Goal: Transaction & Acquisition: Purchase product/service

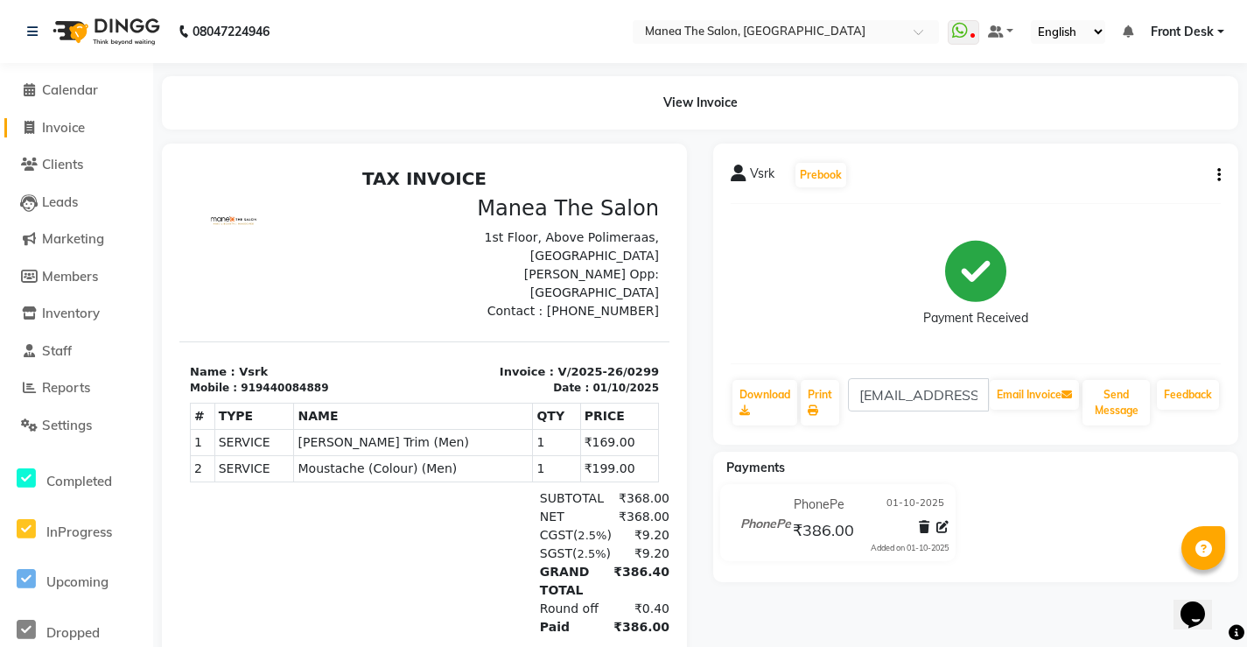
click at [89, 130] on link "Invoice" at bounding box center [76, 128] width 144 height 20
select select "service"
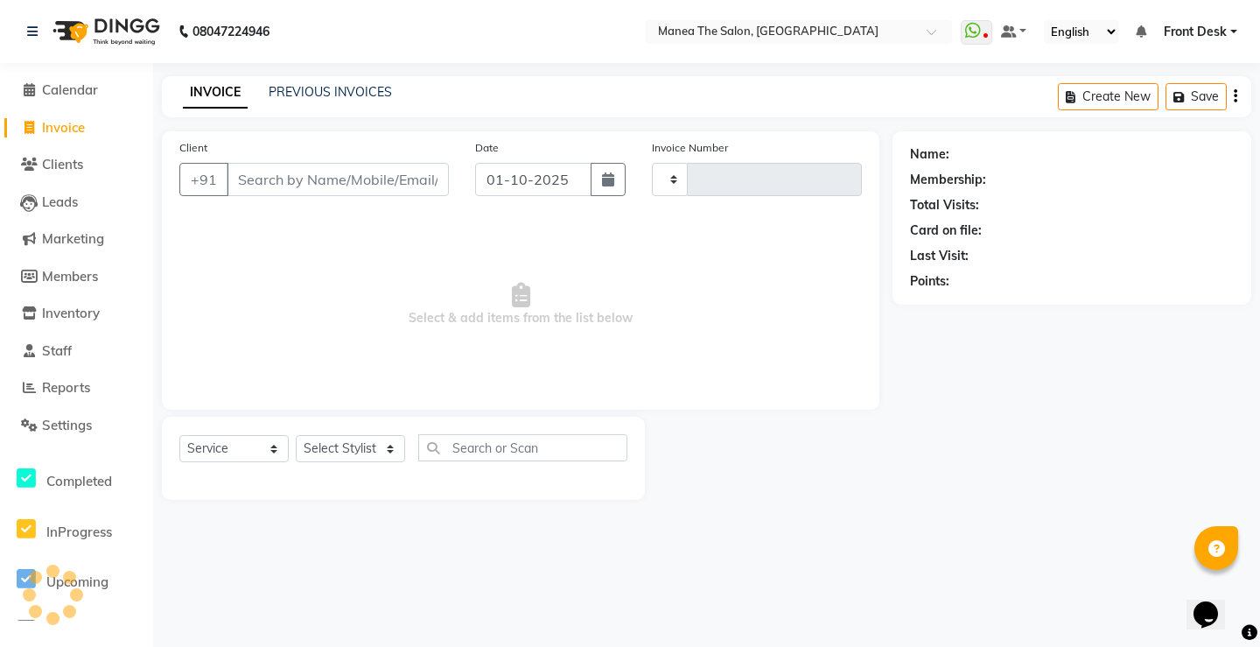
type input "0300"
click at [372, 178] on input "Client" at bounding box center [338, 179] width 222 height 33
select select "8986"
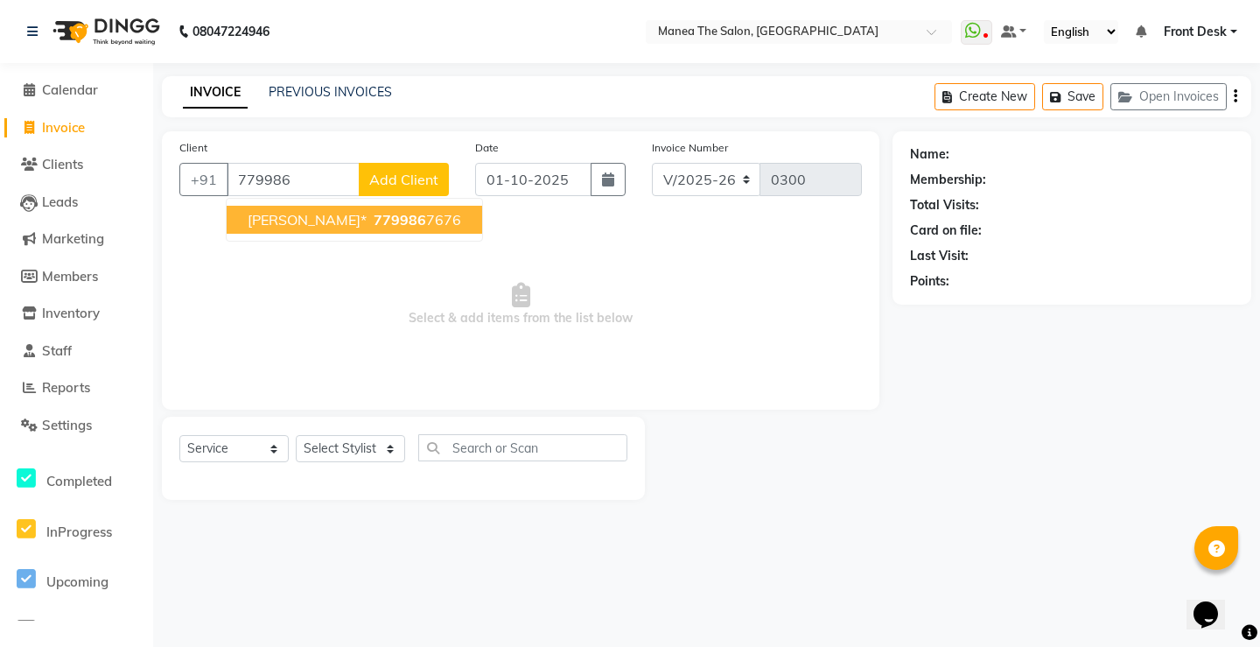
click at [419, 213] on ngb-highlight "779986 7676" at bounding box center [415, 220] width 91 height 18
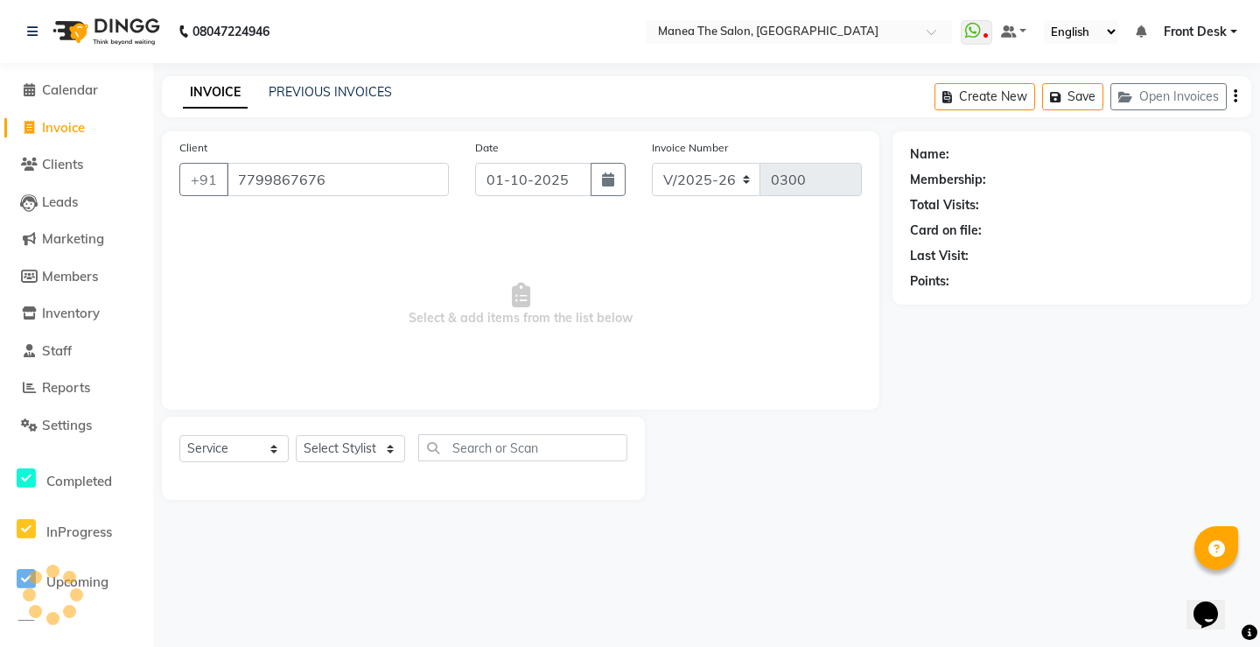
type input "7799867676"
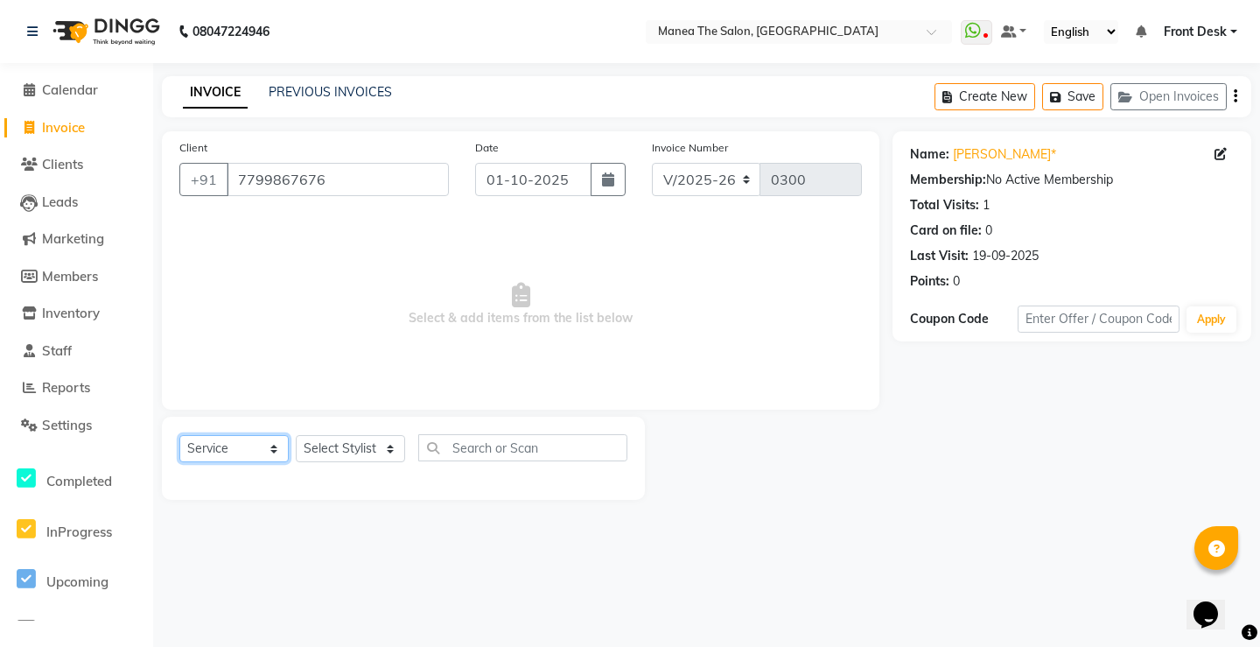
click at [251, 437] on select "Select Service Product Membership Package Voucher Prepaid Gift Card" at bounding box center [233, 448] width 109 height 27
drag, startPoint x: 464, startPoint y: 530, endPoint x: 439, endPoint y: 475, distance: 60.3
click at [464, 528] on div "08047224946 Select Location × Manea The Salon, Pragathi Nagar WhatsApp Status ✕…" at bounding box center [630, 323] width 1260 height 647
click at [384, 446] on select "Select Stylist Front Desk Harish [PERSON_NAME] Sachin [PERSON_NAME] [PERSON_NAM…" at bounding box center [350, 448] width 109 height 27
select select "91017"
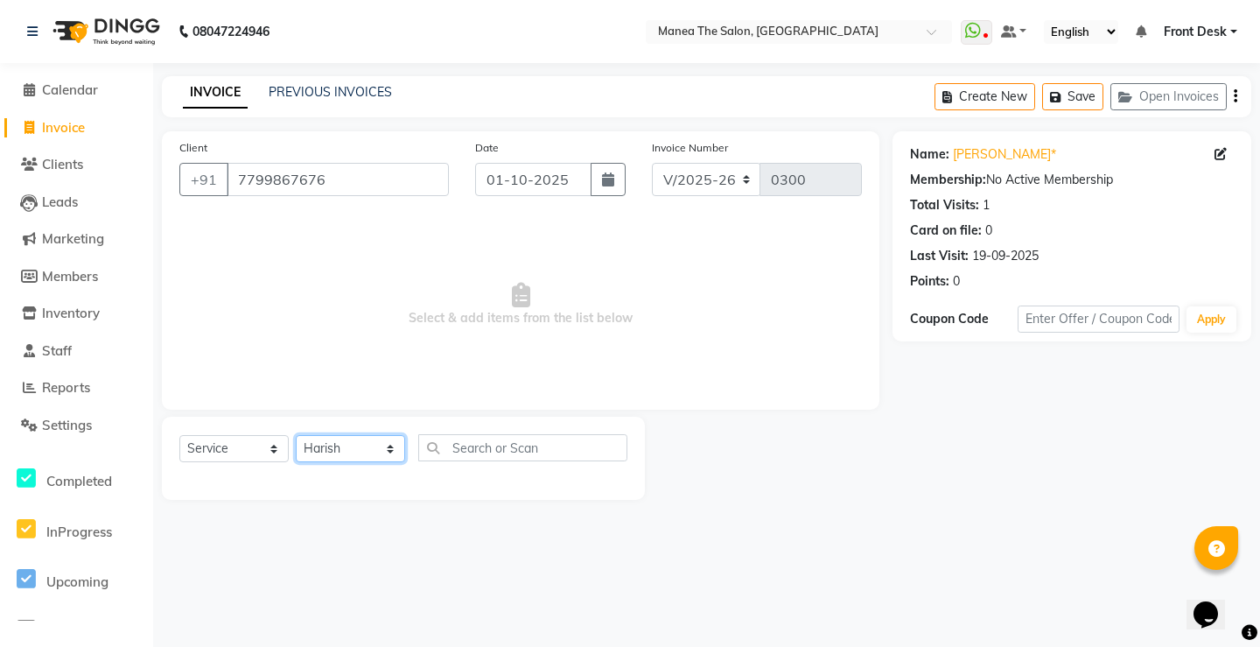
click at [296, 435] on select "Select Stylist Front Desk Harish [PERSON_NAME] Sachin [PERSON_NAME] [PERSON_NAM…" at bounding box center [350, 448] width 109 height 27
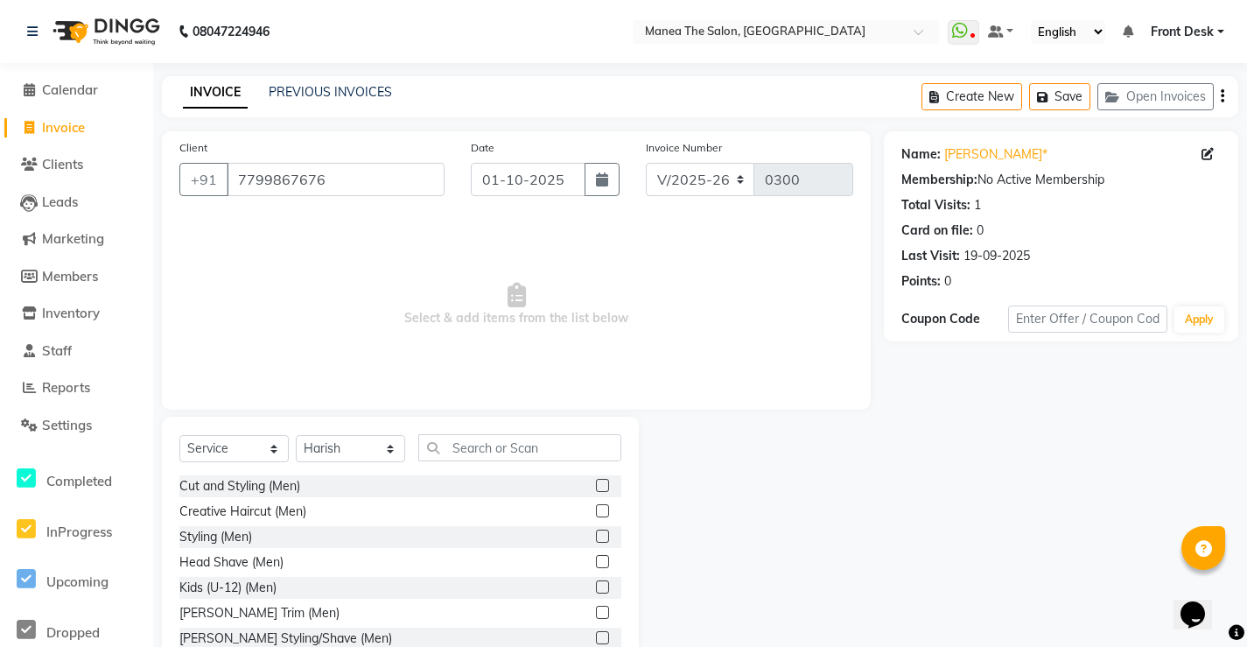
click at [596, 509] on label at bounding box center [602, 510] width 13 height 13
click at [596, 509] on input "checkbox" at bounding box center [601, 511] width 11 height 11
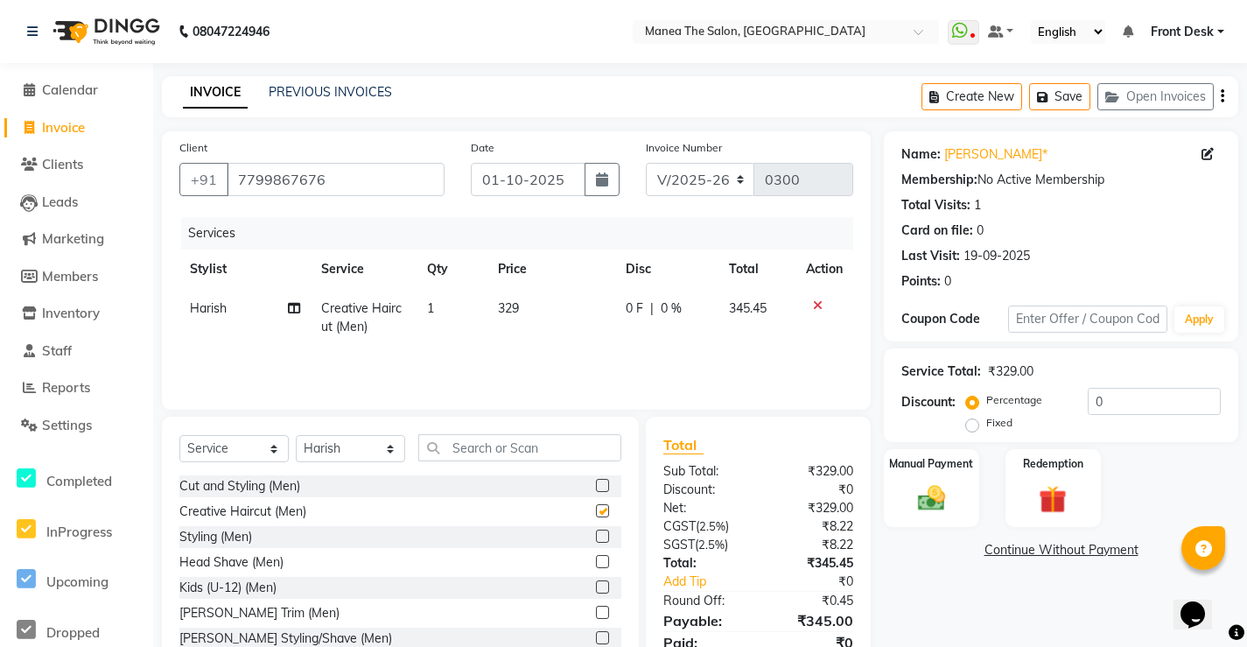
checkbox input "false"
click at [596, 608] on label at bounding box center [602, 612] width 13 height 13
click at [596, 608] on input "checkbox" at bounding box center [601, 612] width 11 height 11
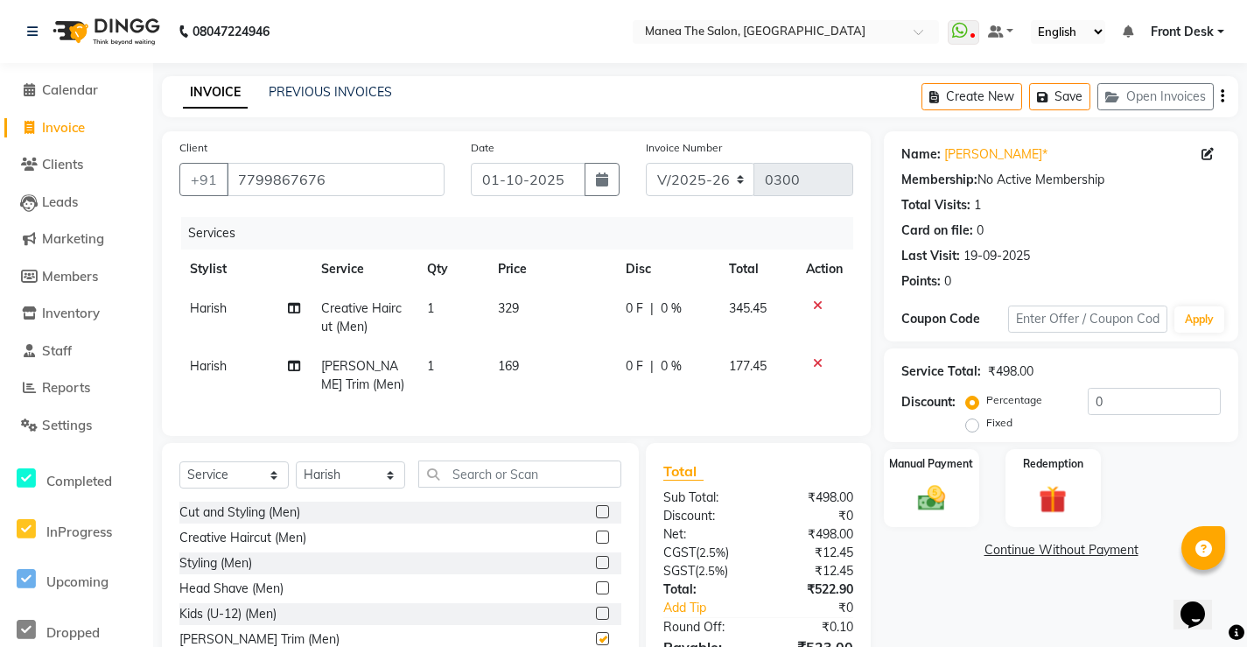
checkbox input "false"
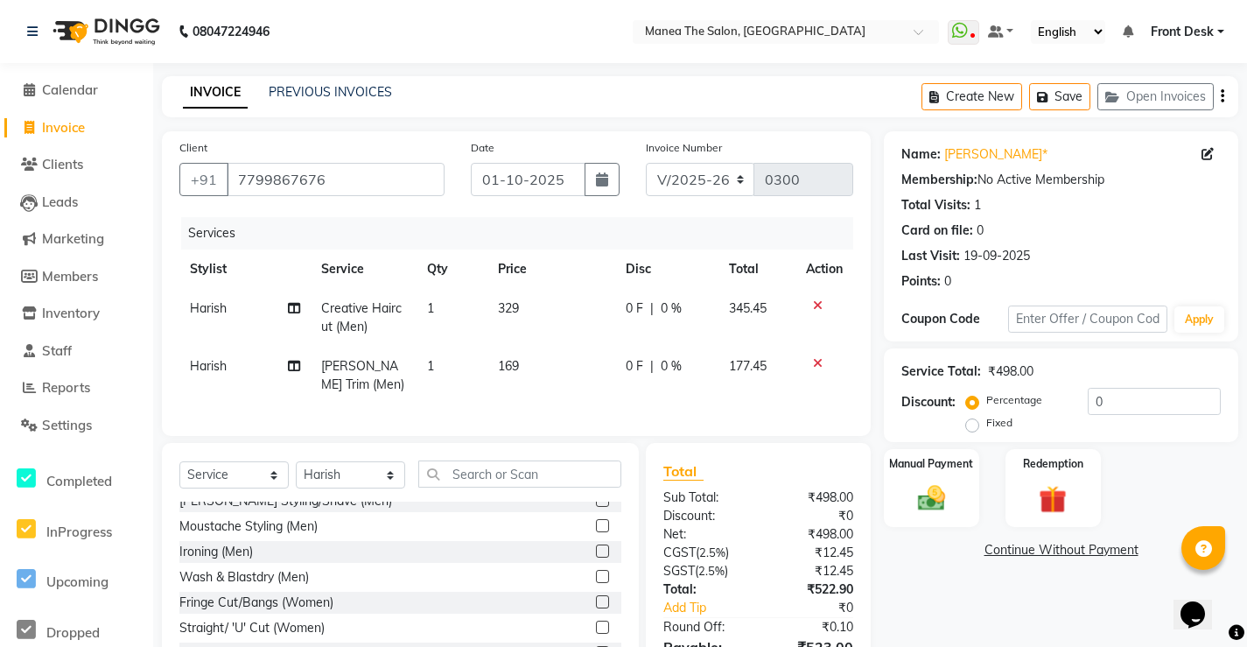
scroll to position [438, 0]
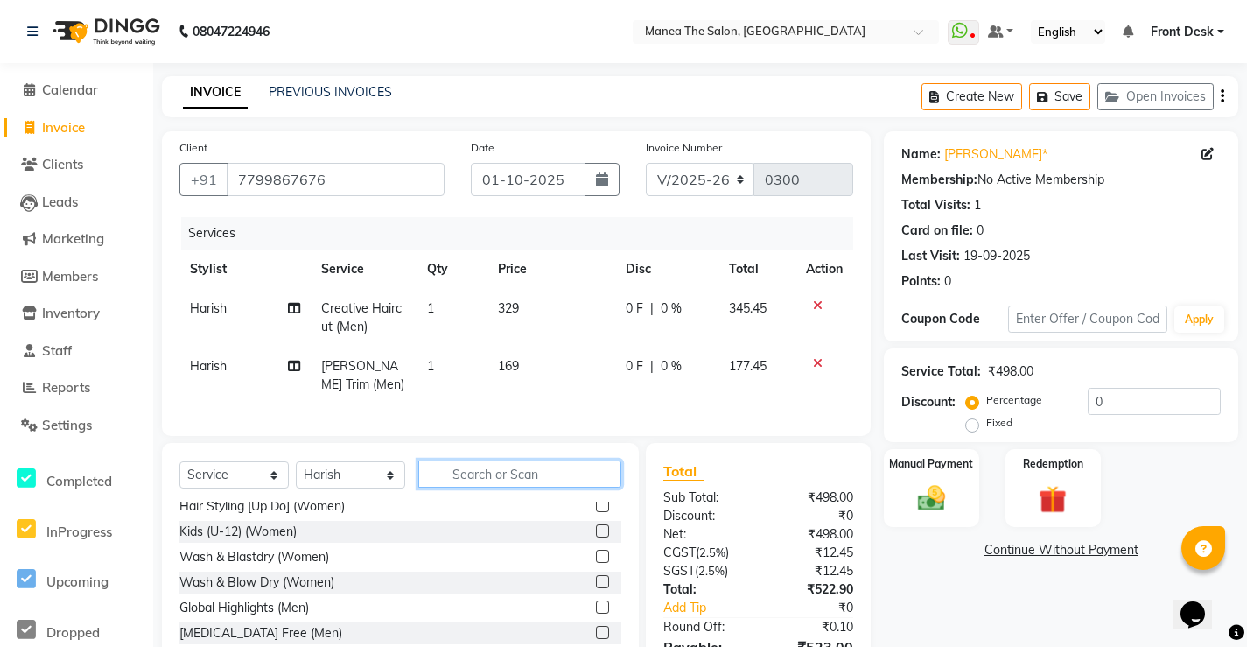
click at [517, 488] on input "text" at bounding box center [519, 473] width 203 height 27
click at [350, 488] on select "Select Stylist Front Desk Harish [PERSON_NAME] Sachin [PERSON_NAME] [PERSON_NAM…" at bounding box center [350, 474] width 109 height 27
select select "91022"
click at [296, 474] on select "Select Stylist Front Desk Harish [PERSON_NAME] Sachin [PERSON_NAME] [PERSON_NAM…" at bounding box center [350, 474] width 109 height 27
click at [479, 486] on input "text" at bounding box center [519, 473] width 203 height 27
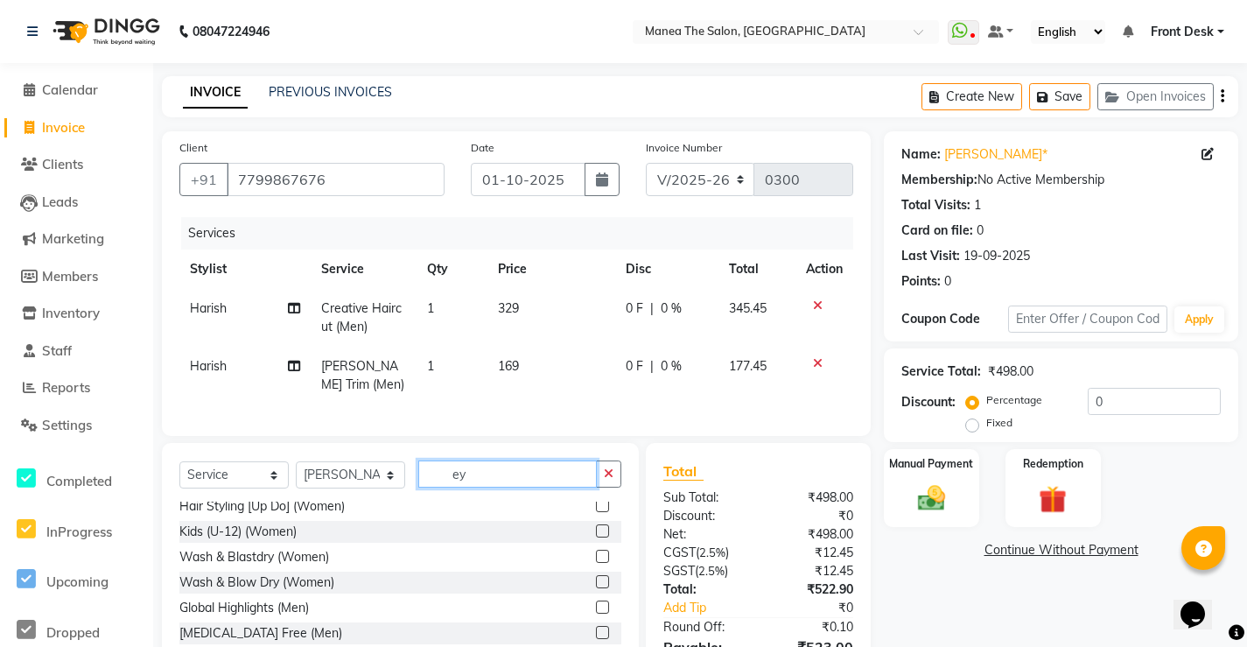
scroll to position [0, 0]
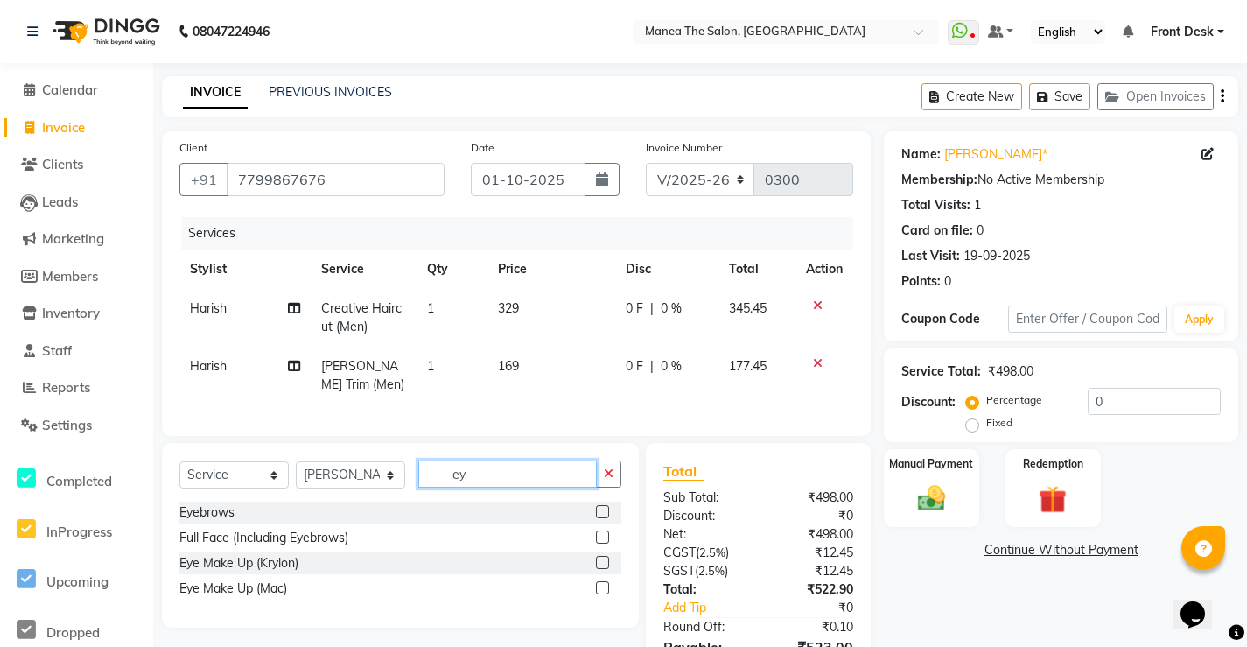
type input "e"
type input "eye"
click at [600, 518] on label at bounding box center [602, 511] width 13 height 13
click at [600, 518] on input "checkbox" at bounding box center [601, 512] width 11 height 11
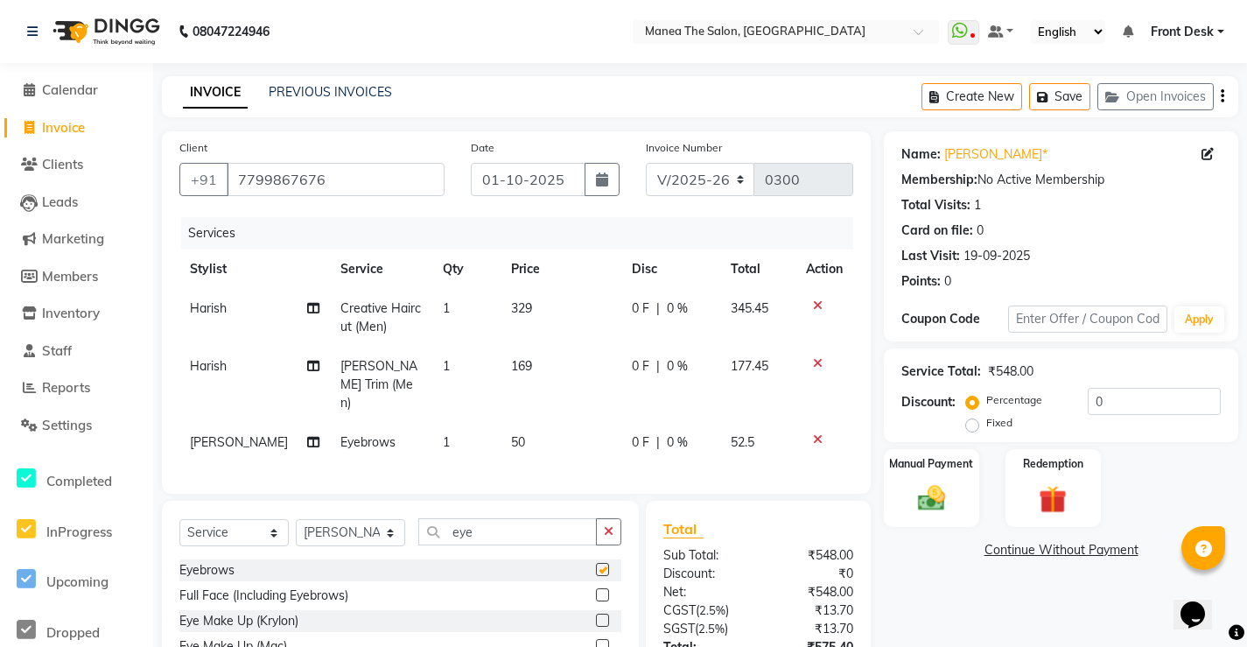
checkbox input "false"
click at [348, 526] on select "Select Stylist Front Desk Harish [PERSON_NAME] Sachin [PERSON_NAME] [PERSON_NAM…" at bounding box center [350, 532] width 109 height 27
select select "91019"
click at [296, 519] on select "Select Stylist Front Desk Harish [PERSON_NAME] Sachin [PERSON_NAME] [PERSON_NAM…" at bounding box center [350, 532] width 109 height 27
drag, startPoint x: 608, startPoint y: 527, endPoint x: 572, endPoint y: 527, distance: 36.8
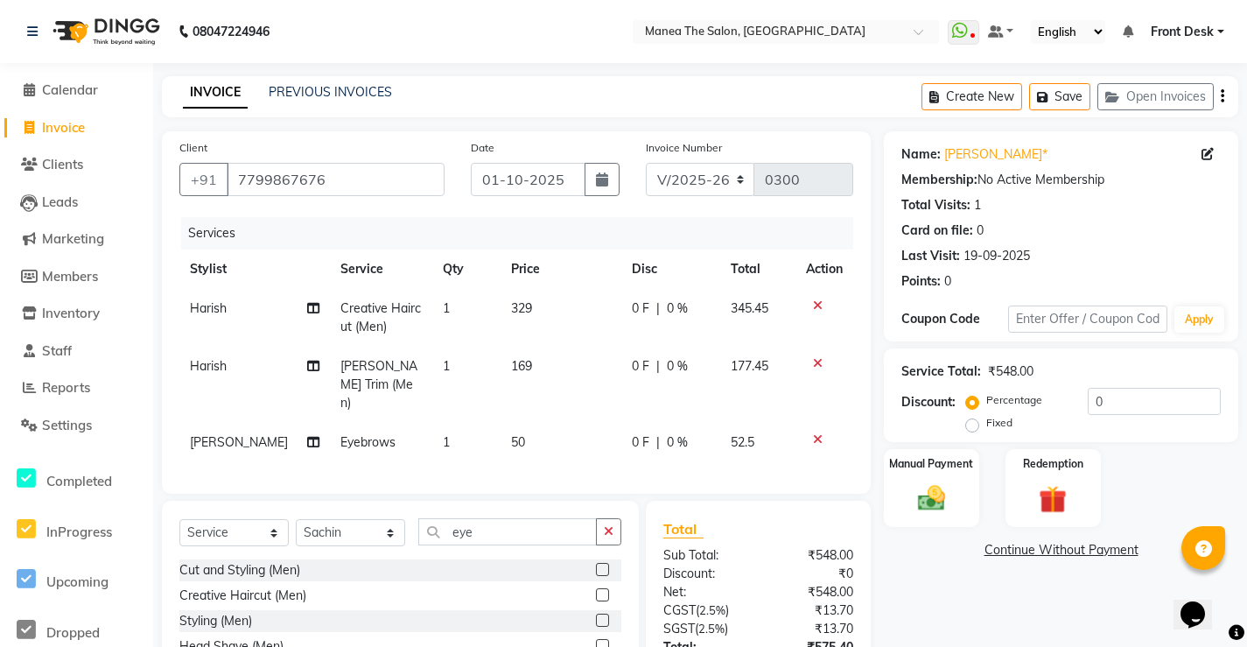
click at [606, 526] on icon "button" at bounding box center [609, 531] width 10 height 12
click at [567, 527] on input "text" at bounding box center [519, 531] width 203 height 27
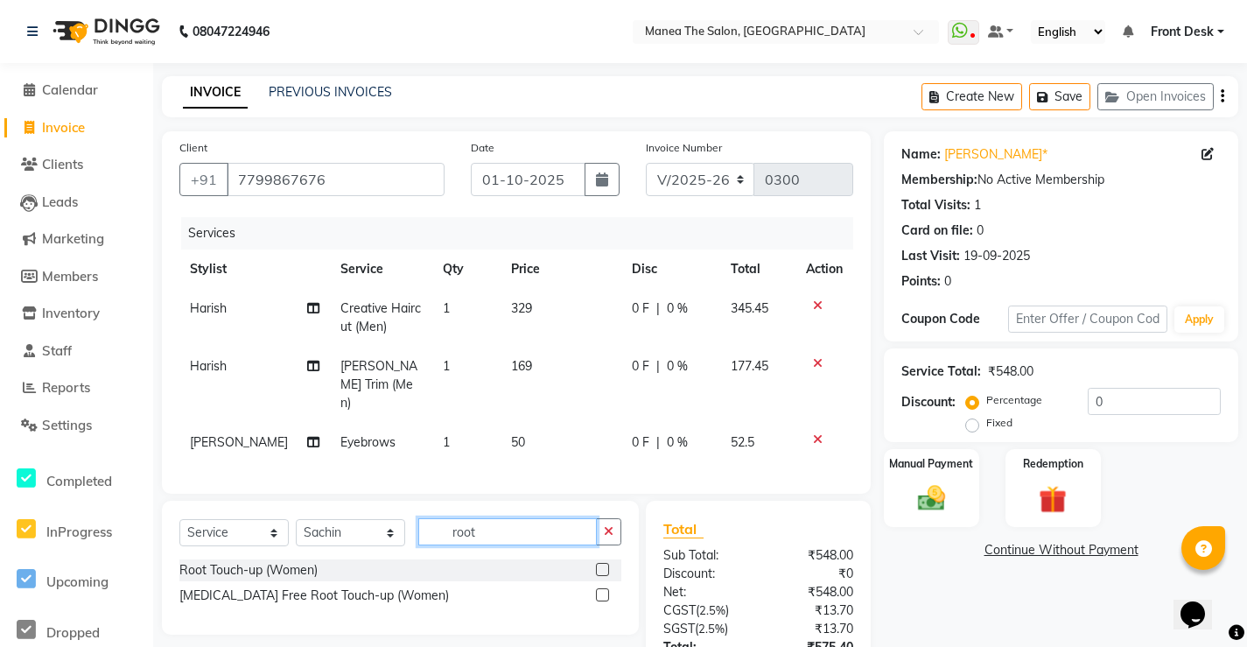
type input "root"
click at [602, 563] on label at bounding box center [602, 569] width 13 height 13
click at [602, 565] on input "checkbox" at bounding box center [601, 570] width 11 height 11
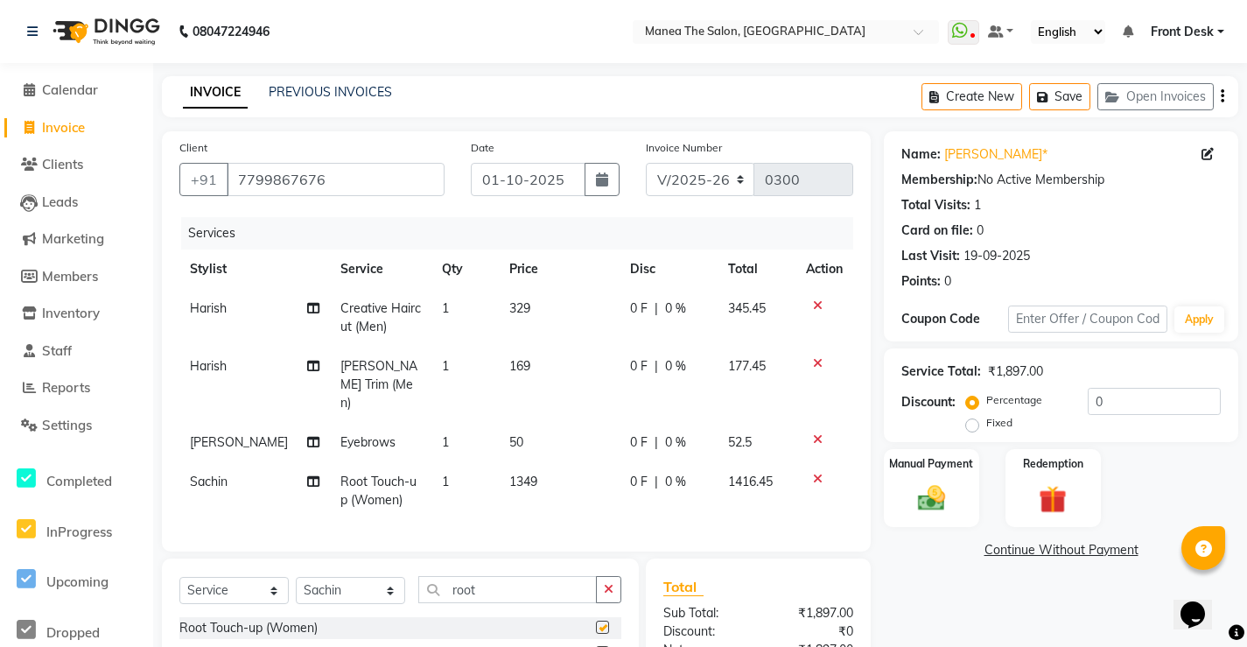
checkbox input "false"
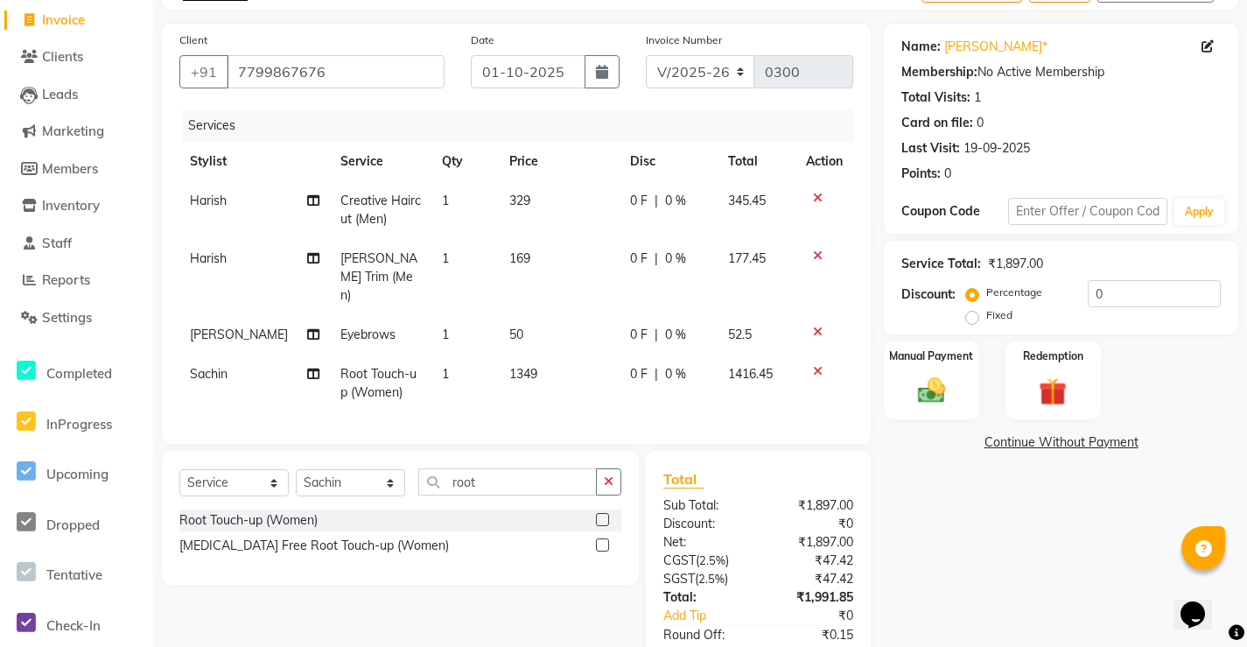
scroll to position [208, 0]
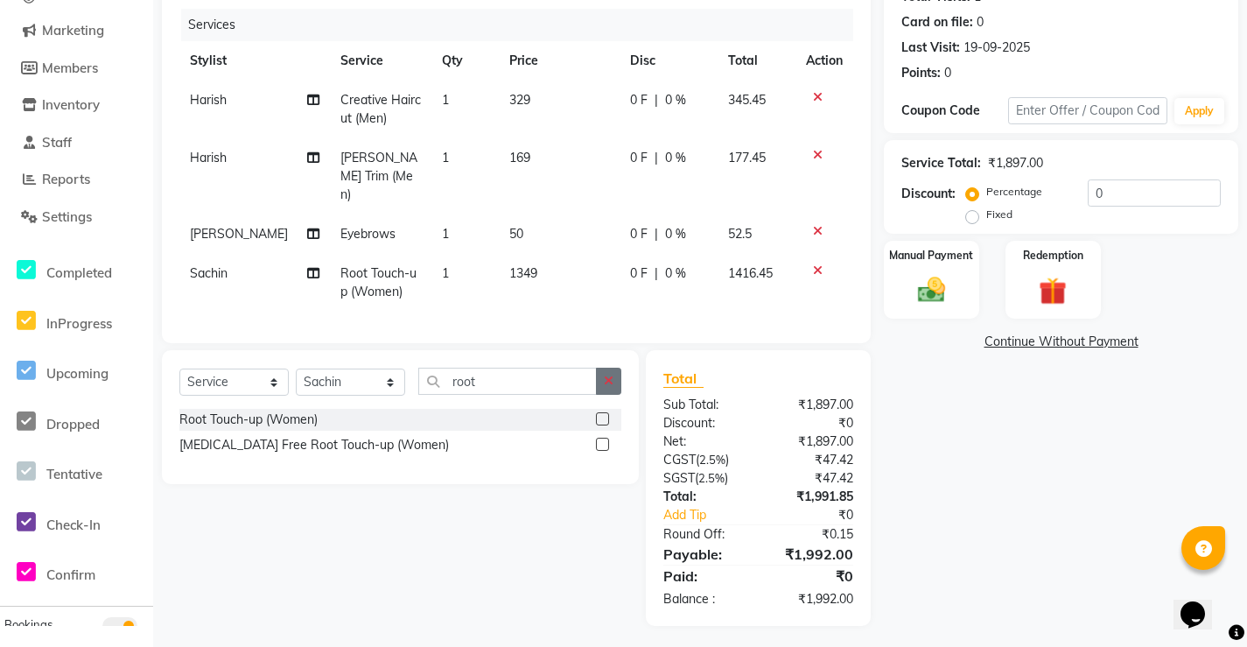
drag, startPoint x: 607, startPoint y: 376, endPoint x: 552, endPoint y: 375, distance: 55.2
click at [607, 376] on icon "button" at bounding box center [609, 381] width 10 height 12
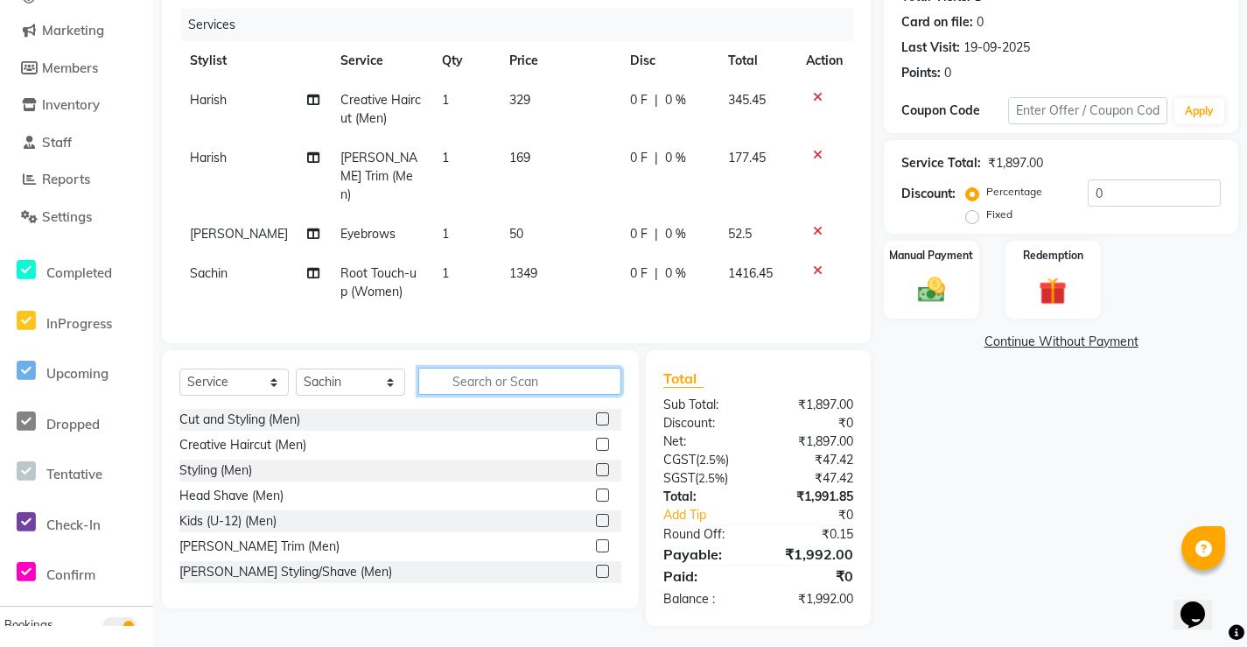
click at [543, 375] on input "text" at bounding box center [519, 381] width 203 height 27
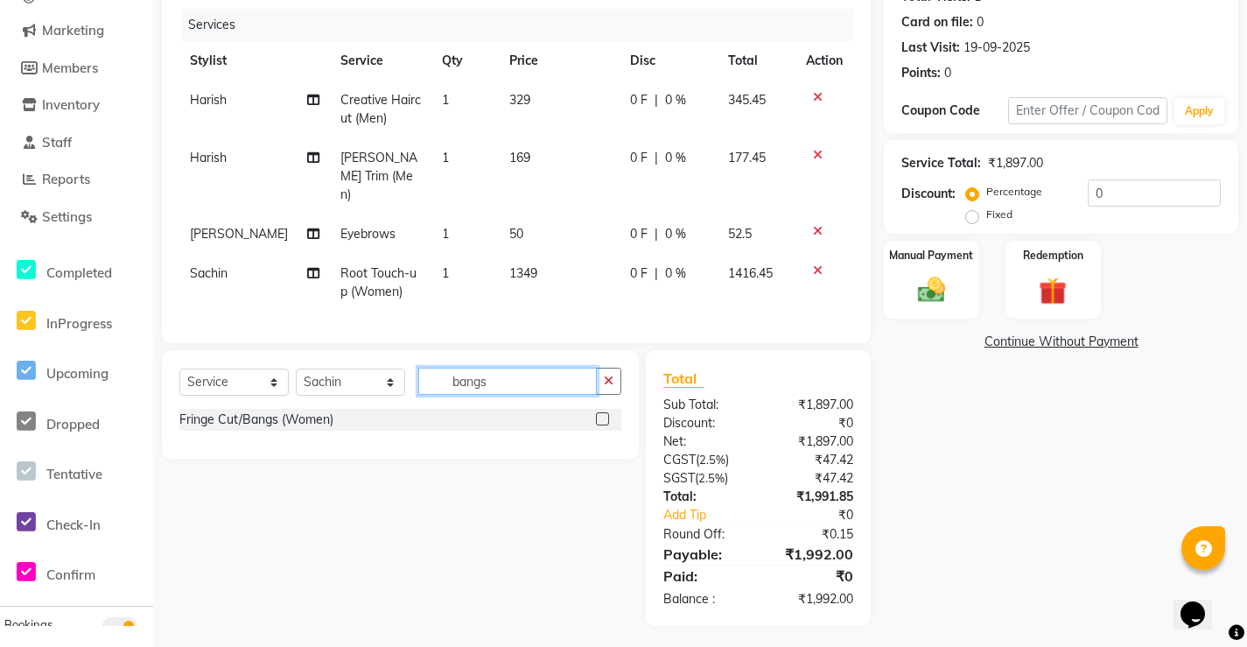
type input "bangs"
drag, startPoint x: 603, startPoint y: 412, endPoint x: 707, endPoint y: 383, distance: 108.3
click at [603, 413] on label at bounding box center [602, 418] width 13 height 13
click at [603, 414] on input "checkbox" at bounding box center [601, 419] width 11 height 11
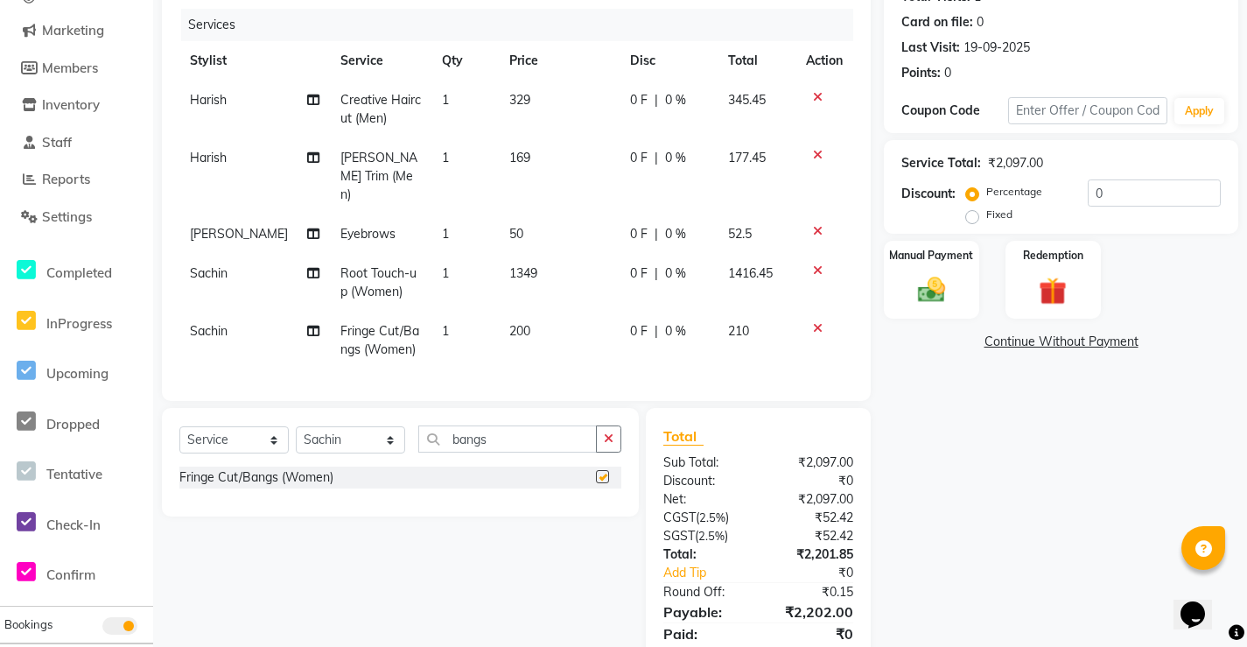
checkbox input "false"
click at [665, 264] on span "0 %" at bounding box center [675, 273] width 21 height 18
select select "91019"
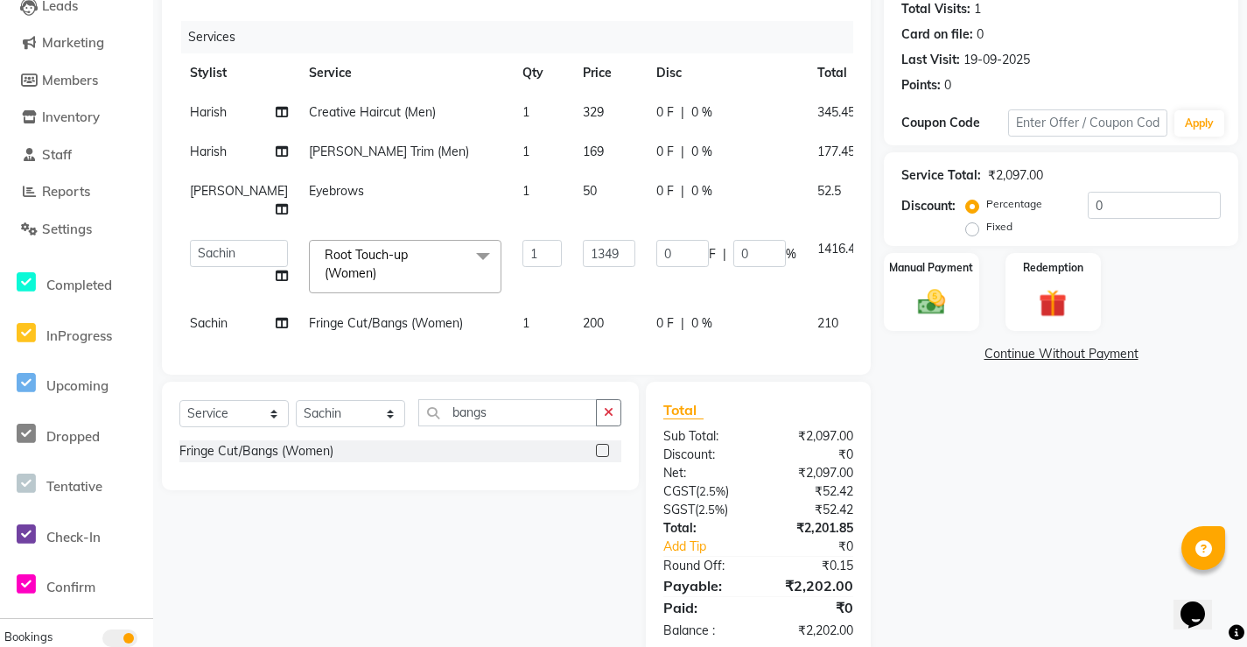
scroll to position [0, 0]
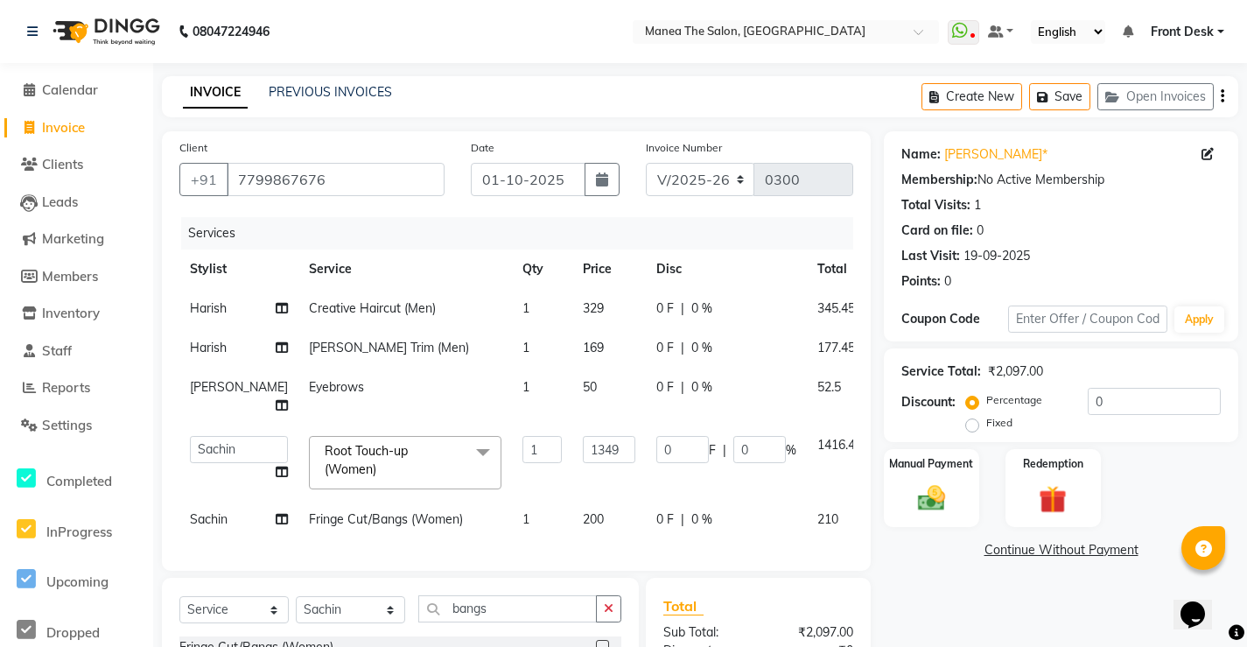
click at [1217, 239] on div "Card on file: 0" at bounding box center [1062, 230] width 320 height 18
click at [572, 500] on td "1349" at bounding box center [609, 462] width 74 height 74
click at [583, 463] on input "1349" at bounding box center [609, 449] width 53 height 27
type input "1000"
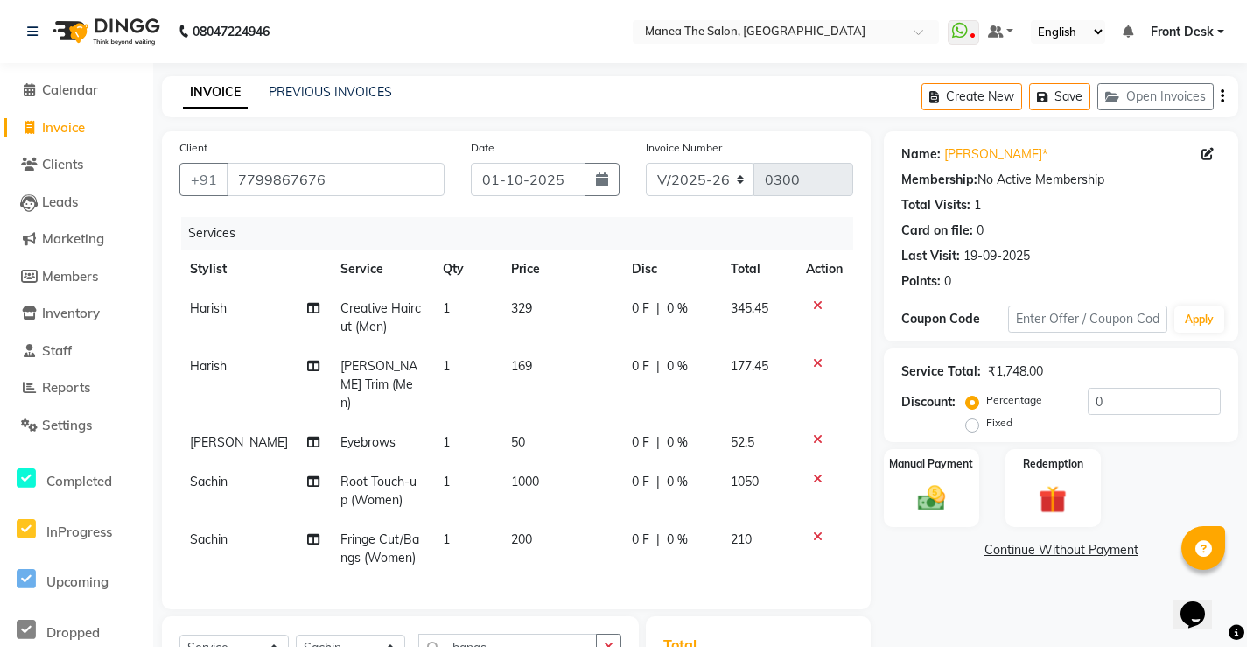
click at [923, 564] on div "Name: Chakravarthy* Membership: No Active Membership Total Visits: 1 Card on fi…" at bounding box center [1068, 511] width 368 height 761
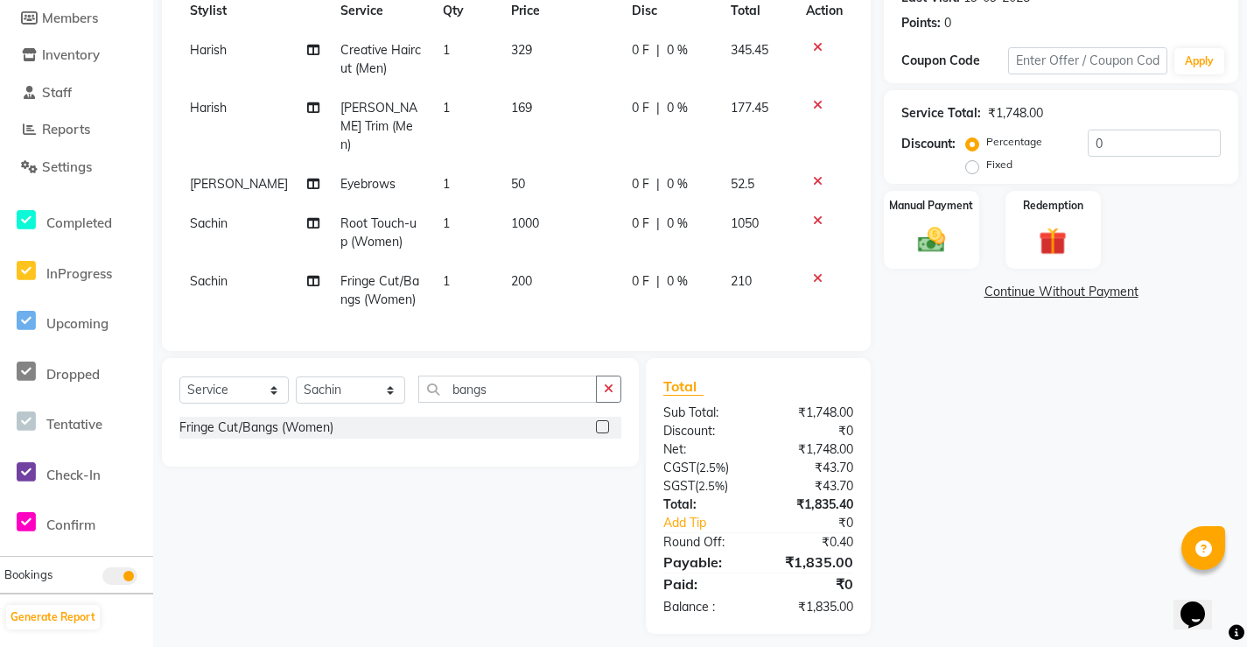
scroll to position [266, 0]
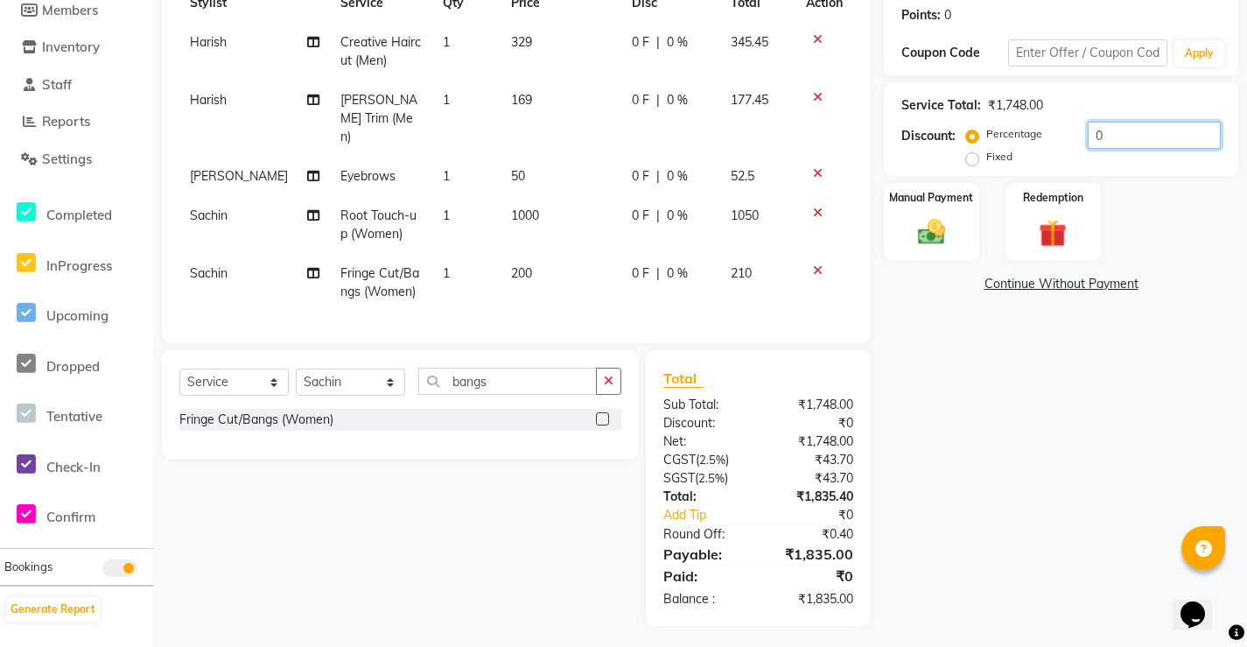
click at [1127, 139] on input "0" at bounding box center [1154, 135] width 133 height 27
type input "15"
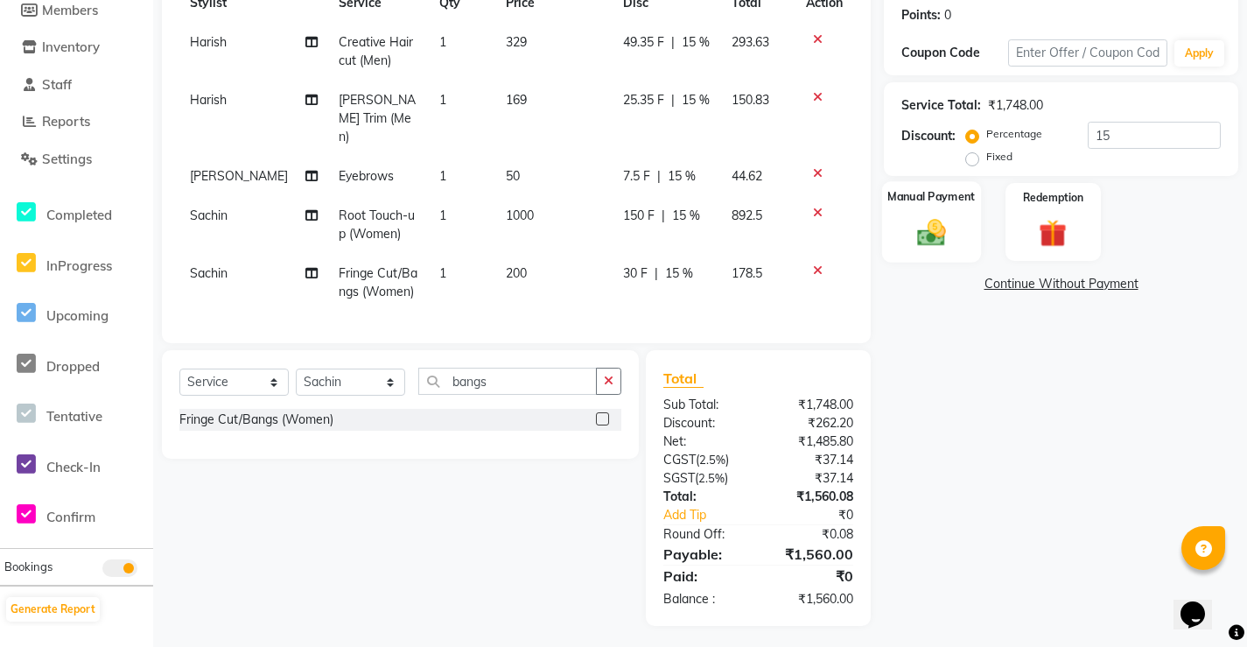
click at [936, 220] on img at bounding box center [932, 231] width 47 height 33
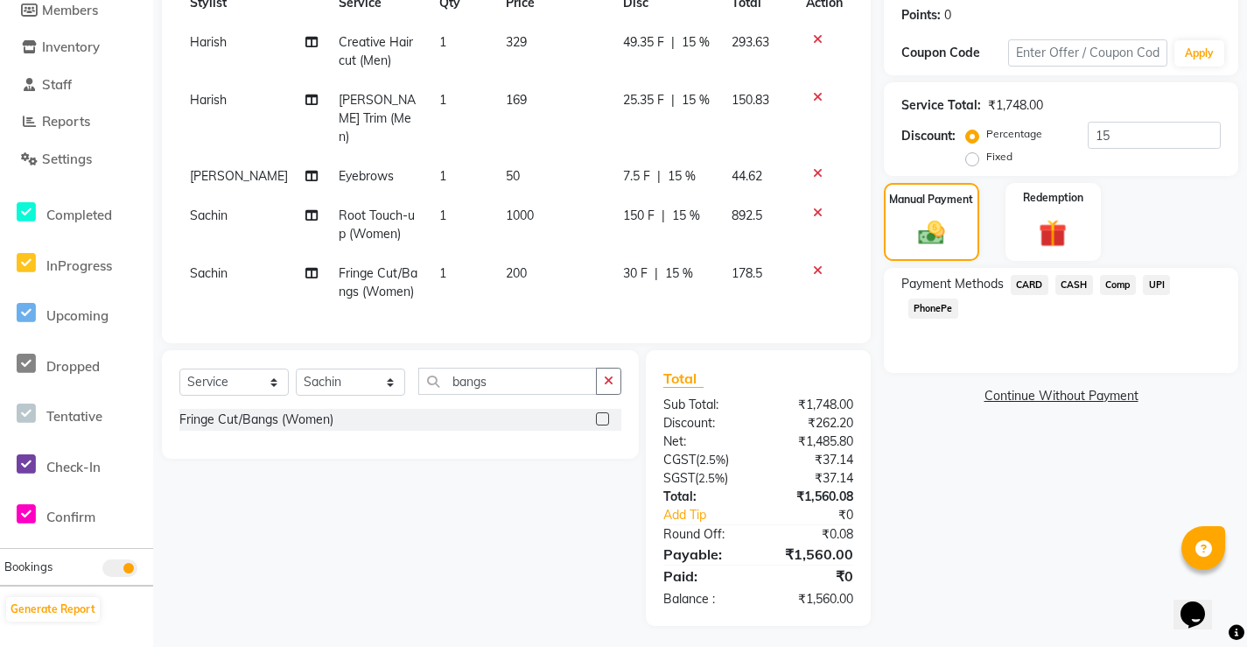
click at [1156, 287] on span "UPI" at bounding box center [1156, 285] width 27 height 20
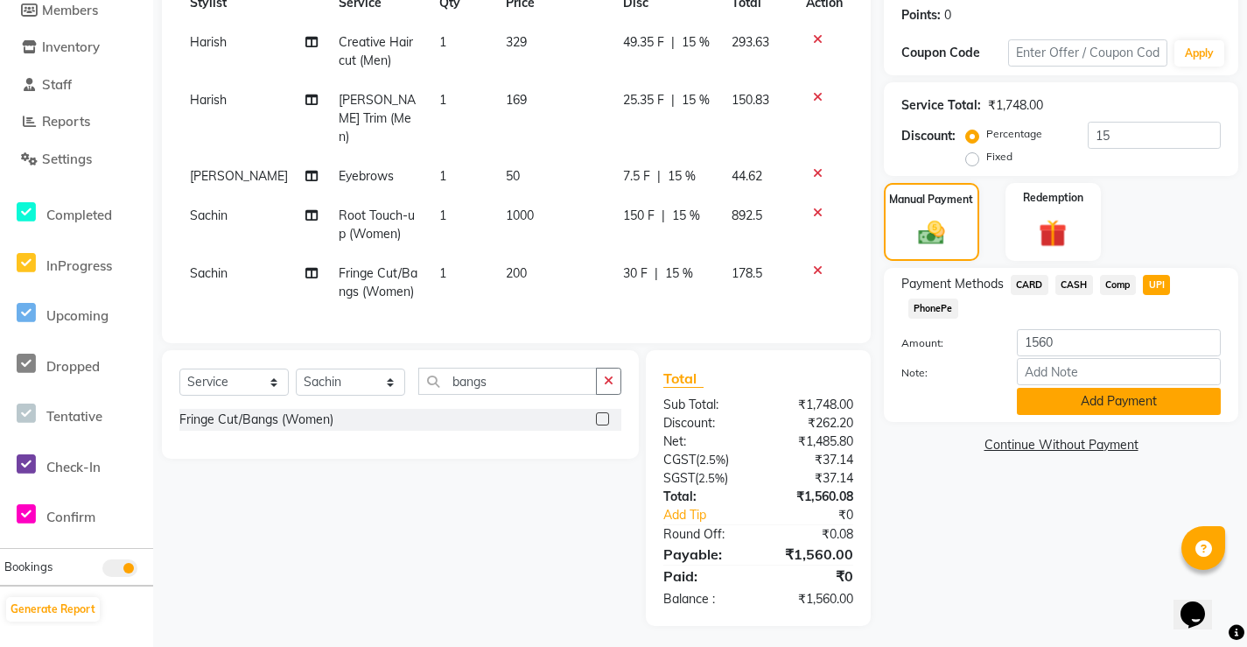
click at [1086, 395] on button "Add Payment" at bounding box center [1119, 401] width 204 height 27
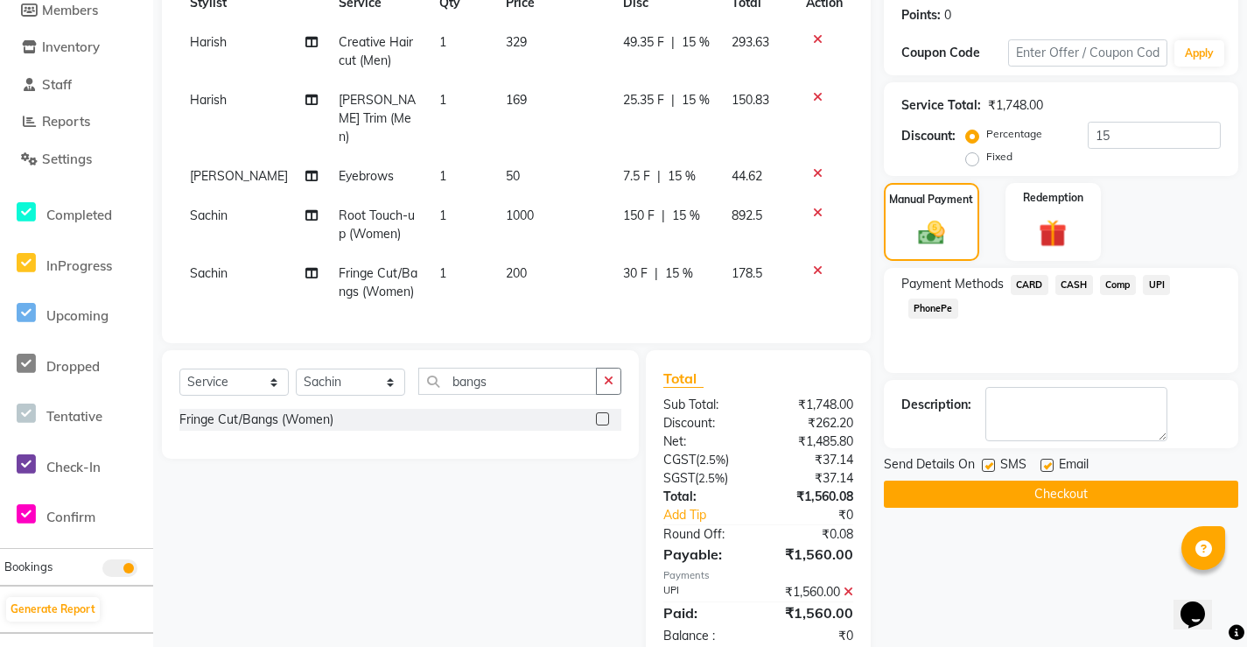
click at [1155, 285] on span "UPI" at bounding box center [1156, 285] width 27 height 20
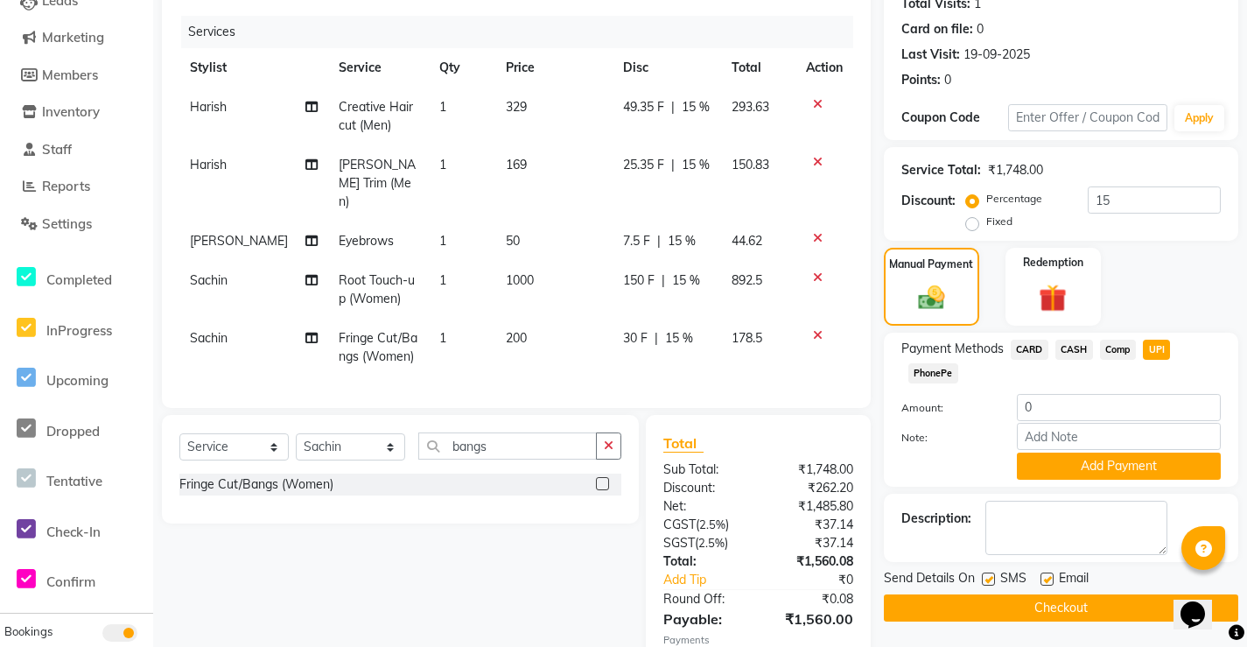
scroll to position [303, 0]
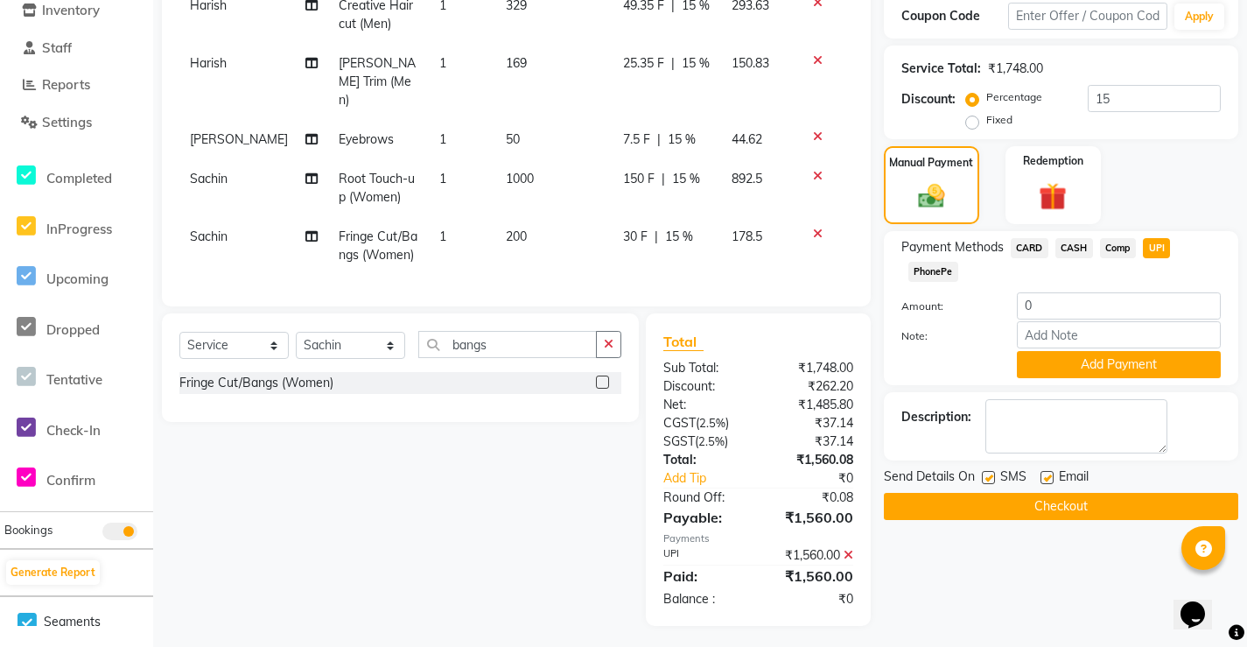
click at [1090, 505] on button "Checkout" at bounding box center [1061, 506] width 355 height 27
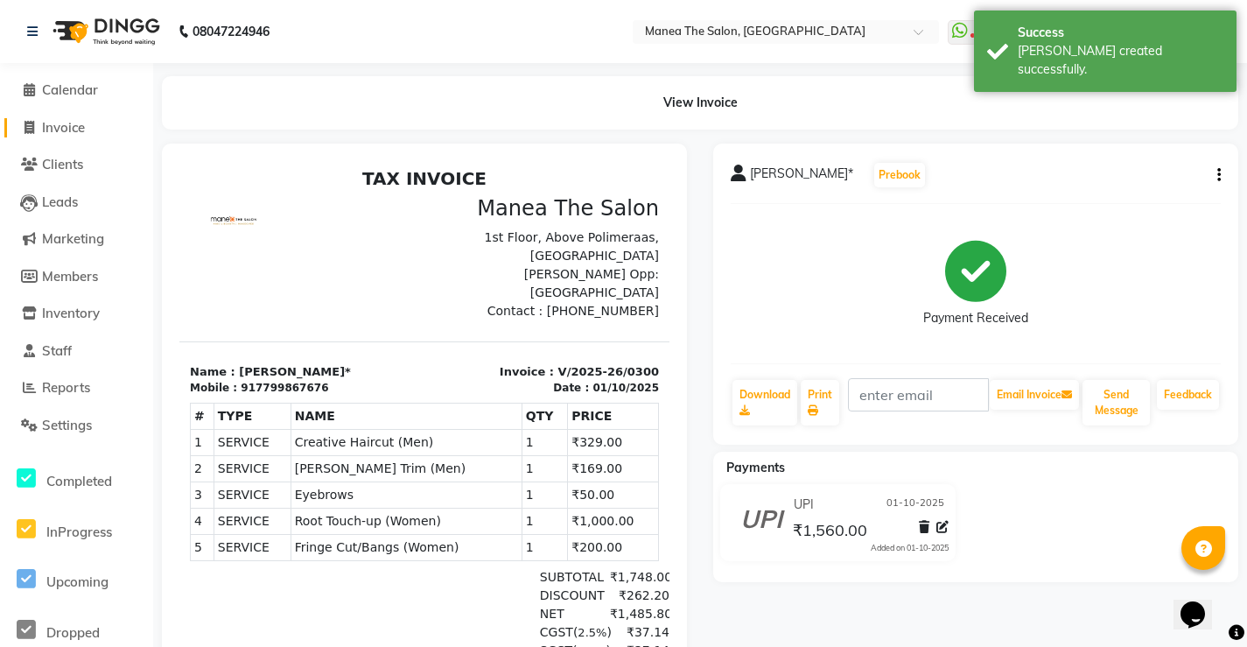
click at [71, 130] on span "Invoice" at bounding box center [63, 127] width 43 height 17
select select "service"
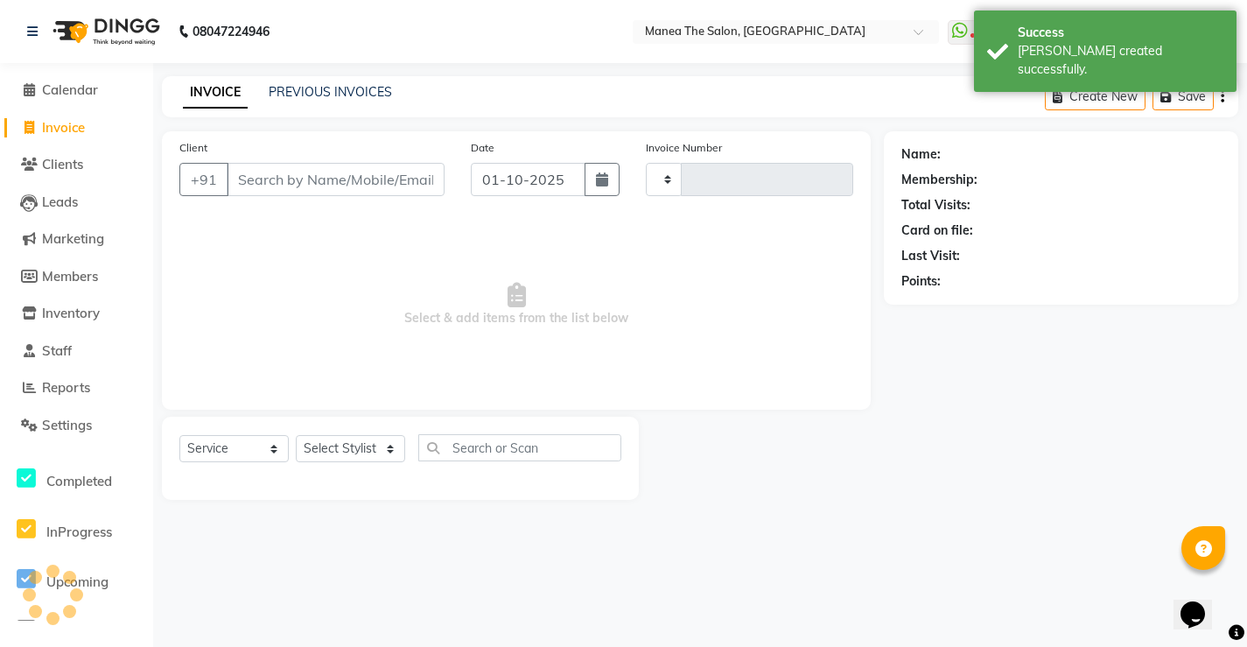
type input "0301"
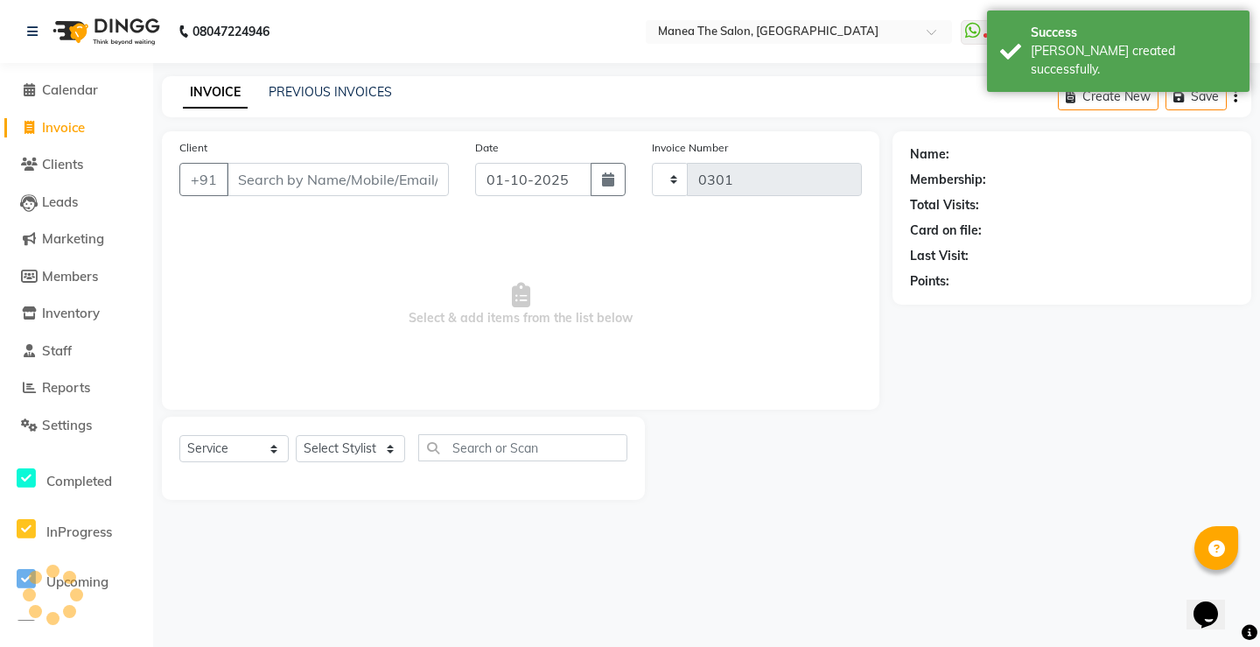
select select "8986"
click at [95, 84] on span "Calendar" at bounding box center [70, 89] width 56 height 17
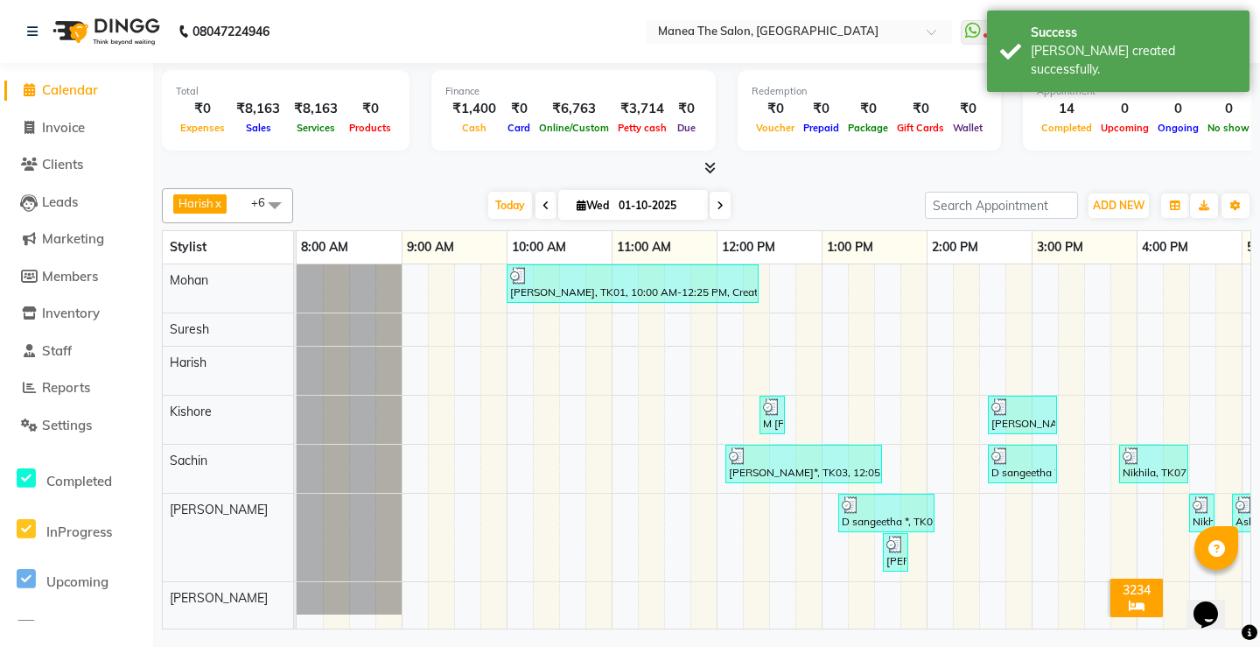
click at [90, 139] on li "Invoice" at bounding box center [76, 128] width 153 height 38
click at [69, 123] on span "Invoice" at bounding box center [63, 127] width 43 height 17
select select "8986"
select select "service"
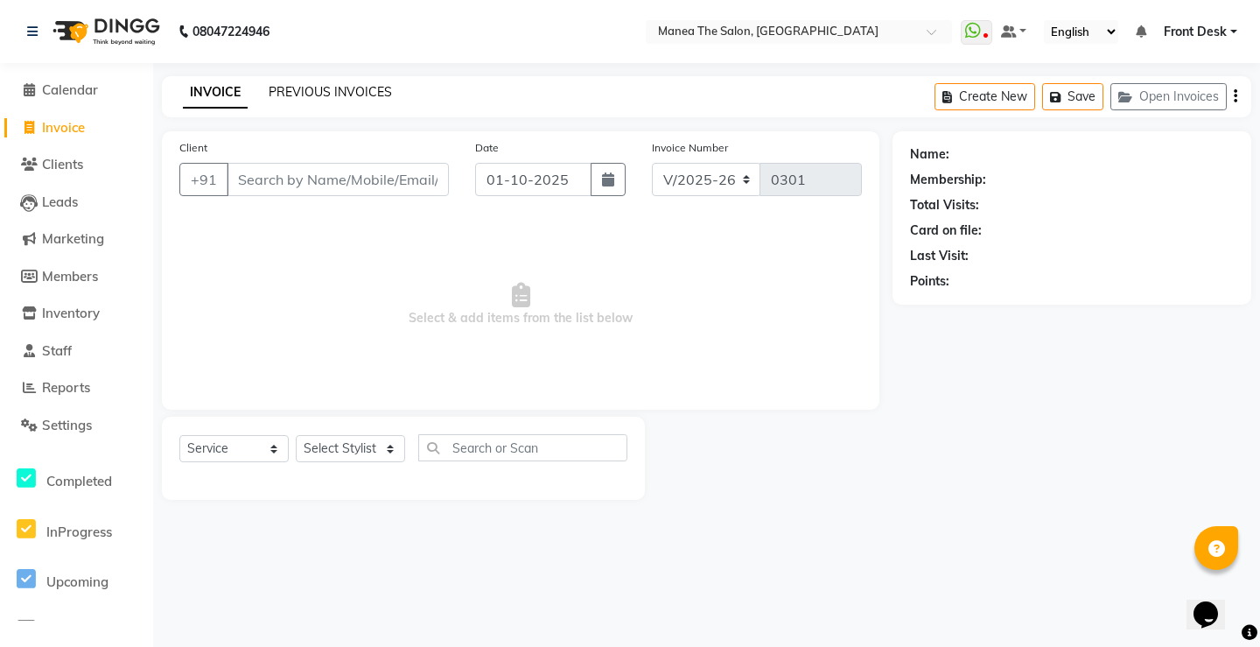
click at [369, 91] on link "PREVIOUS INVOICES" at bounding box center [330, 92] width 123 height 16
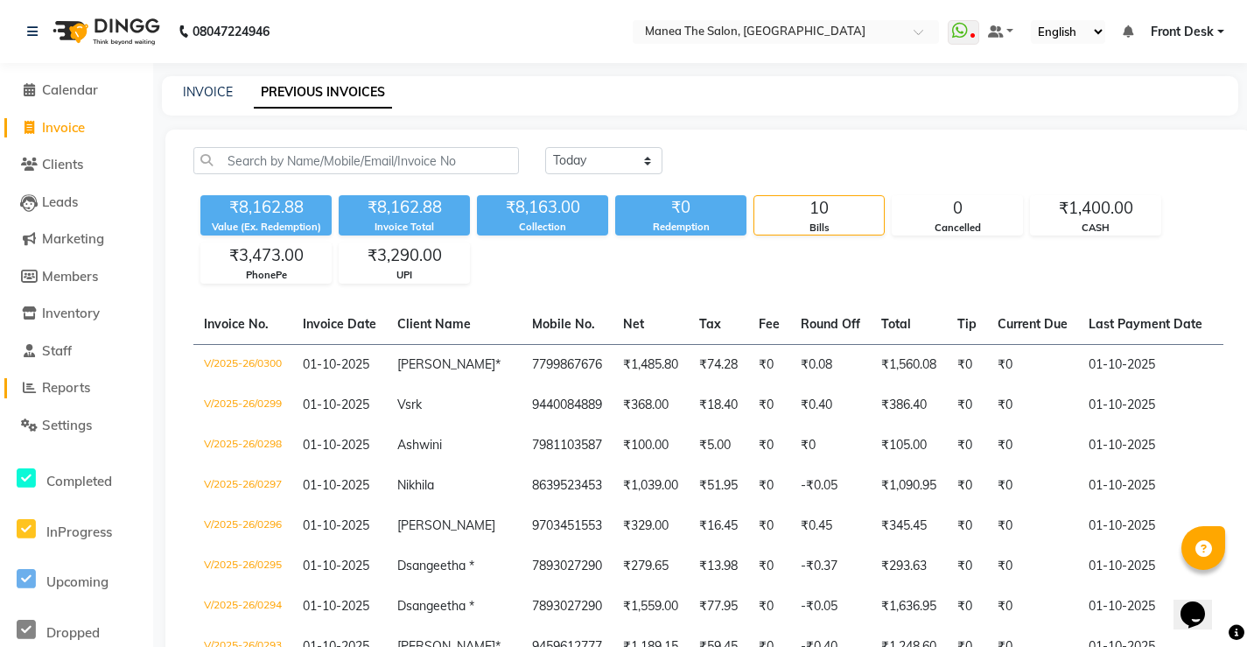
click at [71, 393] on span "Reports" at bounding box center [66, 387] width 48 height 17
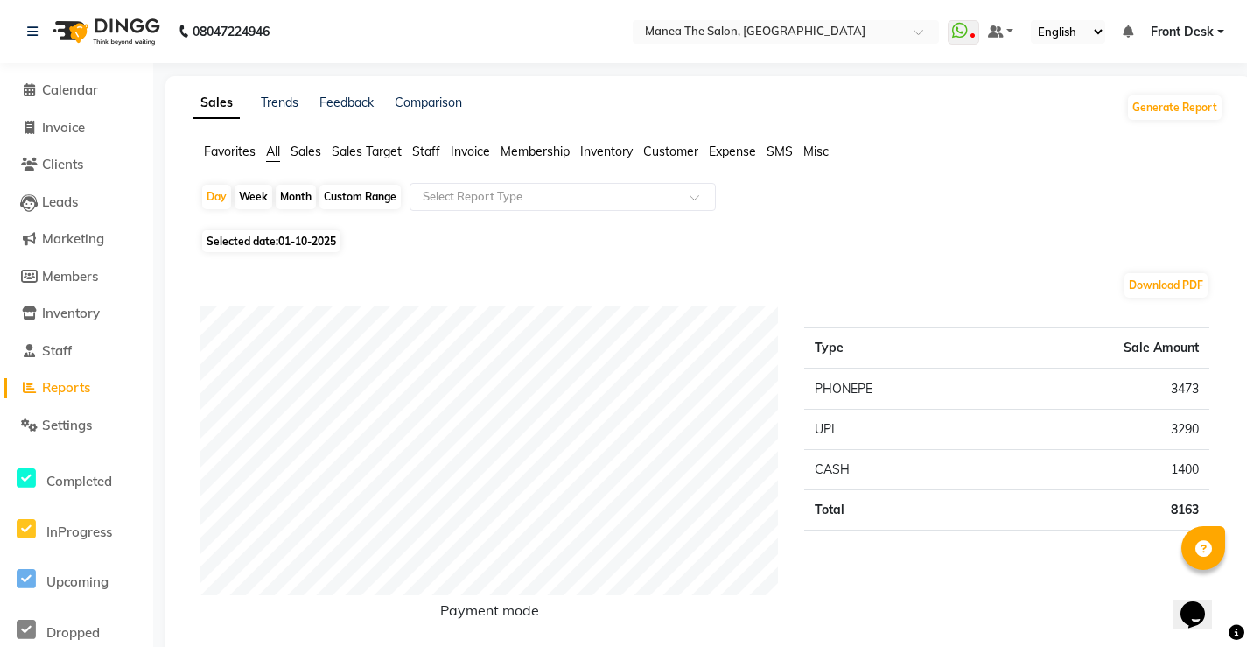
click at [428, 154] on span "Staff" at bounding box center [426, 152] width 28 height 16
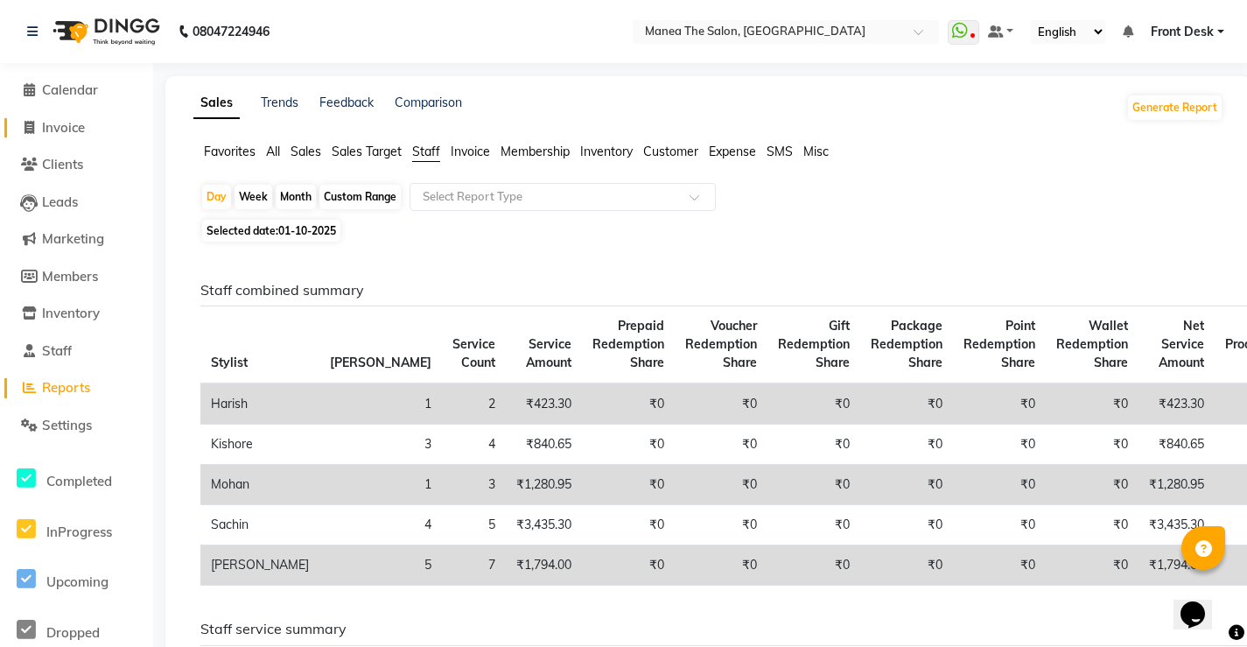
click at [103, 121] on link "Invoice" at bounding box center [76, 128] width 144 height 20
select select "service"
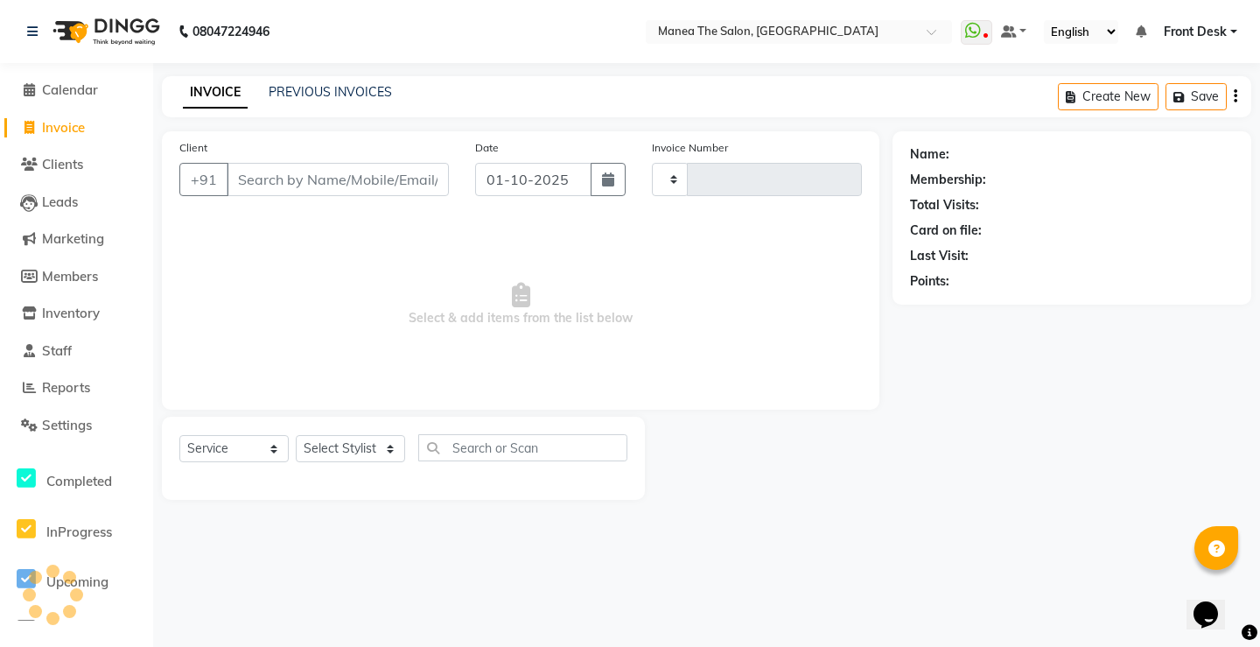
type input "0301"
select select "8986"
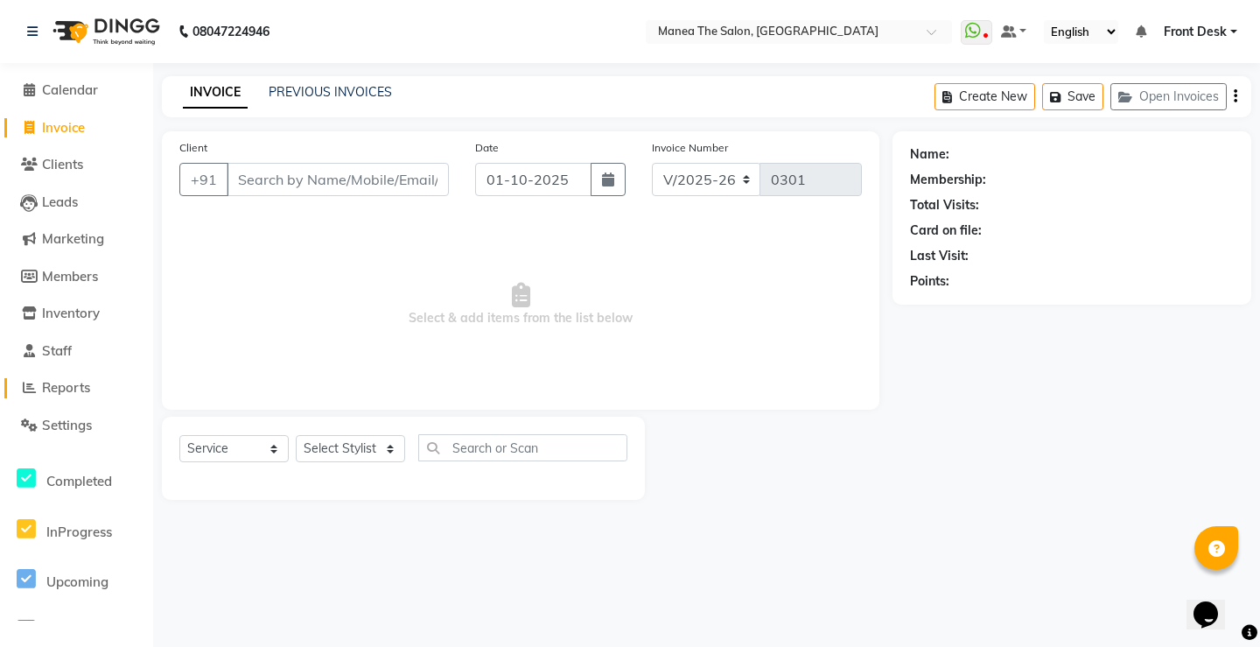
click at [76, 383] on span "Reports" at bounding box center [66, 387] width 48 height 17
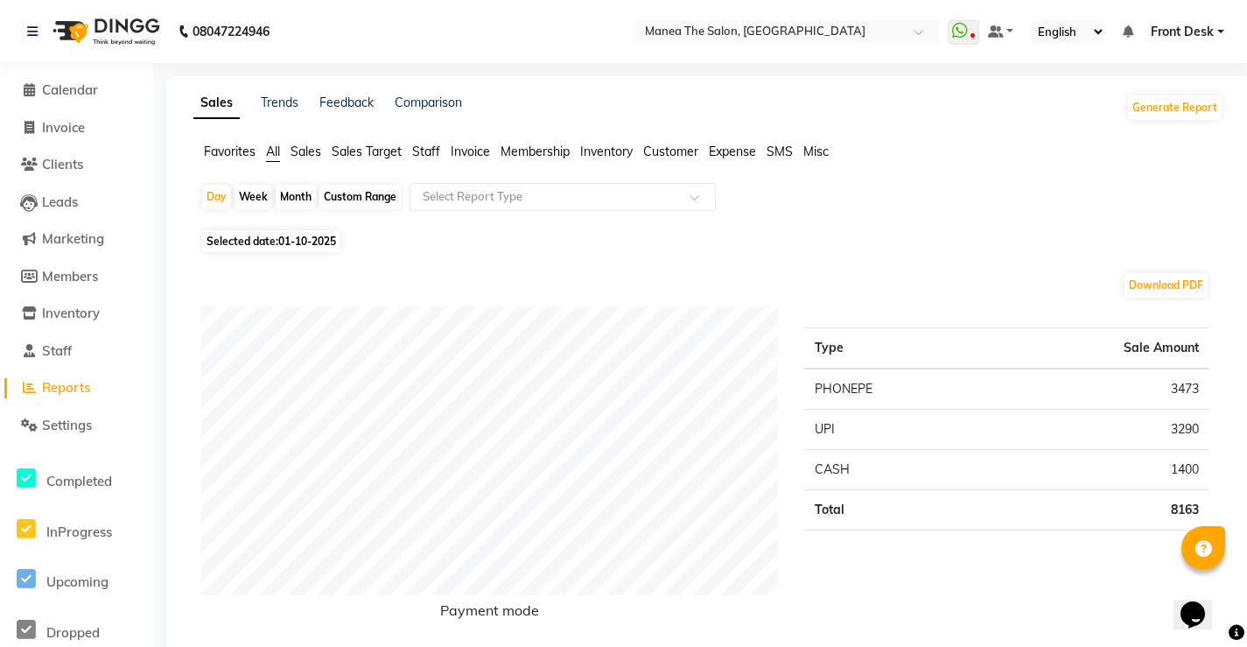
click at [418, 155] on span "Staff" at bounding box center [426, 152] width 28 height 16
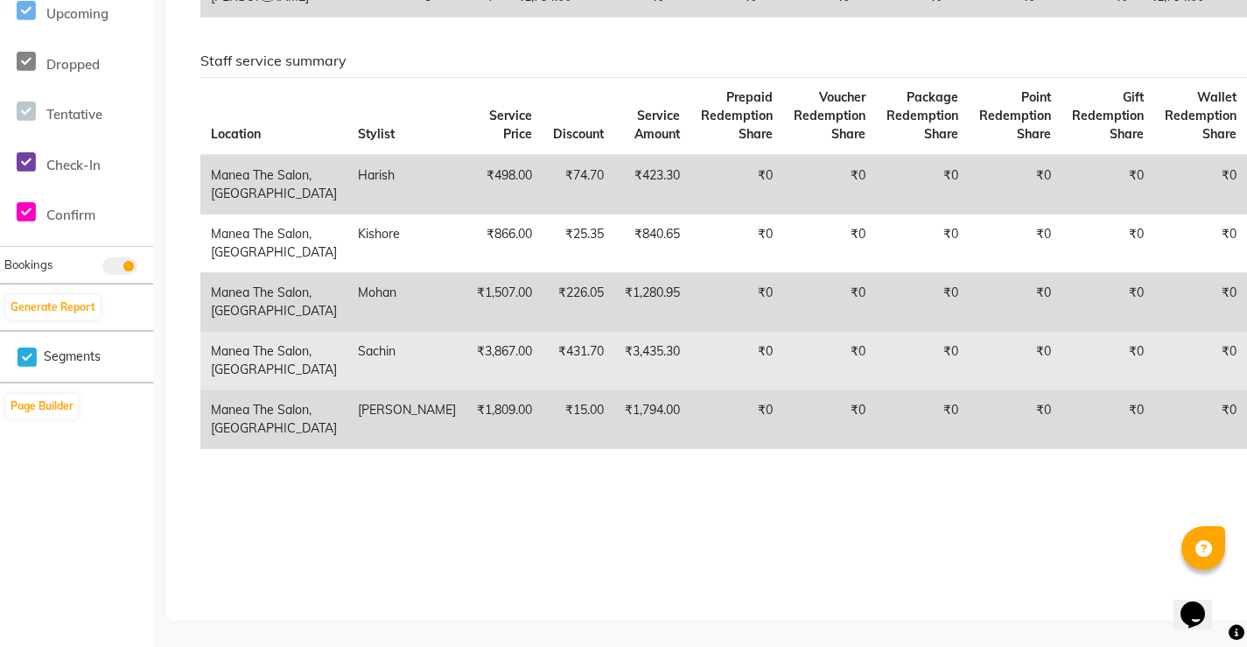
scroll to position [788, 0]
click at [543, 331] on td "₹431.70" at bounding box center [579, 360] width 72 height 59
click at [691, 338] on td "₹0" at bounding box center [737, 360] width 93 height 59
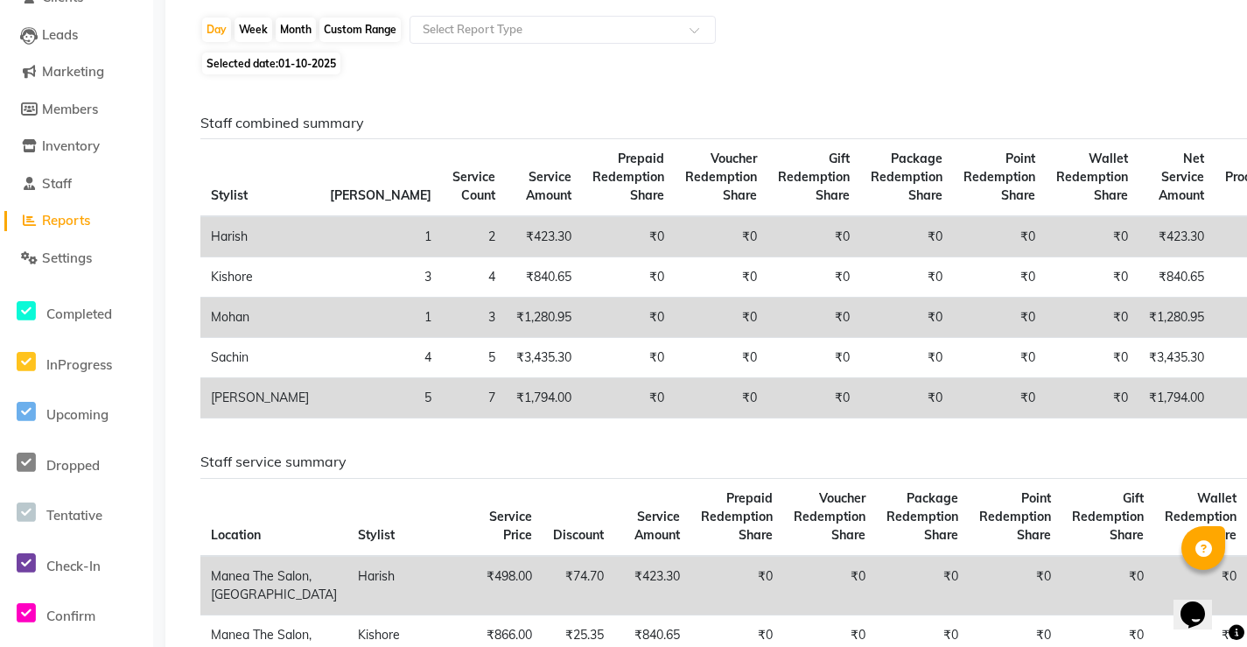
scroll to position [0, 0]
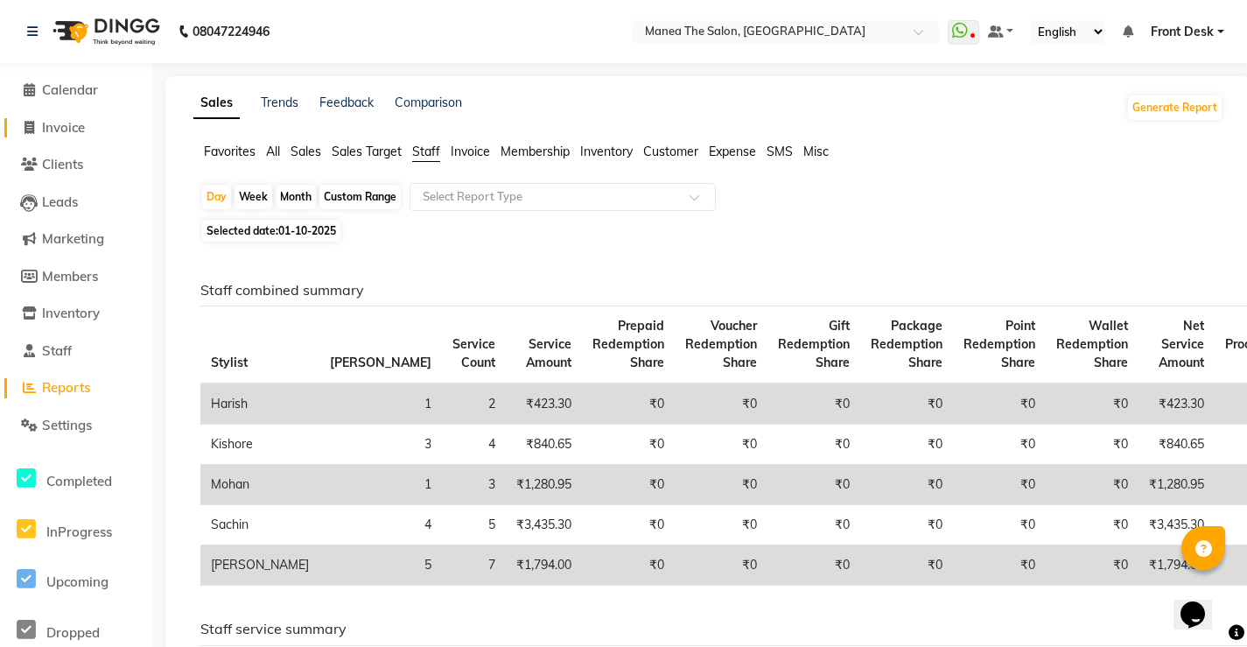
click at [68, 127] on span "Invoice" at bounding box center [63, 127] width 43 height 17
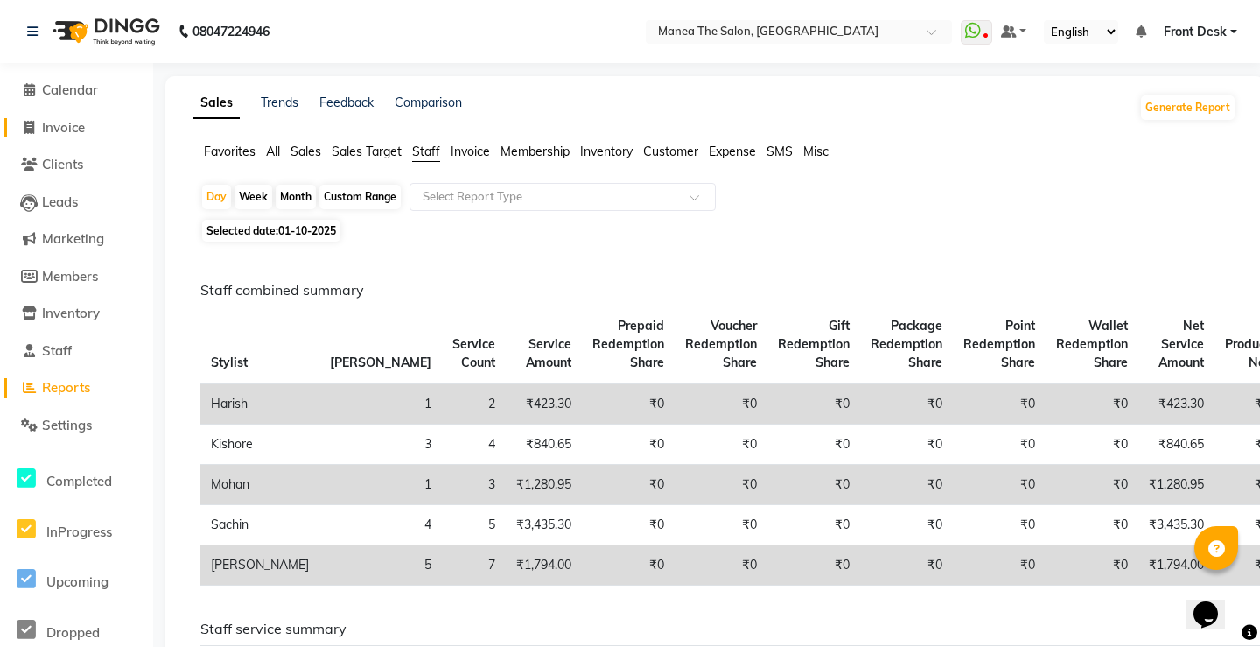
select select "8986"
select select "service"
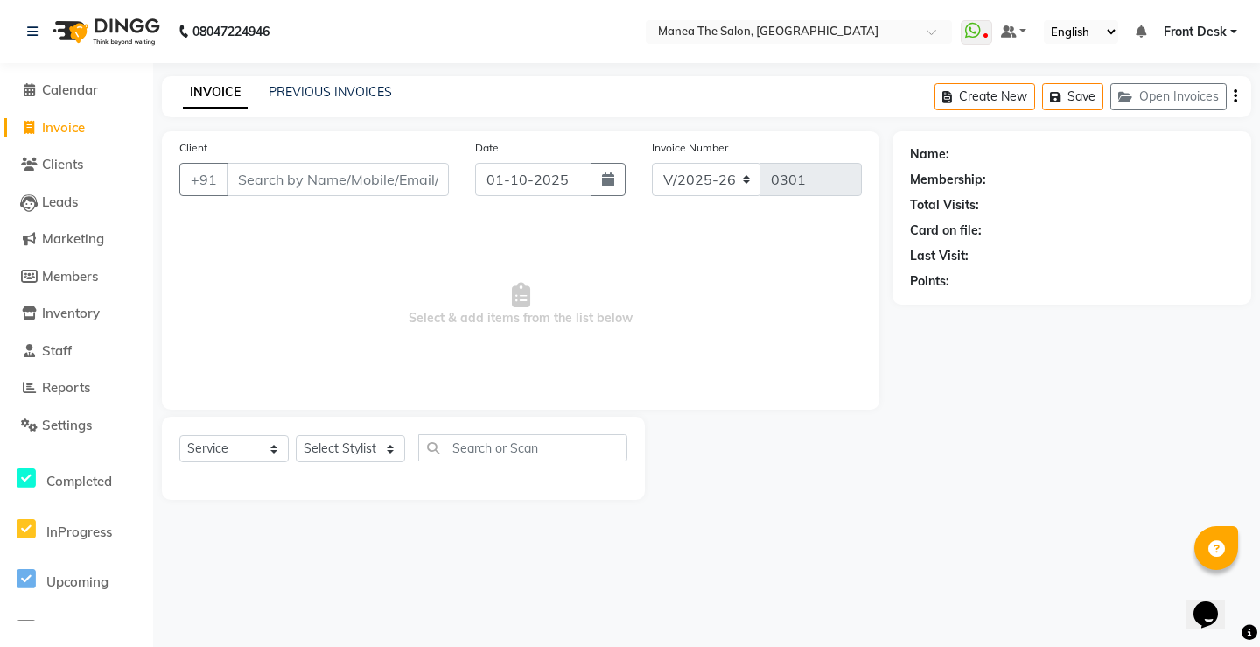
click at [375, 176] on input "Client" at bounding box center [338, 179] width 222 height 33
click at [350, 189] on input "Client" at bounding box center [338, 179] width 222 height 33
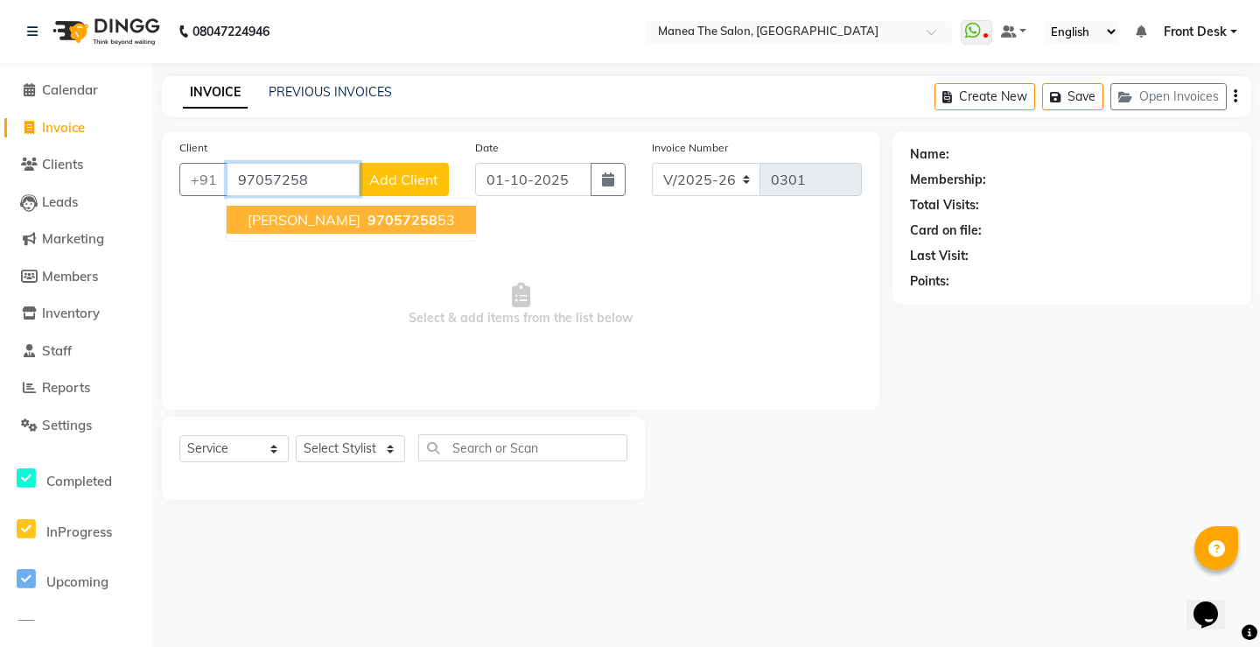
click at [376, 213] on span "97057258" at bounding box center [403, 220] width 70 height 18
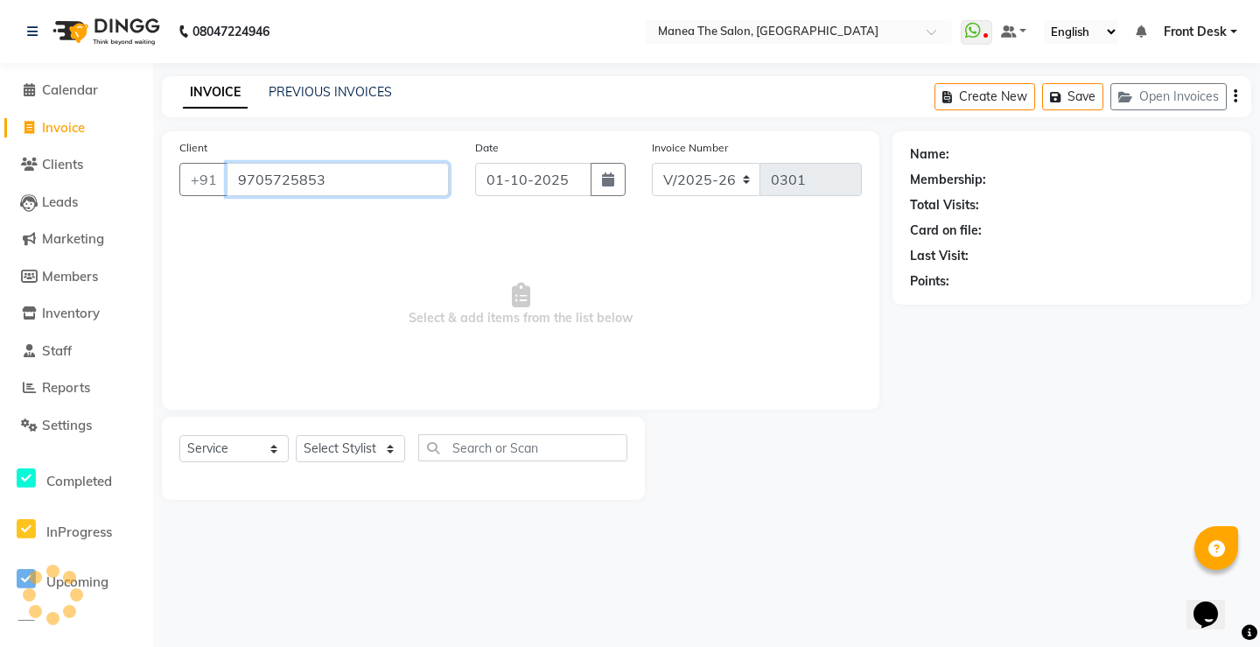
type input "9705725853"
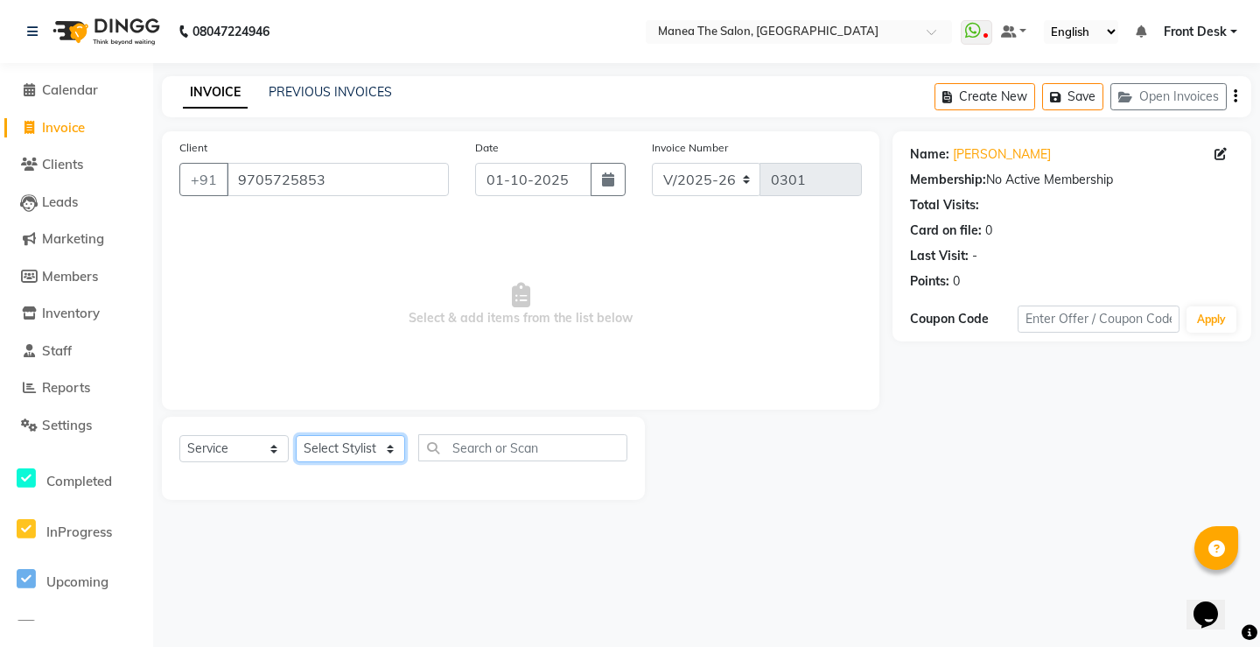
click at [354, 457] on select "Select Stylist Front Desk Harish [PERSON_NAME] Sachin [PERSON_NAME] [PERSON_NAM…" at bounding box center [350, 448] width 109 height 27
select select "91018"
click at [296, 435] on select "Select Stylist Front Desk Harish [PERSON_NAME] Sachin [PERSON_NAME] [PERSON_NAM…" at bounding box center [350, 448] width 109 height 27
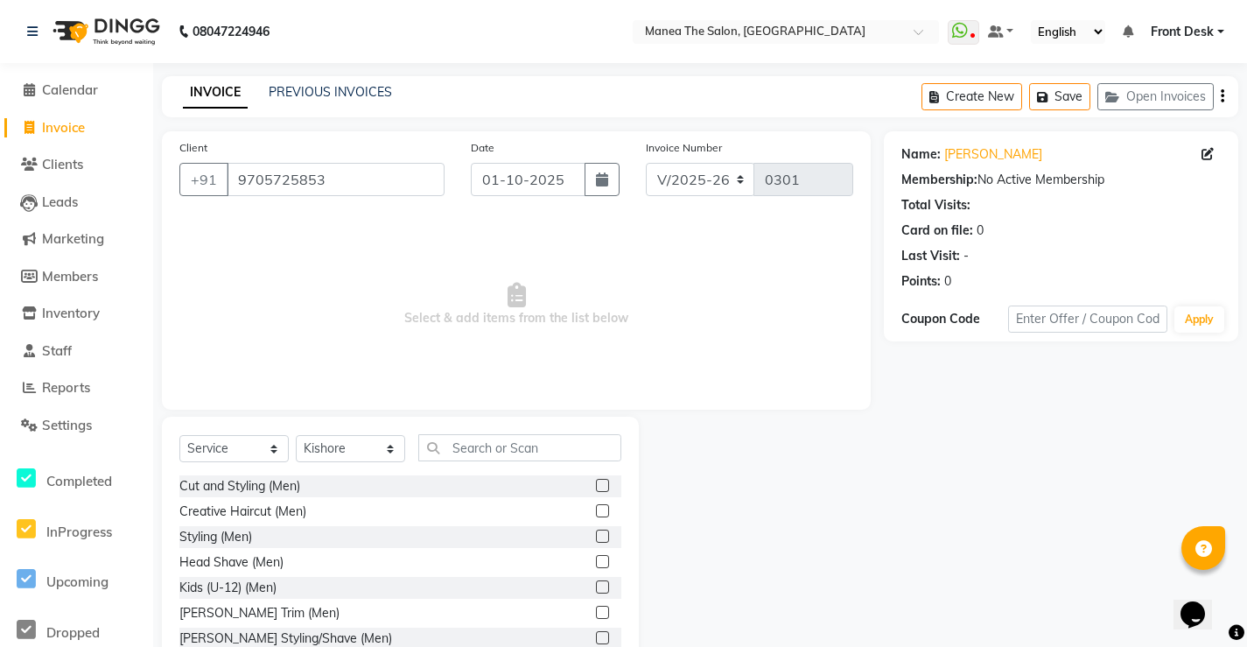
click at [596, 611] on label at bounding box center [602, 612] width 13 height 13
click at [596, 611] on input "checkbox" at bounding box center [601, 612] width 11 height 11
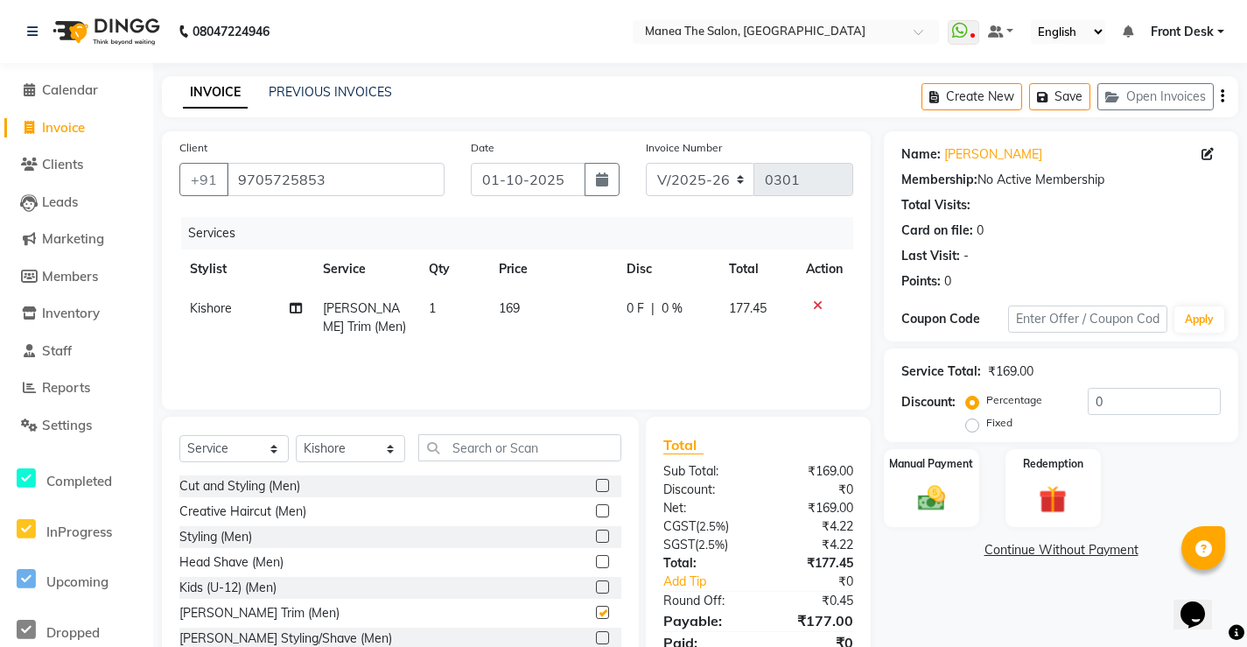
checkbox input "false"
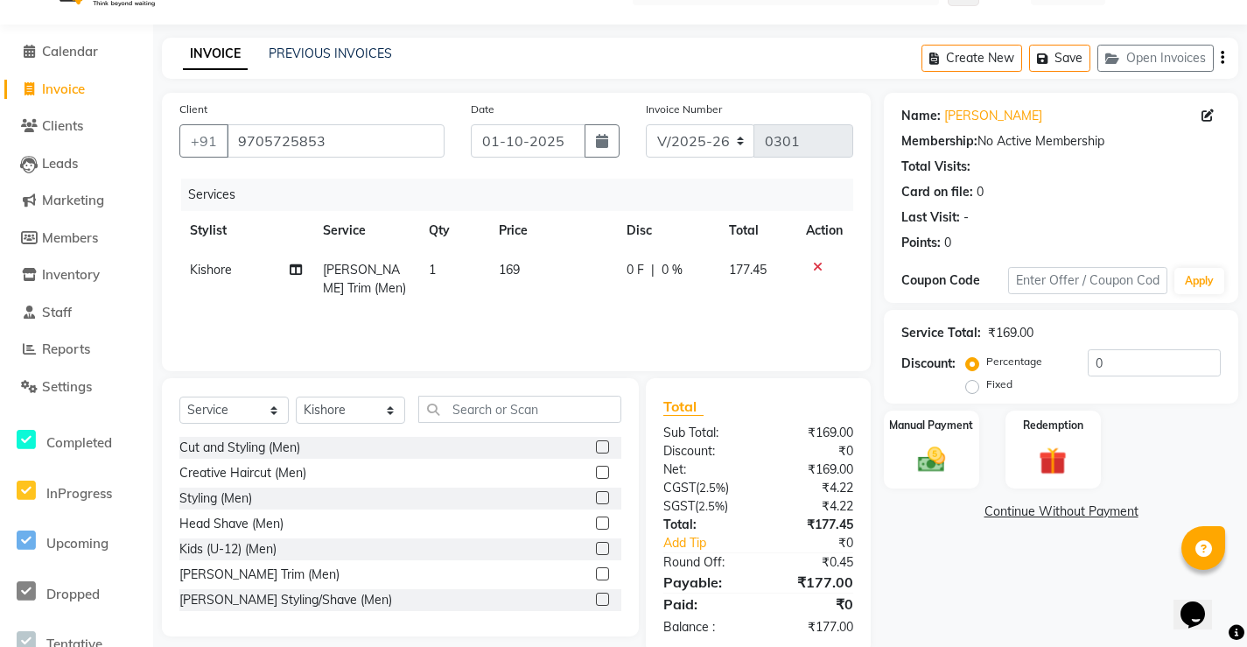
scroll to position [72, 0]
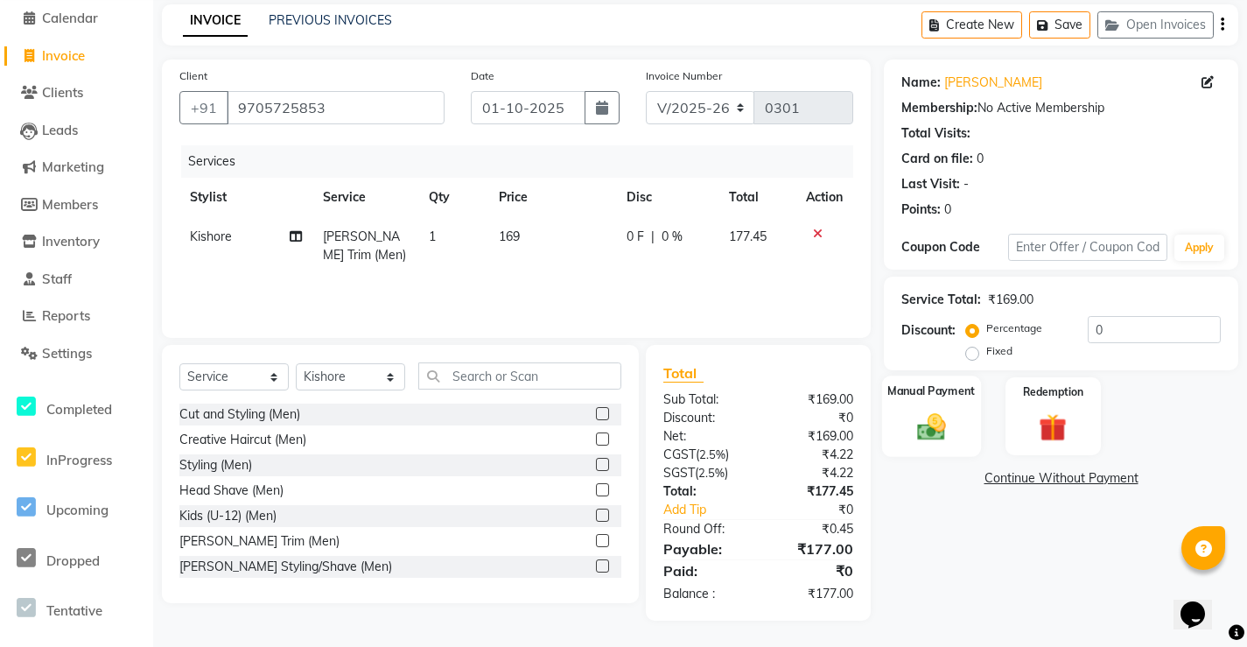
click at [954, 421] on img at bounding box center [932, 426] width 47 height 33
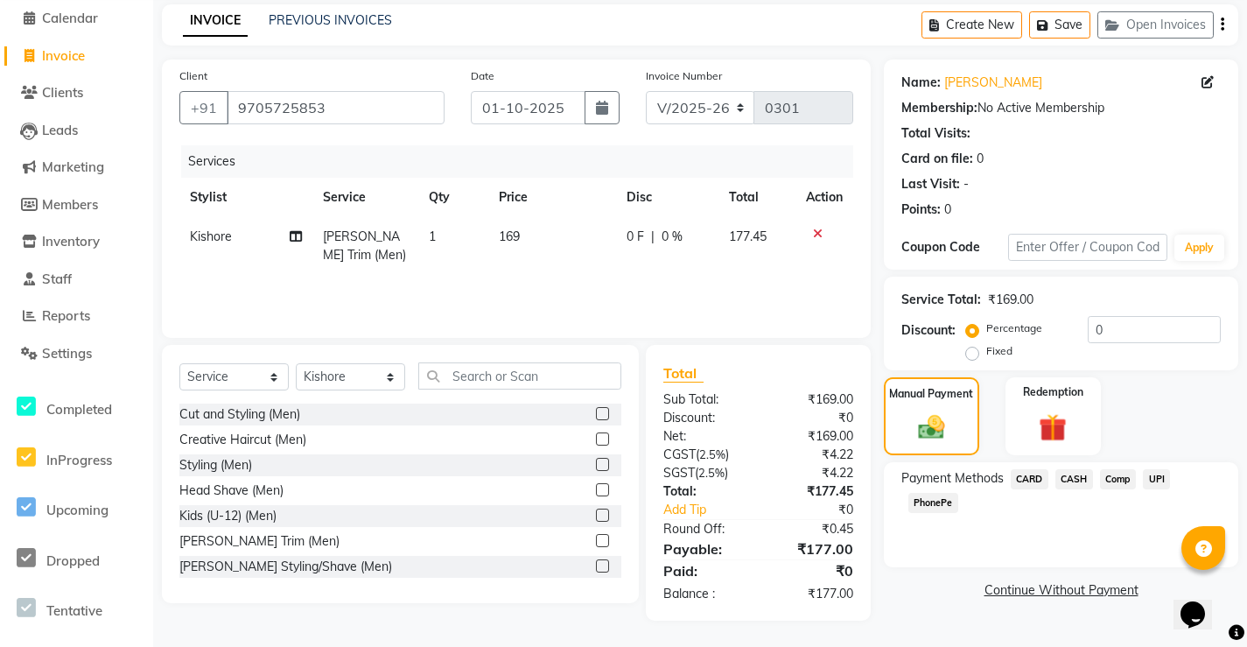
click at [1162, 488] on span "UPI" at bounding box center [1156, 479] width 27 height 20
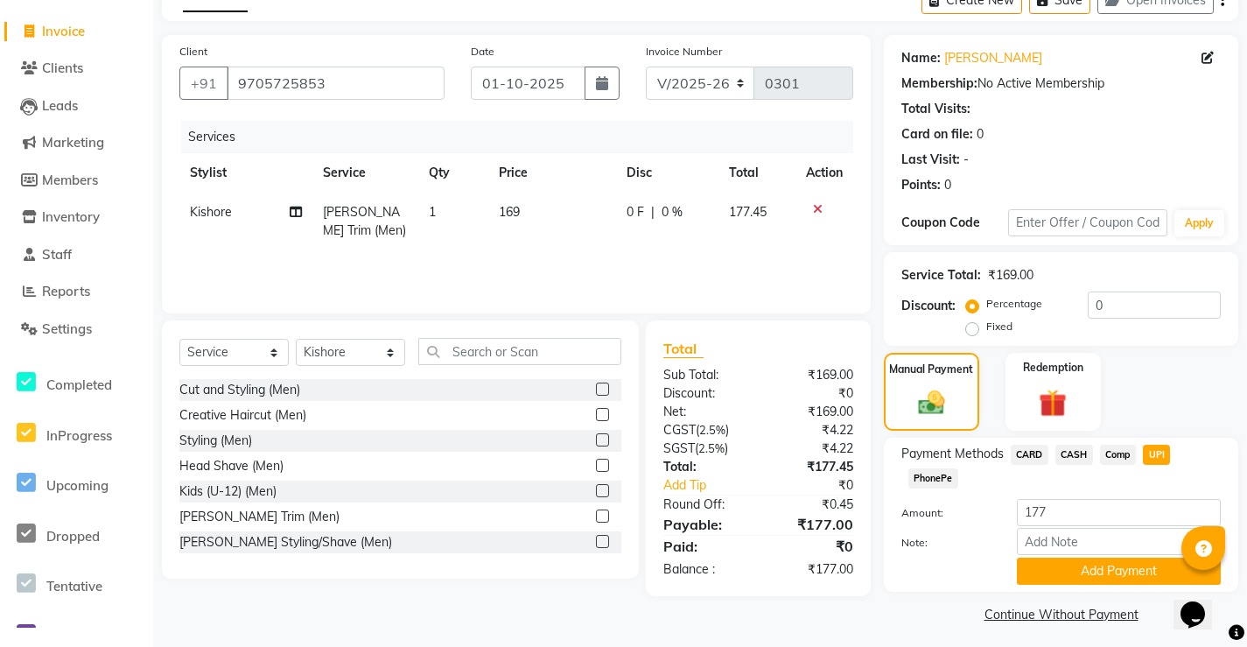
scroll to position [103, 0]
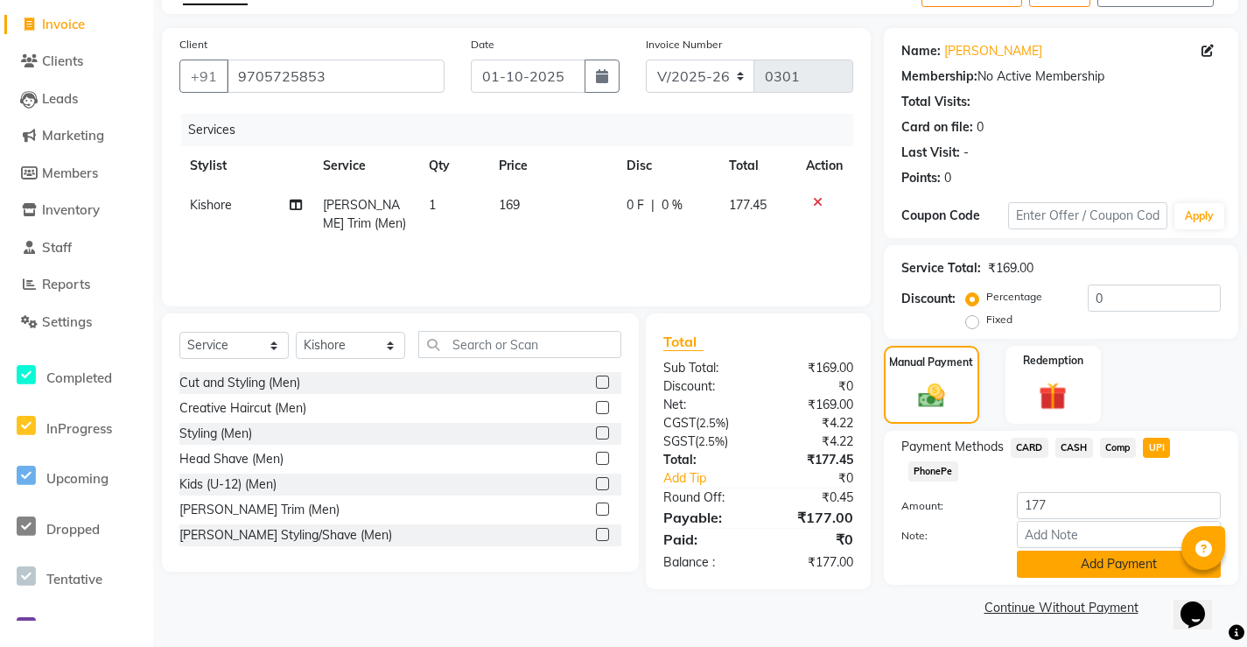
click at [1171, 565] on button "Add Payment" at bounding box center [1119, 564] width 204 height 27
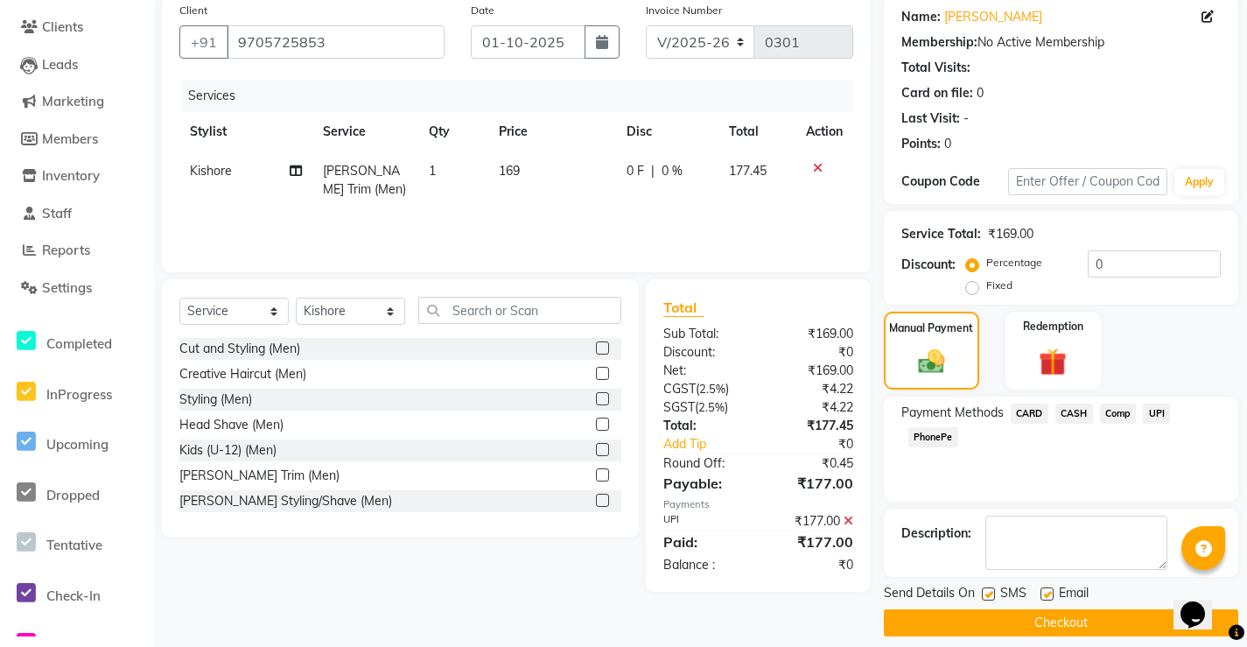
scroll to position [153, 0]
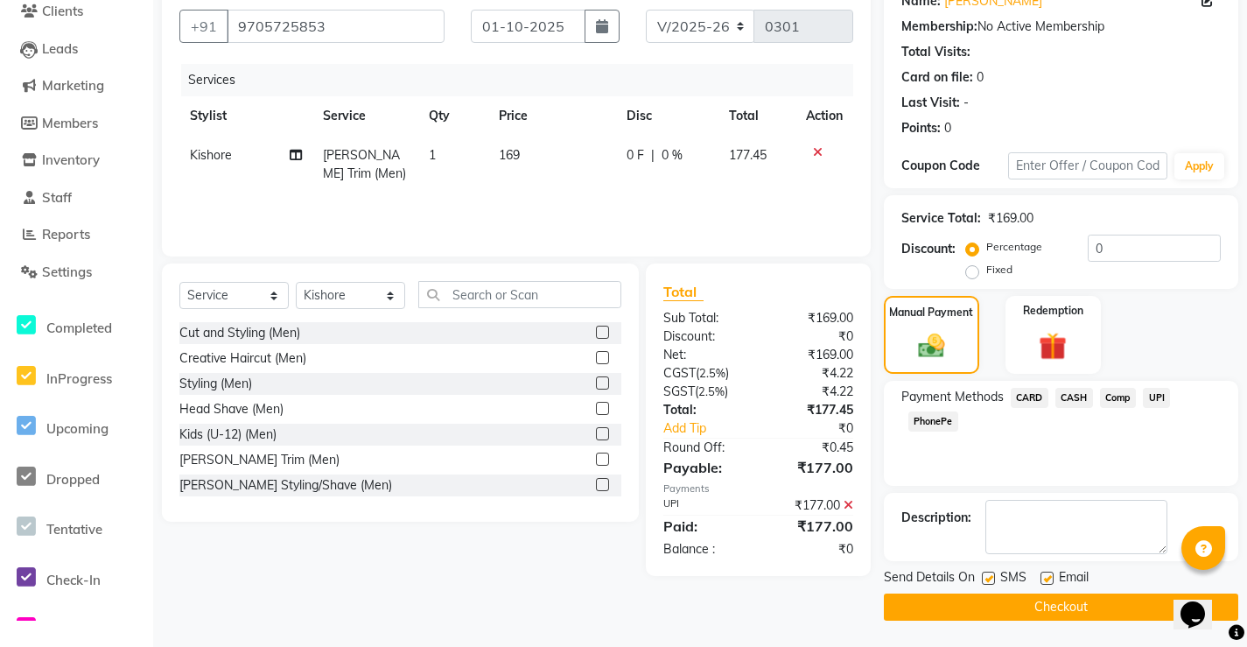
click at [1157, 396] on span "UPI" at bounding box center [1156, 398] width 27 height 20
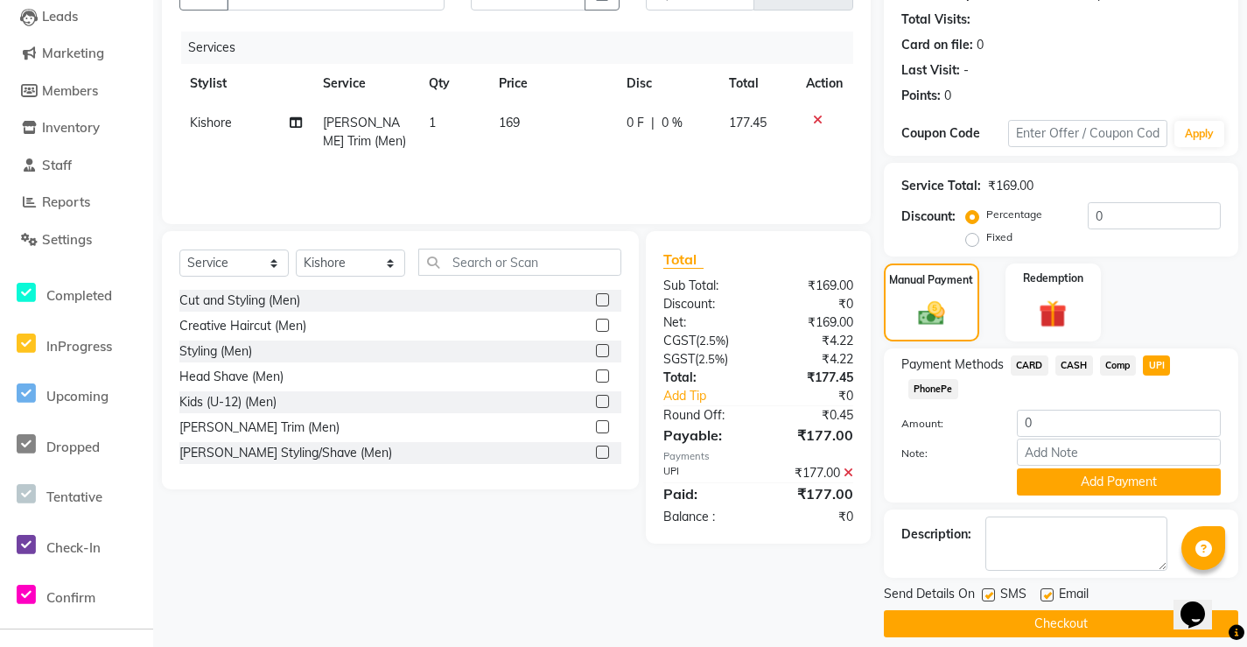
scroll to position [202, 0]
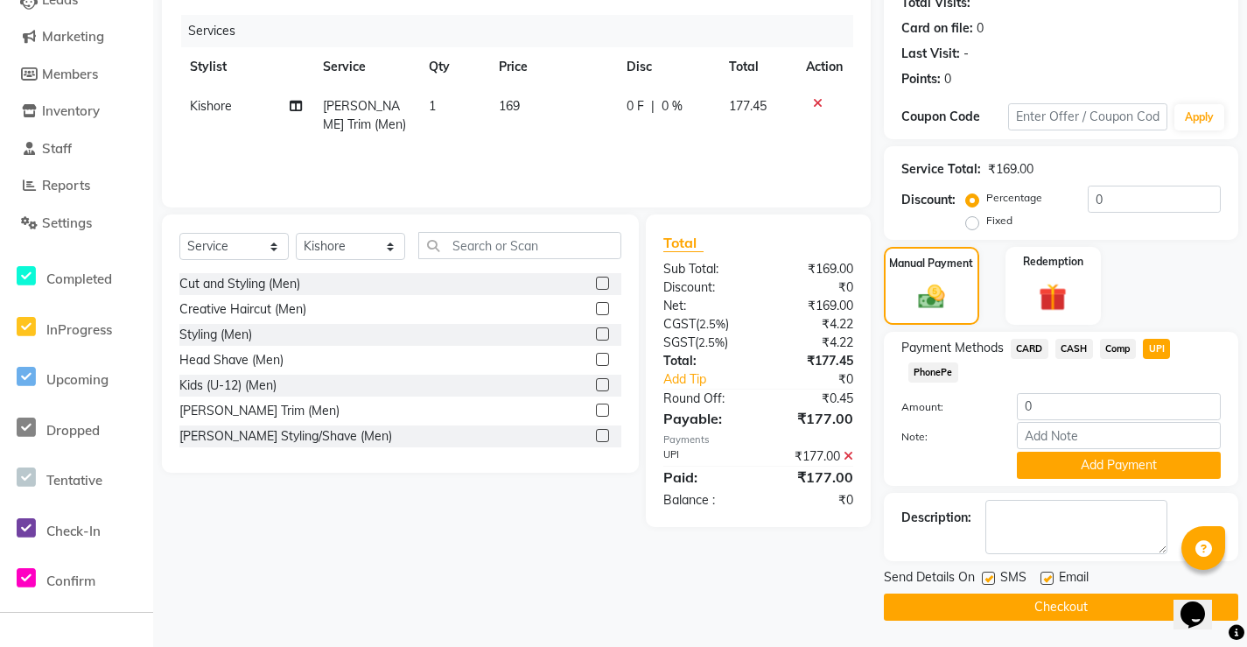
click at [1131, 610] on button "Checkout" at bounding box center [1061, 606] width 355 height 27
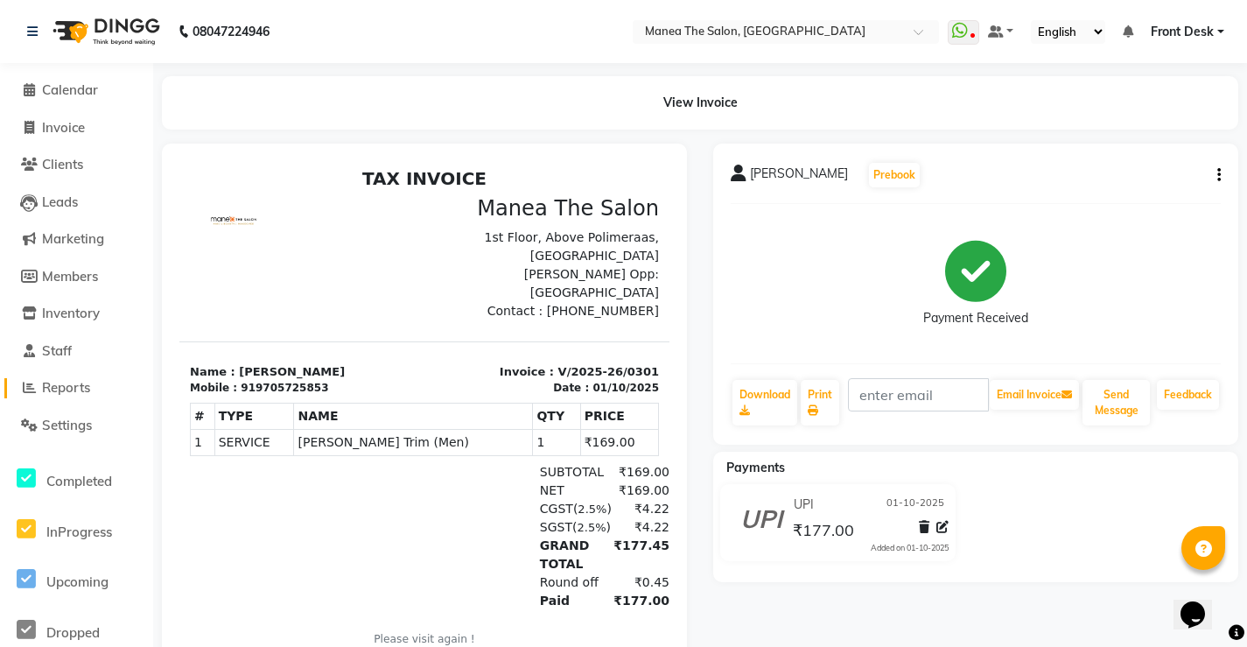
click at [74, 394] on span "Reports" at bounding box center [66, 387] width 48 height 17
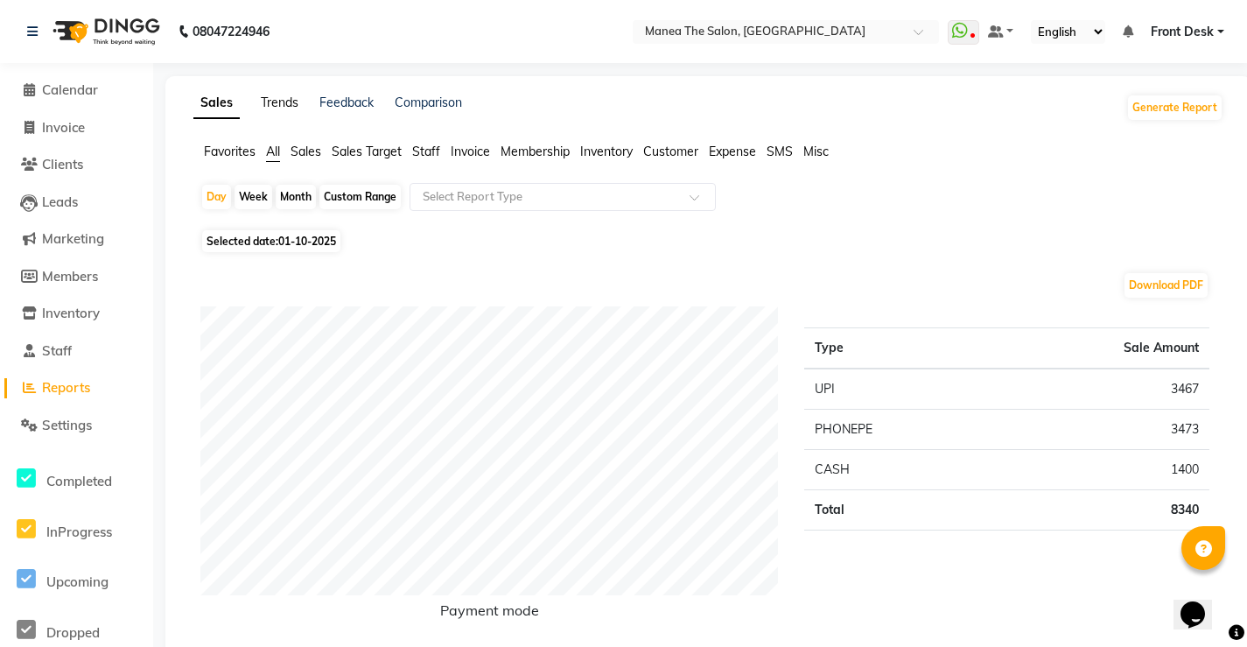
click at [294, 103] on link "Trends" at bounding box center [280, 103] width 38 height 16
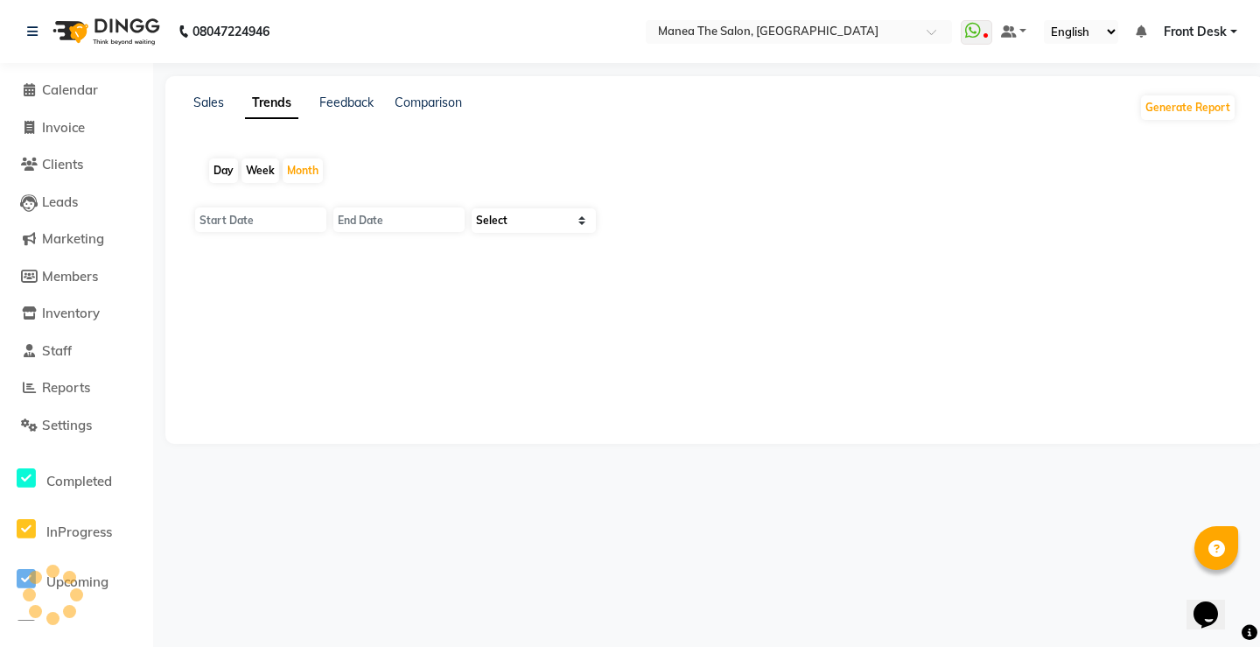
type input "01-10-2025"
type input "31-10-2025"
select select "by_client"
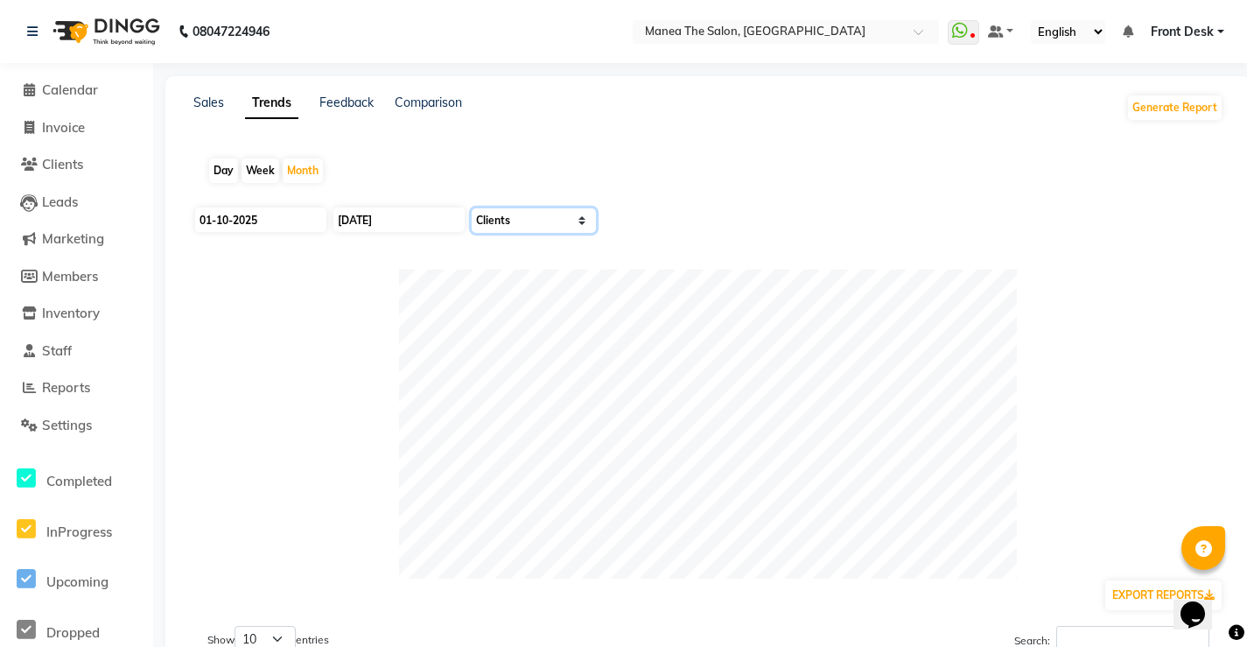
click at [528, 222] on select "Select Sales Clients" at bounding box center [534, 220] width 124 height 25
select select
click at [472, 208] on select "Select Sales Clients" at bounding box center [534, 220] width 124 height 25
click at [207, 112] on div "Sales" at bounding box center [208, 108] width 31 height 28
click at [205, 99] on link "Sales" at bounding box center [208, 103] width 31 height 16
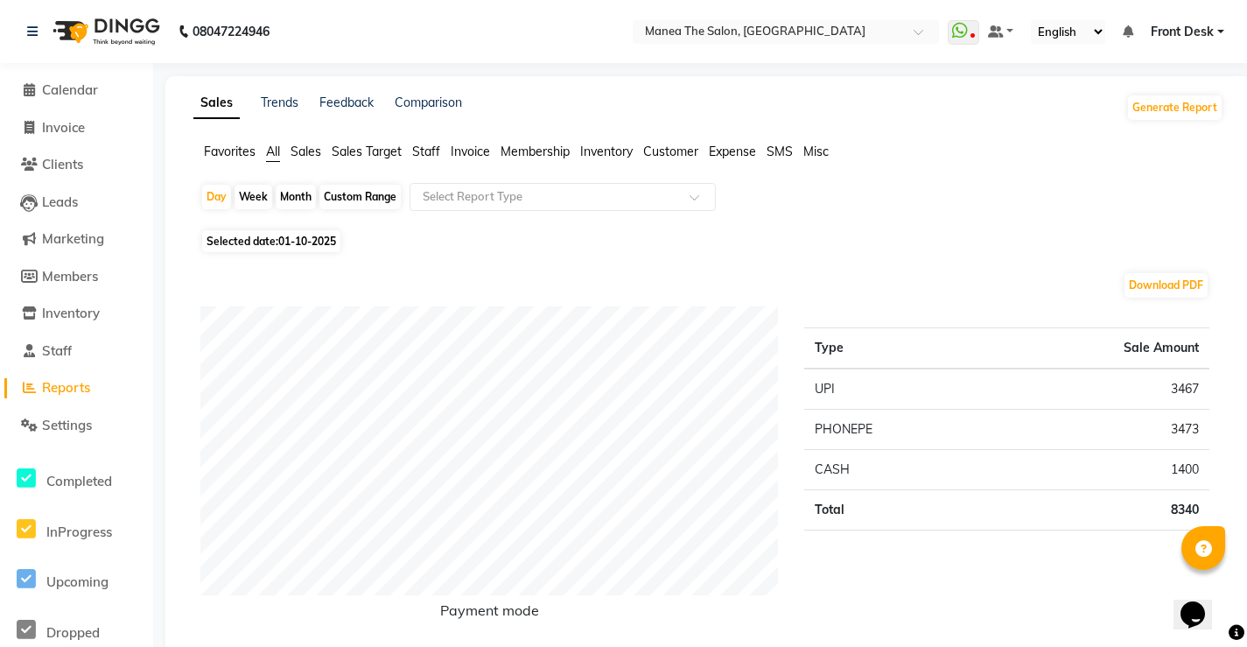
click at [429, 151] on span "Staff" at bounding box center [426, 152] width 28 height 16
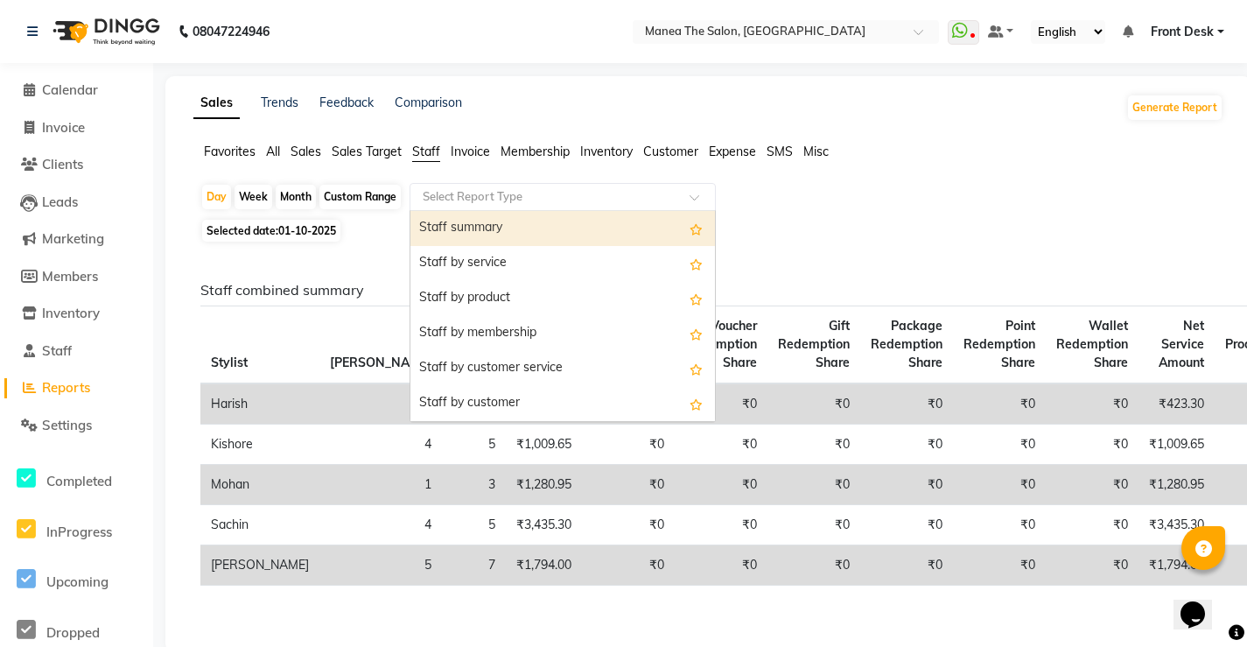
click at [524, 200] on input "text" at bounding box center [545, 197] width 252 height 18
click at [495, 228] on div "Staff summary" at bounding box center [563, 228] width 305 height 35
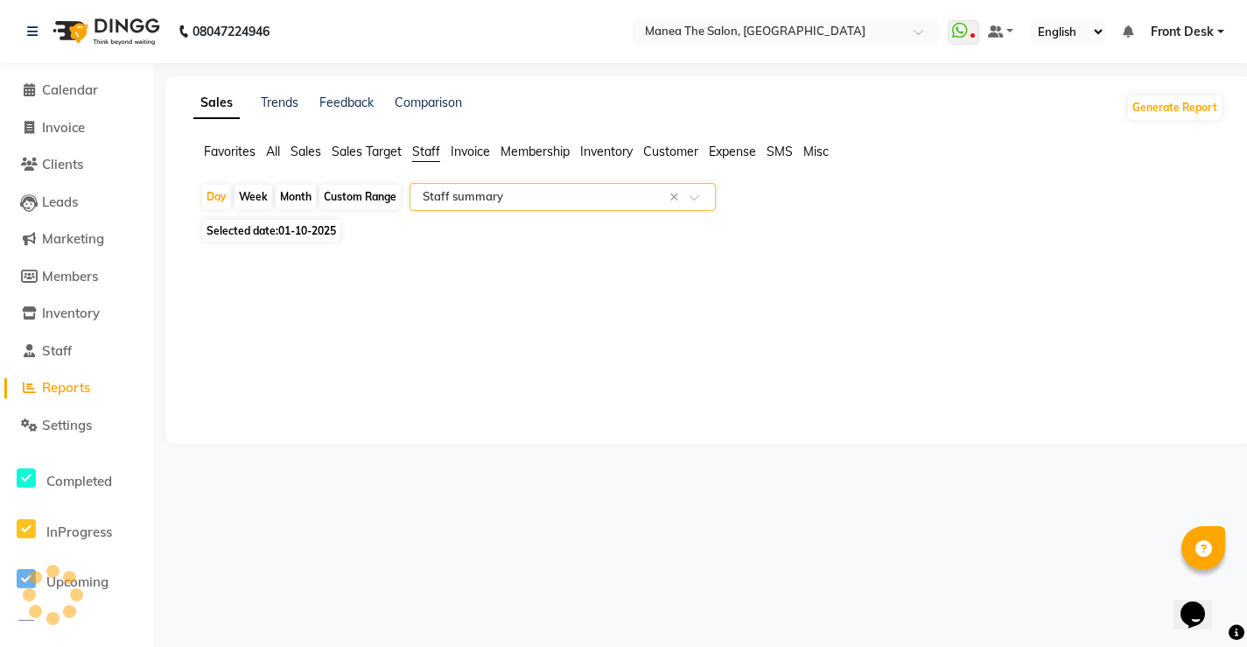
select select "full_report"
select select "csv"
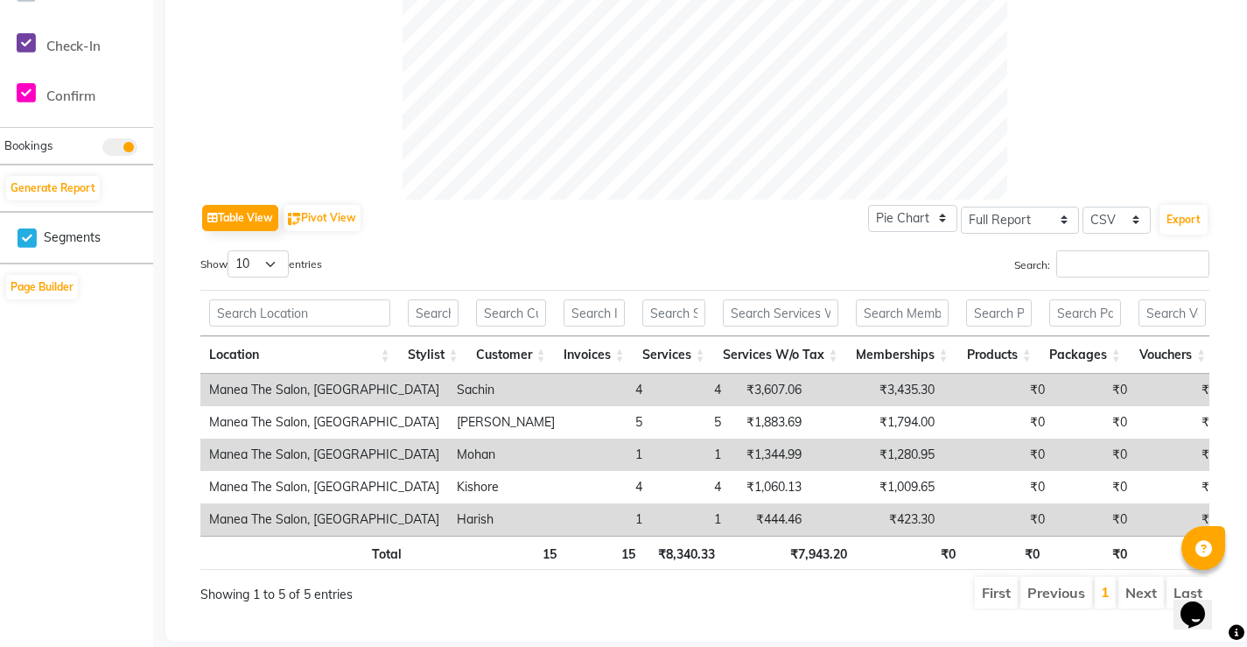
scroll to position [700, 0]
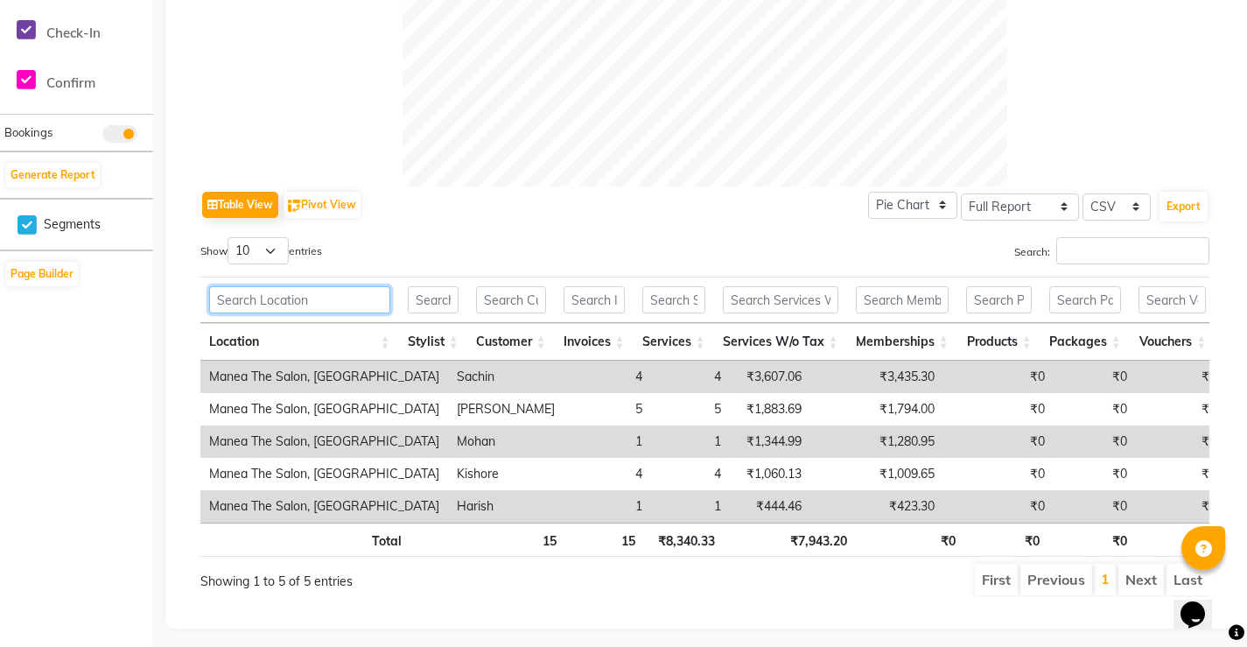
click at [364, 307] on input "text" at bounding box center [299, 299] width 181 height 27
click at [534, 299] on input "text" at bounding box center [511, 299] width 70 height 27
click at [445, 293] on input "text" at bounding box center [433, 299] width 51 height 27
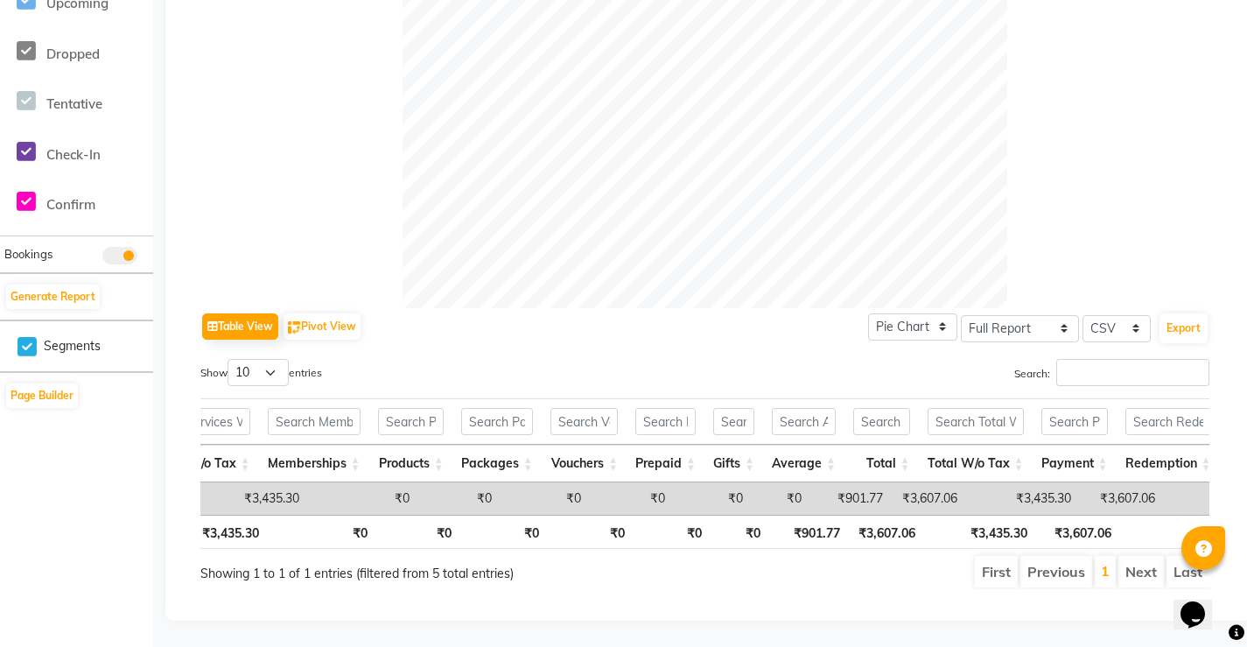
scroll to position [0, 586]
type input "sa"
click at [968, 482] on td "₹3,435.30" at bounding box center [1025, 498] width 114 height 32
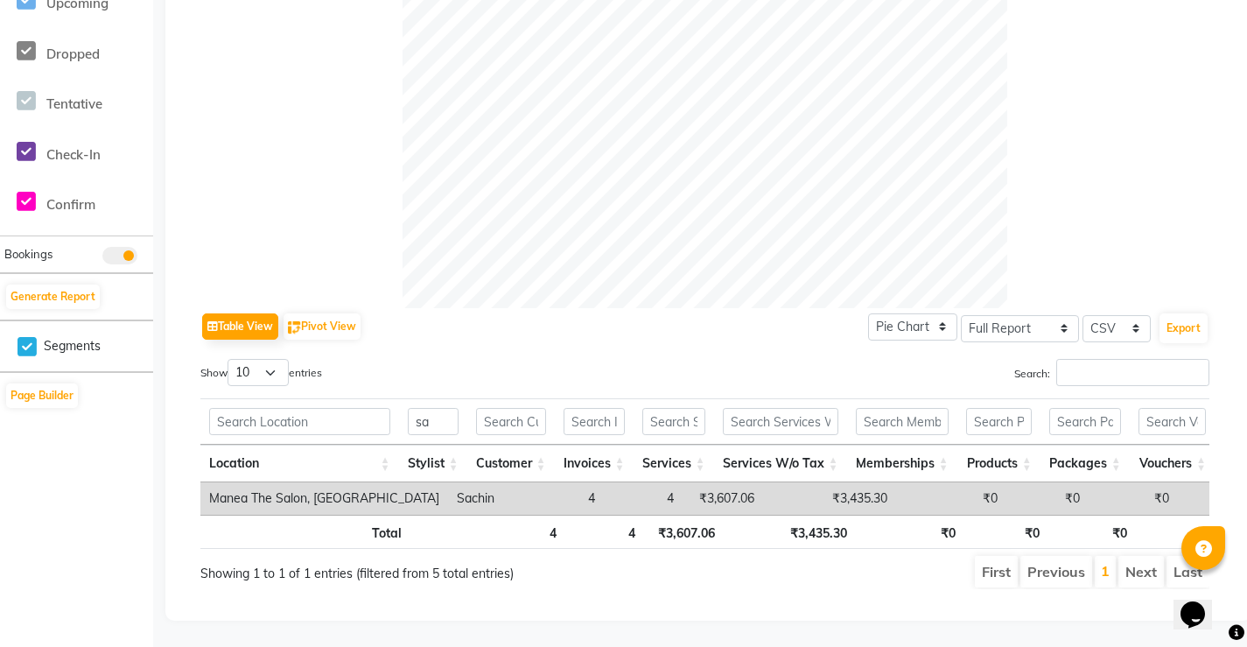
drag, startPoint x: 504, startPoint y: 487, endPoint x: 405, endPoint y: 486, distance: 98.9
click at [516, 488] on td "4" at bounding box center [560, 498] width 88 height 32
click at [403, 482] on td "Manea The Salon, [GEOGRAPHIC_DATA]" at bounding box center [324, 498] width 248 height 32
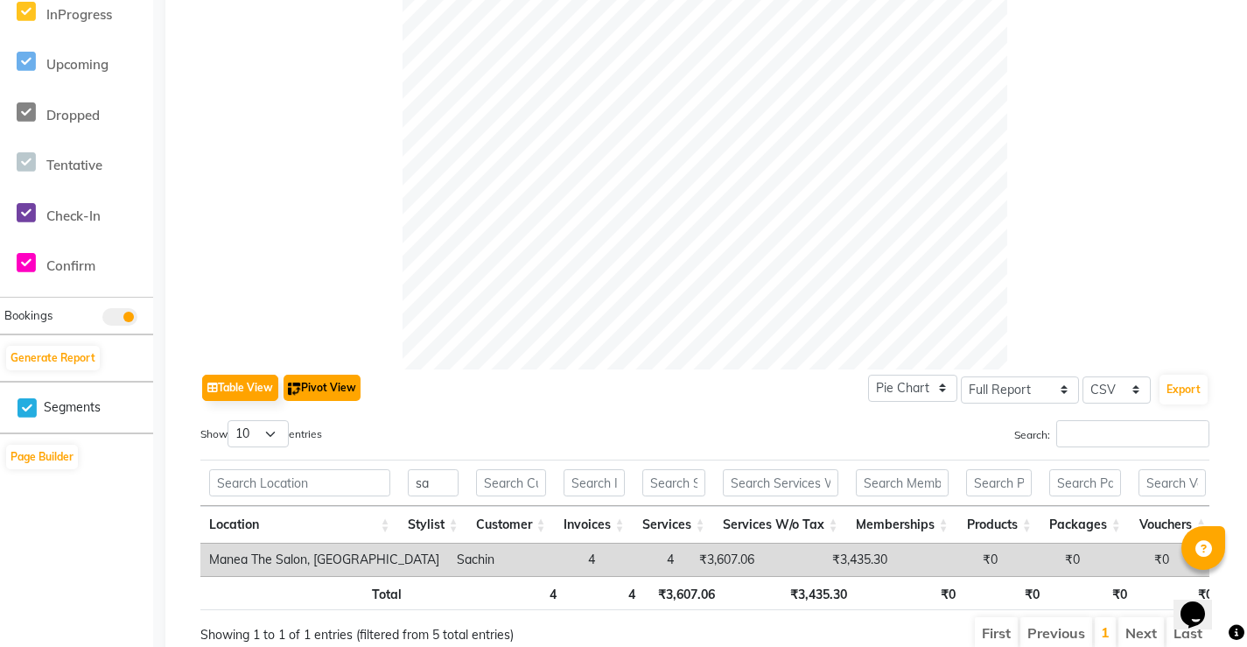
click at [339, 382] on button "Pivot View" at bounding box center [322, 388] width 77 height 26
select select "full_report"
select select "csv"
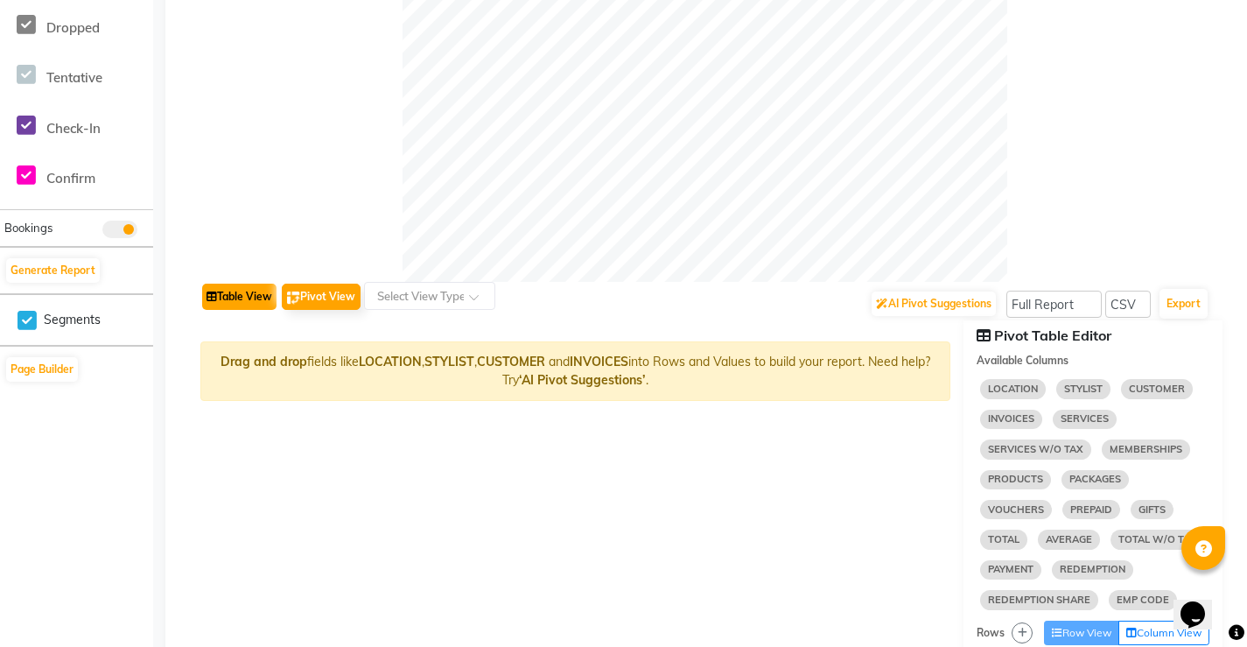
click at [249, 299] on button "Table View" at bounding box center [239, 297] width 74 height 26
select select "full_report"
select select "csv"
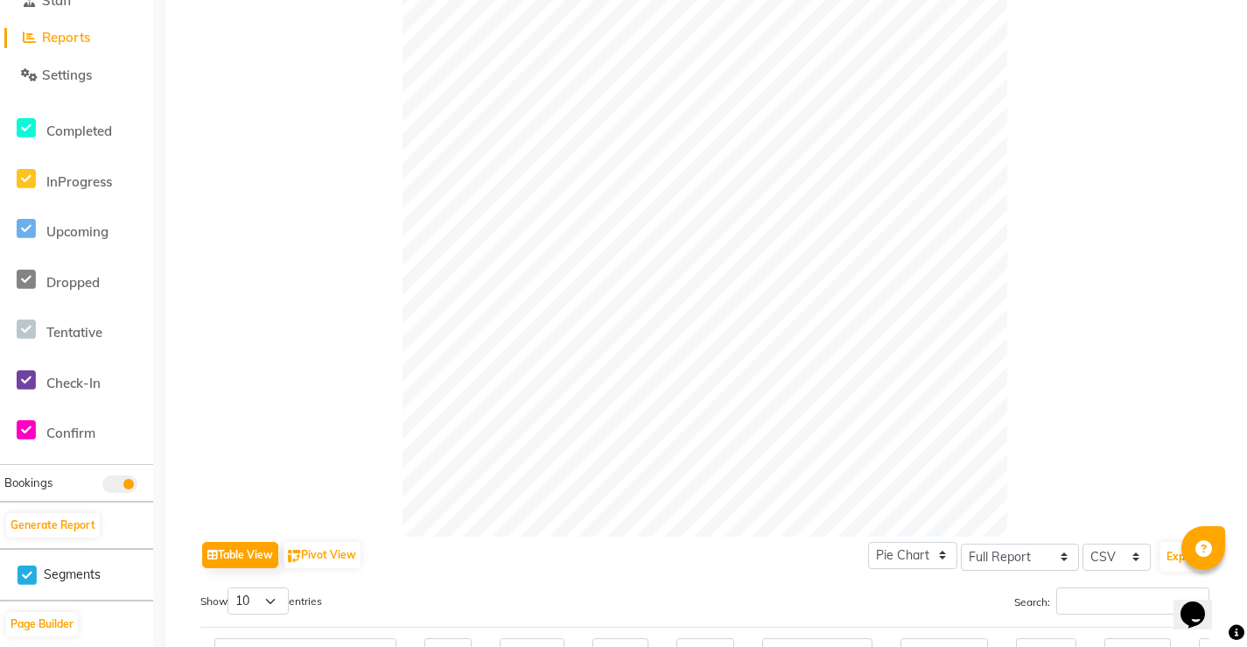
drag, startPoint x: 1030, startPoint y: 262, endPoint x: 1009, endPoint y: 201, distance: 63.9
click at [1032, 256] on div at bounding box center [704, 234] width 1009 height 605
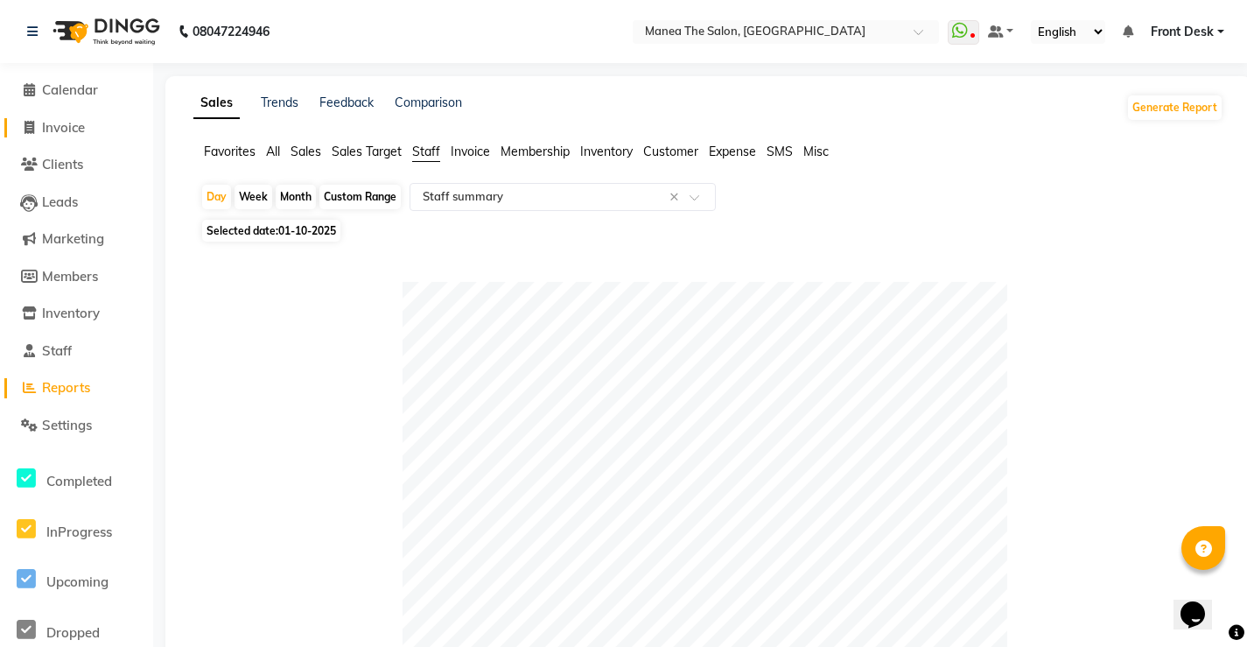
click at [64, 124] on span "Invoice" at bounding box center [63, 127] width 43 height 17
select select "service"
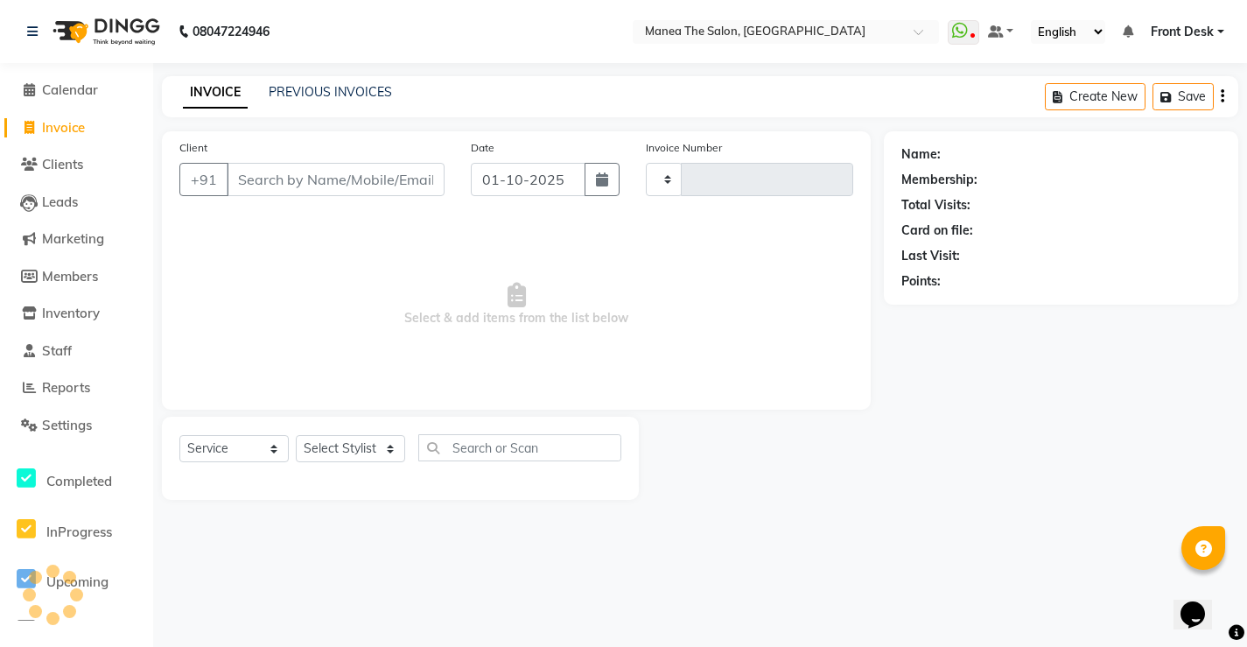
type input "0302"
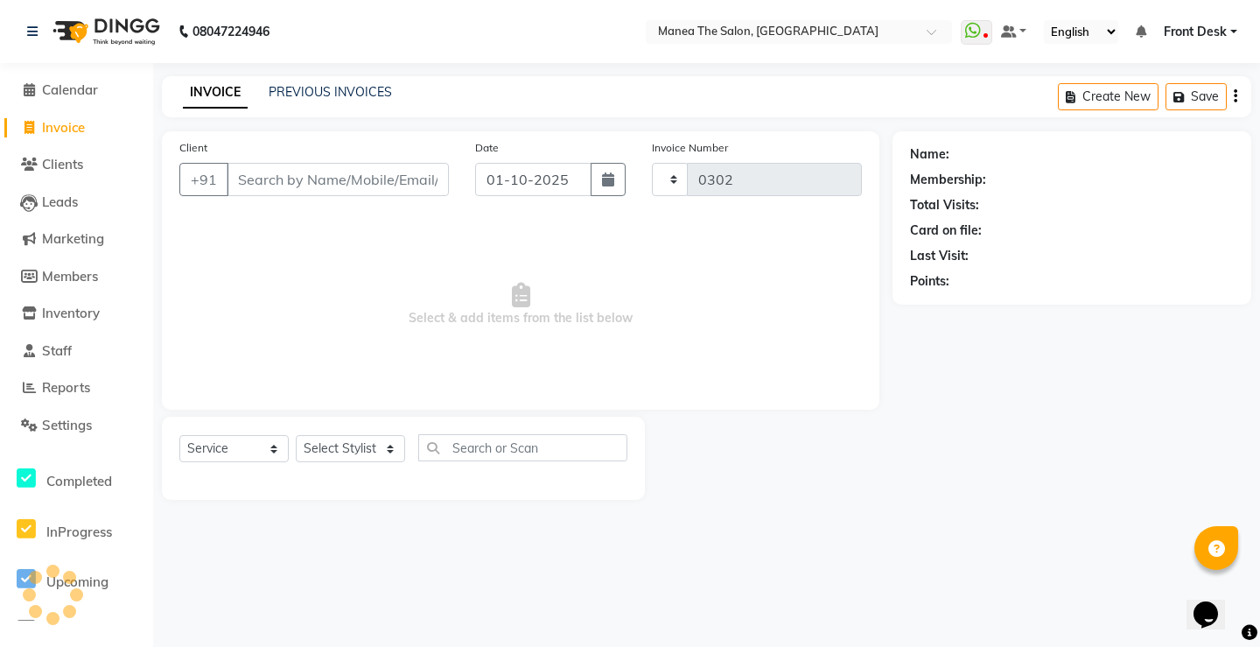
select select "8986"
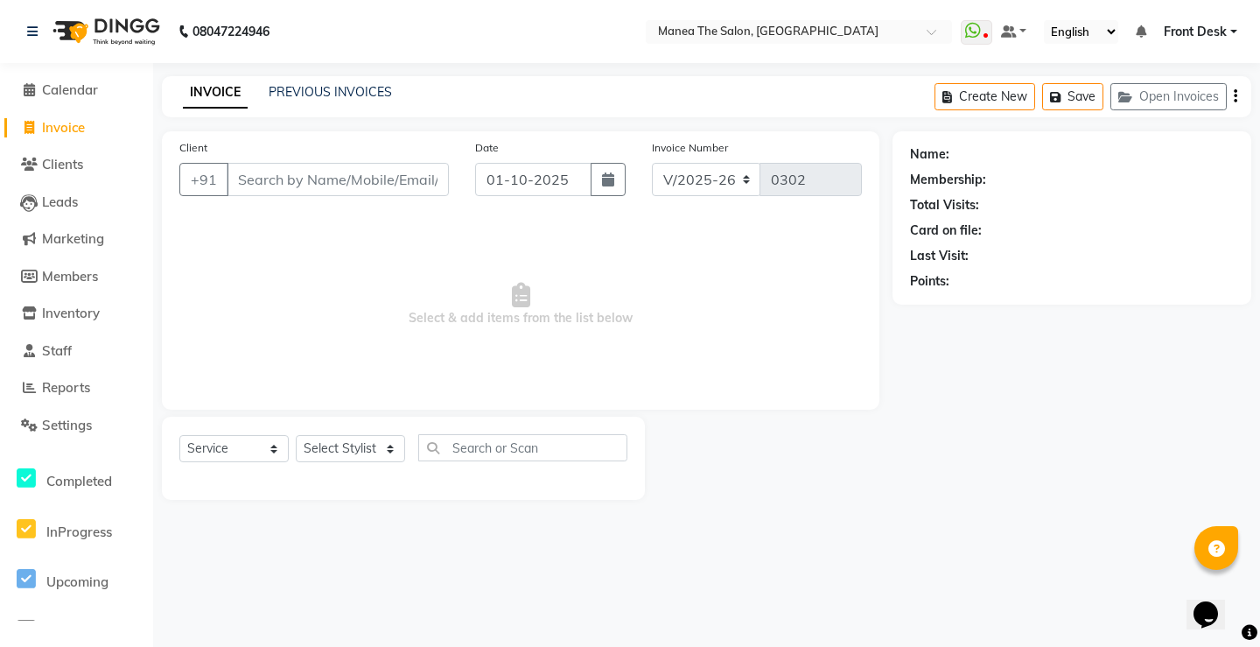
click at [503, 52] on nav "08047224946 Select Location × Manea The Salon, Pragathi Nagar WhatsApp Status ✕…" at bounding box center [630, 31] width 1260 height 63
click at [557, 82] on div "INVOICE PREVIOUS INVOICES Create New Save Open Invoices" at bounding box center [707, 96] width 1090 height 41
click at [362, 454] on select "Select Stylist Front Desk Harish [PERSON_NAME] Sachin [PERSON_NAME] [PERSON_NAM…" at bounding box center [350, 448] width 109 height 27
select select "91014"
click at [296, 435] on select "Select Stylist Front Desk Harish [PERSON_NAME] Sachin [PERSON_NAME] [PERSON_NAM…" at bounding box center [350, 448] width 109 height 27
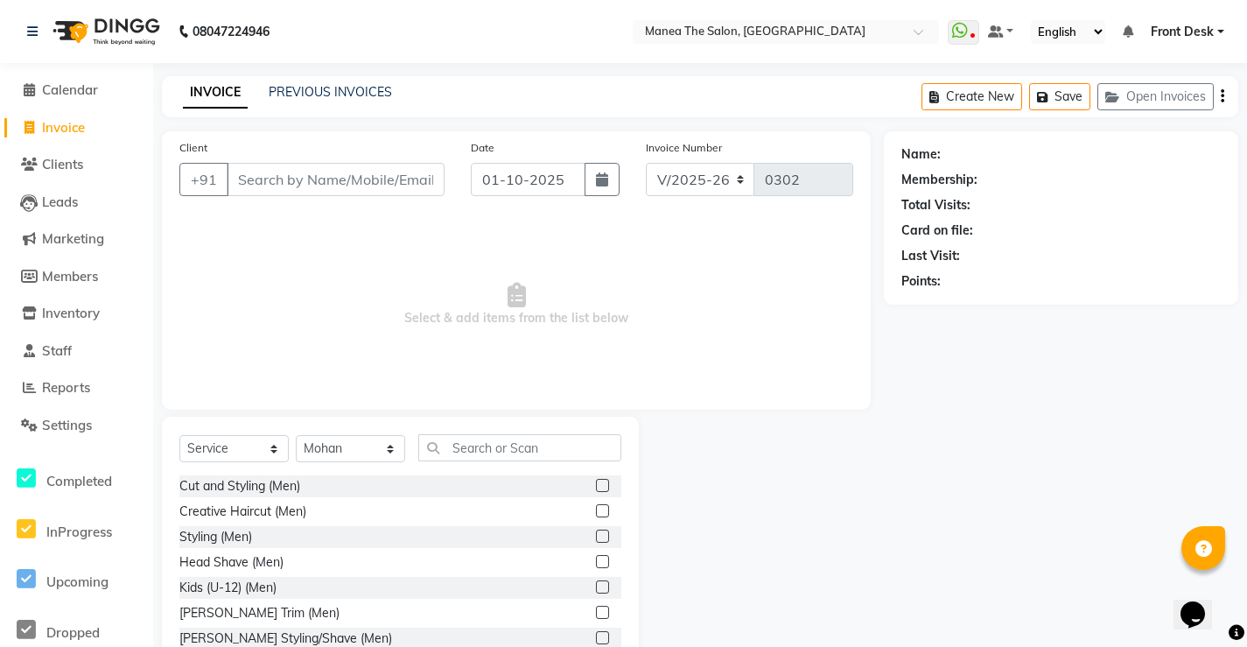
click at [242, 432] on div "Select Service Product Membership Package Voucher Prepaid Gift Card Select Styl…" at bounding box center [400, 546] width 477 height 258
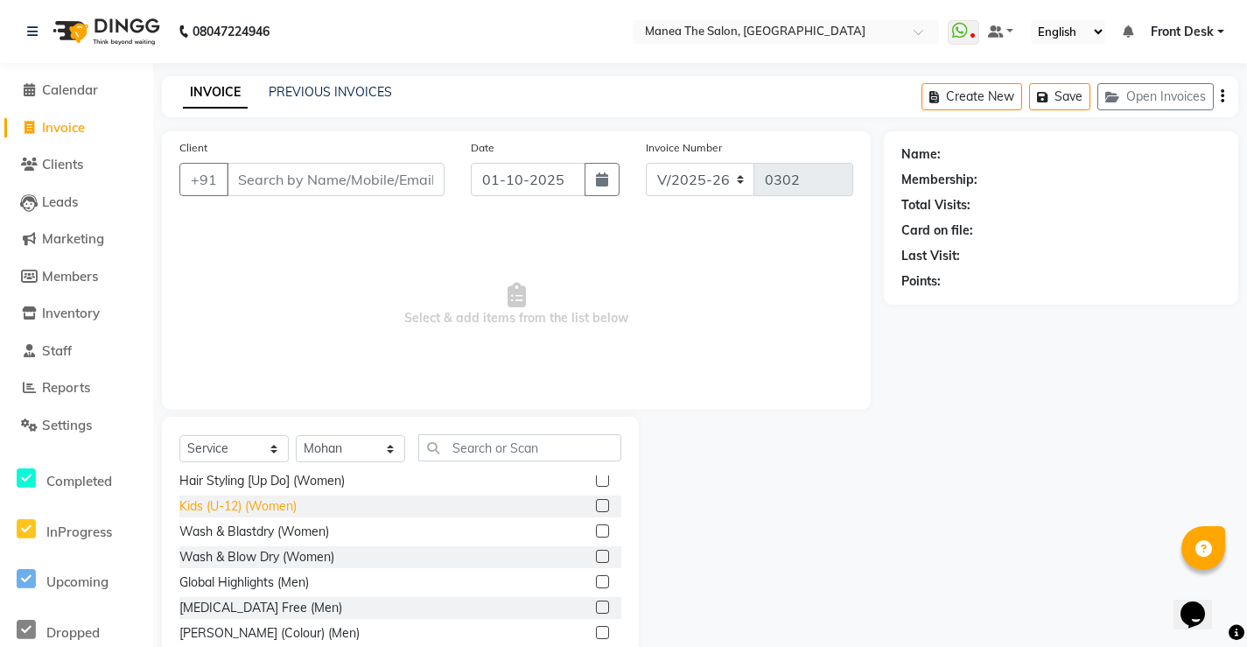
scroll to position [438, 0]
click at [264, 607] on div "[MEDICAL_DATA] Free (Men)" at bounding box center [260, 607] width 163 height 18
checkbox input "false"
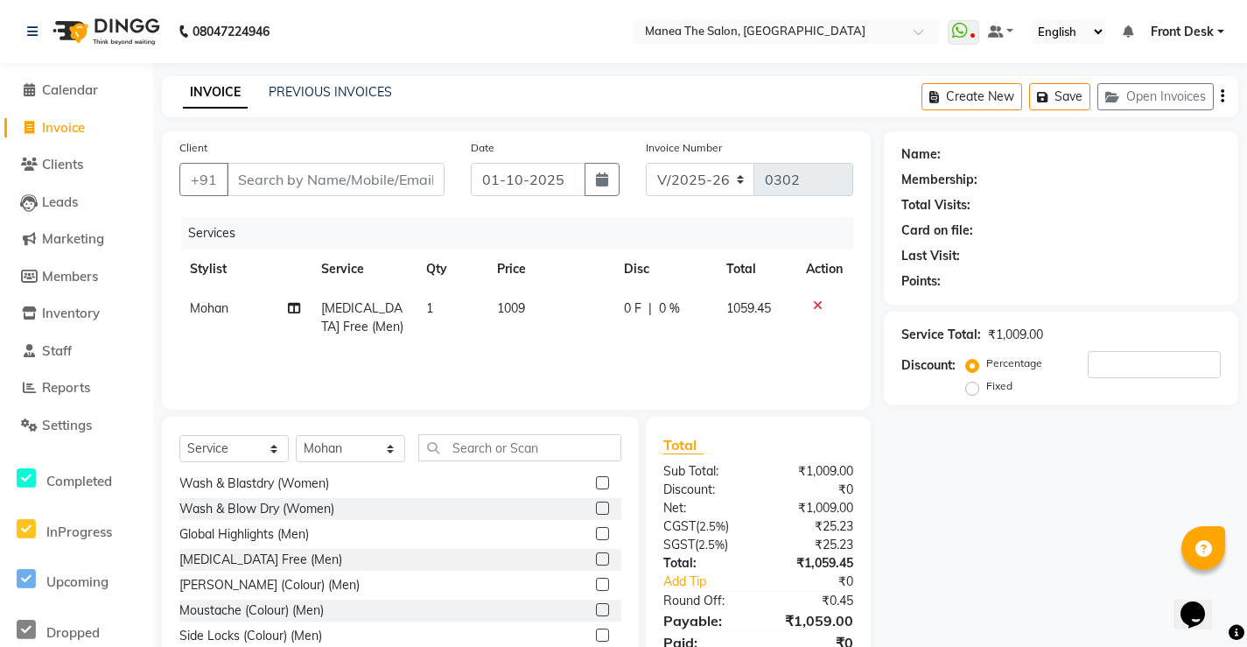
scroll to position [525, 0]
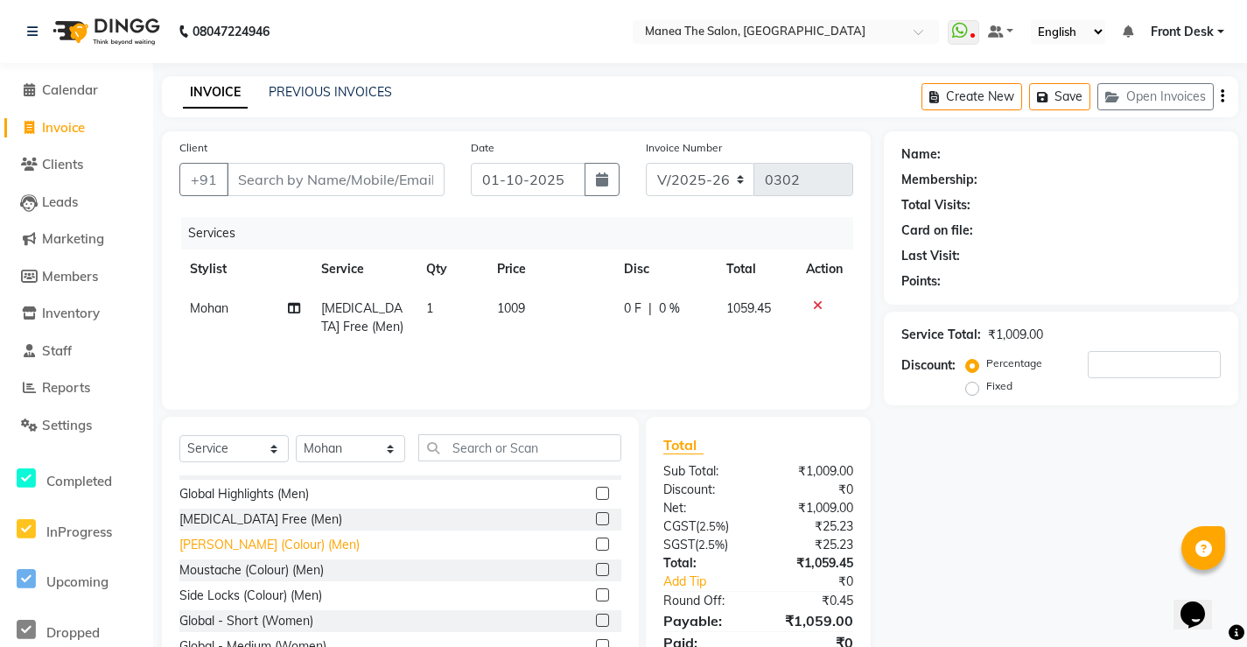
click at [263, 547] on div "[PERSON_NAME] (Colour) (Men)" at bounding box center [269, 545] width 180 height 18
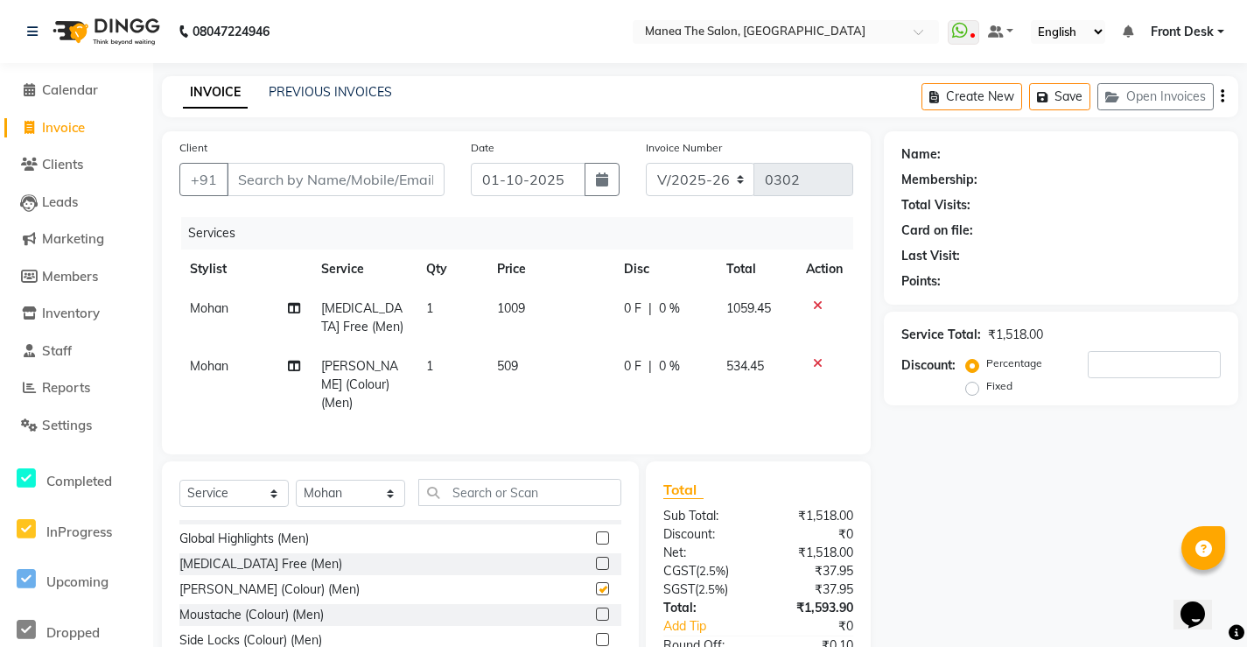
checkbox input "false"
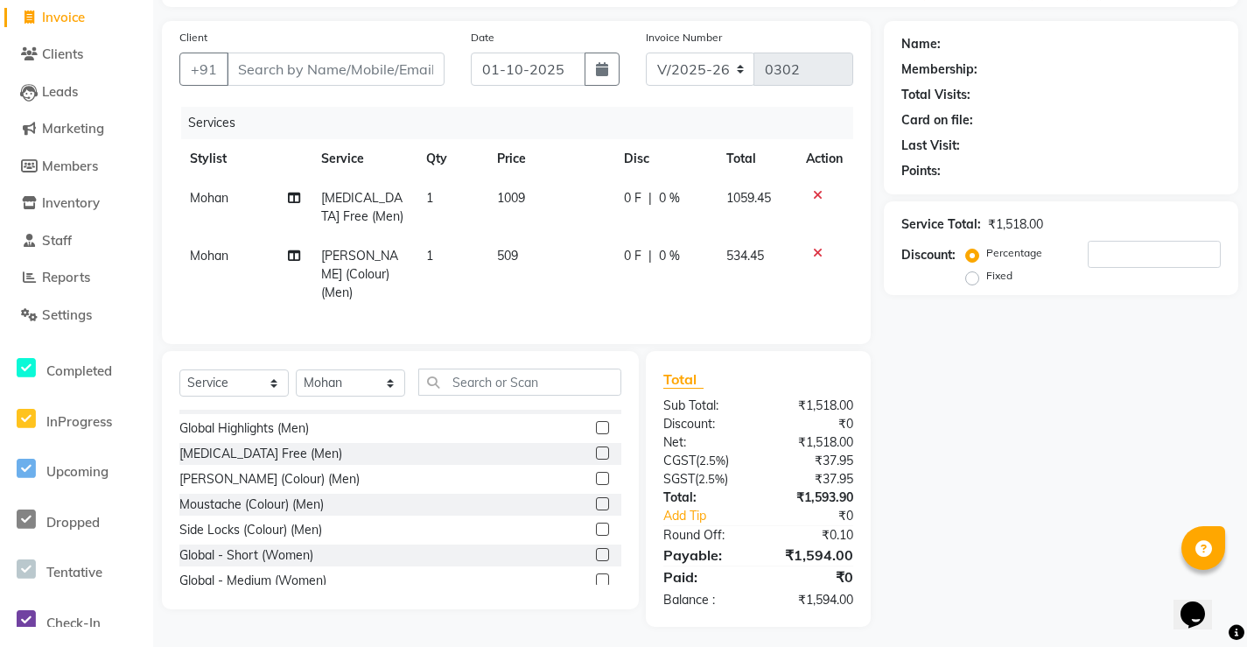
scroll to position [111, 0]
click at [81, 462] on span "Upcoming" at bounding box center [77, 470] width 62 height 17
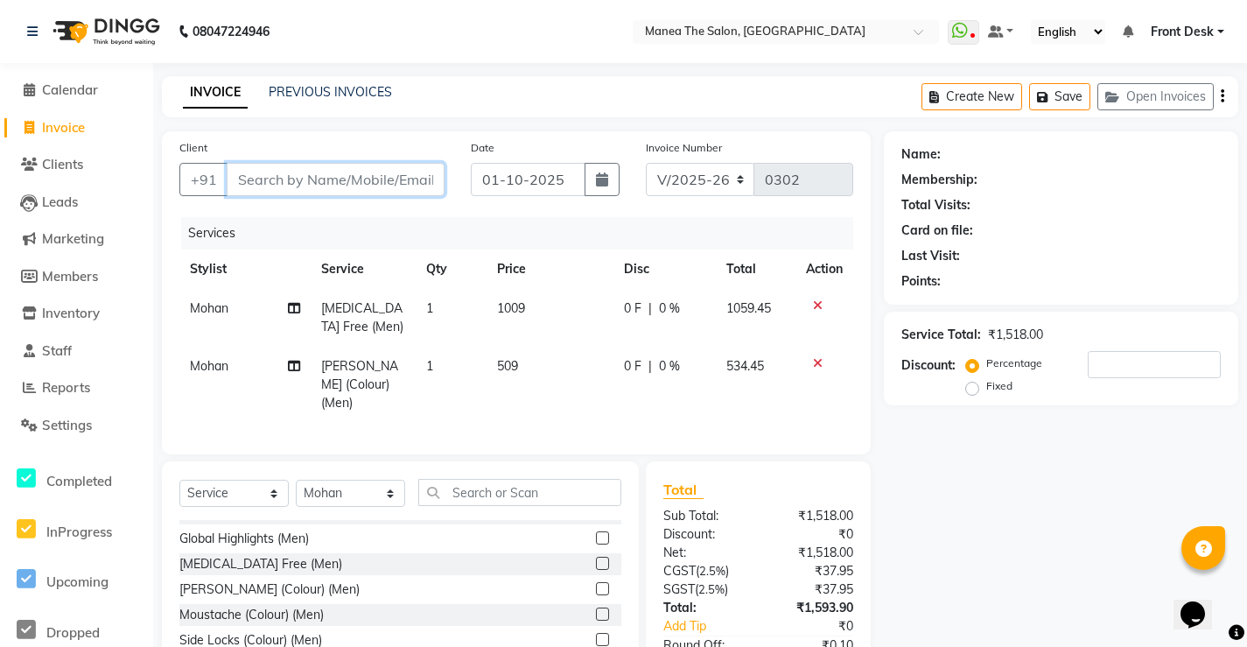
click at [309, 182] on input "Client" at bounding box center [336, 179] width 218 height 33
type input "9"
type input "0"
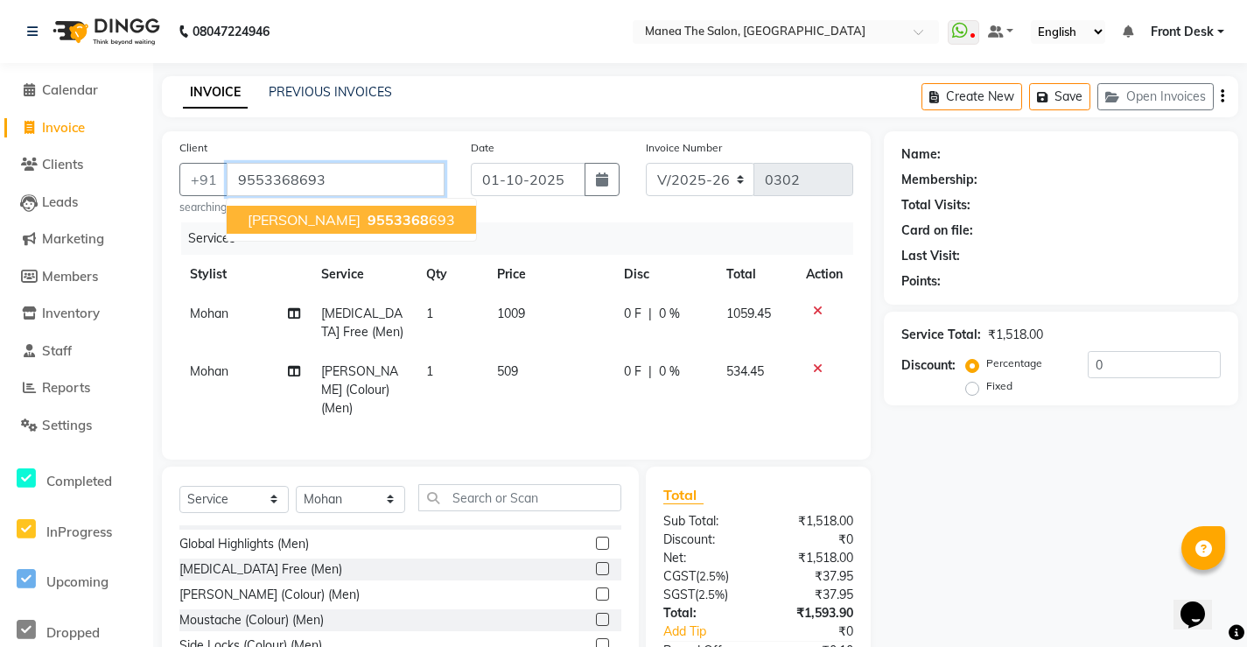
type input "9553368693"
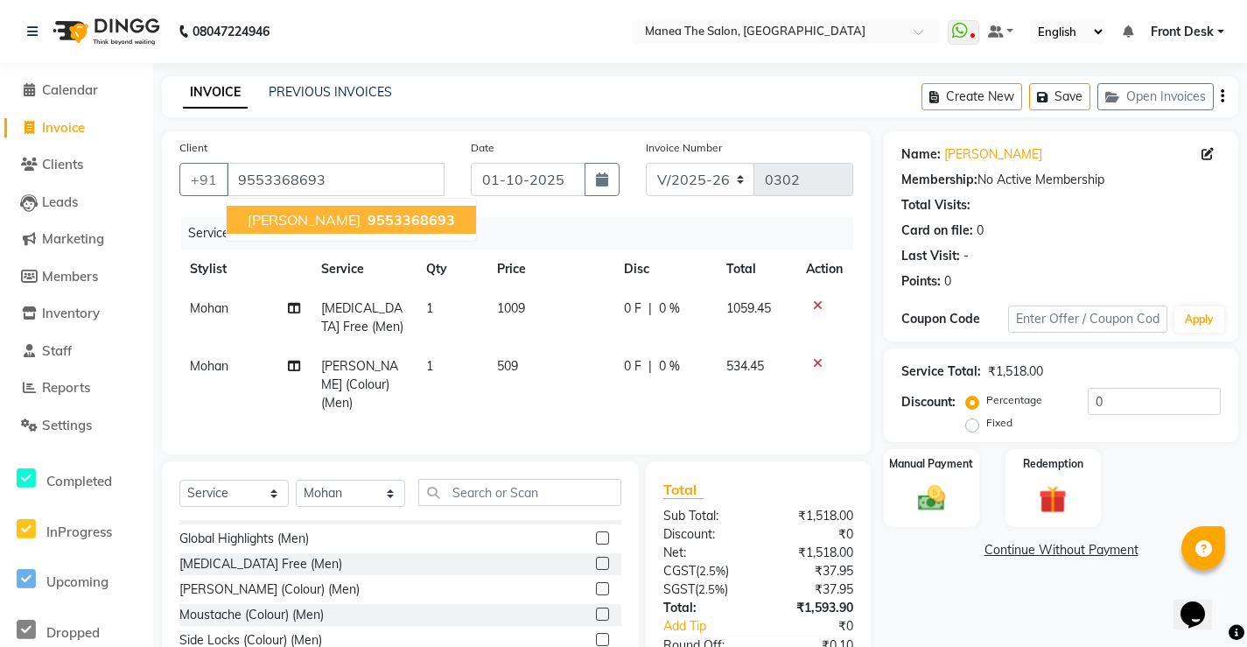
click at [323, 208] on button "Sidharth 9553368693" at bounding box center [351, 220] width 249 height 28
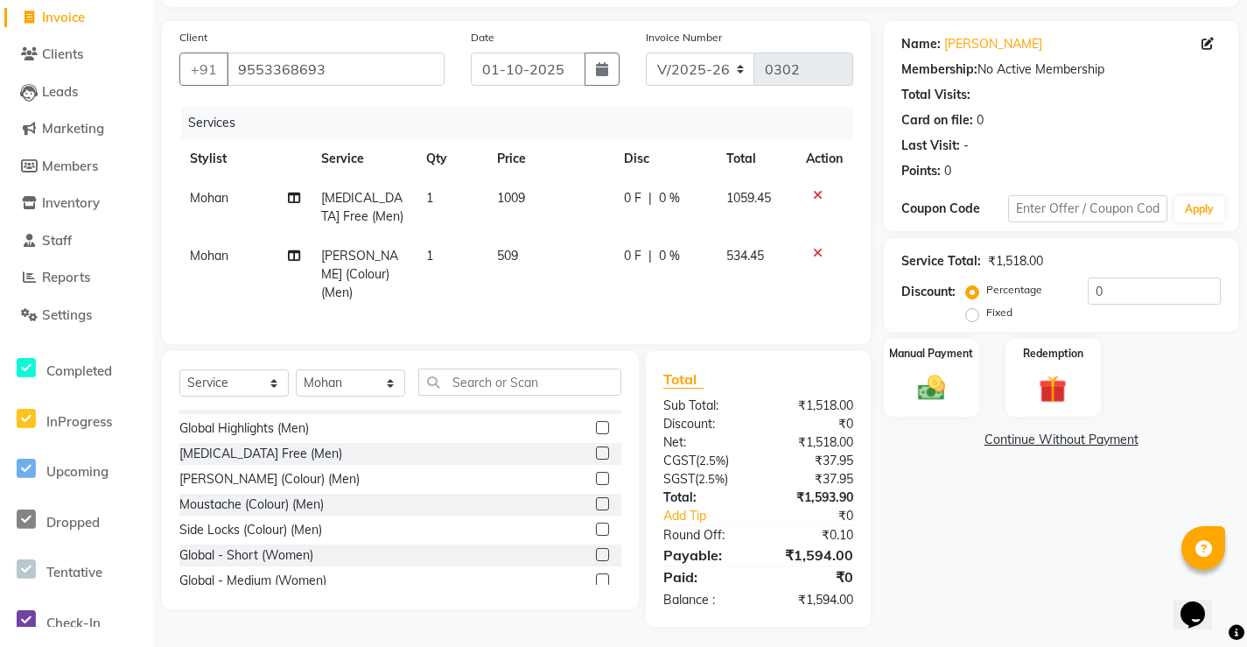
scroll to position [111, 0]
click at [1153, 293] on input "0" at bounding box center [1154, 290] width 133 height 27
type input "1"
click at [987, 315] on label "Fixed" at bounding box center [1000, 312] width 26 height 16
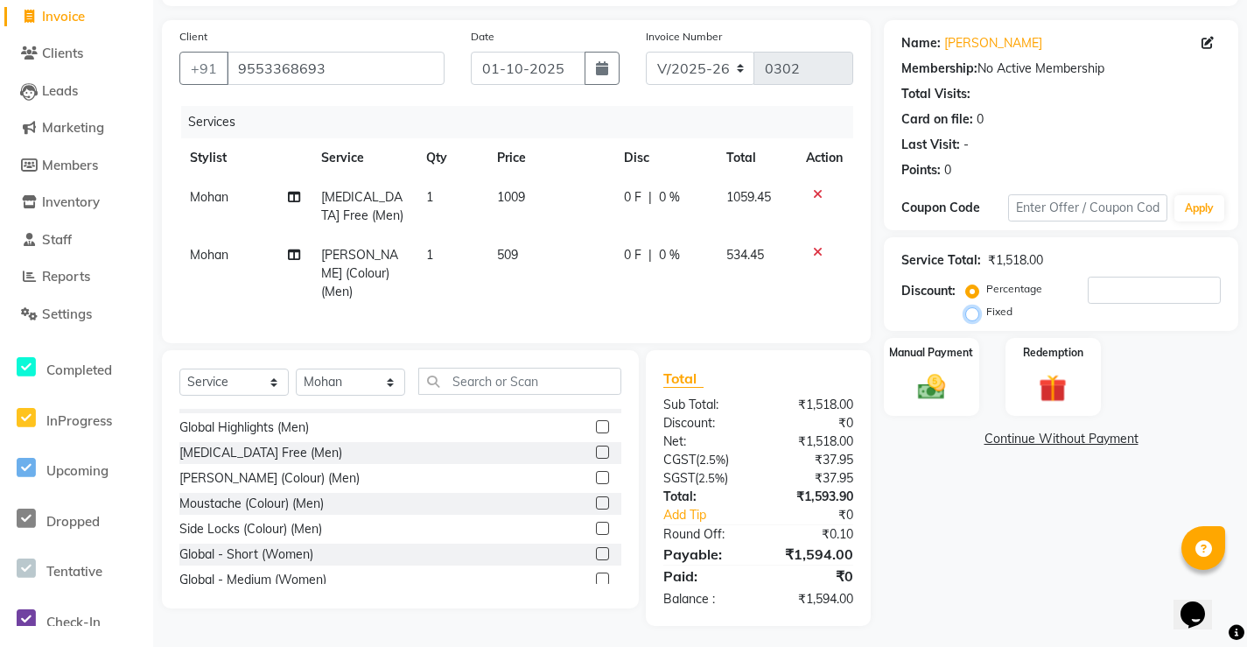
click at [973, 315] on input "Fixed" at bounding box center [976, 311] width 12 height 12
radio input "true"
click at [1121, 292] on input "number" at bounding box center [1154, 290] width 133 height 27
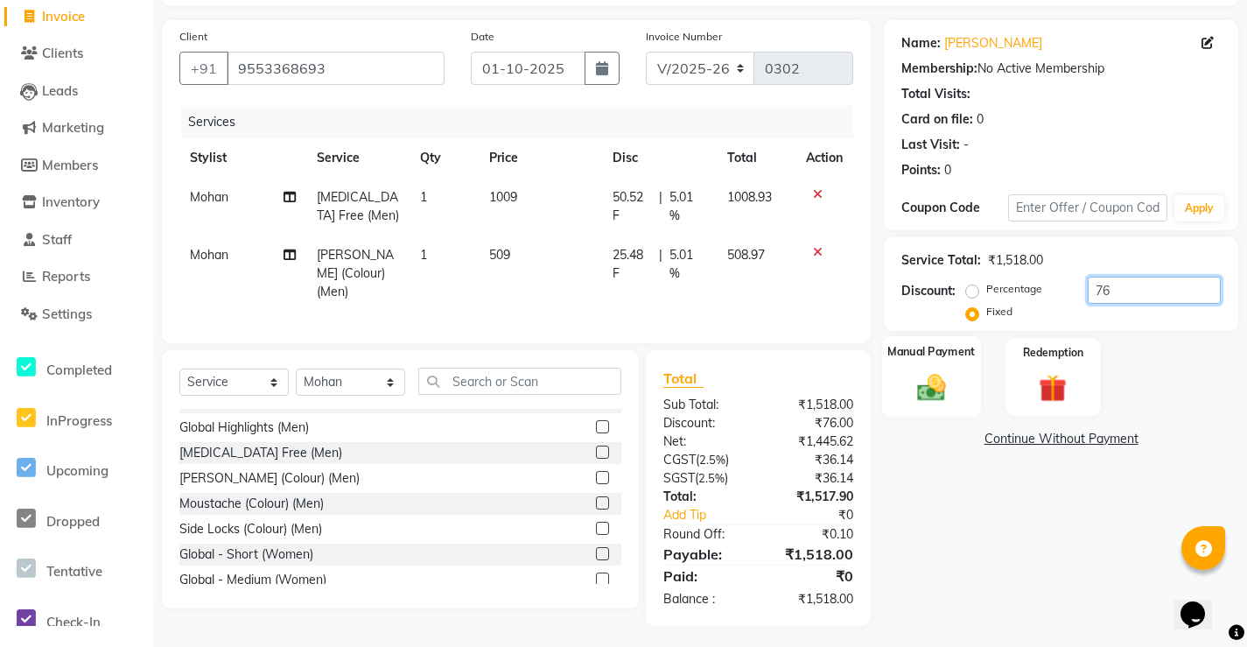
type input "76"
click at [949, 372] on img at bounding box center [932, 386] width 47 height 33
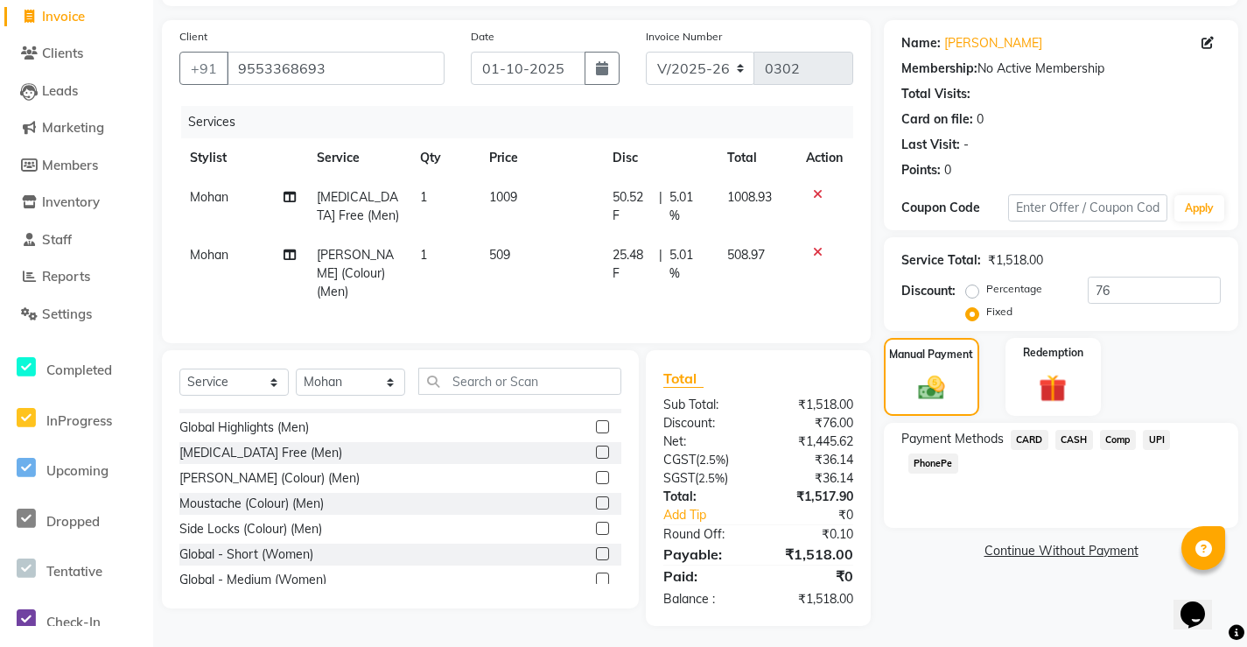
click at [932, 460] on span "PhonePe" at bounding box center [934, 463] width 50 height 20
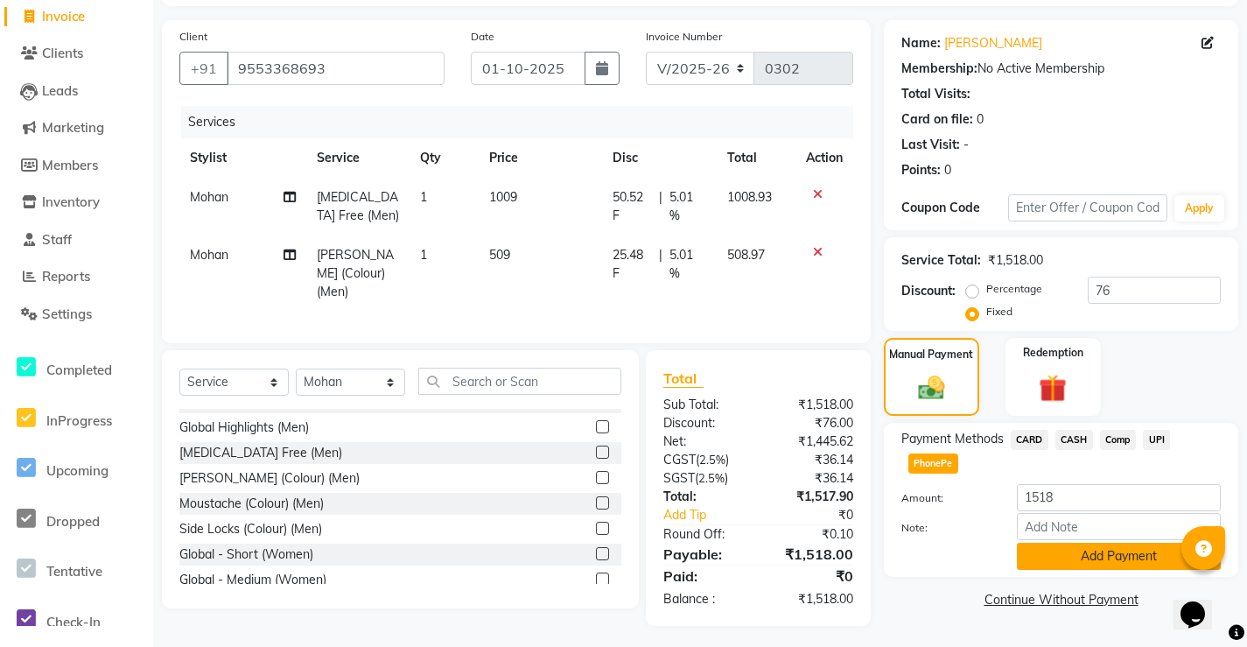
click at [1090, 553] on button "Add Payment" at bounding box center [1119, 556] width 204 height 27
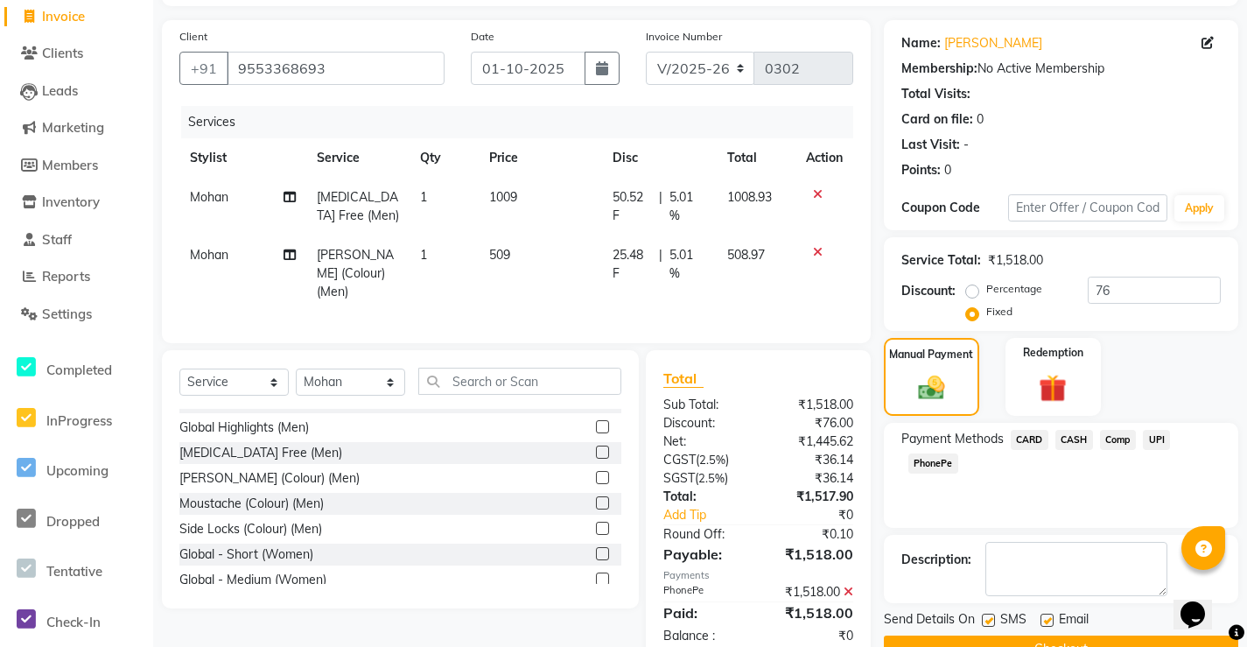
click at [997, 628] on div "SMS" at bounding box center [1011, 621] width 59 height 22
click at [1043, 621] on label at bounding box center [1047, 620] width 13 height 13
click at [1043, 621] on input "checkbox" at bounding box center [1046, 620] width 11 height 11
checkbox input "false"
click at [987, 620] on label at bounding box center [988, 620] width 13 height 13
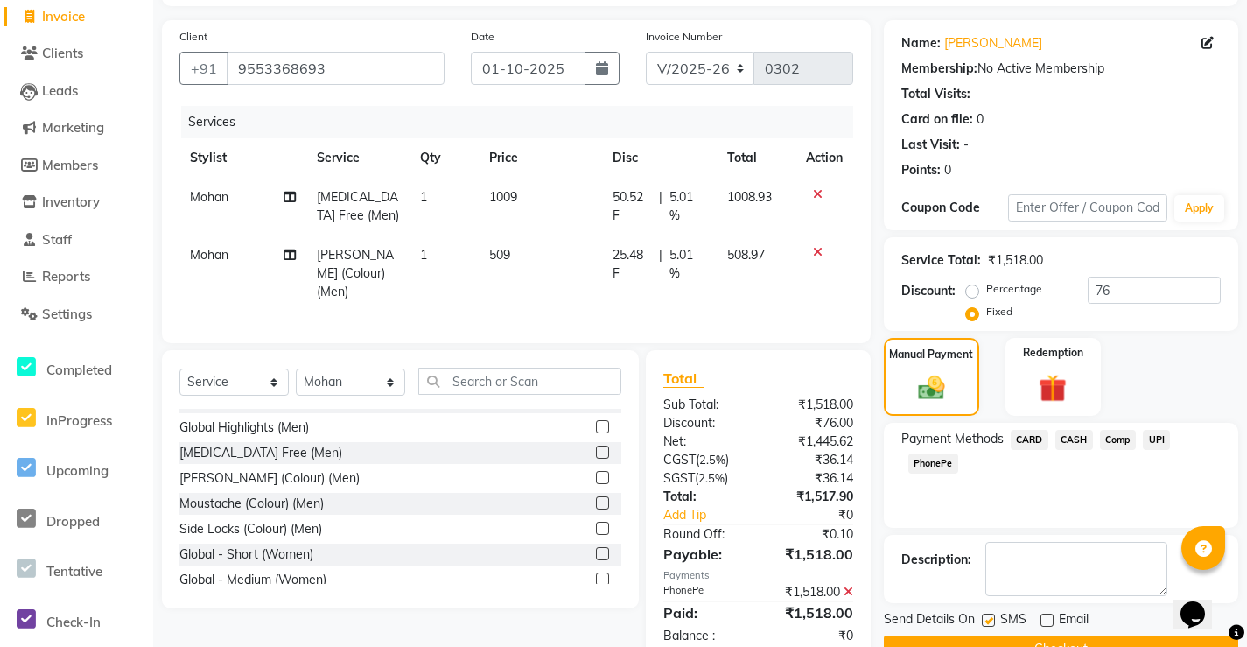
click at [987, 620] on input "checkbox" at bounding box center [987, 620] width 11 height 11
checkbox input "false"
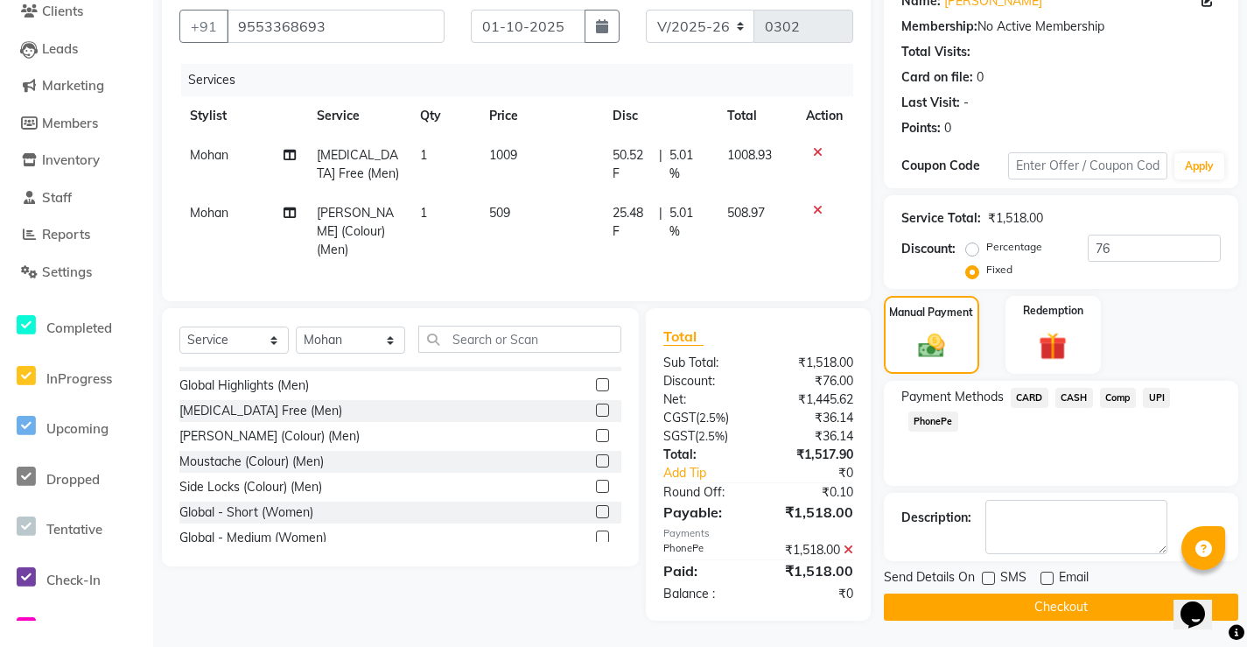
click at [1018, 600] on button "Checkout" at bounding box center [1061, 606] width 355 height 27
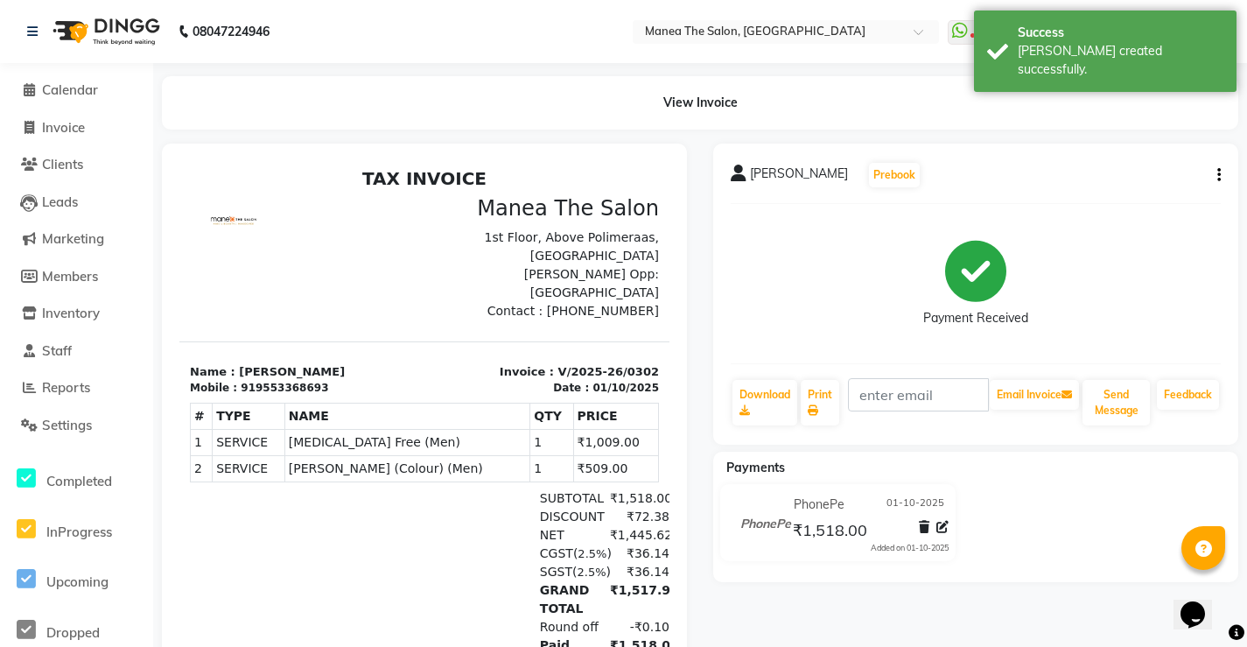
click at [71, 101] on li "Calendar" at bounding box center [76, 91] width 153 height 38
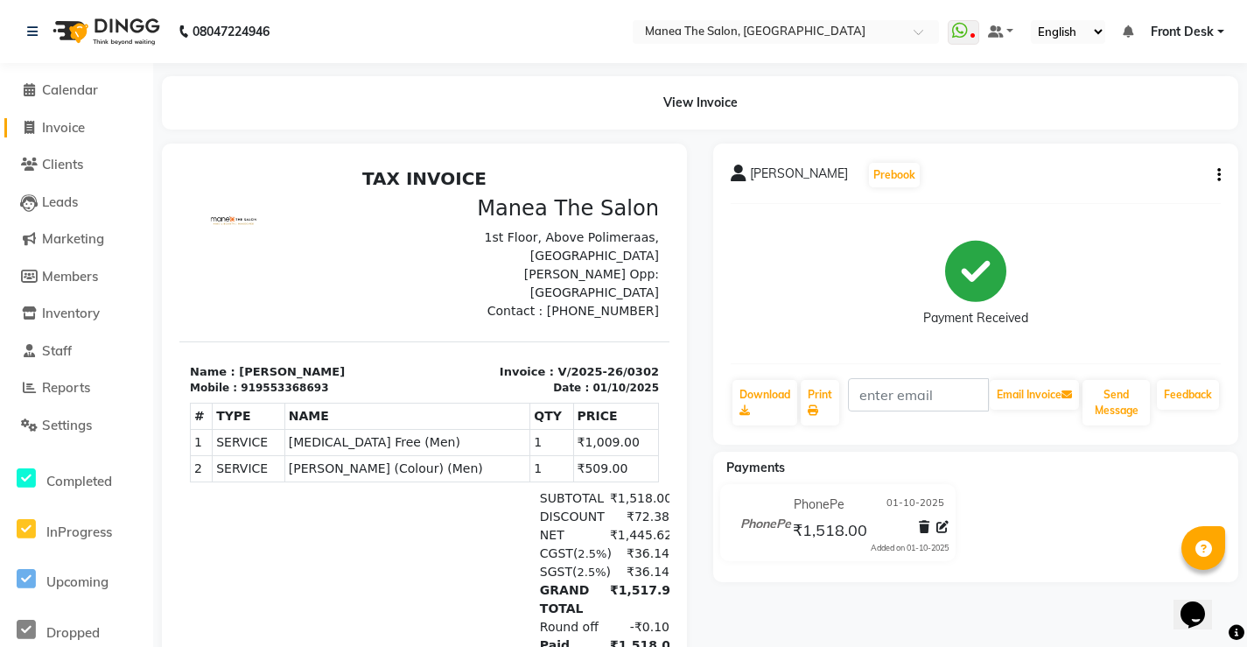
click at [60, 134] on span "Invoice" at bounding box center [63, 127] width 43 height 17
select select "8986"
select select "service"
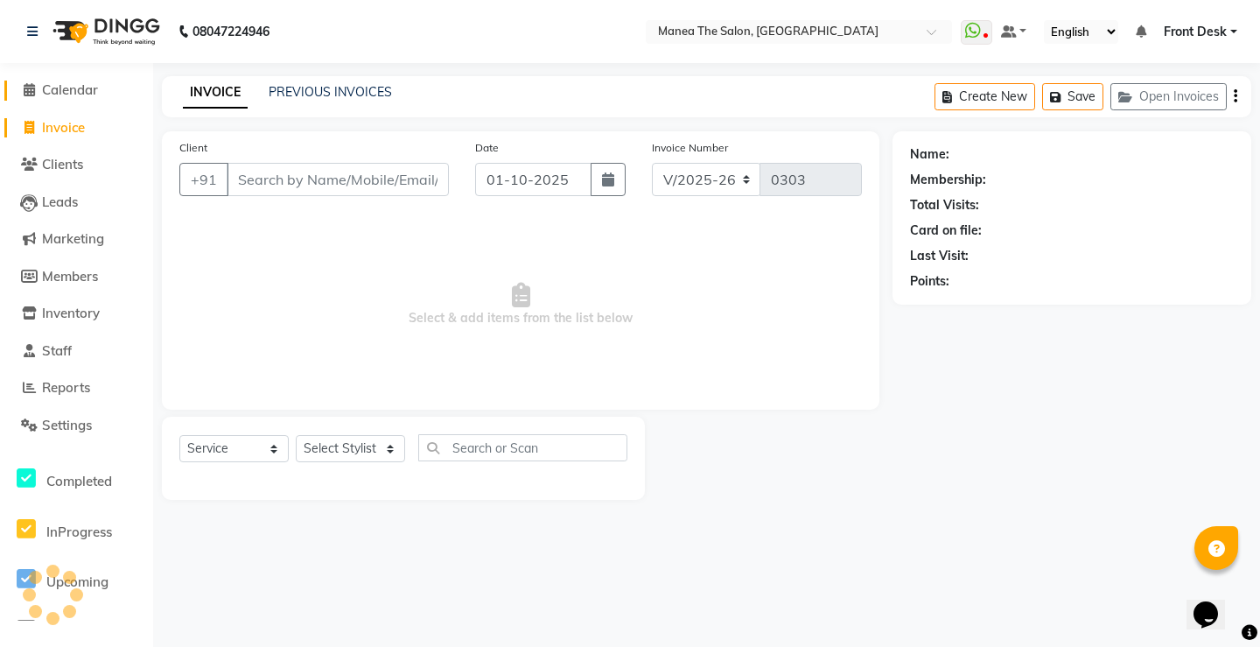
click at [72, 97] on span "Calendar" at bounding box center [70, 89] width 56 height 17
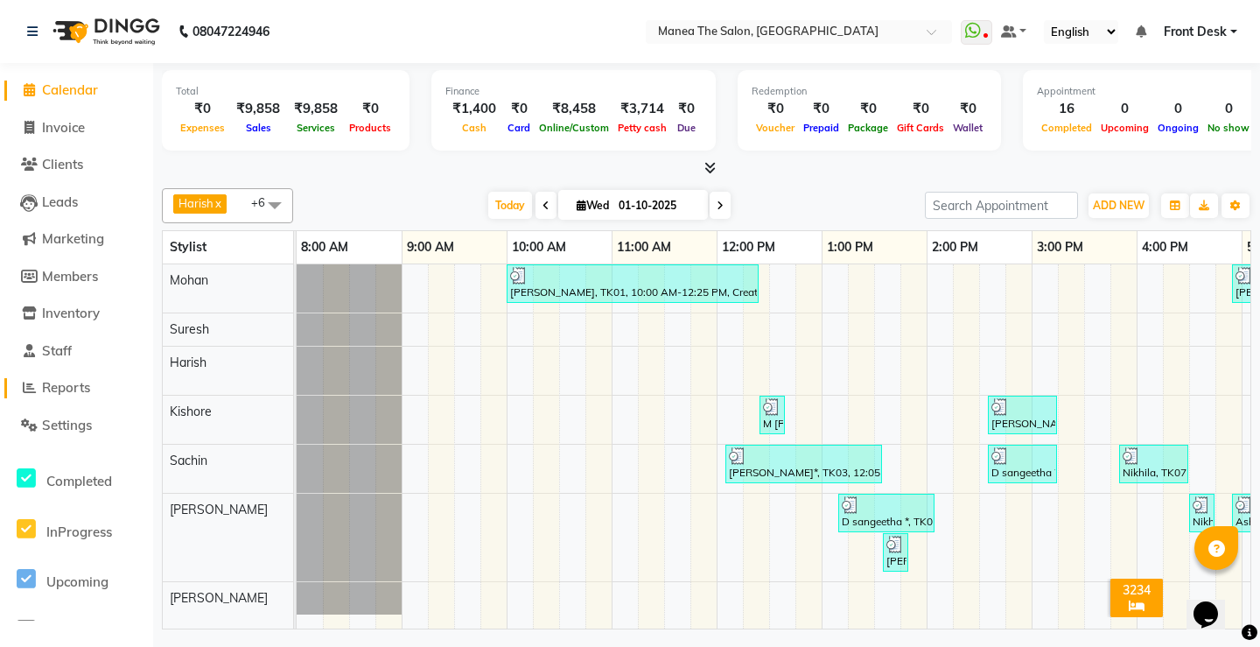
click at [87, 385] on span "Reports" at bounding box center [66, 387] width 48 height 17
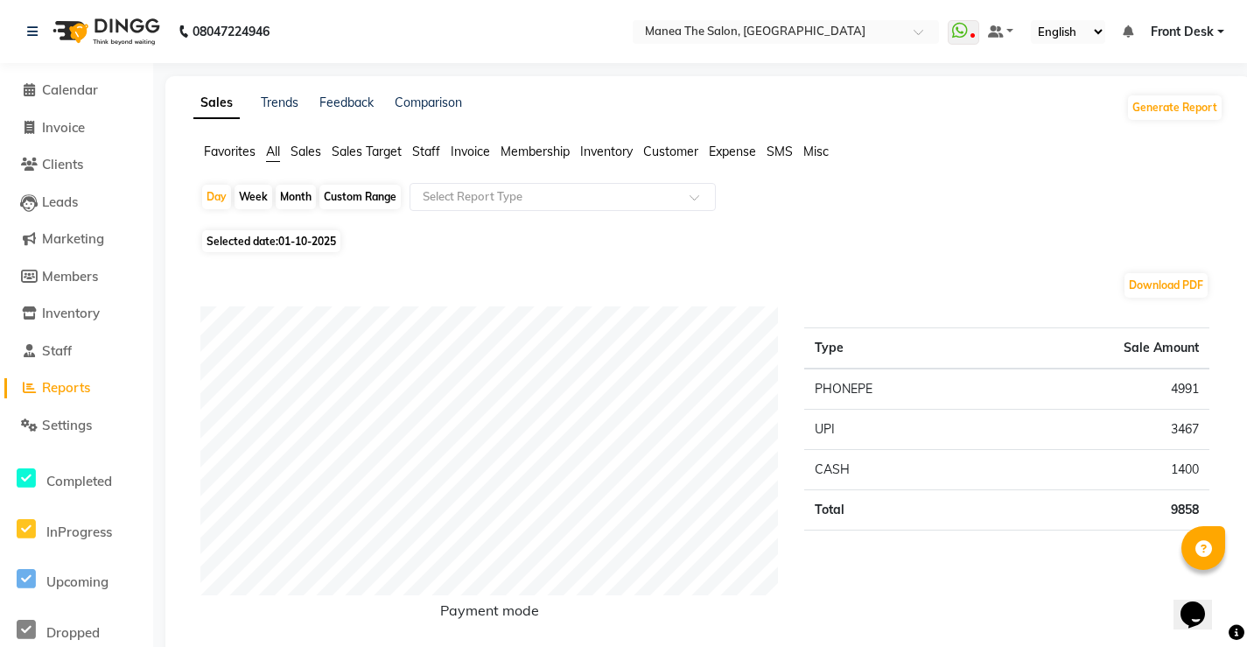
click at [43, 80] on li "Calendar" at bounding box center [76, 91] width 153 height 38
click at [76, 128] on span "Invoice" at bounding box center [63, 127] width 43 height 17
select select "service"
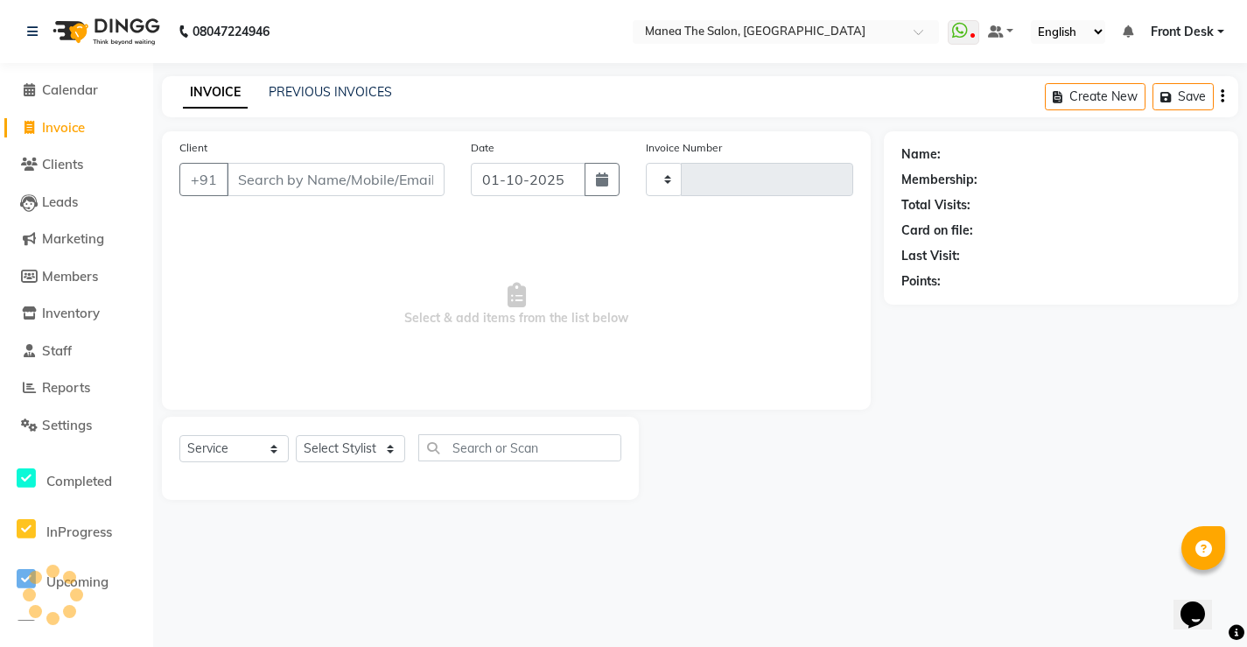
type input "0303"
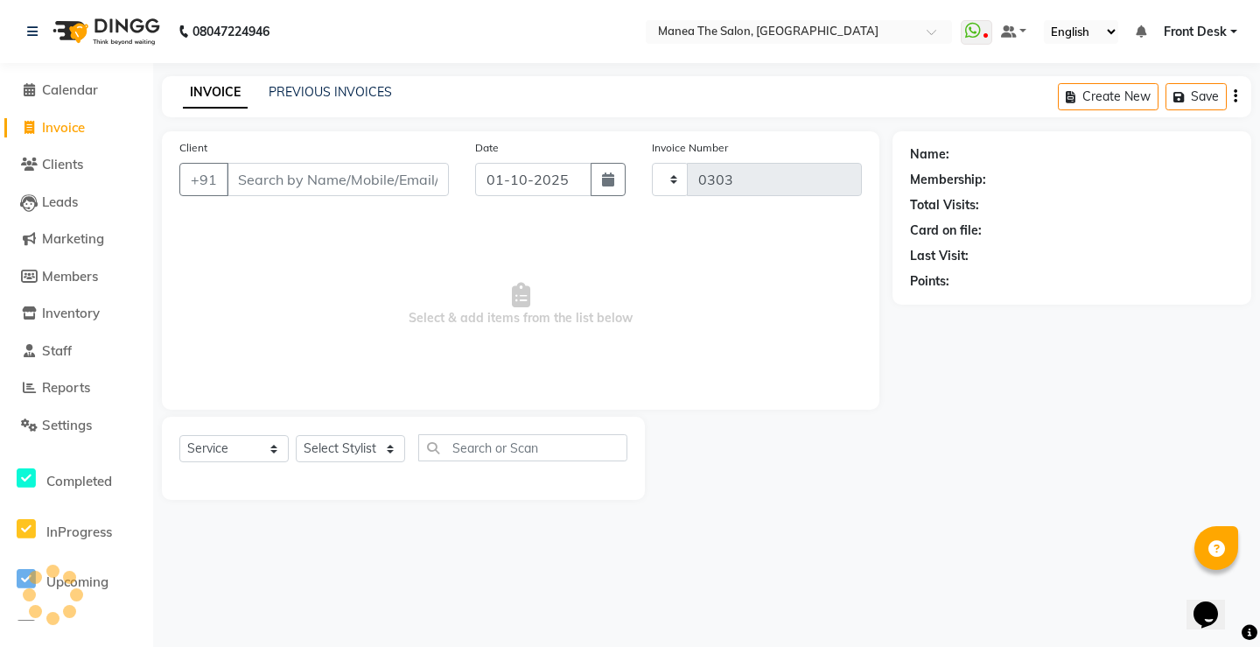
select select "8986"
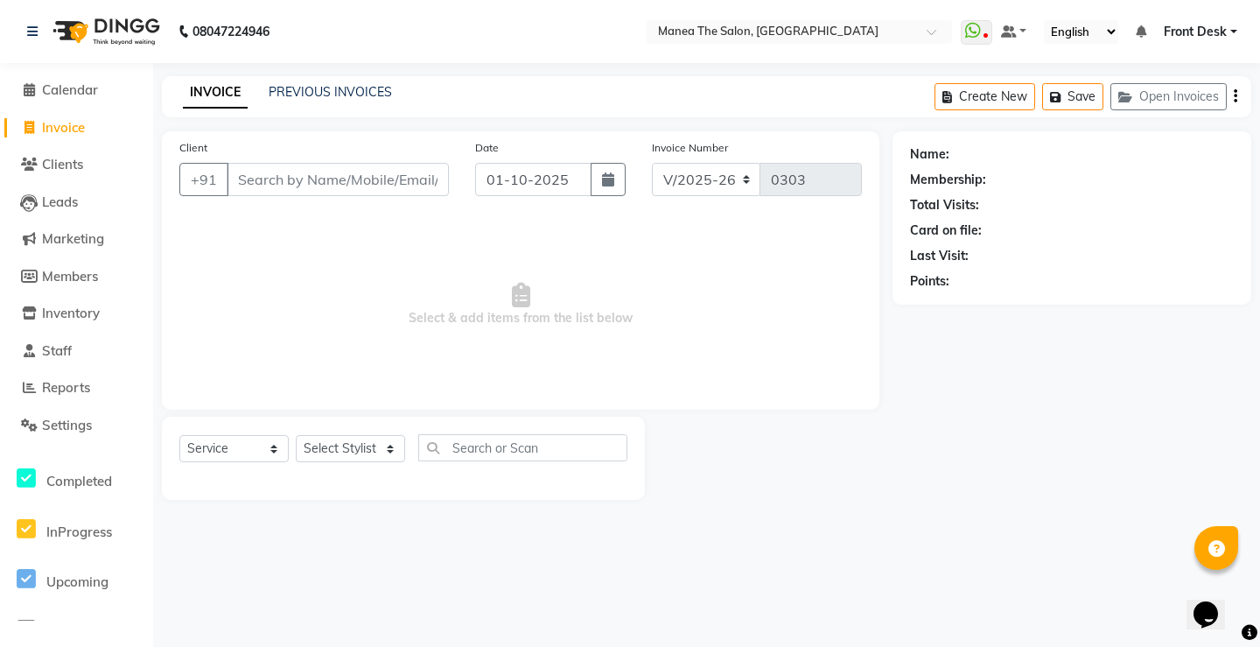
click at [375, 186] on input "Client" at bounding box center [338, 179] width 222 height 33
type input "7893338266"
click at [415, 185] on span "Add Client" at bounding box center [403, 180] width 69 height 18
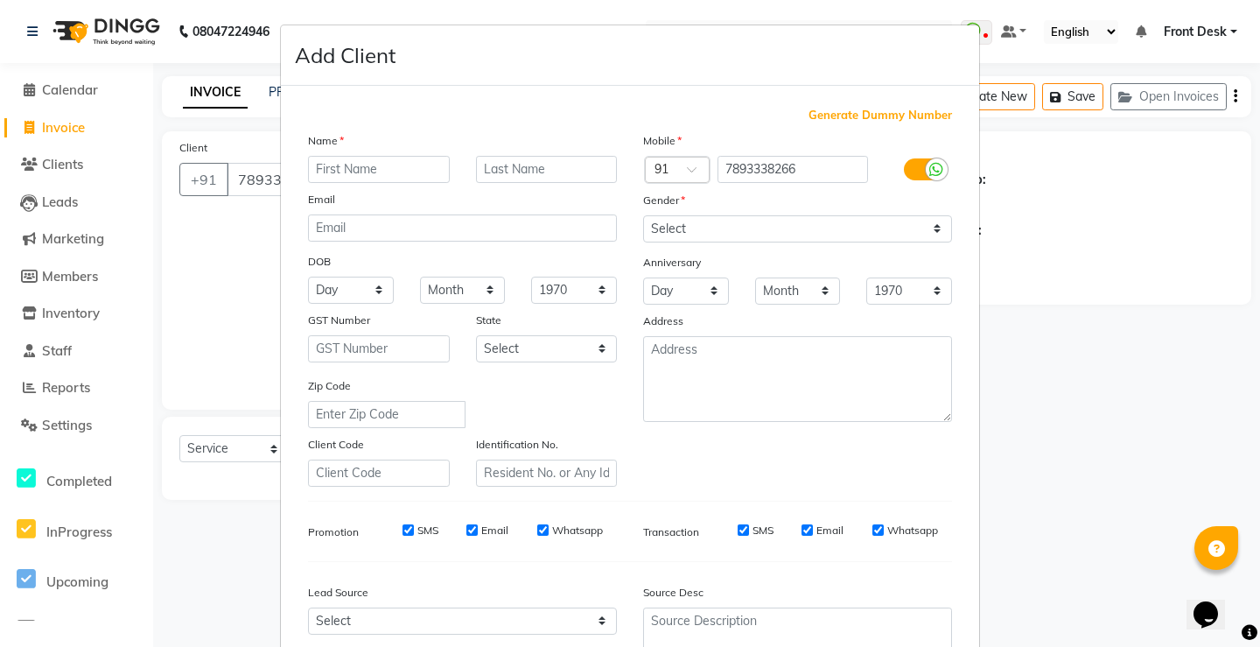
click at [415, 163] on input "text" at bounding box center [379, 169] width 142 height 27
type input "srujan"
click at [847, 238] on select "Select [DEMOGRAPHIC_DATA] [DEMOGRAPHIC_DATA] Other Prefer Not To Say" at bounding box center [797, 228] width 309 height 27
select select "male"
click at [643, 215] on select "Select [DEMOGRAPHIC_DATA] [DEMOGRAPHIC_DATA] Other Prefer Not To Say" at bounding box center [797, 228] width 309 height 27
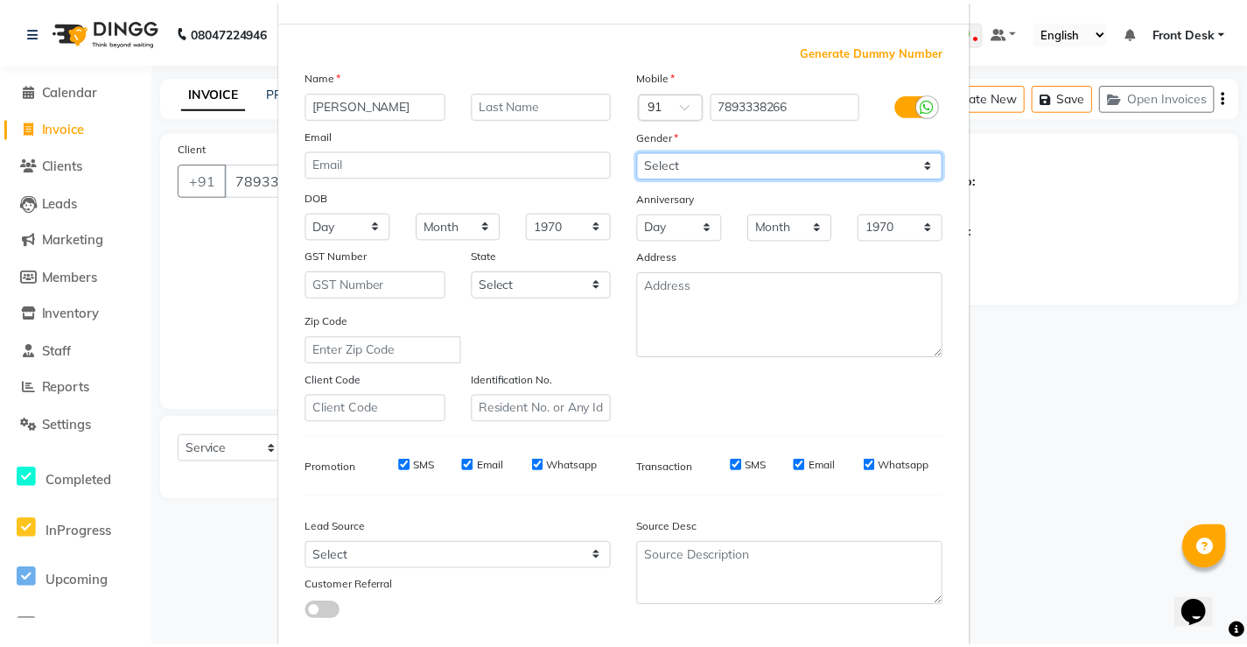
scroll to position [161, 0]
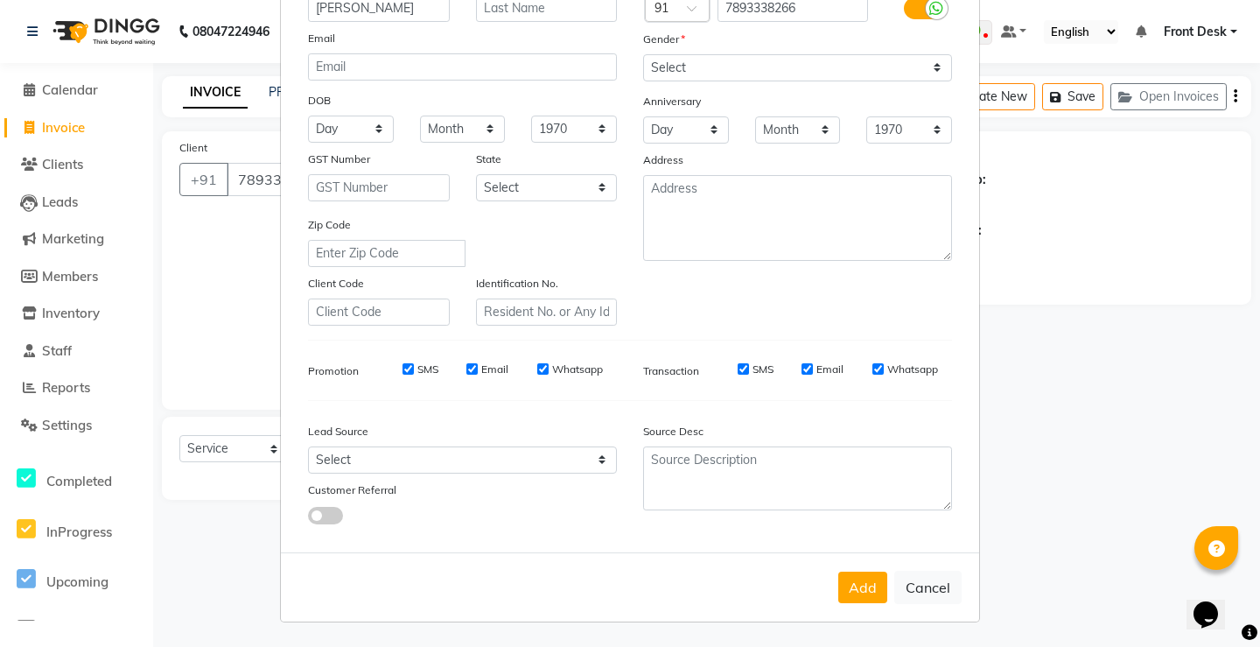
drag, startPoint x: 859, startPoint y: 578, endPoint x: 853, endPoint y: 569, distance: 10.7
click at [853, 572] on button "Add" at bounding box center [863, 588] width 49 height 32
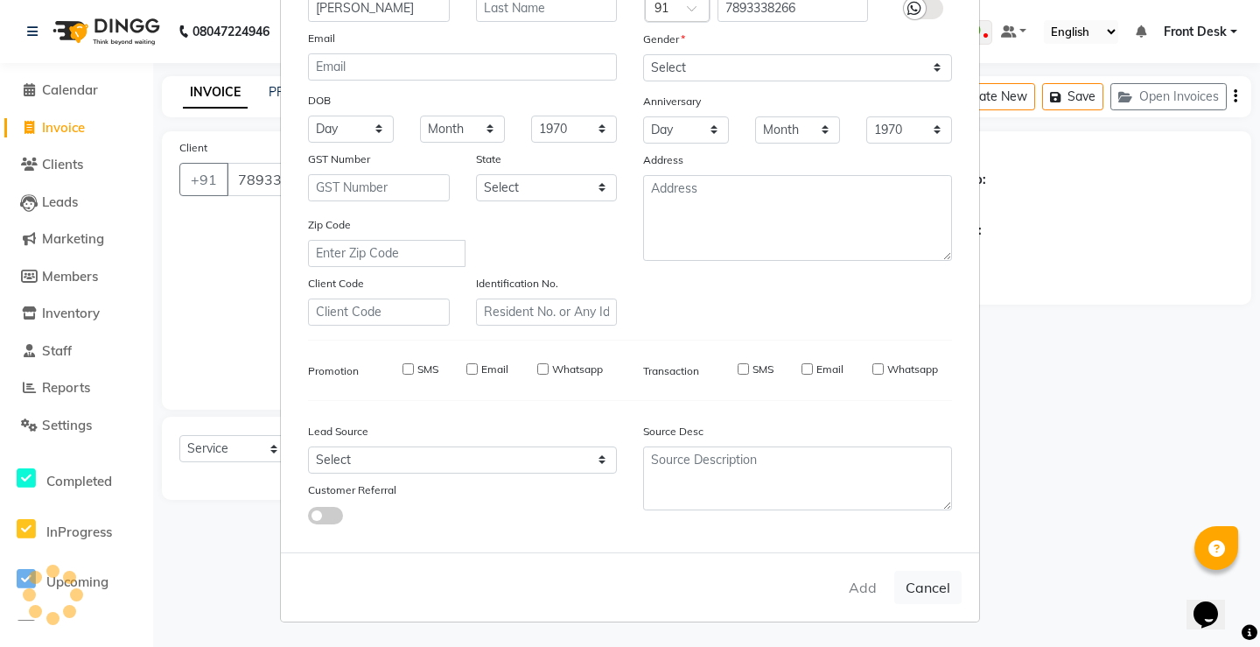
select select
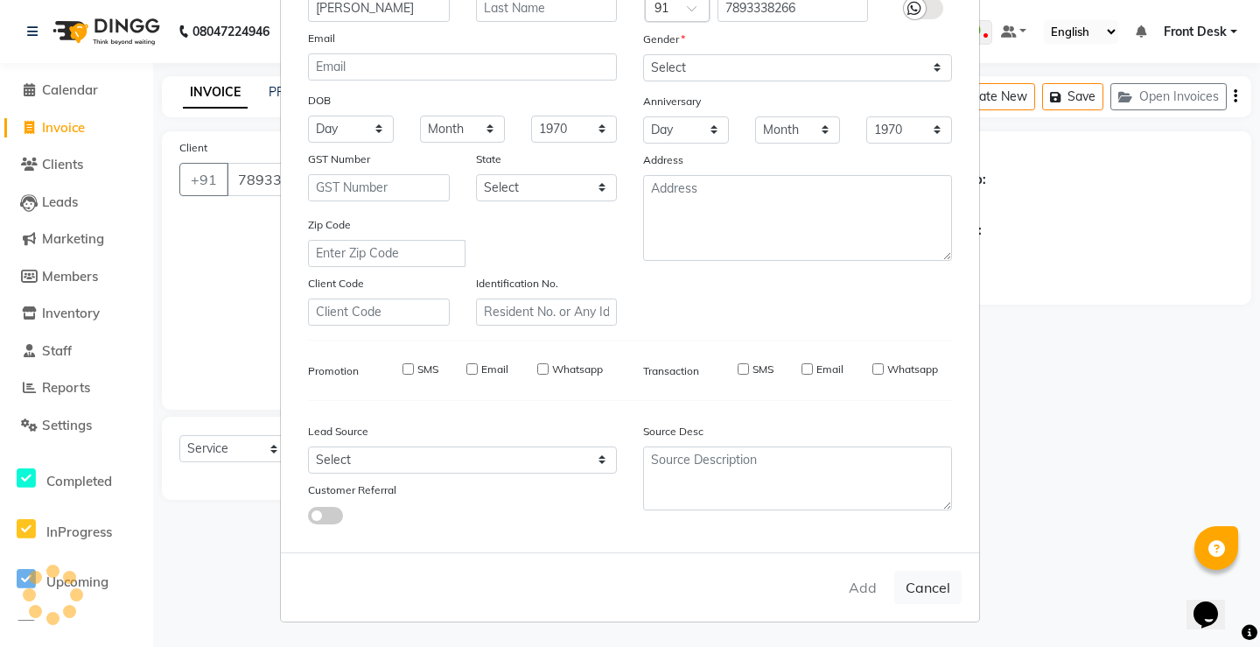
select select
checkbox input "false"
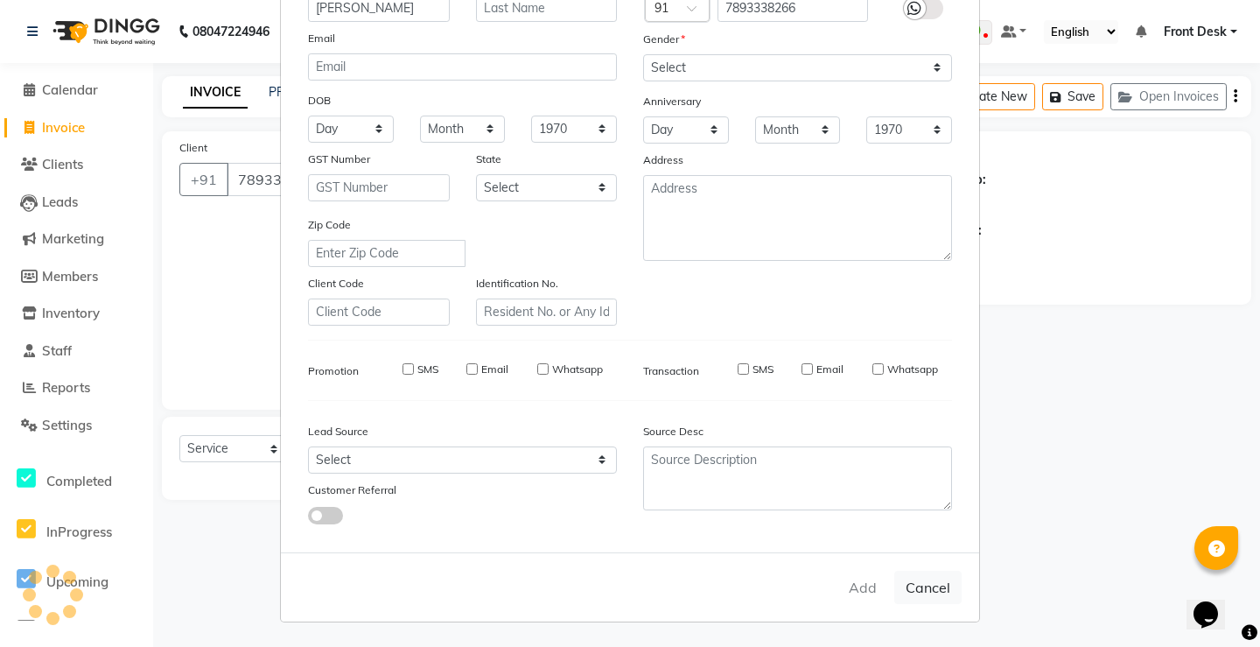
checkbox input "false"
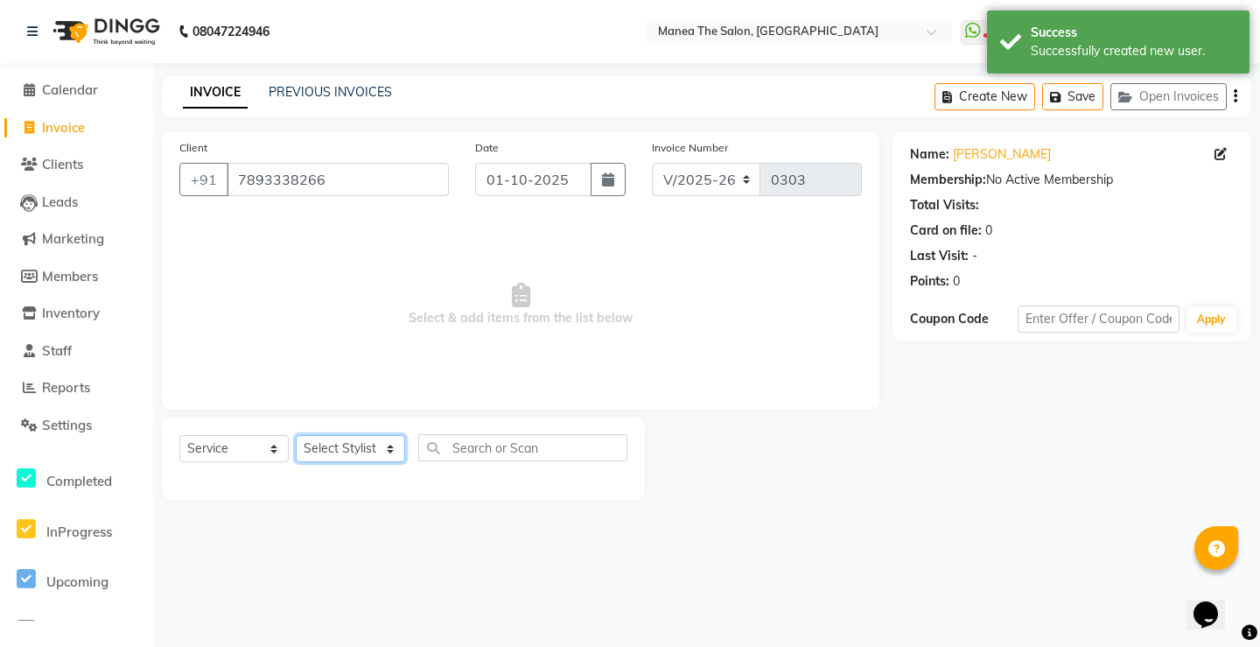
click at [369, 453] on select "Select Stylist Front Desk Harish [PERSON_NAME] Sachin [PERSON_NAME] [PERSON_NAM…" at bounding box center [350, 448] width 109 height 27
select select "91018"
click at [296, 435] on select "Select Stylist Front Desk Harish [PERSON_NAME] Sachin [PERSON_NAME] [PERSON_NAM…" at bounding box center [350, 448] width 109 height 27
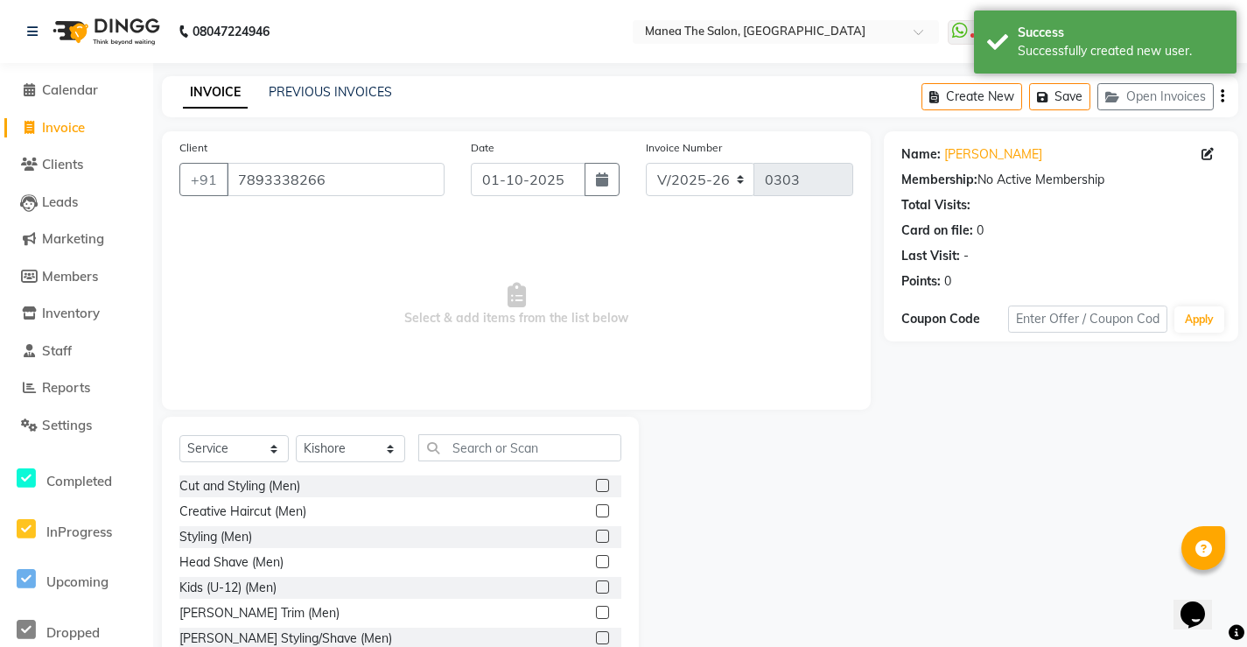
click at [596, 514] on label at bounding box center [602, 510] width 13 height 13
click at [596, 514] on input "checkbox" at bounding box center [601, 511] width 11 height 11
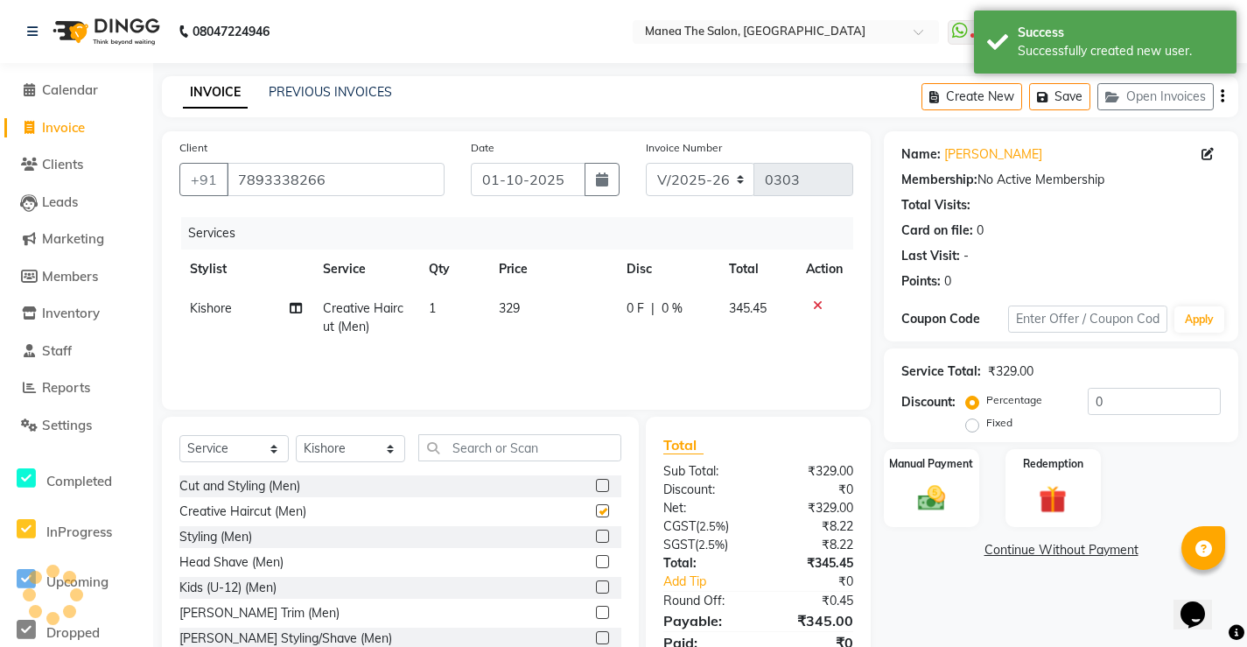
checkbox input "false"
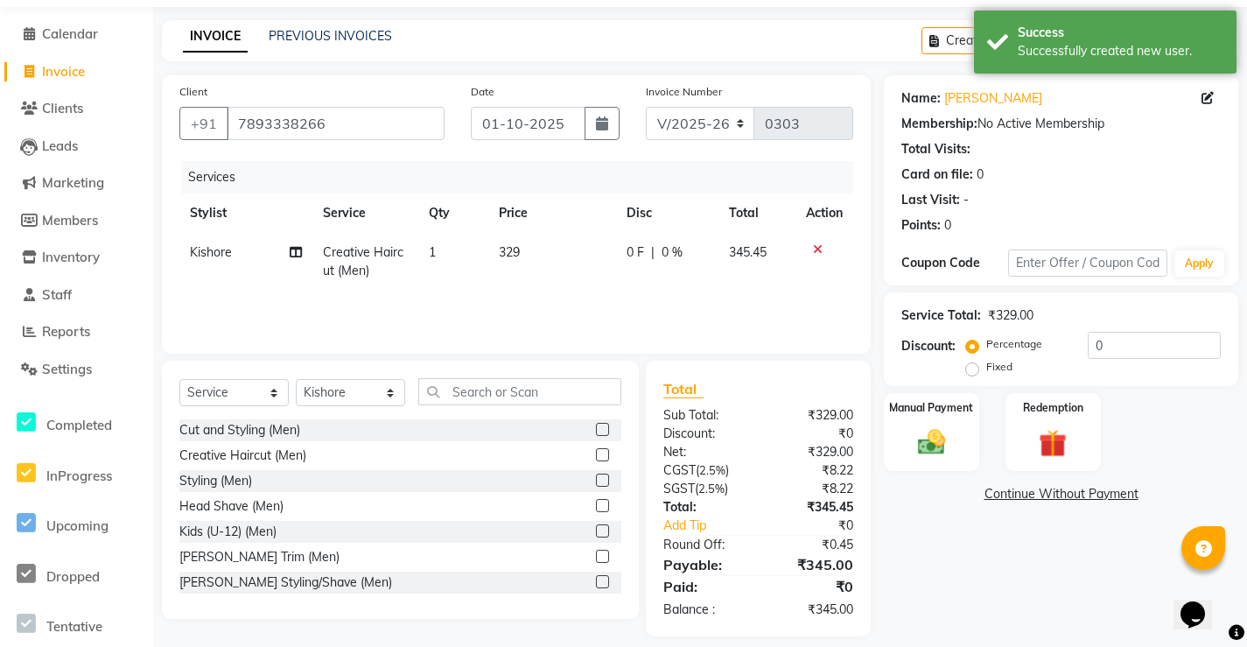
scroll to position [72, 0]
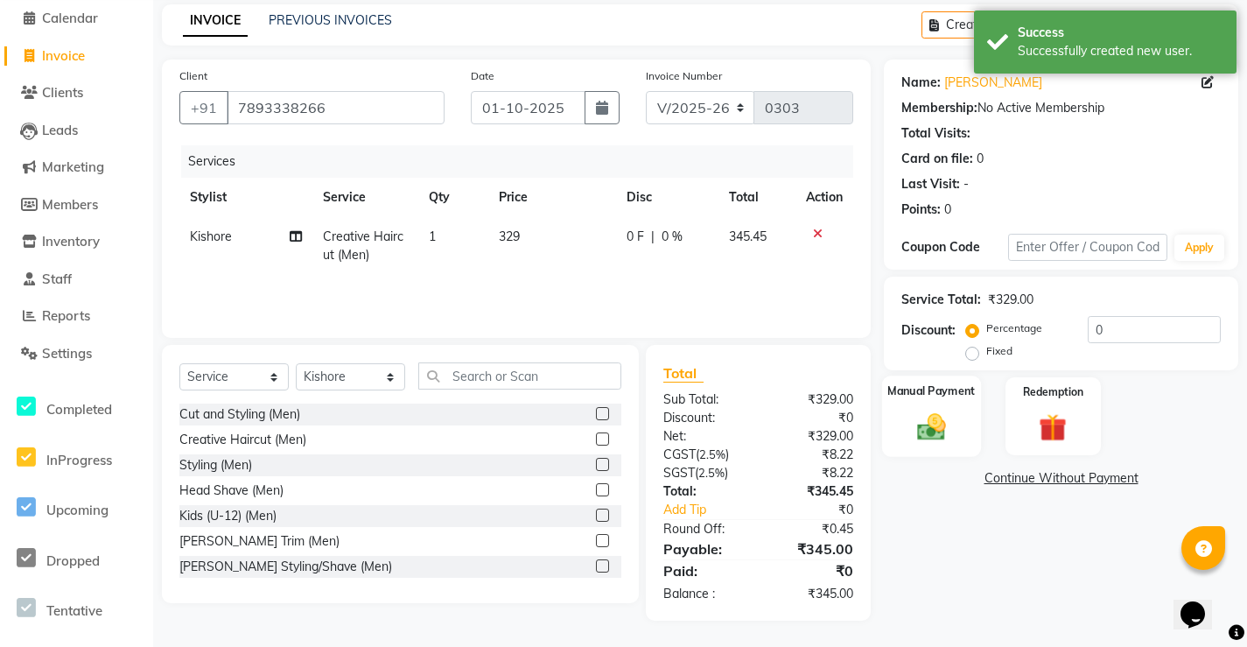
click at [932, 433] on img at bounding box center [932, 426] width 47 height 33
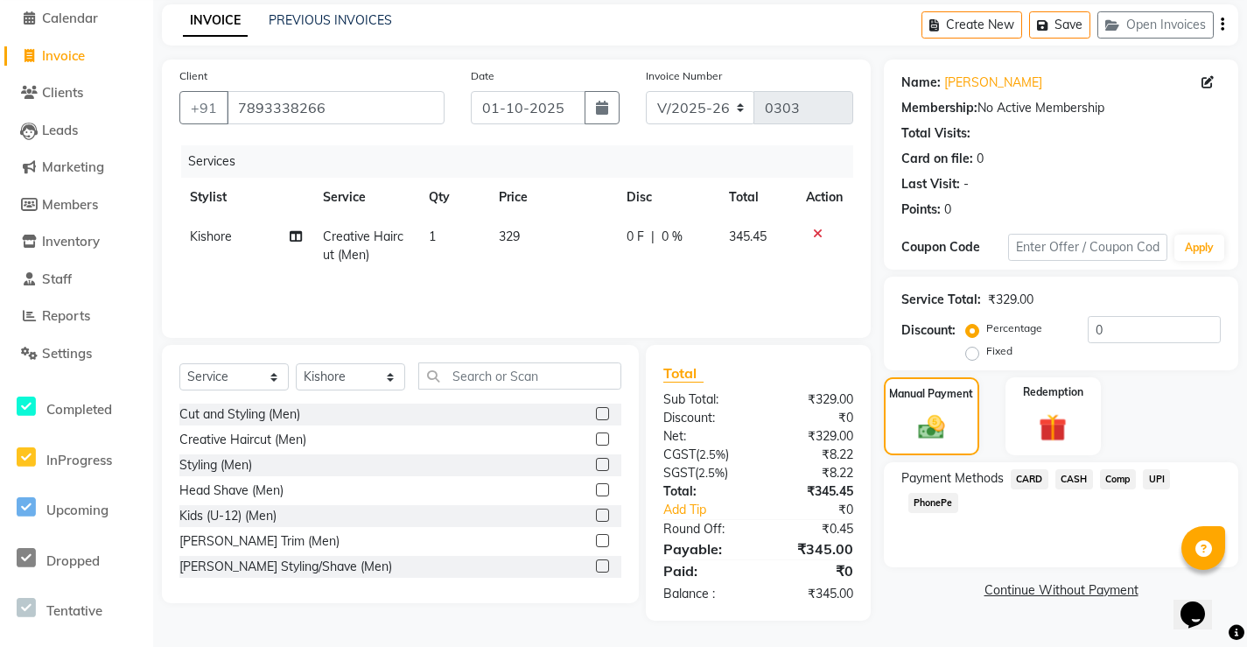
click at [1153, 473] on span "UPI" at bounding box center [1156, 479] width 27 height 20
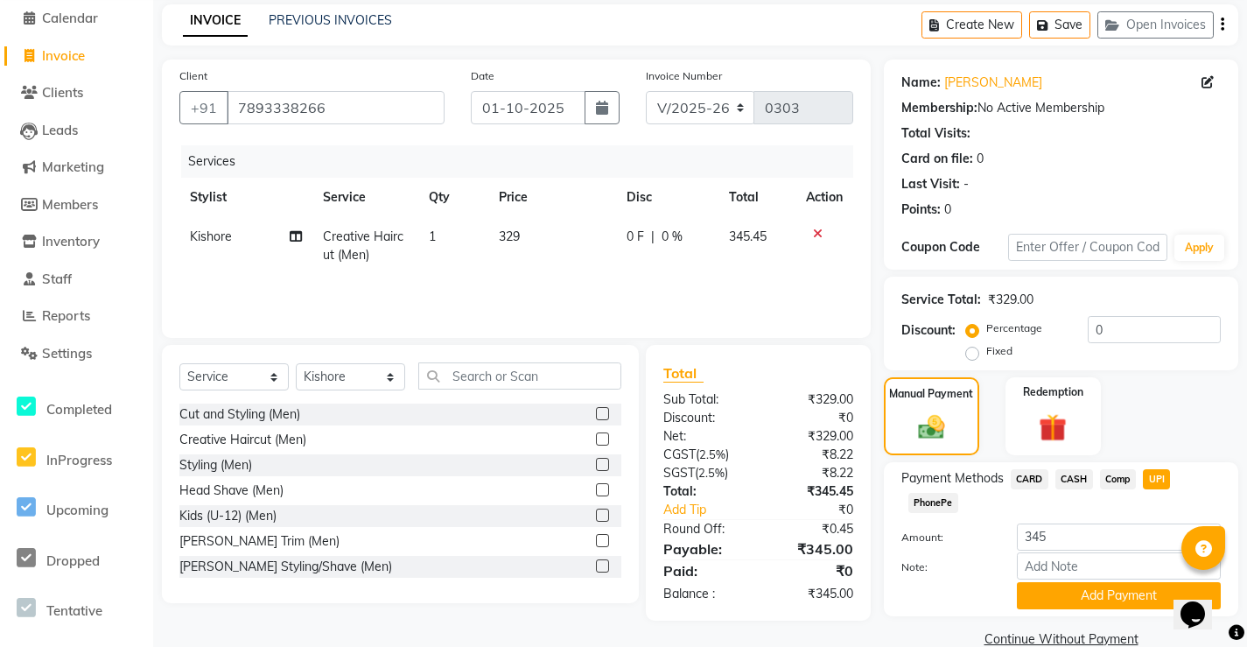
scroll to position [103, 0]
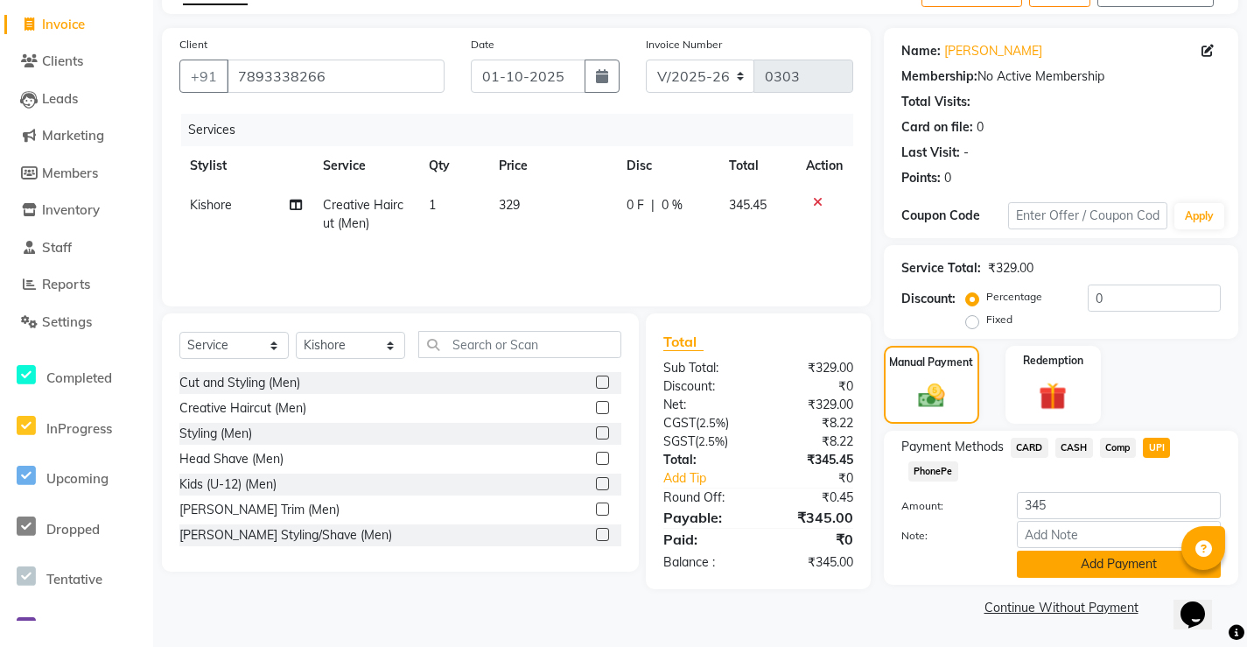
click at [1088, 563] on button "Add Payment" at bounding box center [1119, 564] width 204 height 27
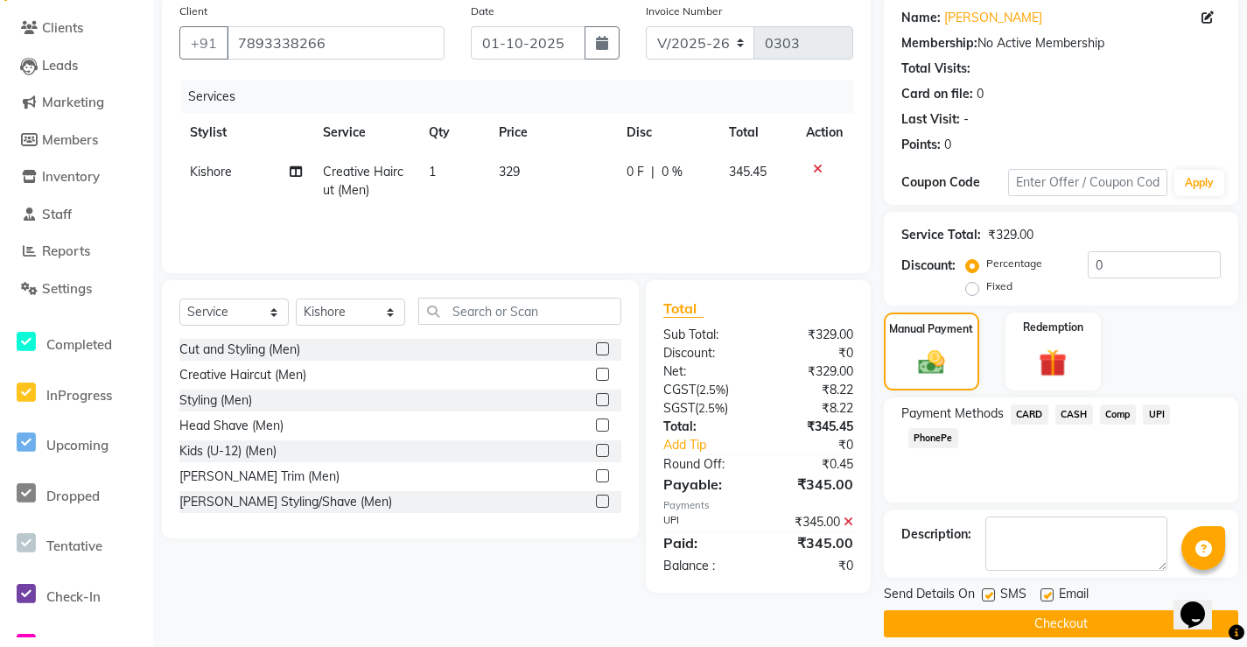
scroll to position [153, 0]
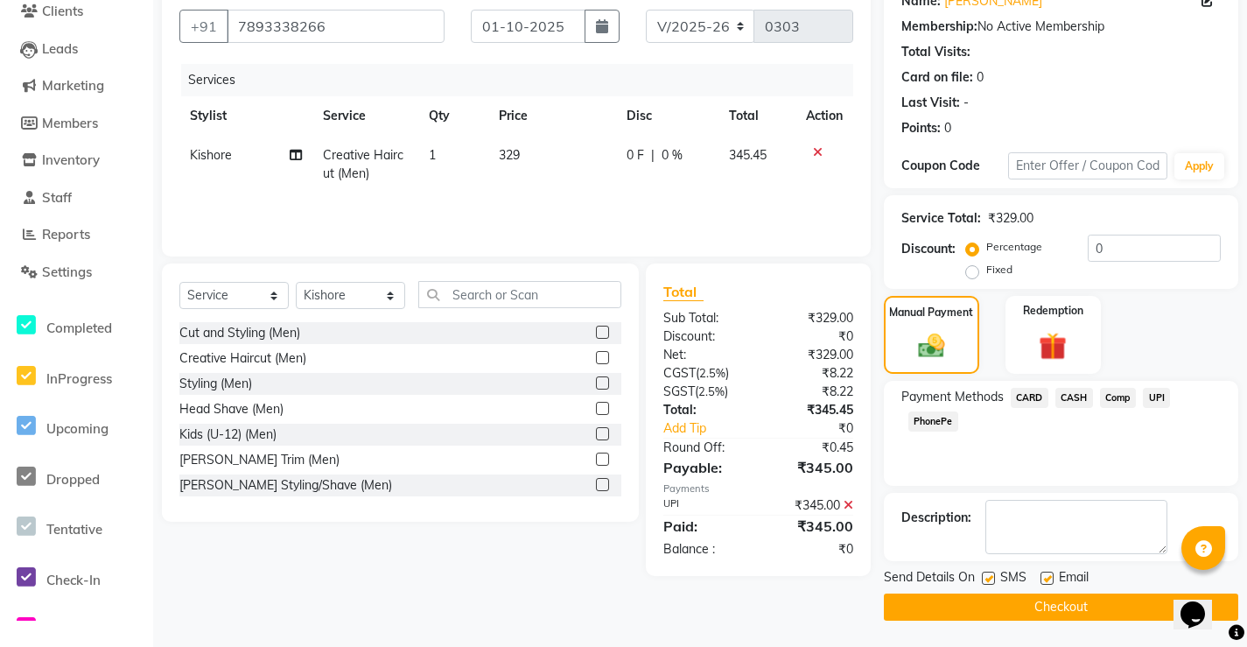
click at [1162, 390] on span "UPI" at bounding box center [1156, 398] width 27 height 20
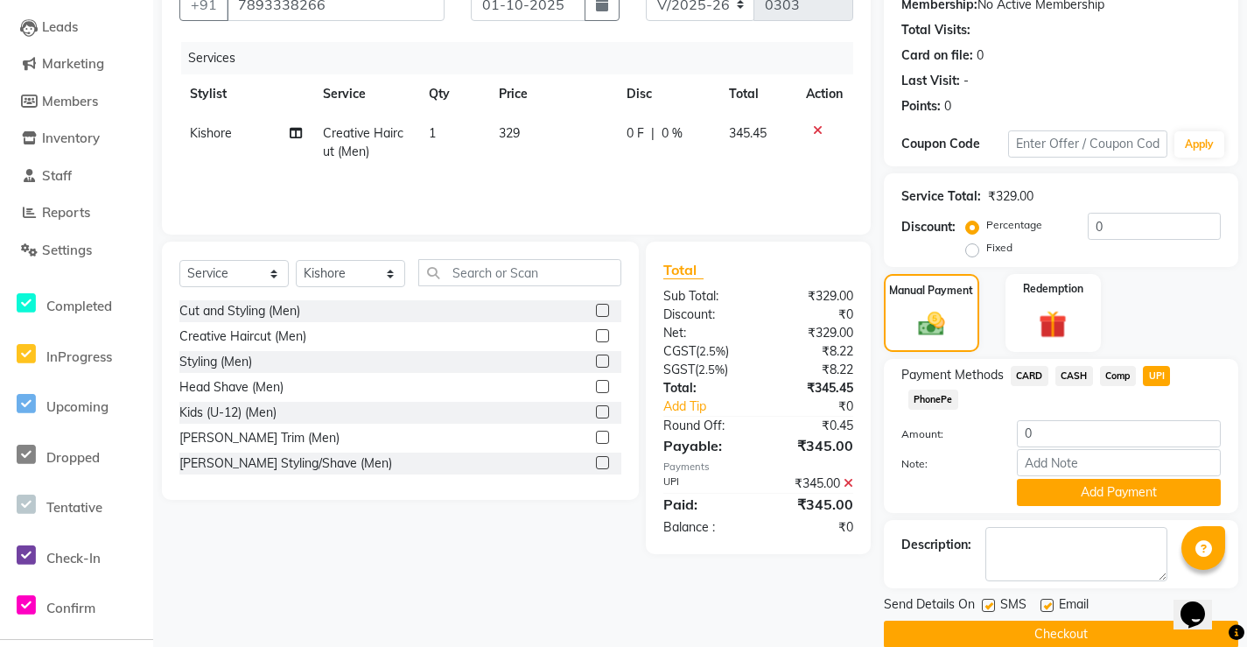
scroll to position [202, 0]
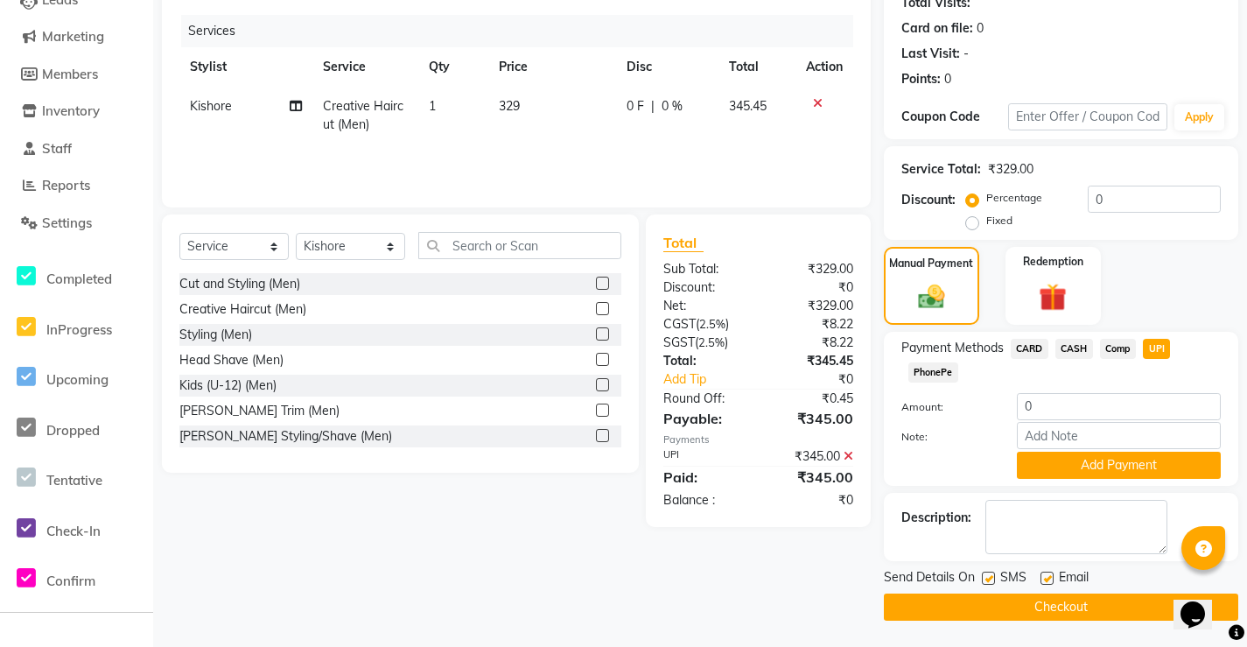
click at [1115, 610] on button "Checkout" at bounding box center [1061, 606] width 355 height 27
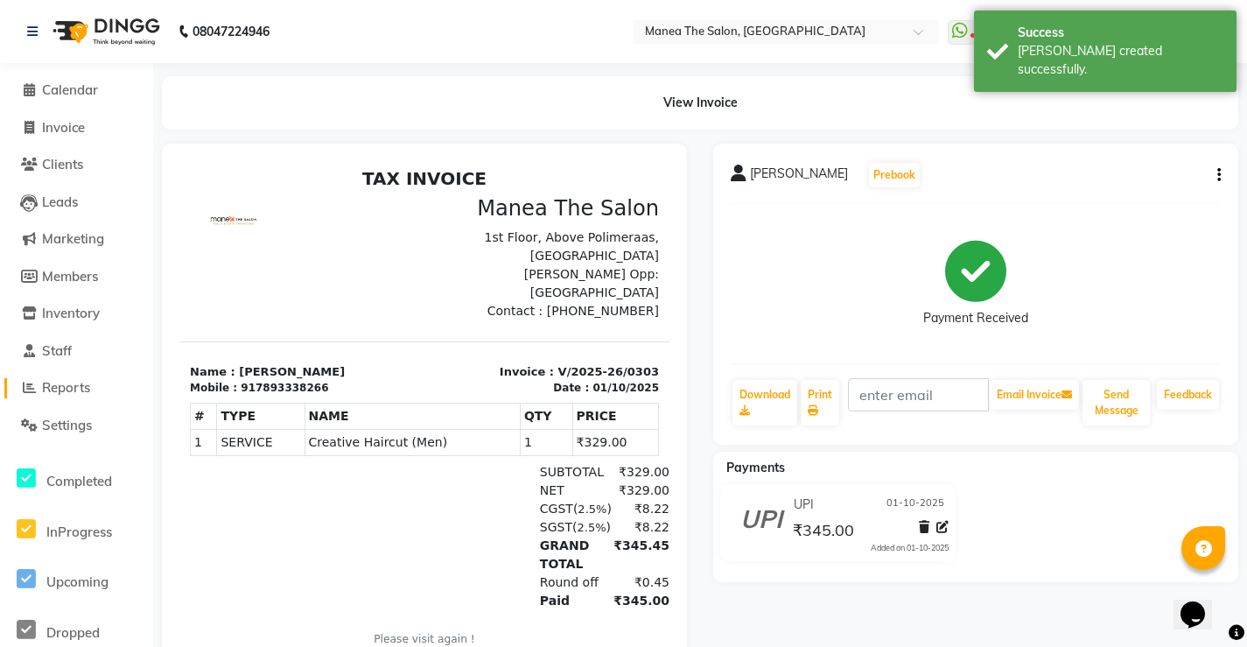
click at [82, 382] on span "Reports" at bounding box center [66, 387] width 48 height 17
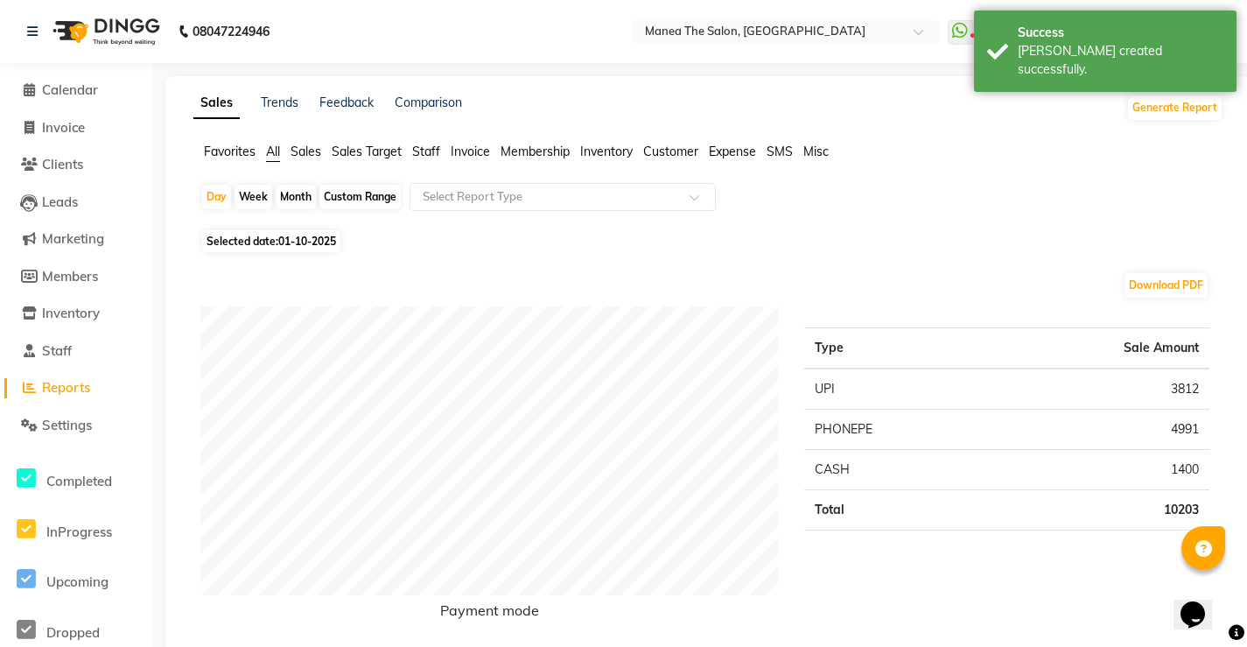
click at [426, 147] on span "Staff" at bounding box center [426, 152] width 28 height 16
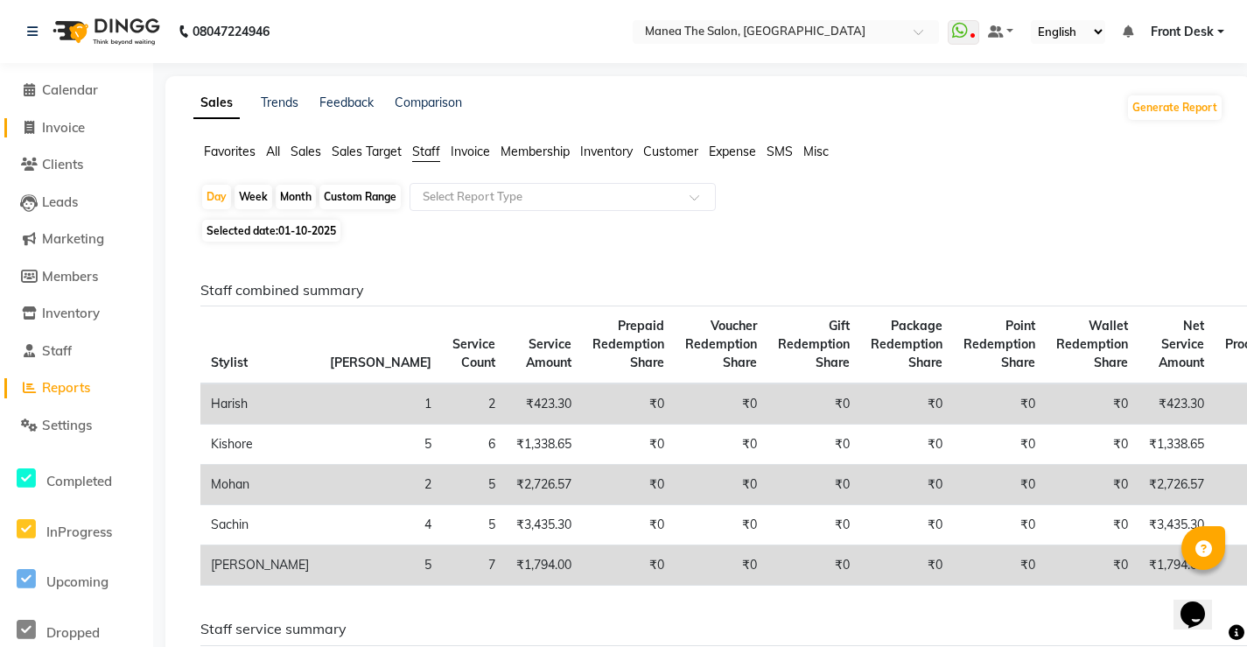
click at [79, 125] on span "Invoice" at bounding box center [63, 127] width 43 height 17
select select "service"
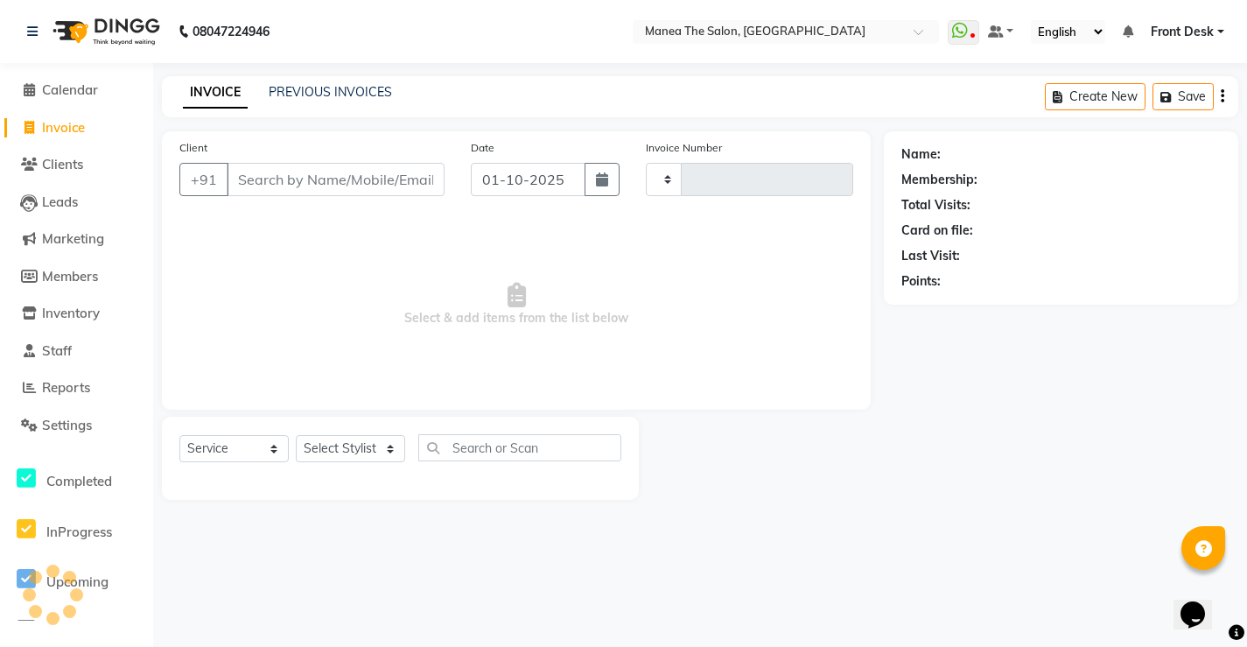
type input "0304"
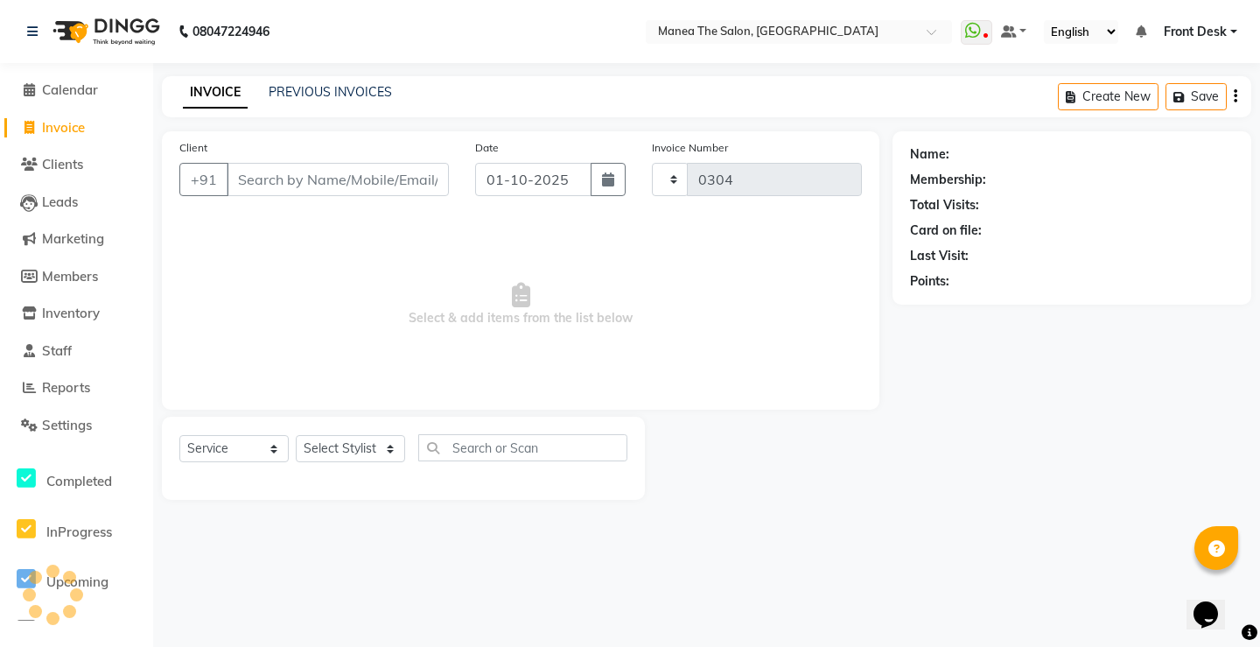
select select "8986"
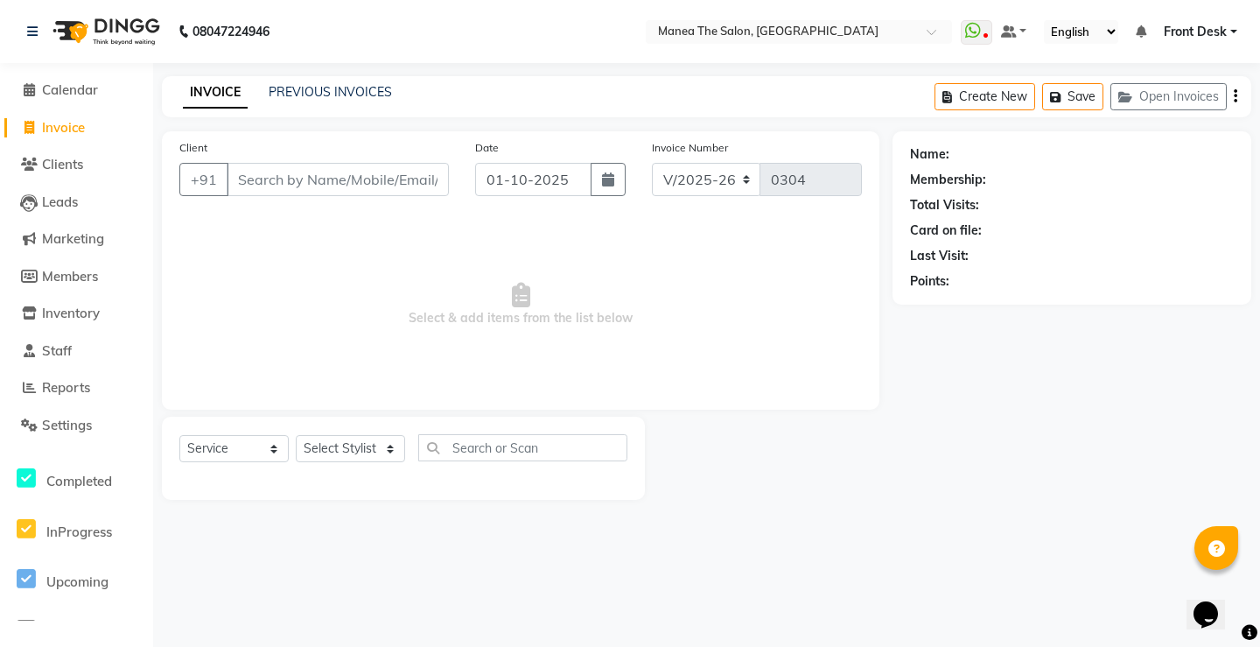
click at [353, 182] on input "Client" at bounding box center [338, 179] width 222 height 33
type input "8866269573"
click at [393, 175] on span "Add Client" at bounding box center [403, 180] width 69 height 18
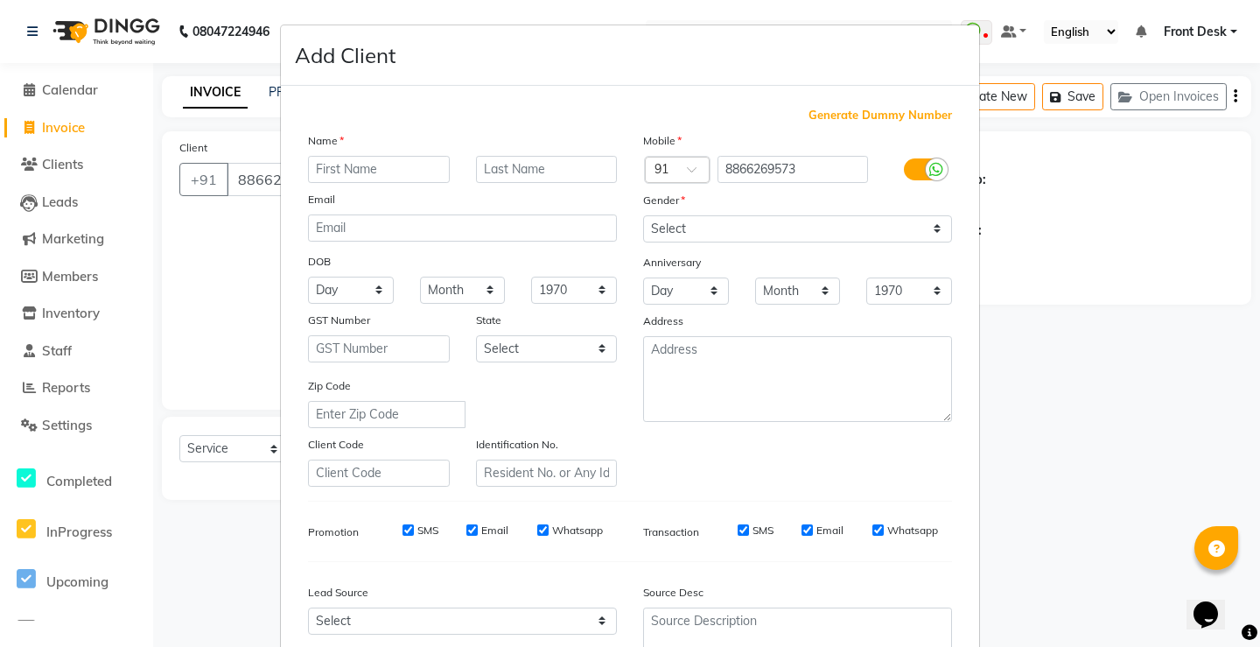
click at [411, 169] on input "text" at bounding box center [379, 169] width 142 height 27
type input "[PERSON_NAME]"
click at [802, 236] on select "Select [DEMOGRAPHIC_DATA] [DEMOGRAPHIC_DATA] Other Prefer Not To Say" at bounding box center [797, 228] width 309 height 27
select select "[DEMOGRAPHIC_DATA]"
click at [643, 215] on select "Select [DEMOGRAPHIC_DATA] [DEMOGRAPHIC_DATA] Other Prefer Not To Say" at bounding box center [797, 228] width 309 height 27
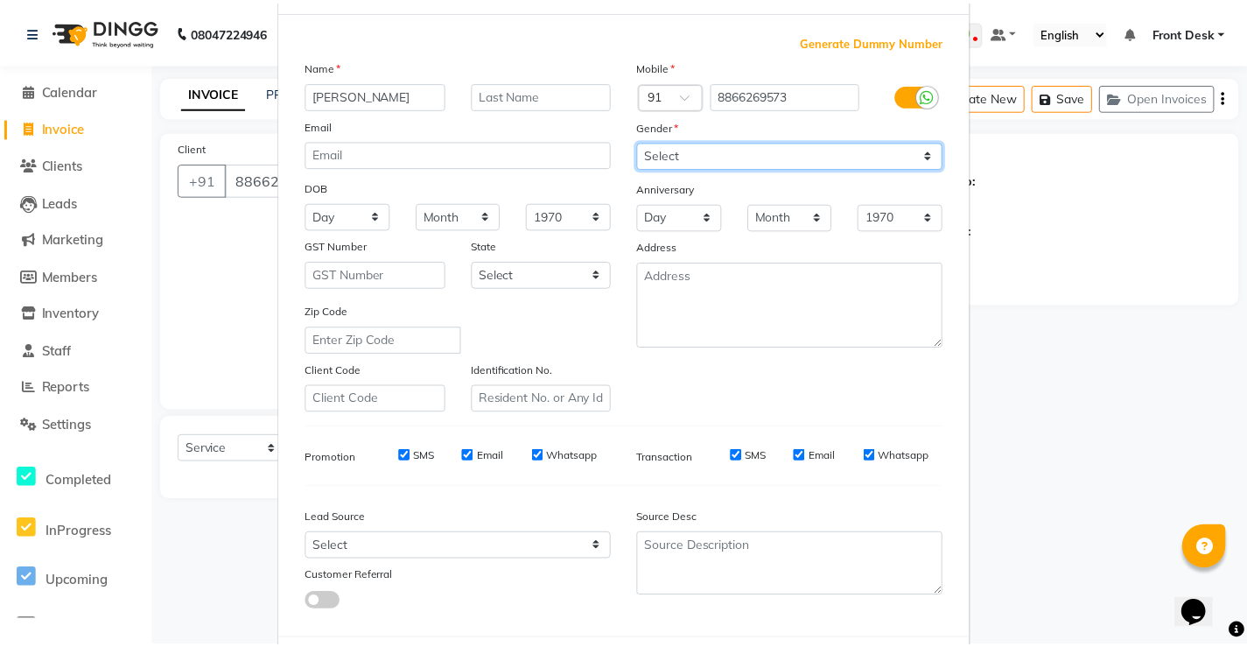
scroll to position [161, 0]
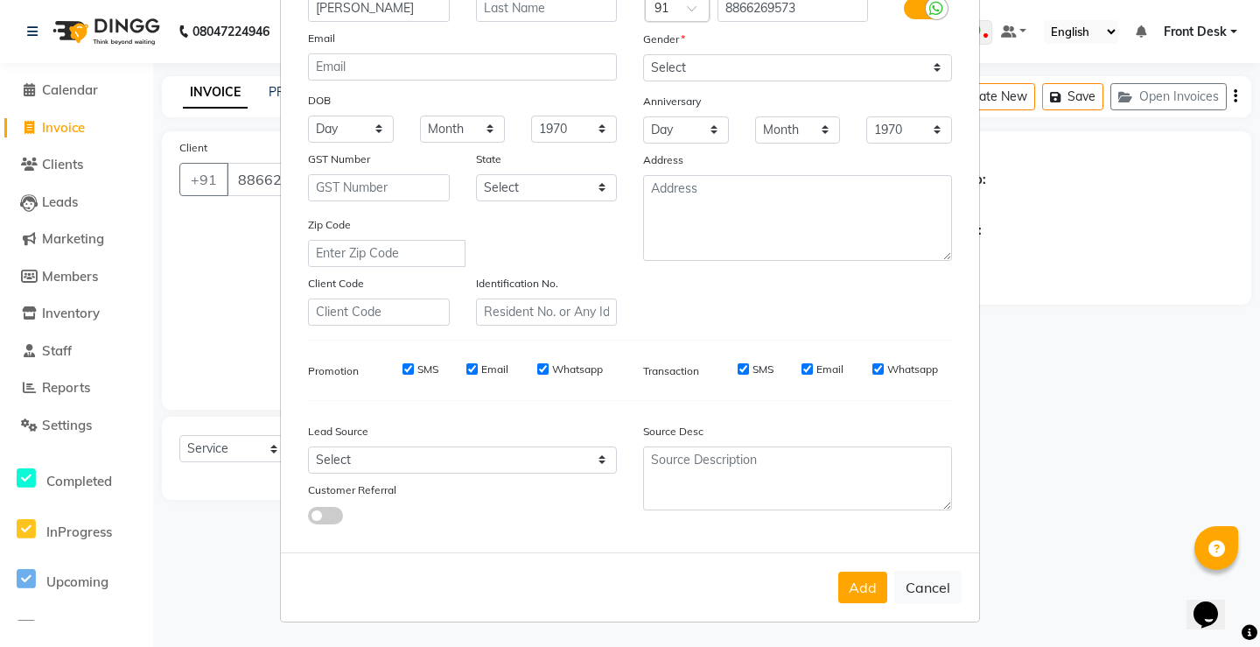
drag, startPoint x: 853, startPoint y: 596, endPoint x: 875, endPoint y: 569, distance: 34.9
click at [855, 593] on button "Add" at bounding box center [863, 588] width 49 height 32
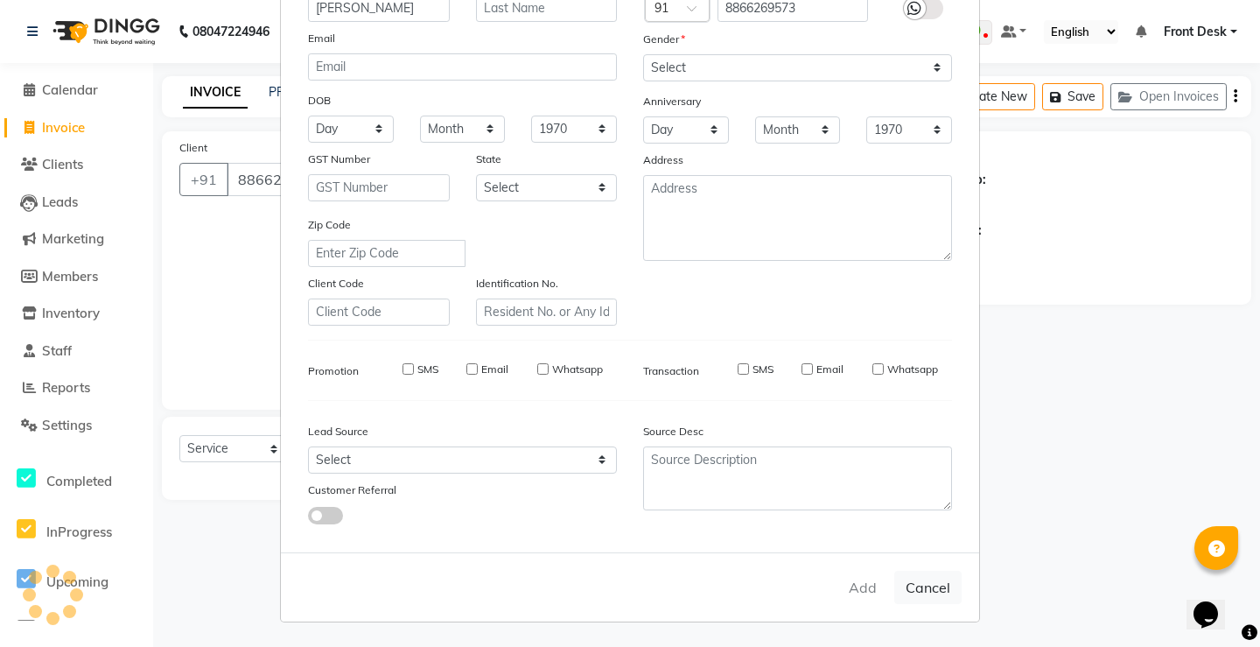
select select
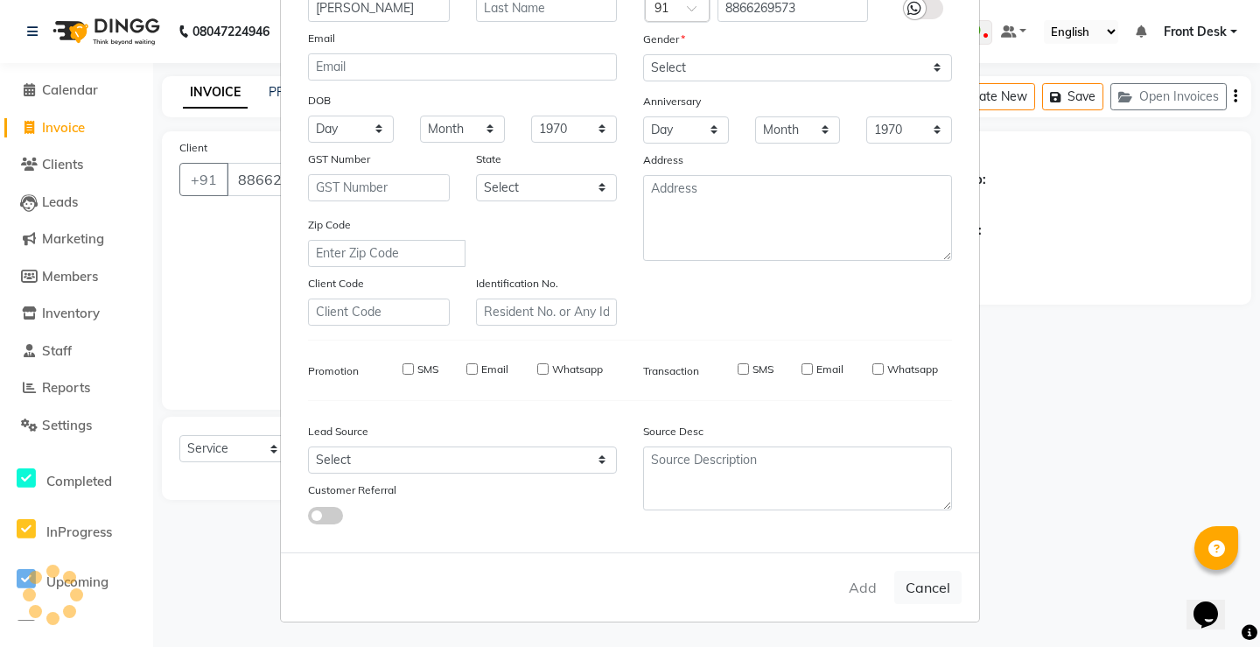
select select
checkbox input "false"
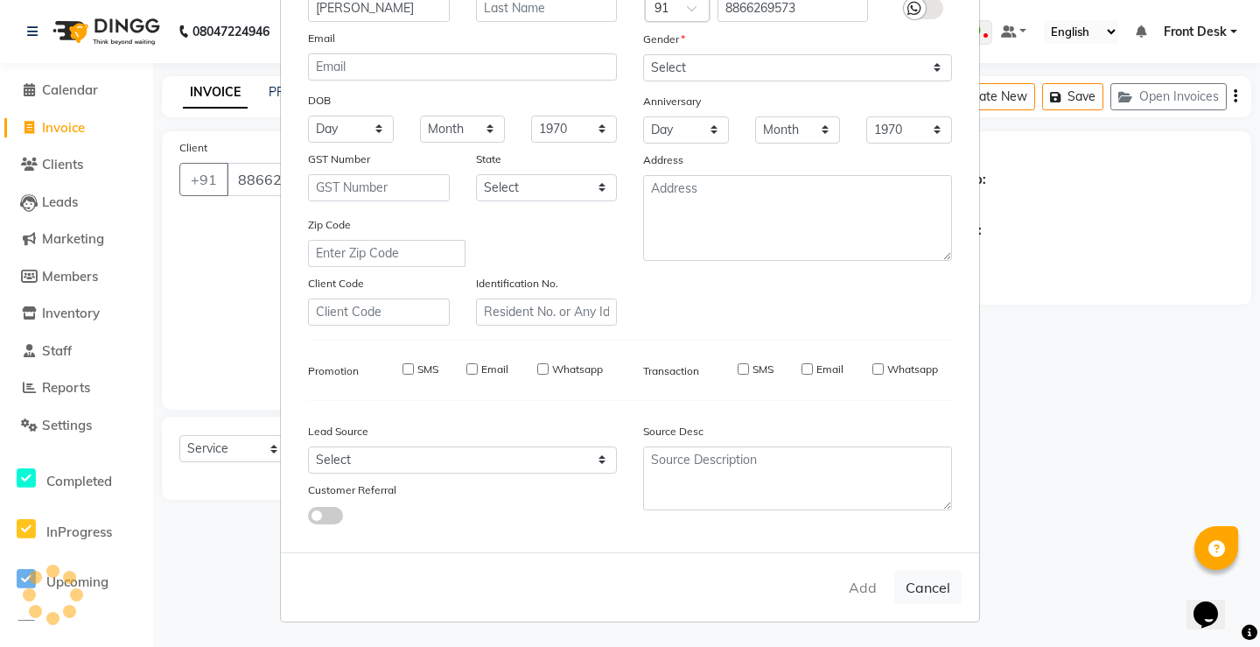
checkbox input "false"
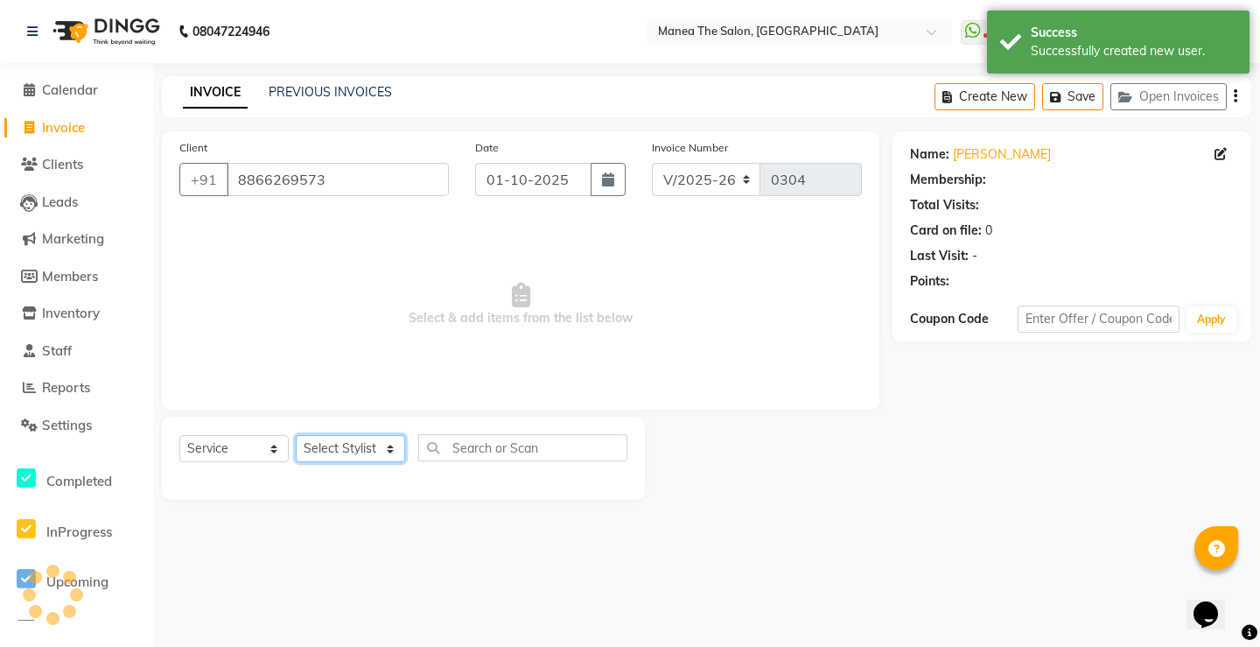
click at [352, 443] on select "Select Stylist Front Desk Harish [PERSON_NAME] Sachin [PERSON_NAME] [PERSON_NAM…" at bounding box center [350, 448] width 109 height 27
select select "91022"
click at [296, 435] on select "Select Stylist Front Desk Harish [PERSON_NAME] Sachin [PERSON_NAME] [PERSON_NAM…" at bounding box center [350, 448] width 109 height 27
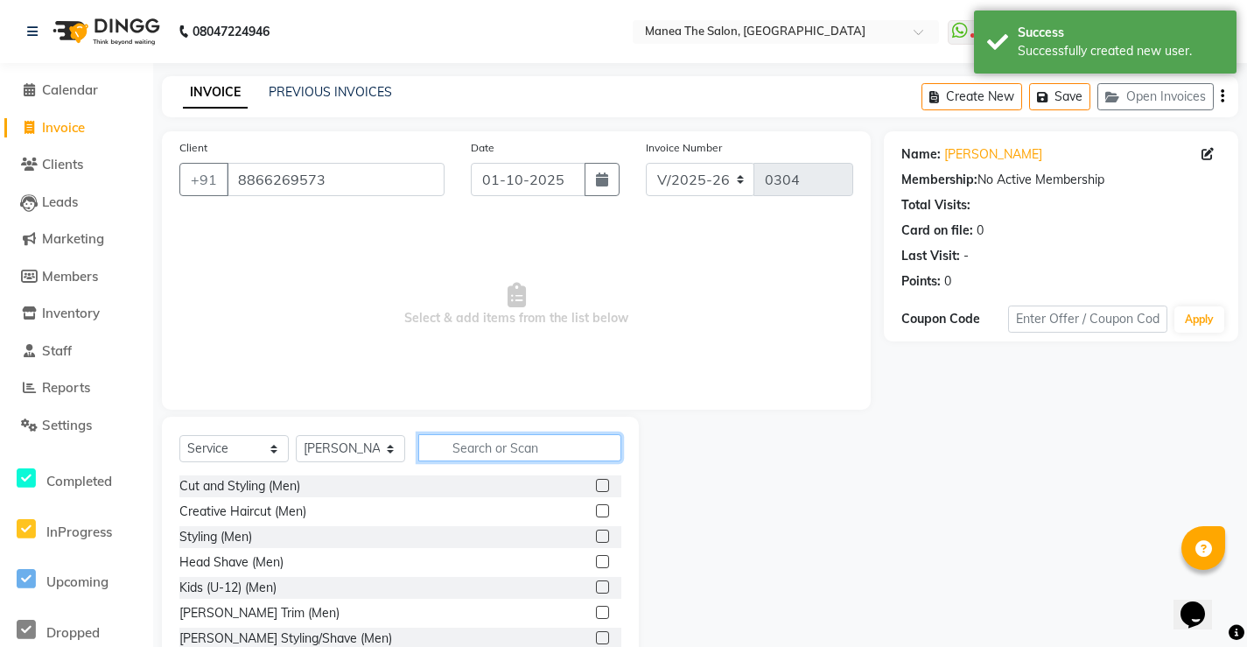
click at [506, 446] on input "text" at bounding box center [519, 447] width 203 height 27
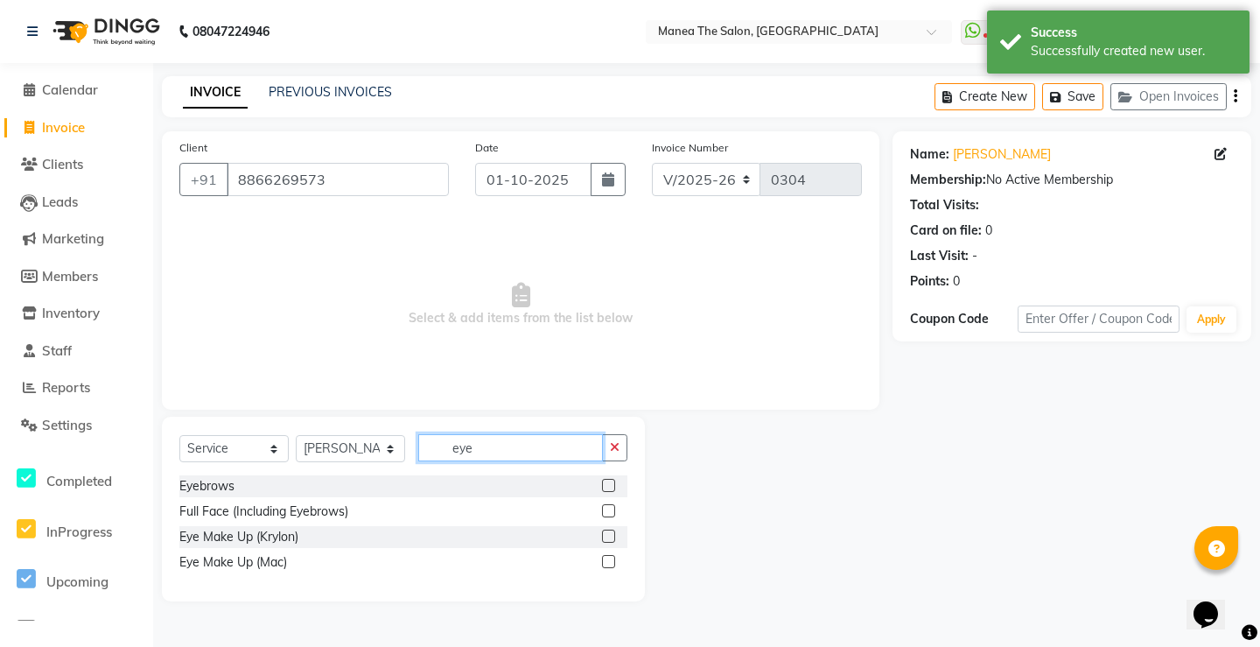
type input "eye"
click at [607, 482] on label at bounding box center [608, 485] width 13 height 13
click at [607, 482] on input "checkbox" at bounding box center [607, 486] width 11 height 11
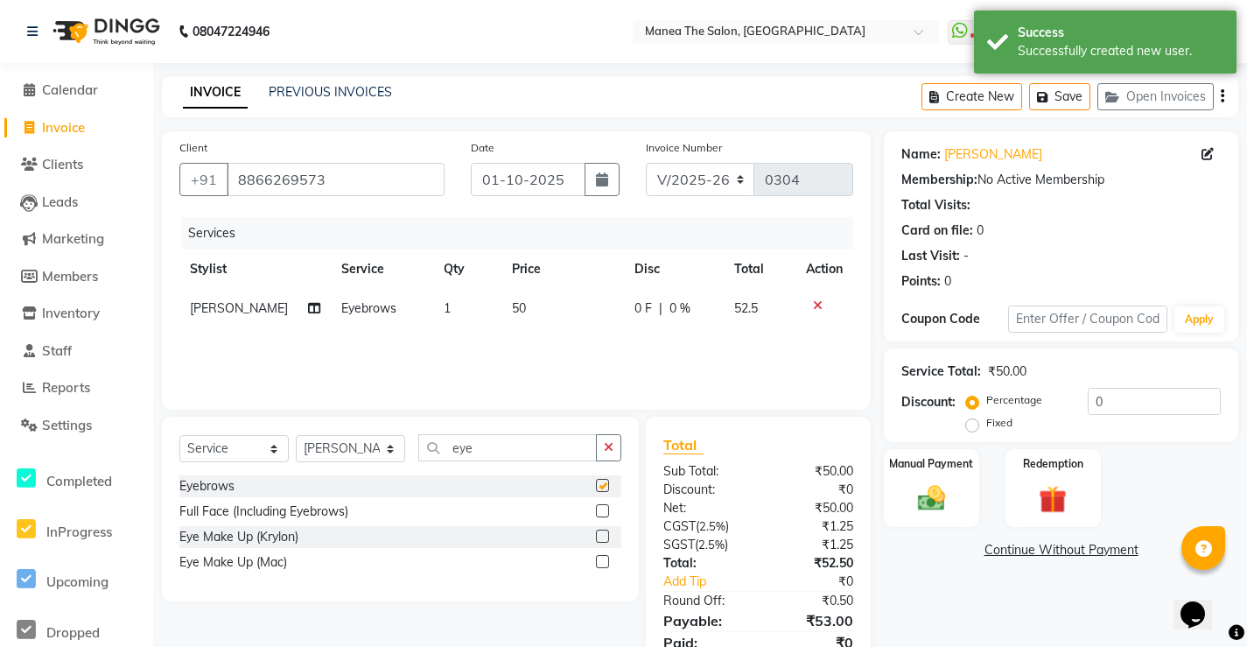
checkbox input "false"
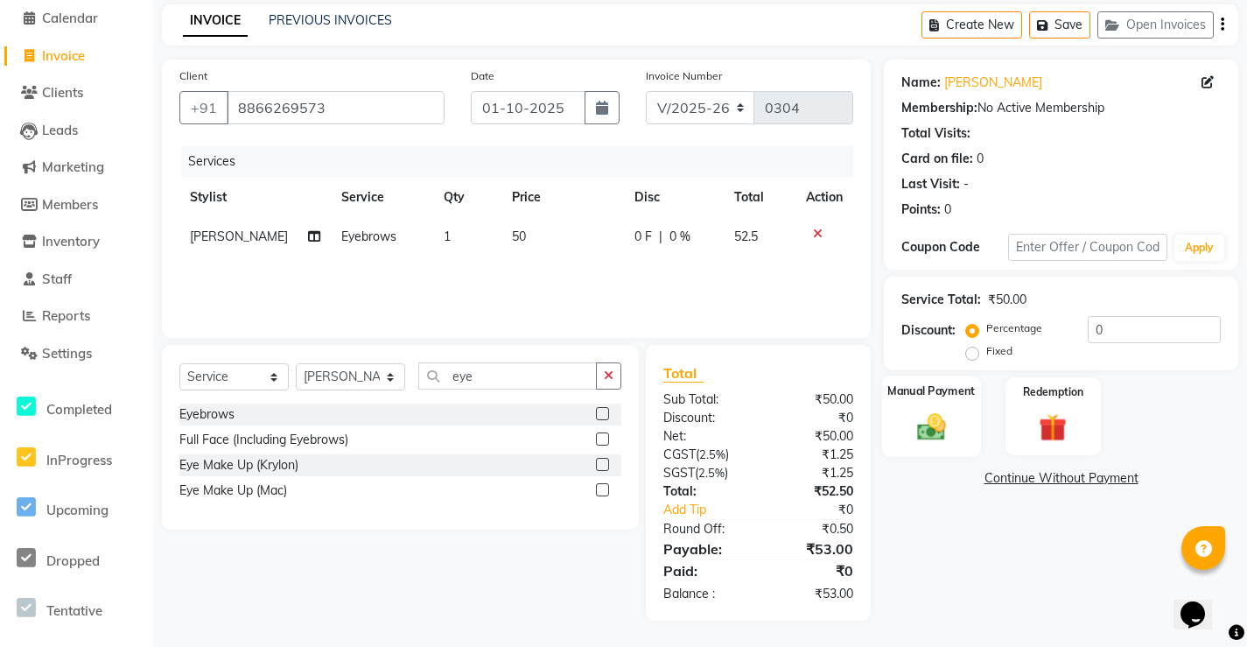
click at [932, 432] on img at bounding box center [932, 426] width 47 height 33
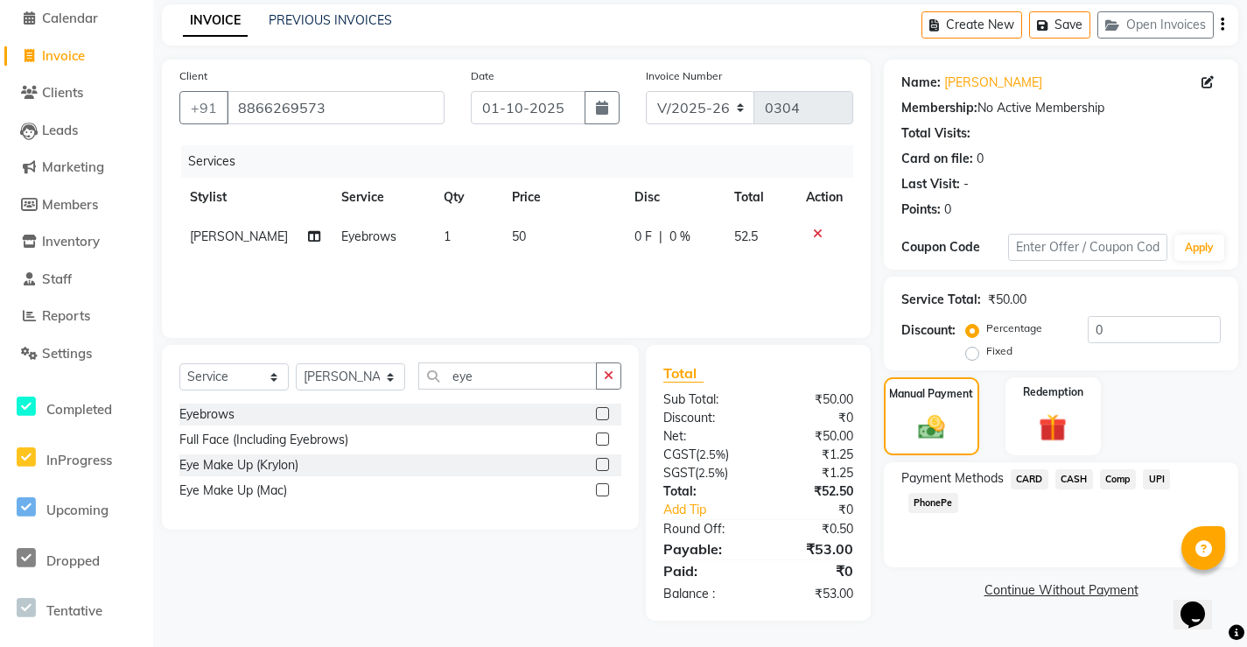
click at [1155, 477] on span "UPI" at bounding box center [1156, 479] width 27 height 20
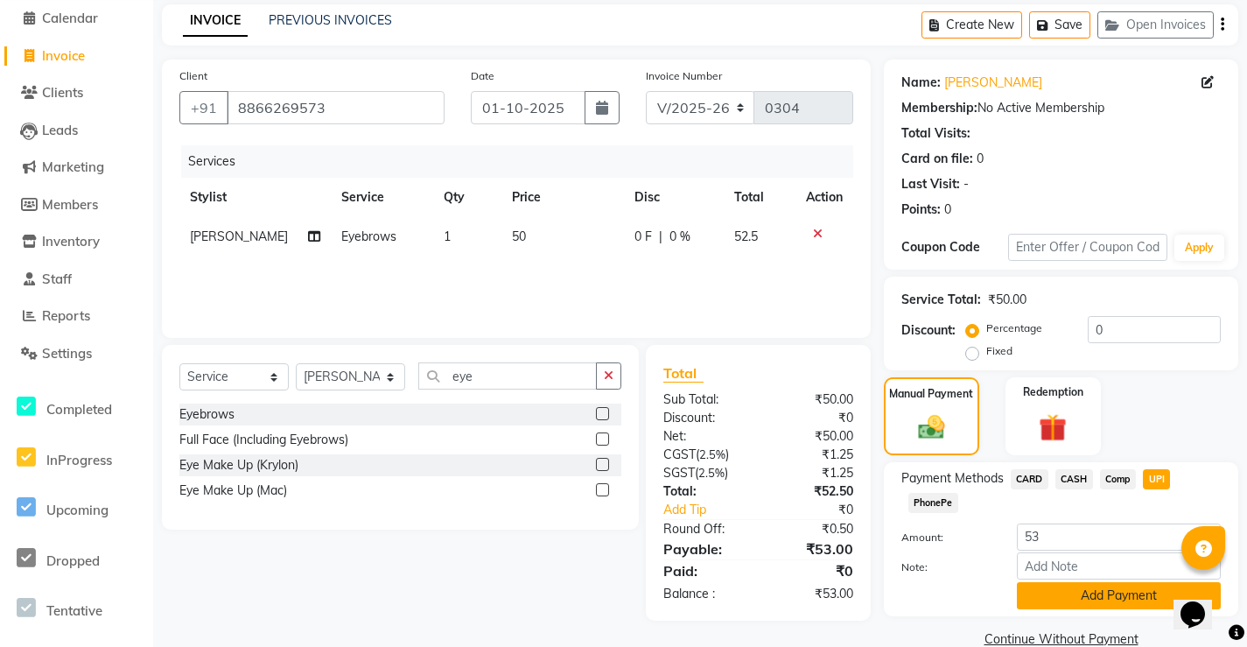
scroll to position [103, 0]
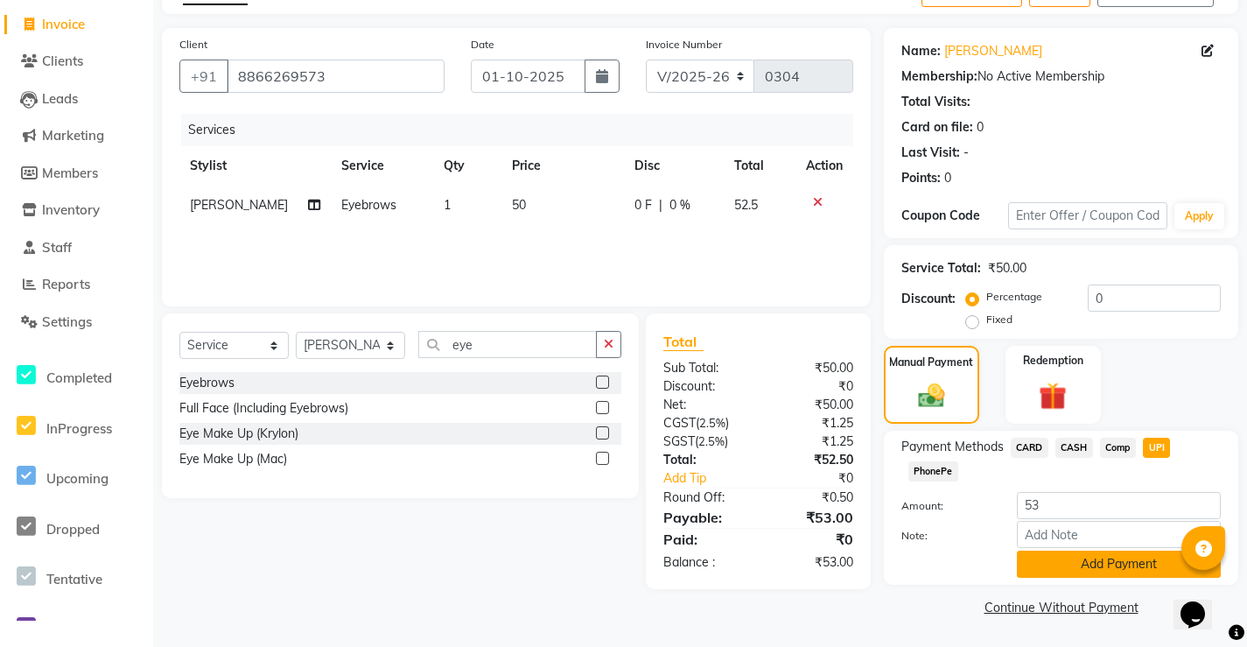
click at [1134, 566] on button "Add Payment" at bounding box center [1119, 564] width 204 height 27
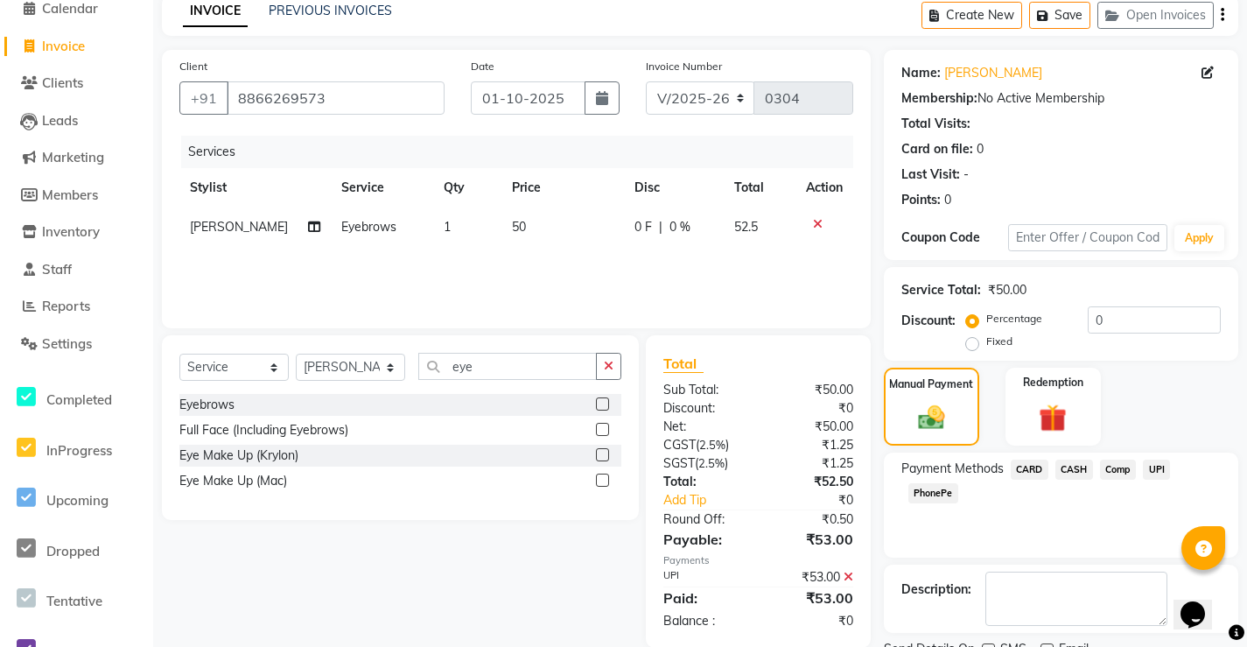
scroll to position [153, 0]
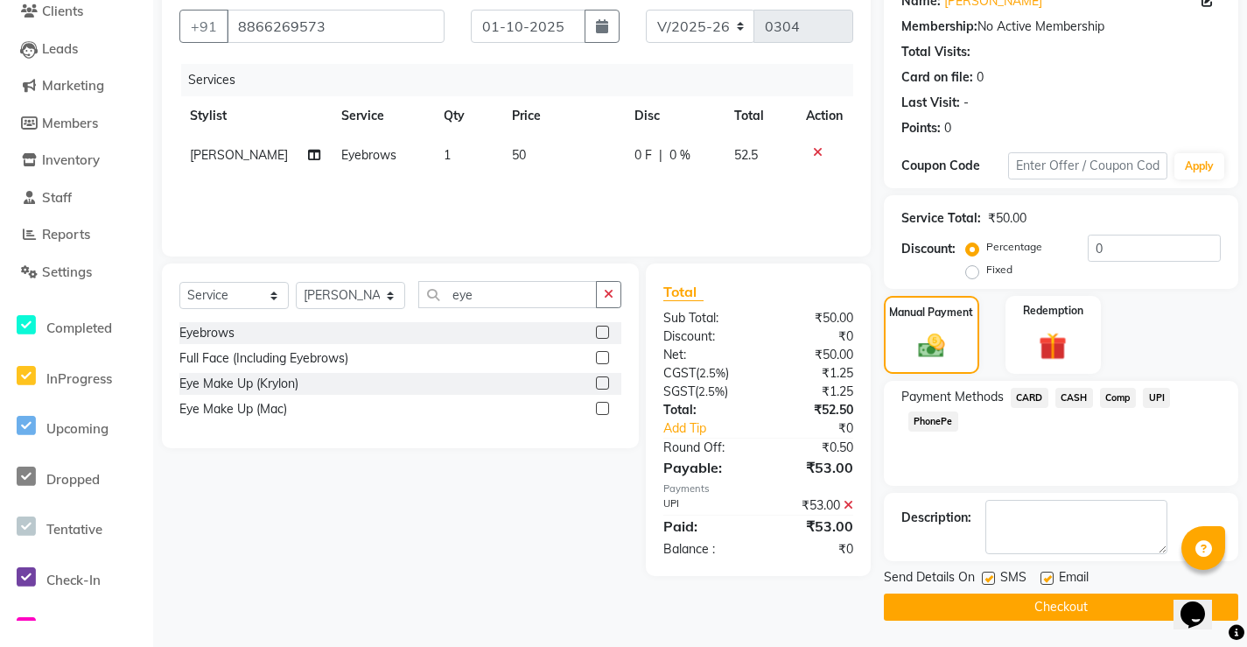
click at [1148, 395] on span "UPI" at bounding box center [1156, 398] width 27 height 20
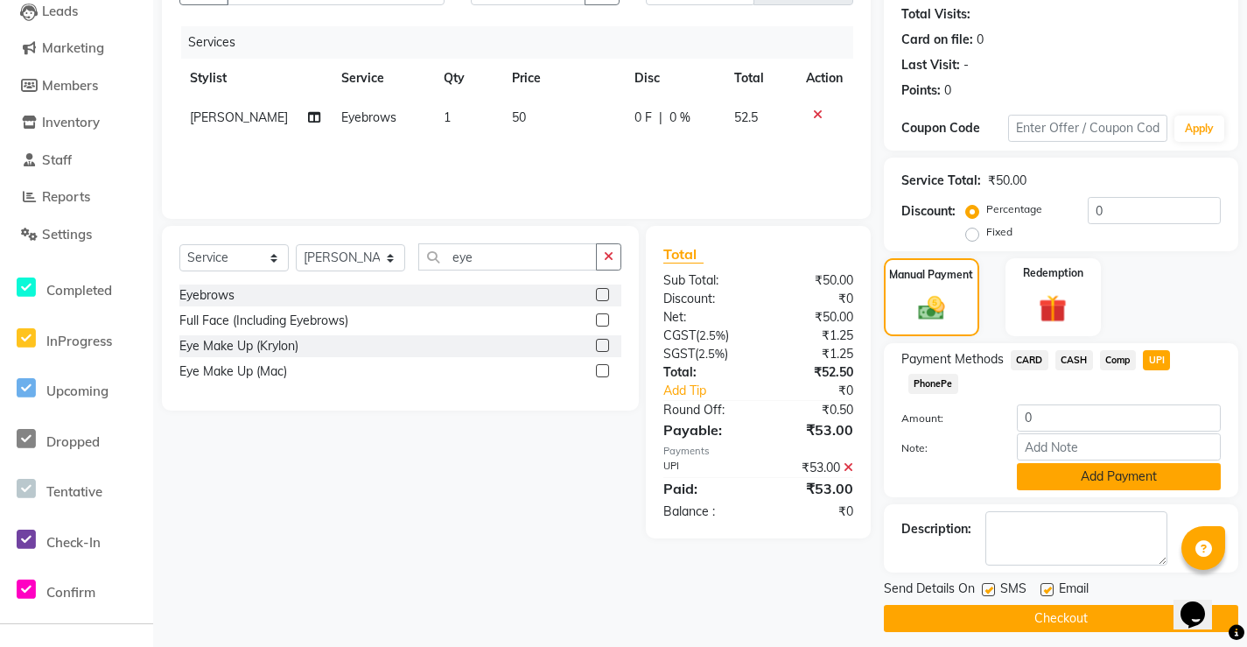
scroll to position [202, 0]
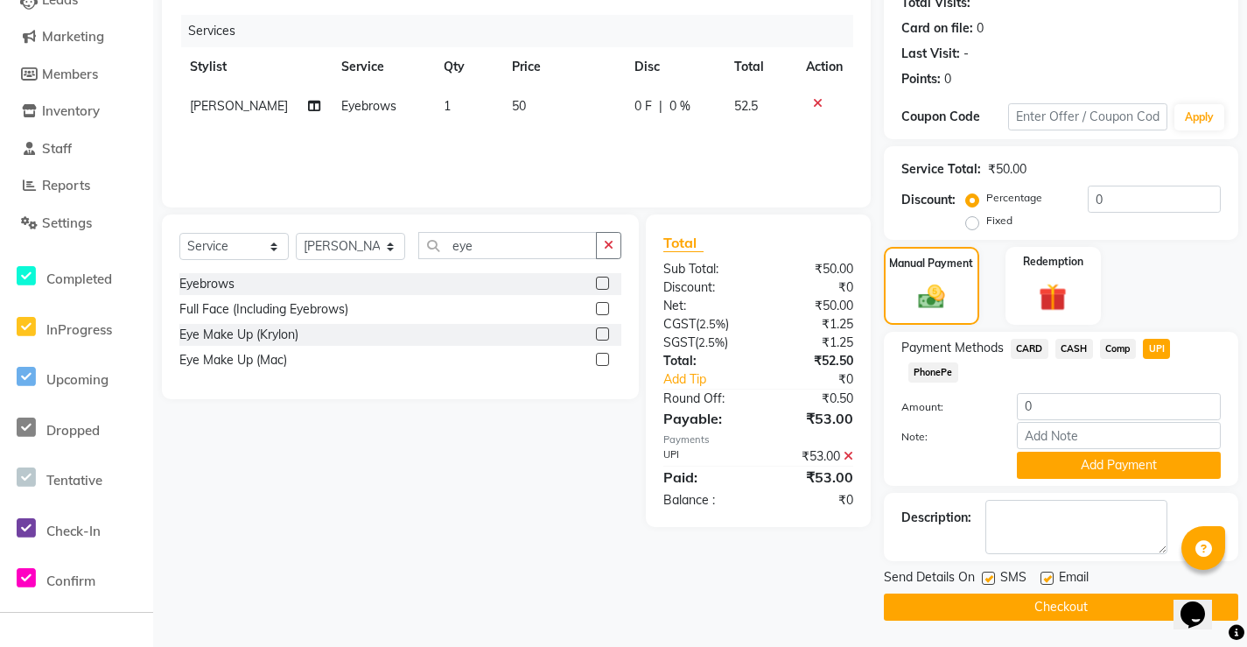
click at [1046, 610] on button "Checkout" at bounding box center [1061, 606] width 355 height 27
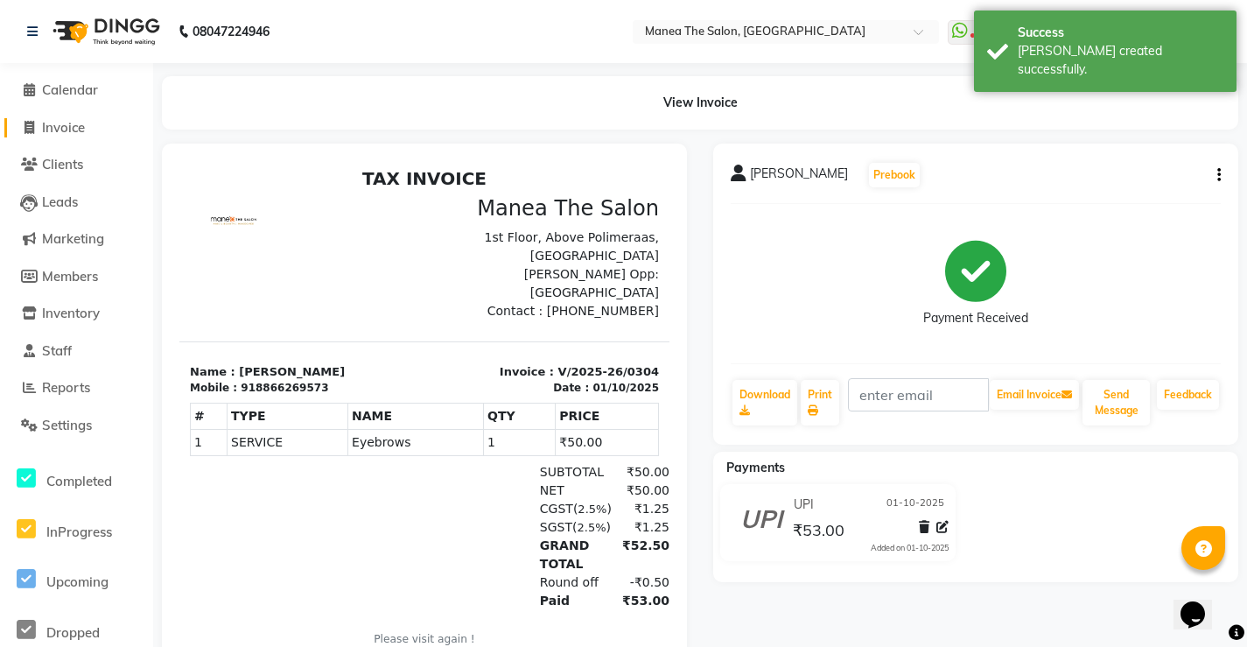
click at [64, 130] on span "Invoice" at bounding box center [63, 127] width 43 height 17
select select "service"
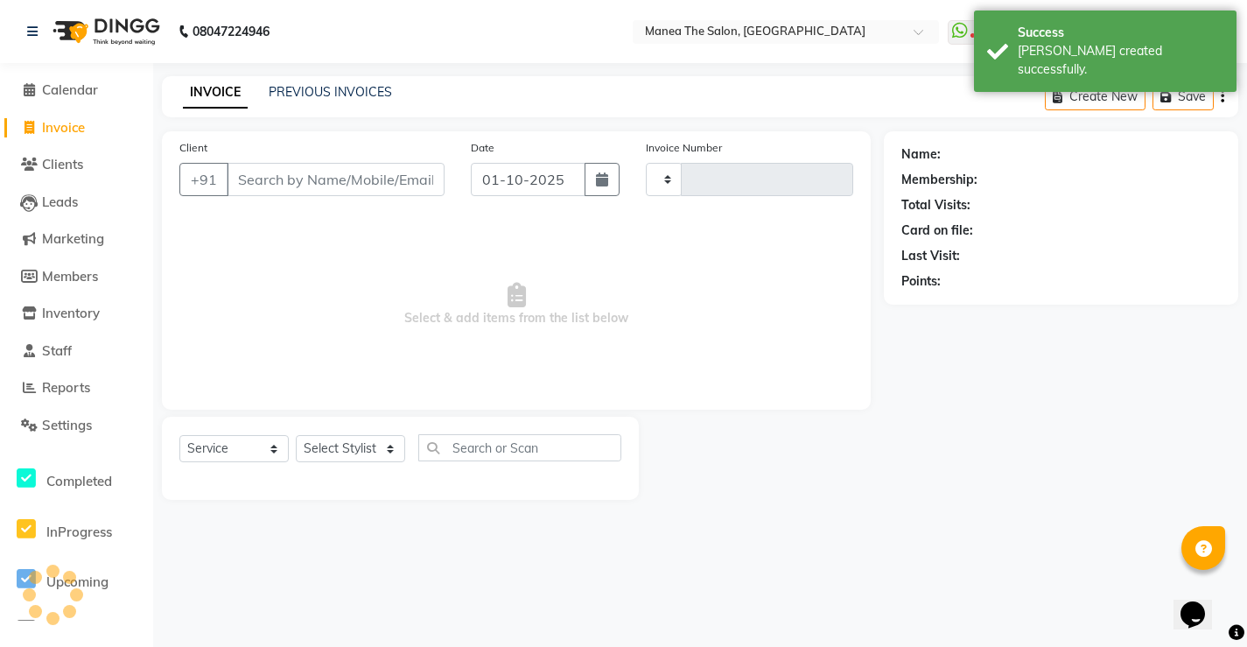
type input "0305"
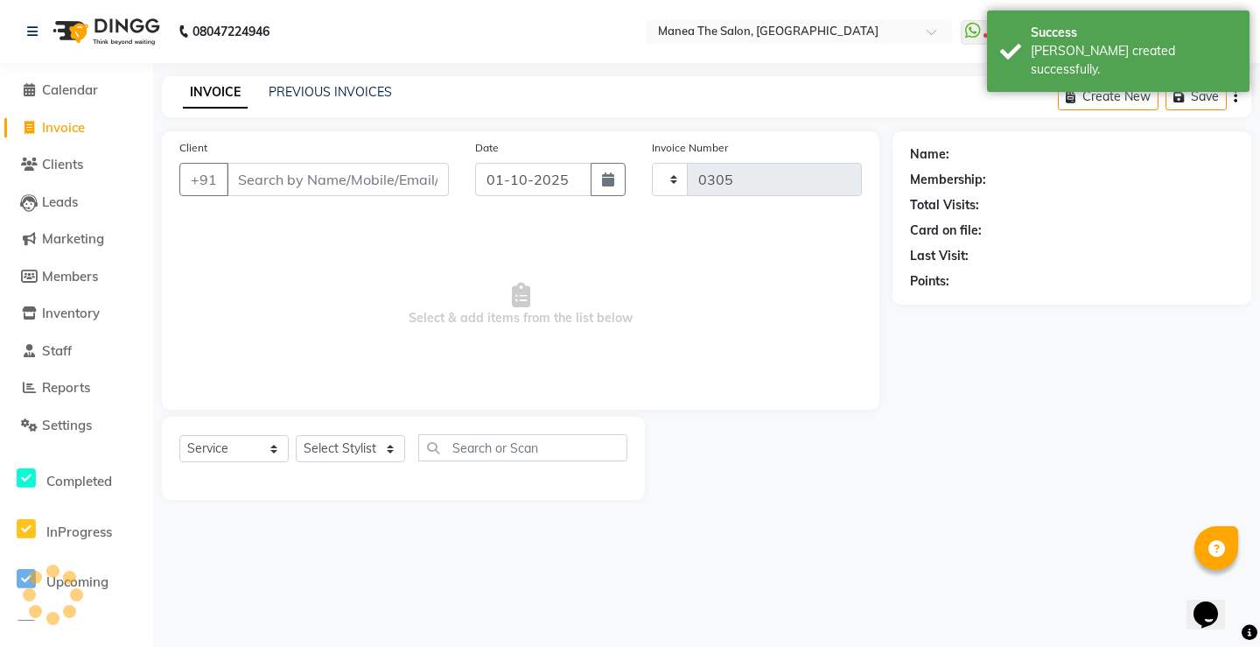
select select "8986"
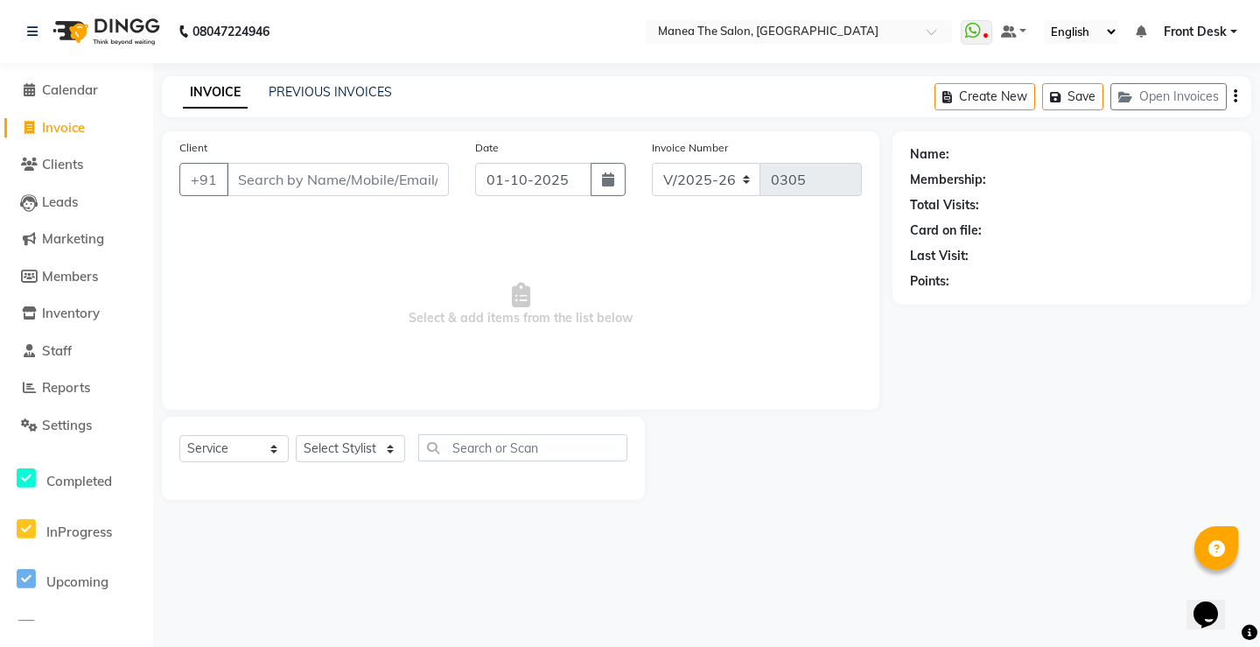
click at [334, 102] on div "INVOICE PREVIOUS INVOICES" at bounding box center [287, 93] width 251 height 20
click at [335, 88] on link "PREVIOUS INVOICES" at bounding box center [330, 92] width 123 height 16
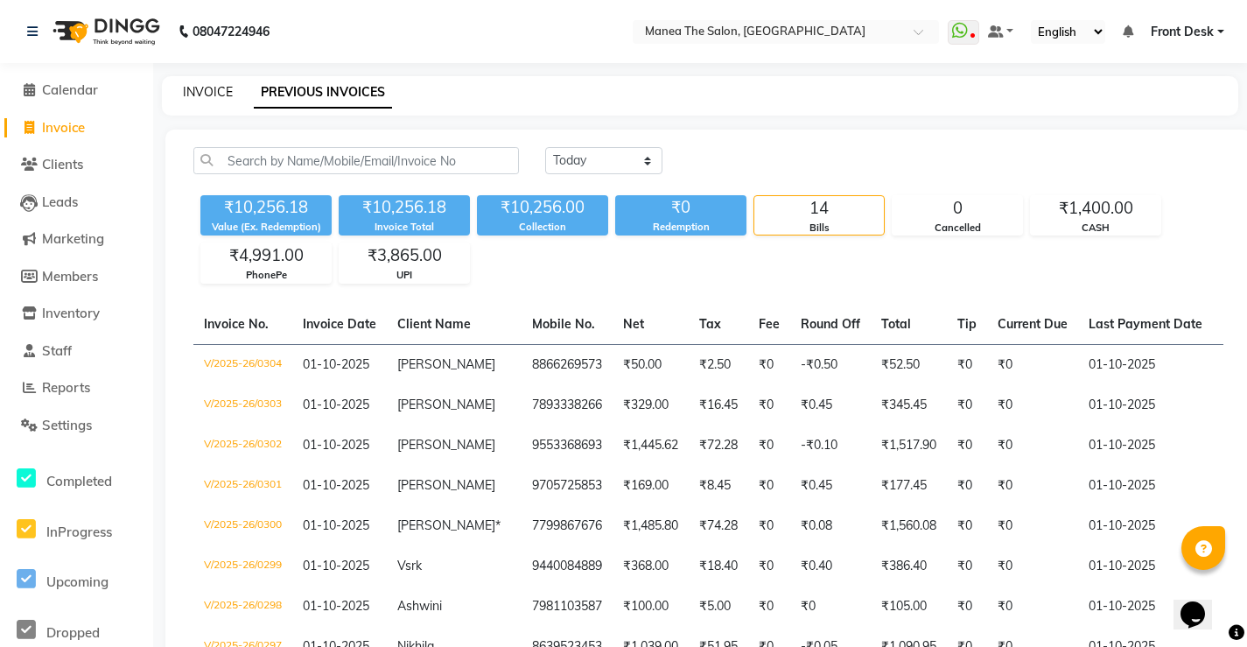
click at [226, 86] on link "INVOICE" at bounding box center [208, 92] width 50 height 16
select select "service"
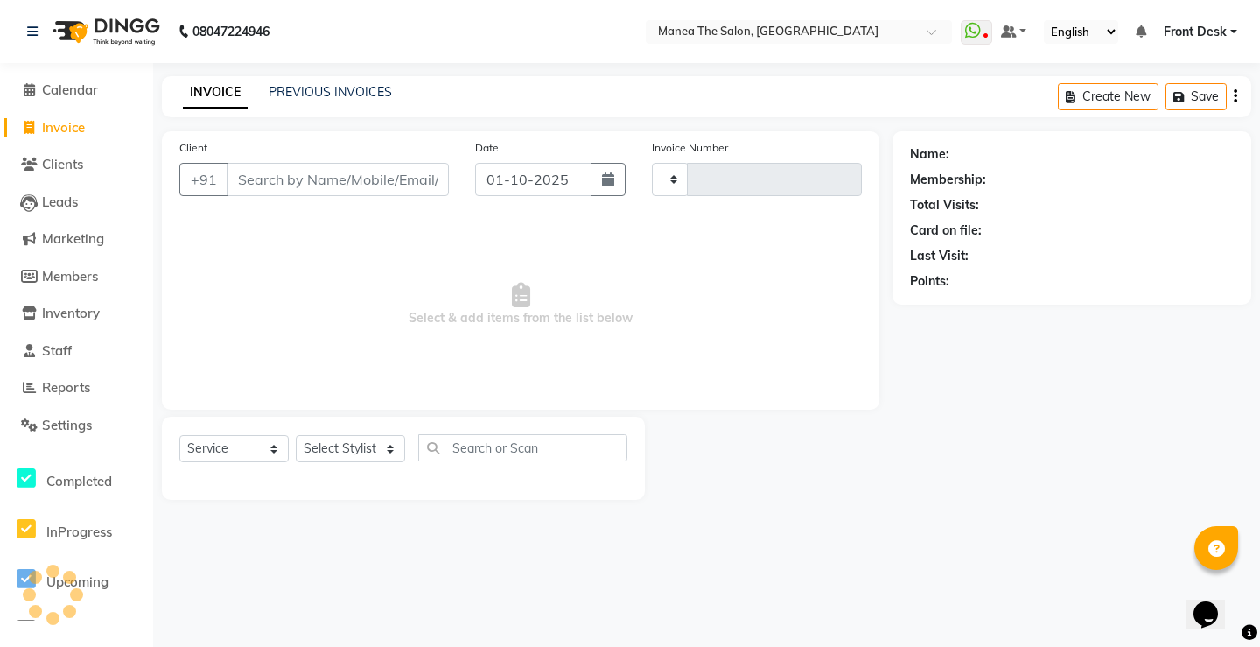
type input "0305"
select select "8986"
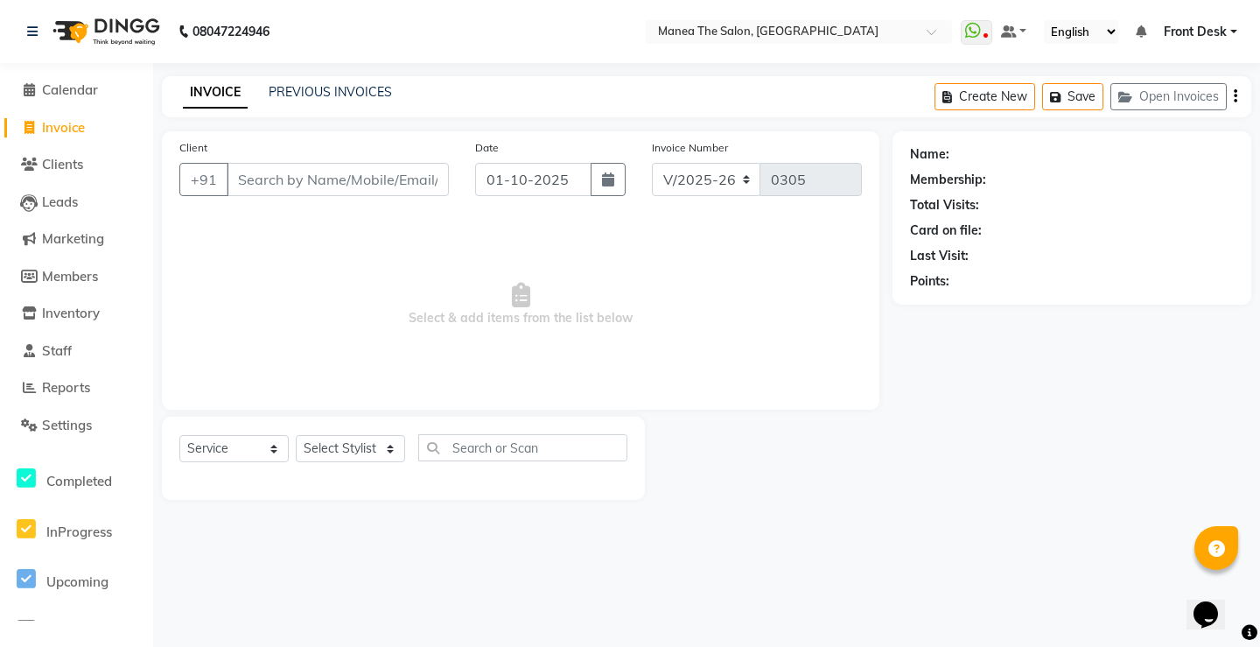
click at [589, 103] on div "INVOICE PREVIOUS INVOICES Create New Save Open Invoices" at bounding box center [707, 96] width 1090 height 41
click at [364, 438] on select "Select Stylist Front Desk Harish [PERSON_NAME] Sachin [PERSON_NAME] [PERSON_NAM…" at bounding box center [350, 448] width 109 height 27
select select "91022"
click at [296, 435] on select "Select Stylist Front Desk Harish [PERSON_NAME] Sachin [PERSON_NAME] [PERSON_NAM…" at bounding box center [350, 448] width 109 height 27
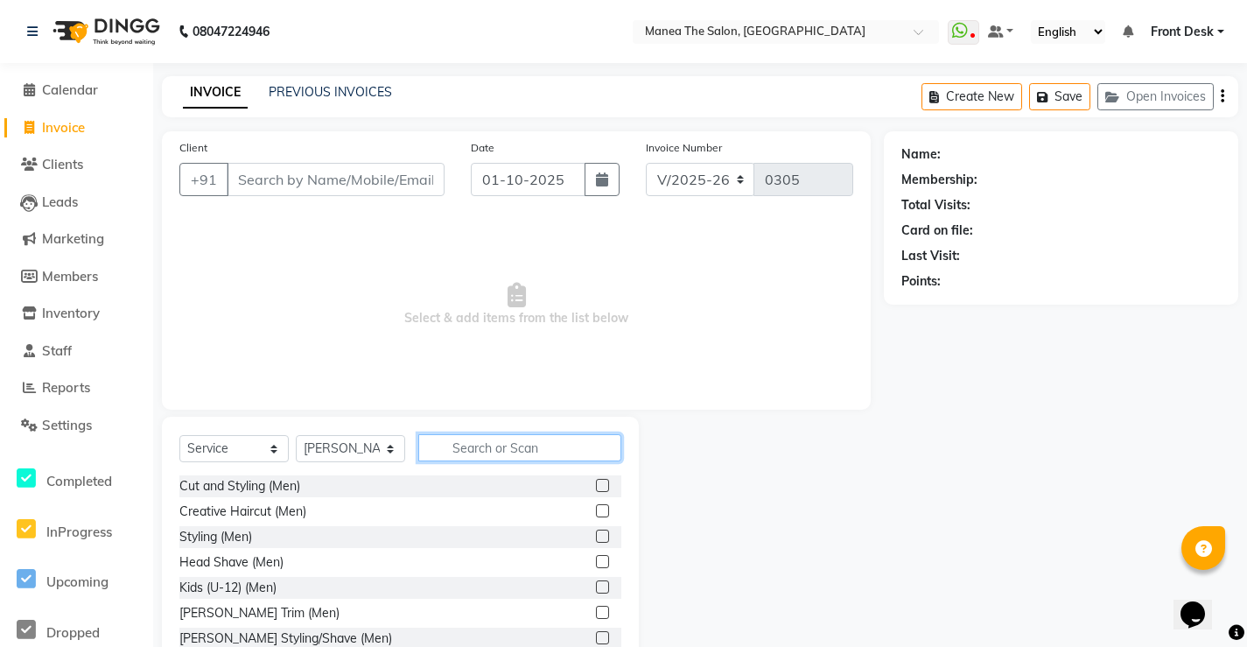
click at [448, 453] on input "text" at bounding box center [519, 447] width 203 height 27
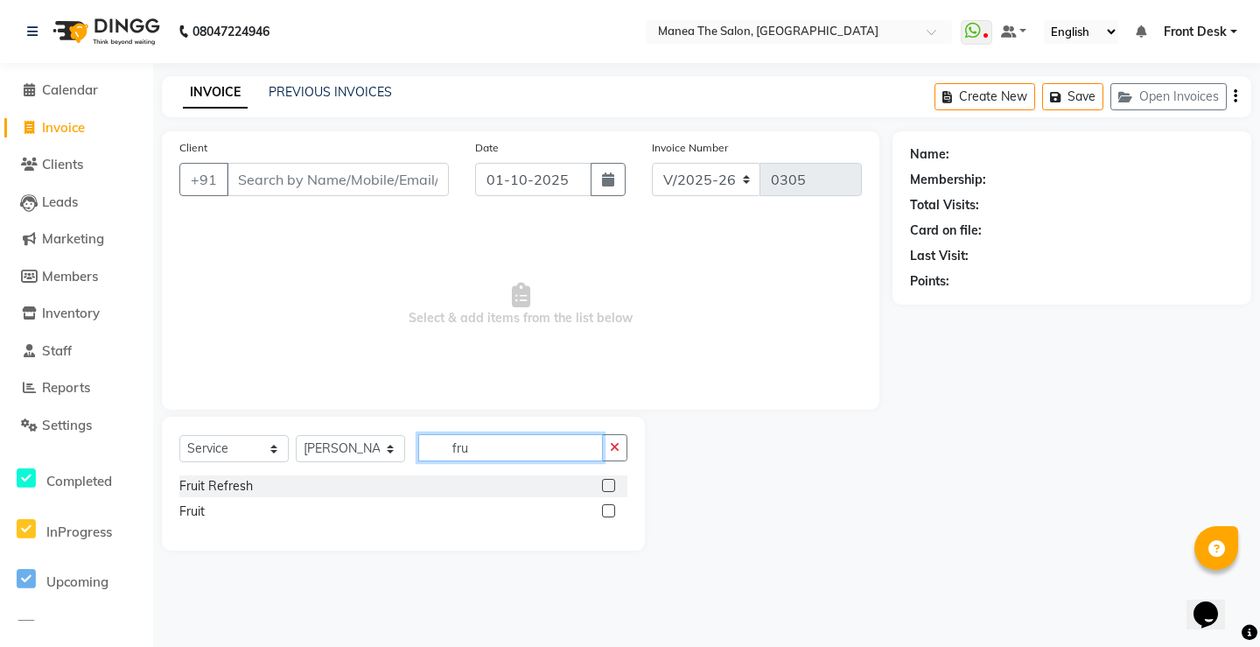
type input "fru"
click at [602, 515] on div at bounding box center [607, 513] width 11 height 18
click at [605, 509] on label at bounding box center [608, 510] width 13 height 13
click at [605, 509] on input "checkbox" at bounding box center [607, 511] width 11 height 11
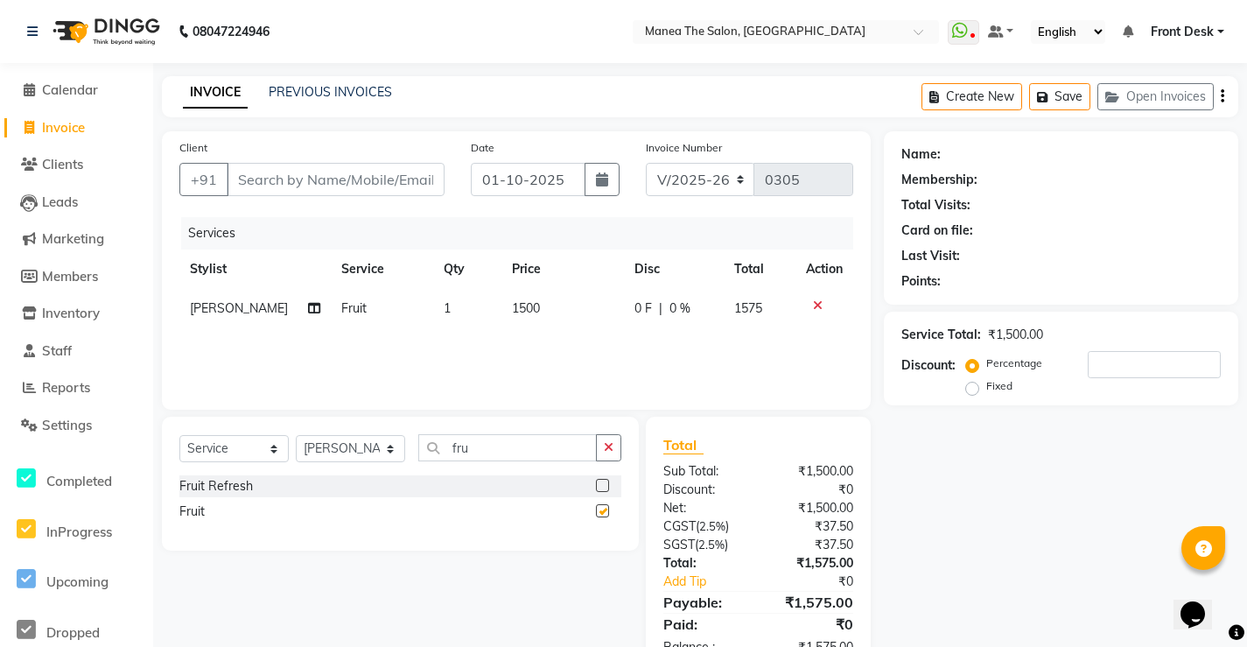
checkbox input "false"
click at [814, 303] on icon at bounding box center [818, 305] width 10 height 12
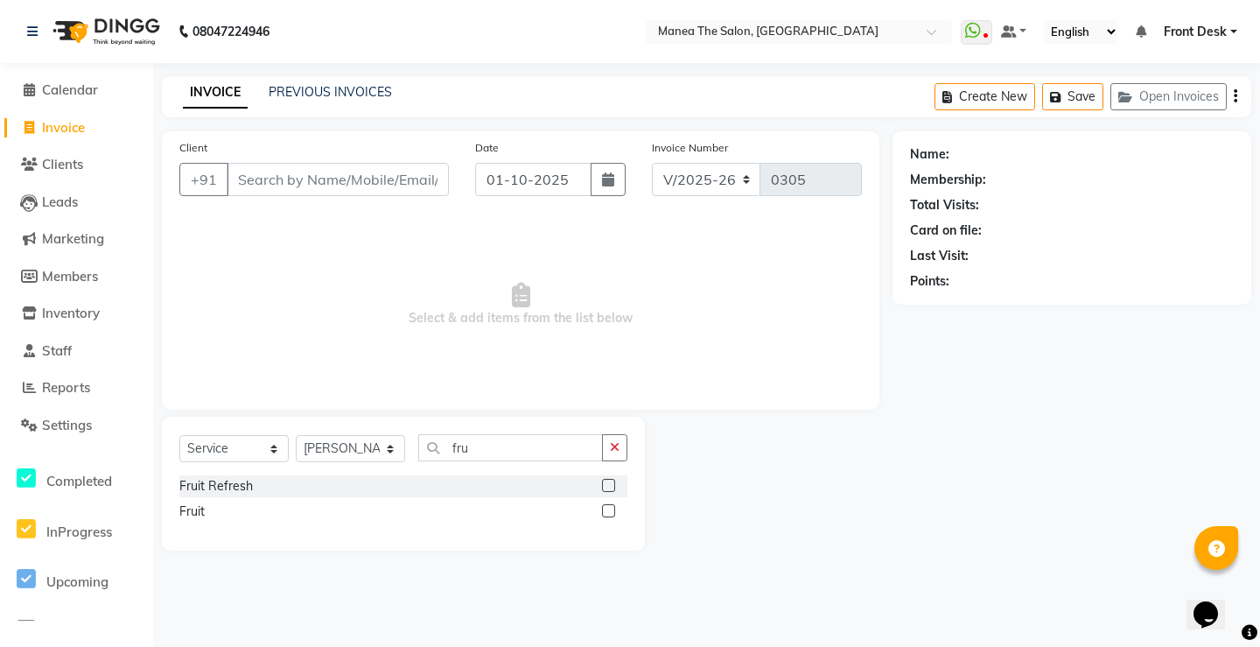
click at [609, 483] on label at bounding box center [608, 485] width 13 height 13
click at [609, 483] on input "checkbox" at bounding box center [607, 486] width 11 height 11
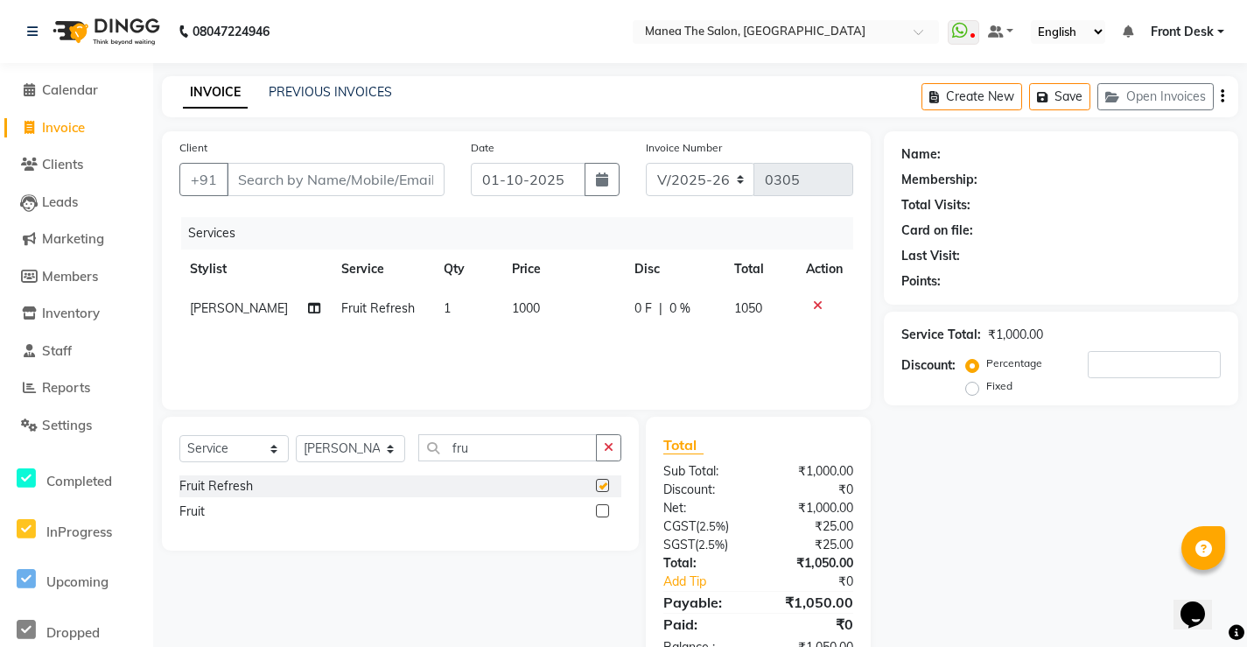
checkbox input "false"
click at [350, 456] on select "Select Stylist Front Desk Harish [PERSON_NAME] Sachin [PERSON_NAME] [PERSON_NAM…" at bounding box center [350, 448] width 109 height 27
click at [606, 448] on icon "button" at bounding box center [609, 447] width 10 height 12
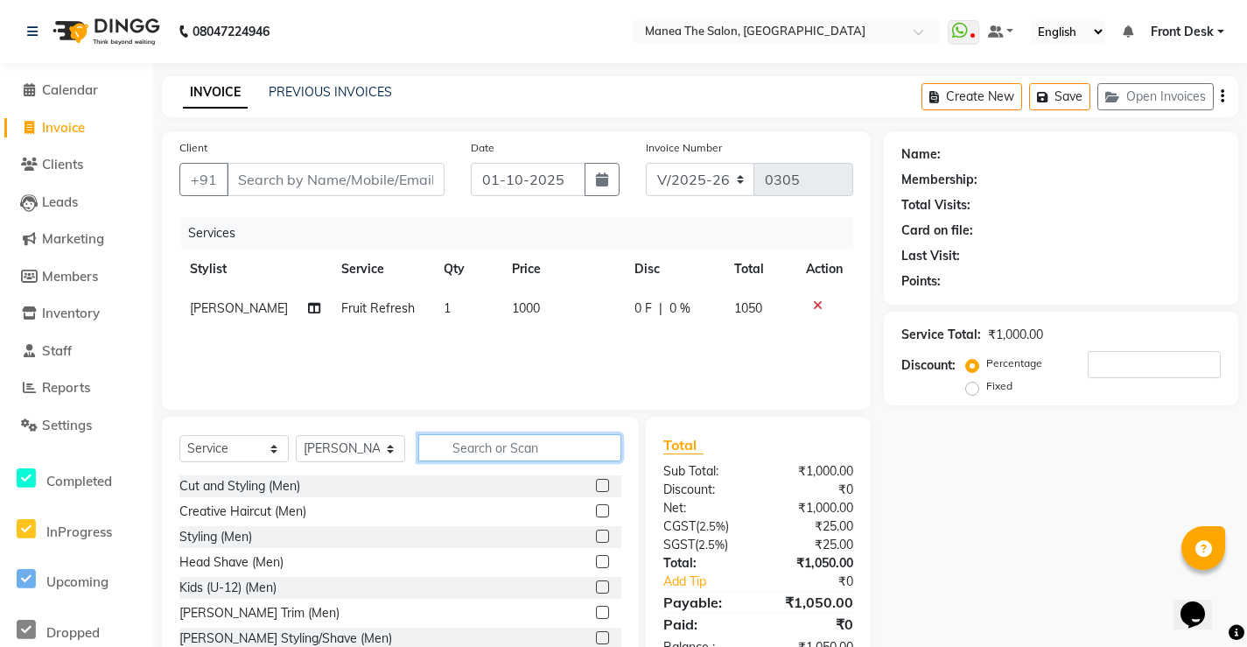
click at [553, 453] on input "text" at bounding box center [519, 447] width 203 height 27
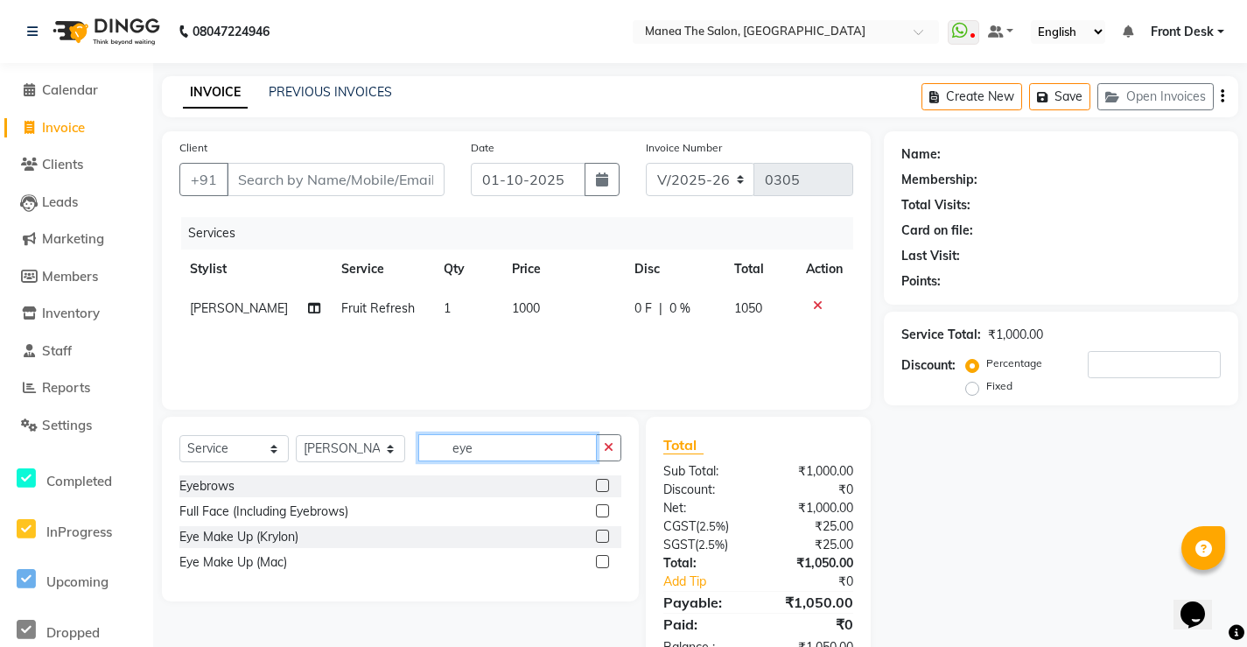
type input "eye"
click at [602, 488] on label at bounding box center [602, 485] width 13 height 13
click at [602, 488] on input "checkbox" at bounding box center [601, 486] width 11 height 11
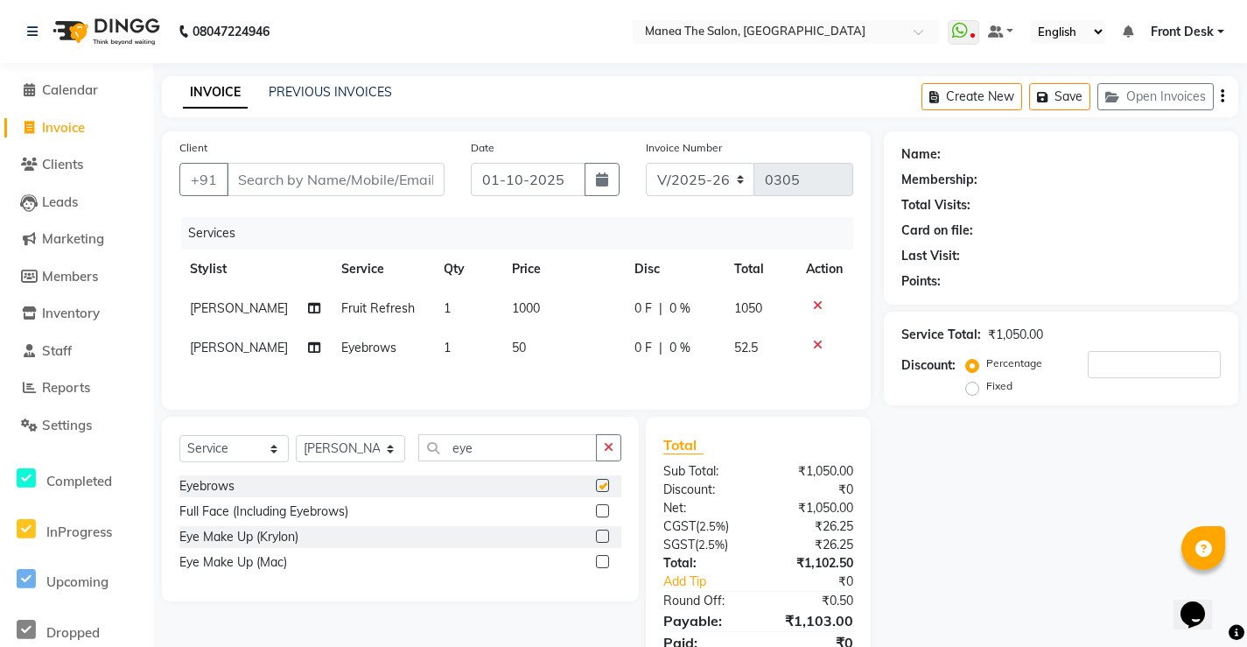
checkbox input "false"
click at [362, 173] on input "Client" at bounding box center [336, 179] width 218 height 33
type input "9"
type input "0"
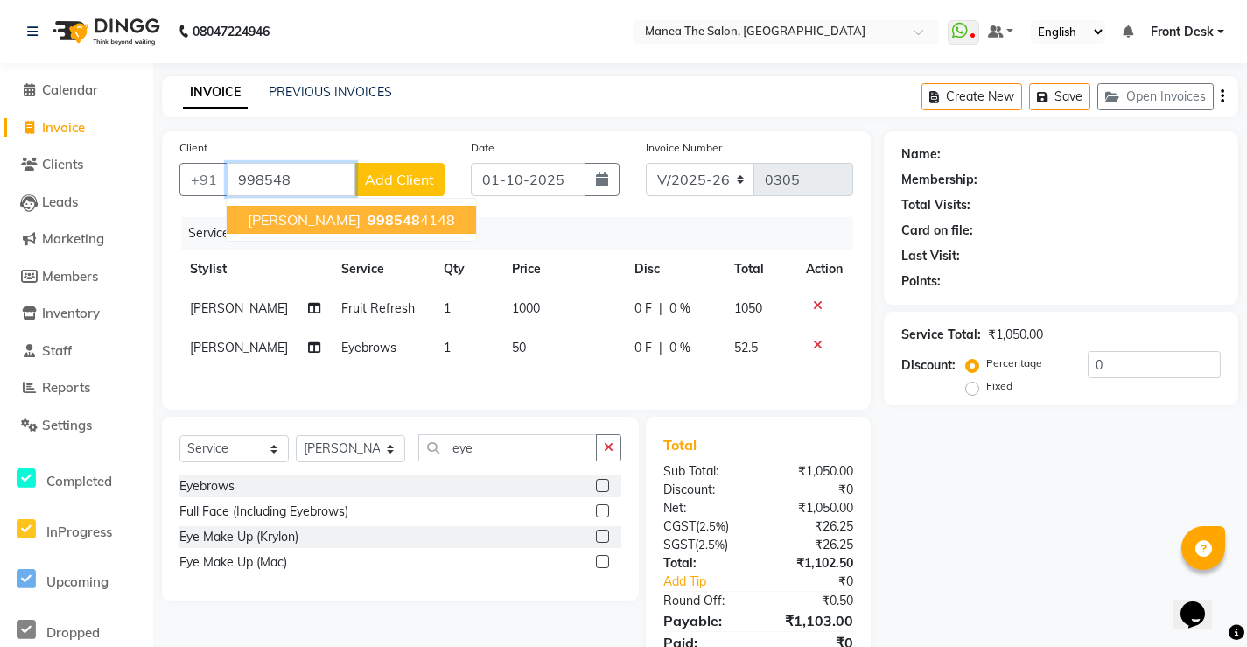
click at [374, 214] on span "998548" at bounding box center [394, 220] width 53 height 18
type input "9985484148"
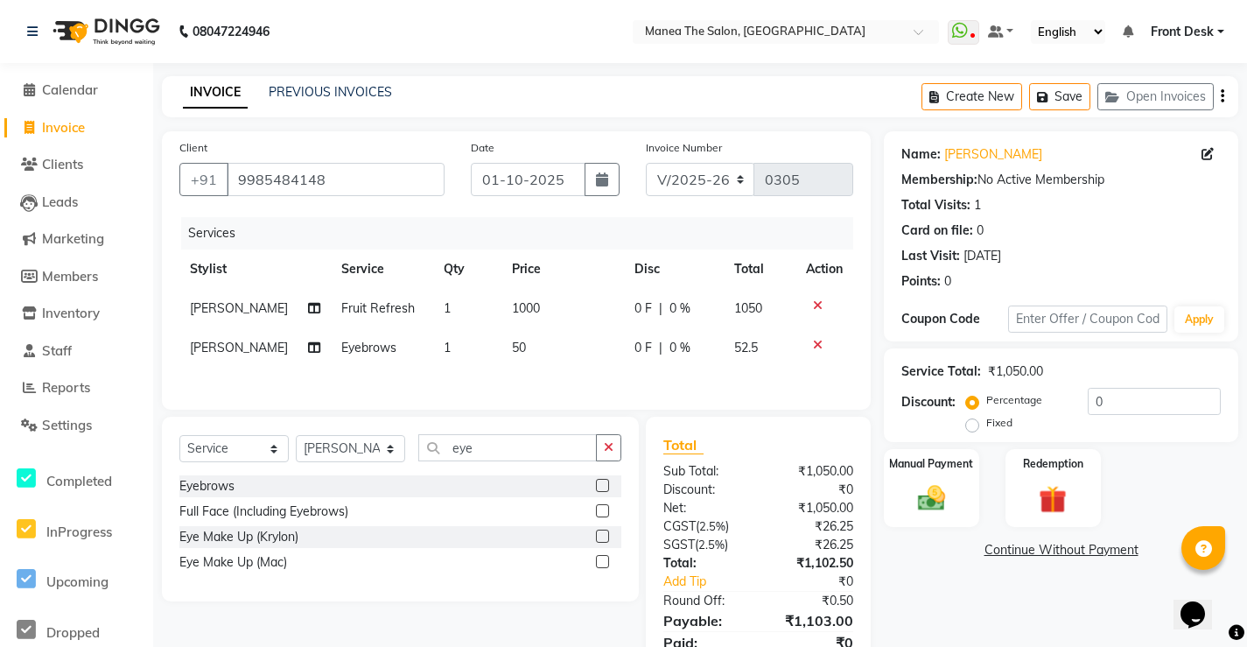
scroll to position [74, 0]
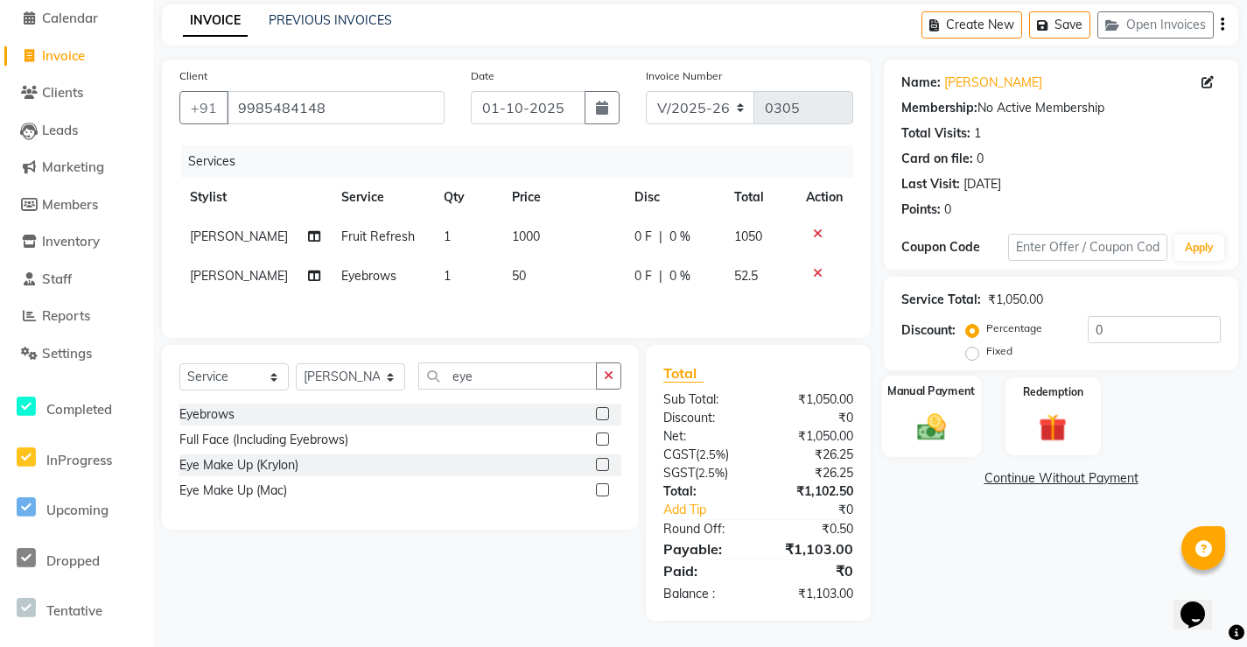
click at [951, 412] on img at bounding box center [932, 426] width 47 height 33
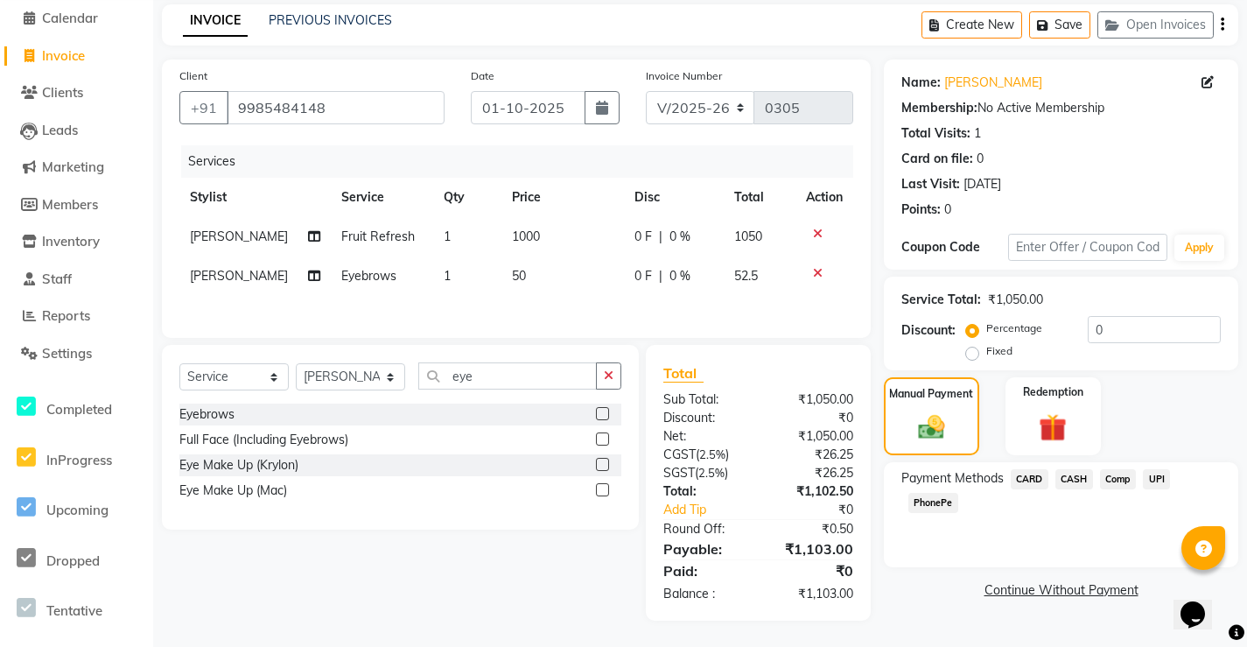
click at [929, 504] on span "PhonePe" at bounding box center [934, 503] width 50 height 20
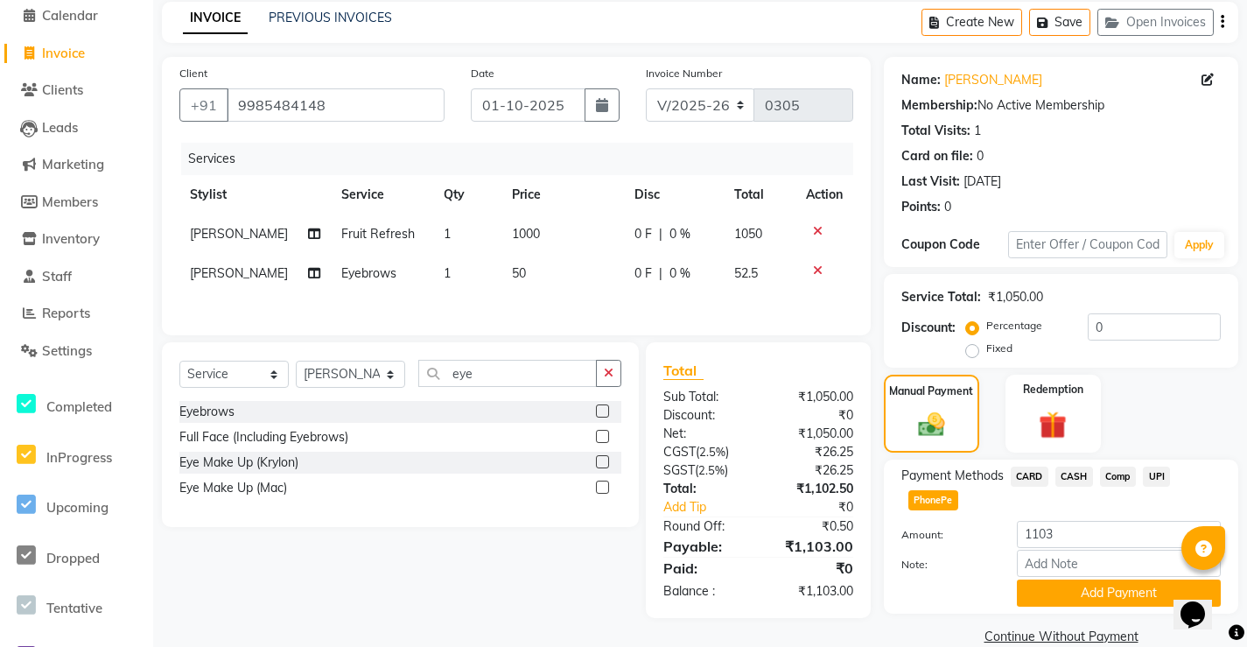
scroll to position [103, 0]
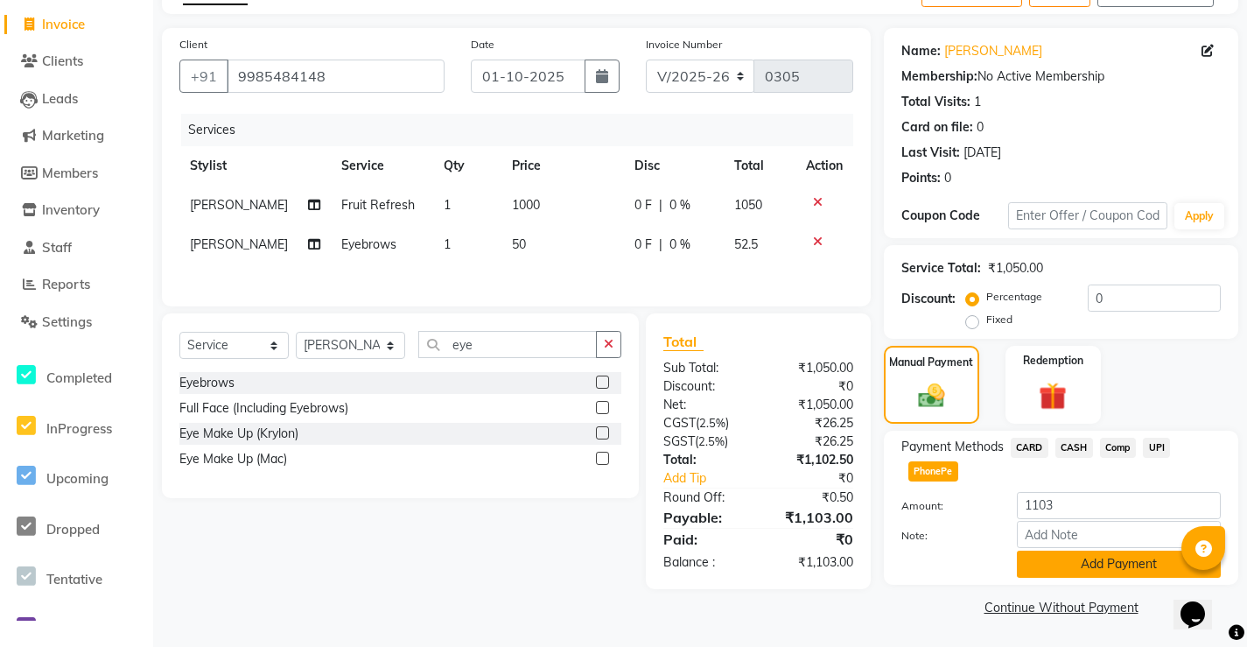
click at [1120, 570] on button "Add Payment" at bounding box center [1119, 564] width 204 height 27
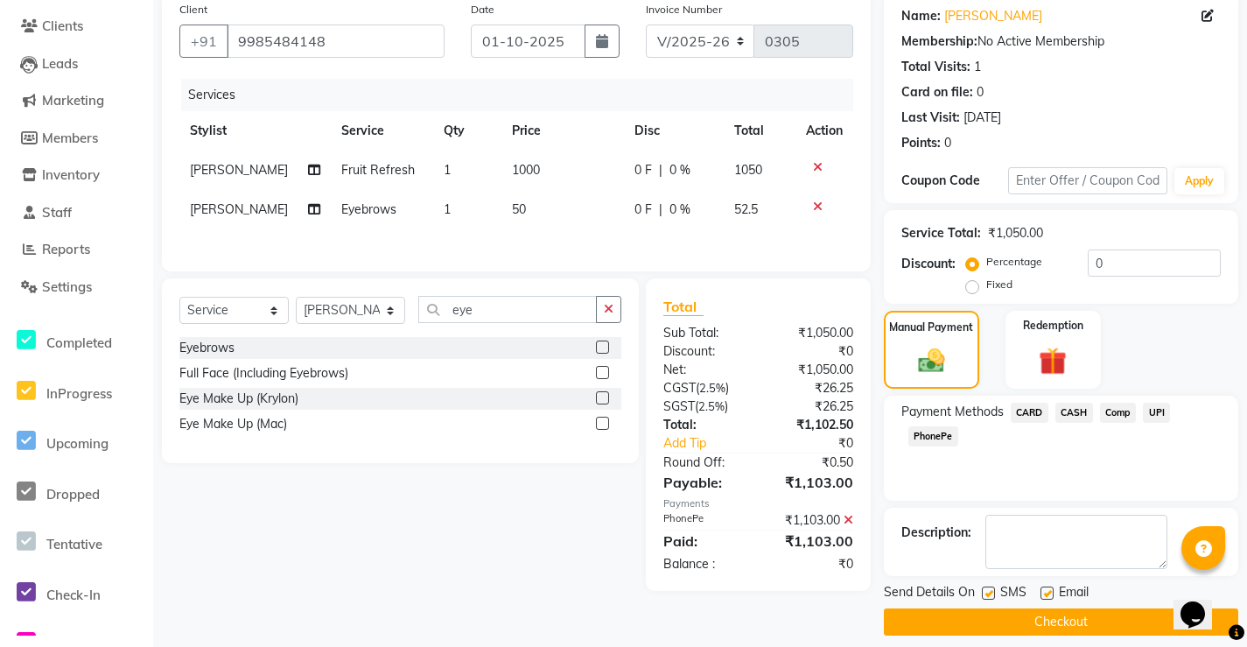
scroll to position [153, 0]
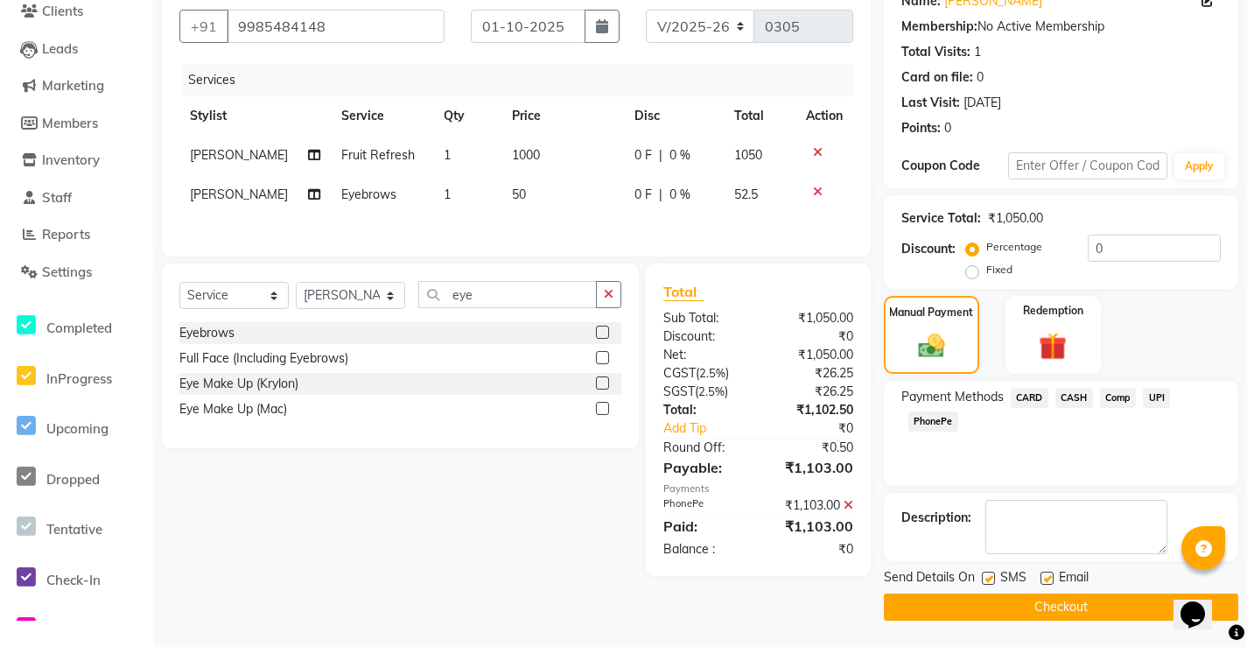
click at [992, 606] on button "Checkout" at bounding box center [1061, 606] width 355 height 27
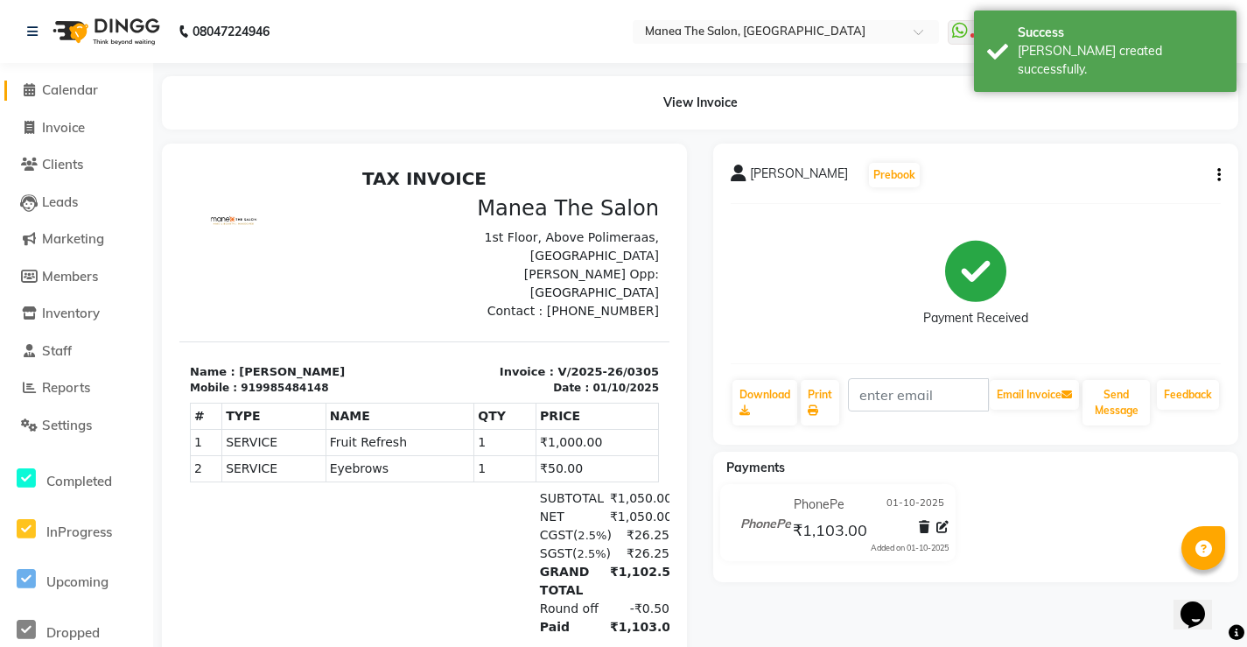
click at [64, 84] on span "Calendar" at bounding box center [70, 89] width 56 height 17
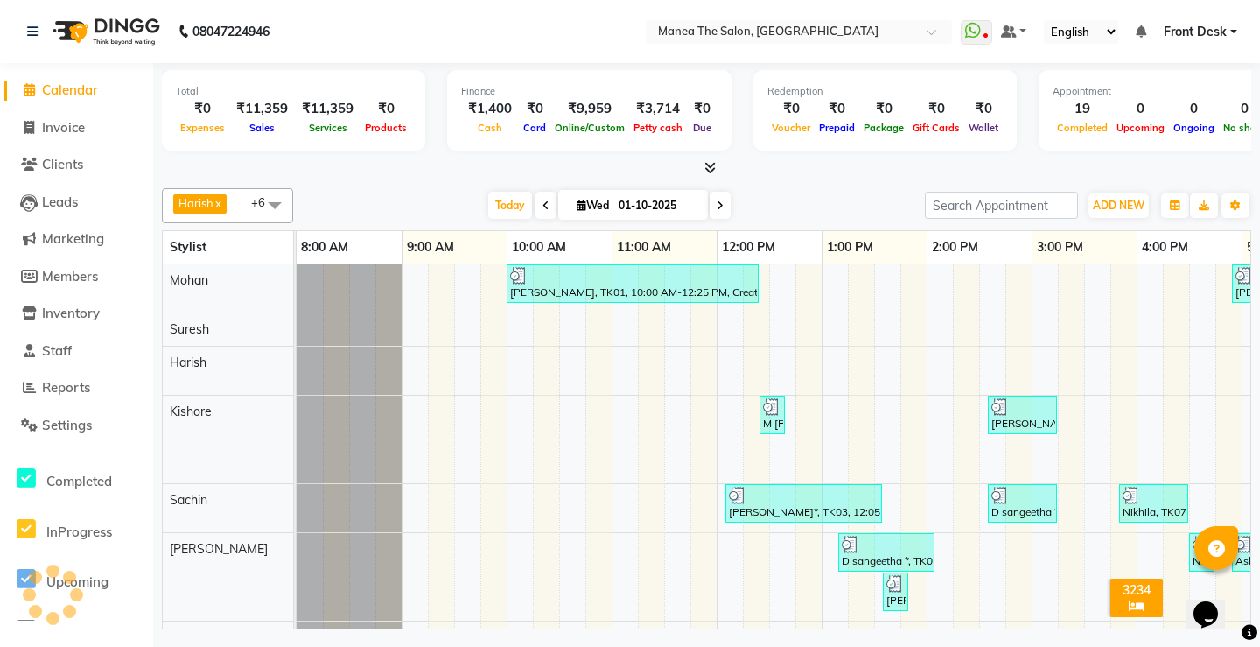
click at [111, 143] on li "Invoice" at bounding box center [76, 128] width 153 height 38
click at [60, 126] on span "Invoice" at bounding box center [63, 127] width 43 height 17
select select "service"
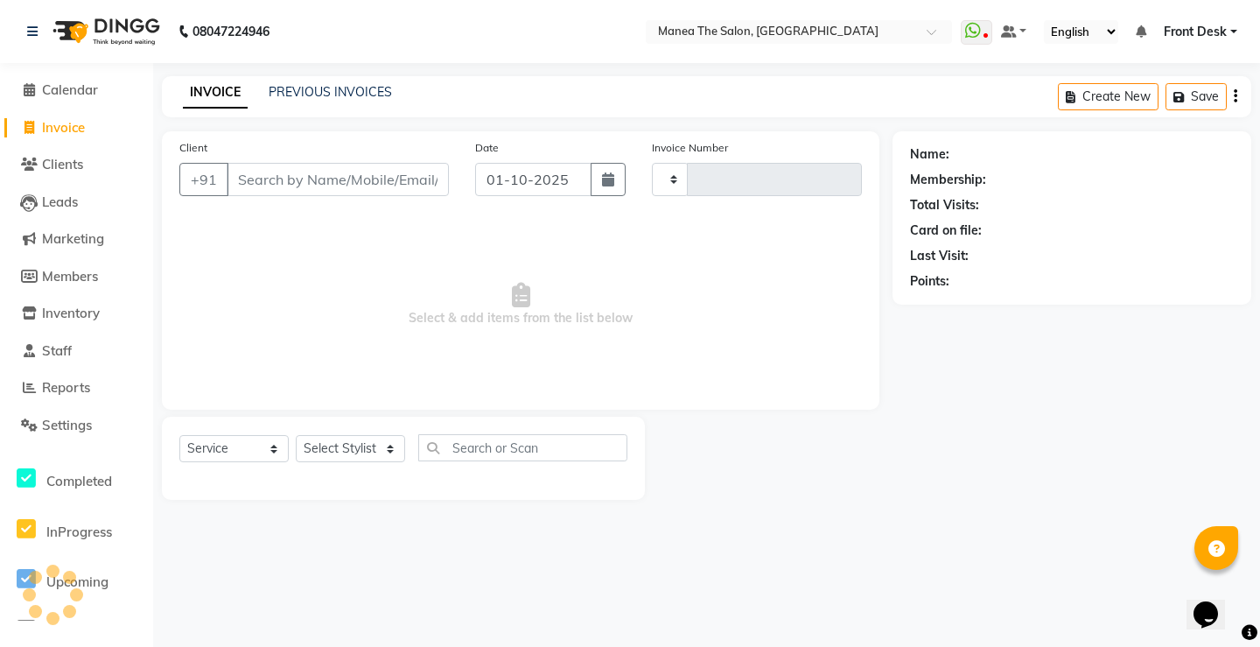
type input "0306"
select select "8986"
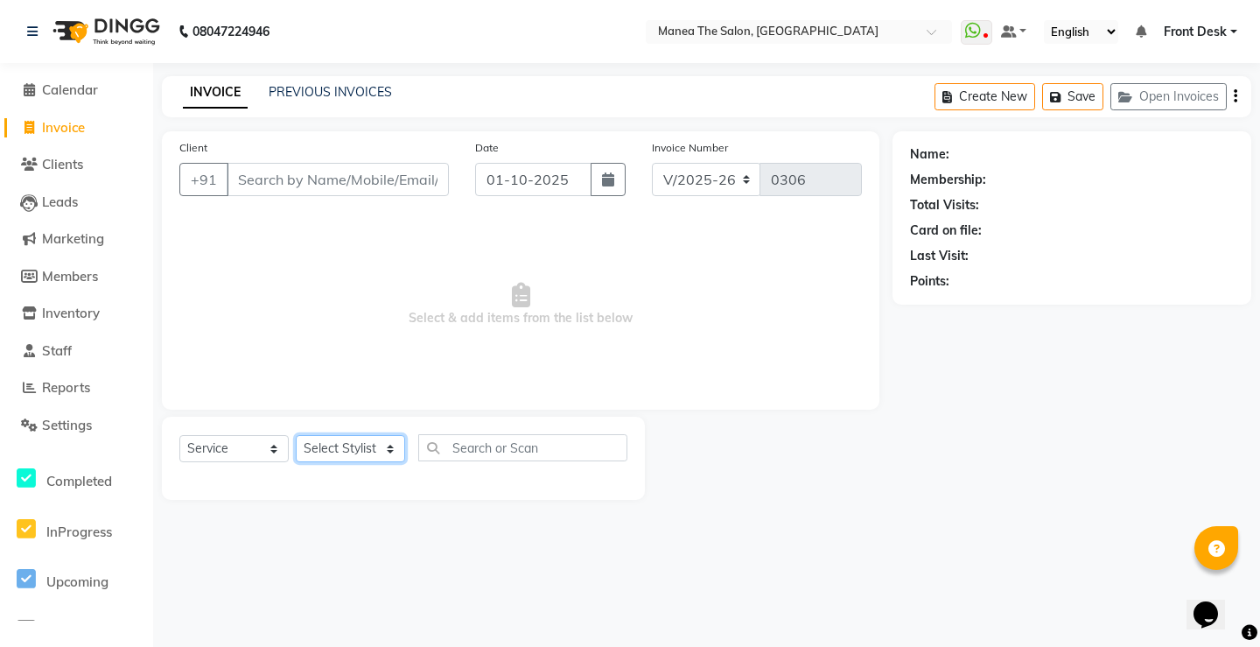
click at [349, 448] on select "Select Stylist Front Desk Harish [PERSON_NAME] Sachin [PERSON_NAME] [PERSON_NAM…" at bounding box center [350, 448] width 109 height 27
select select "91022"
click at [296, 435] on select "Select Stylist Front Desk Harish [PERSON_NAME] Sachin [PERSON_NAME] [PERSON_NAM…" at bounding box center [350, 448] width 109 height 27
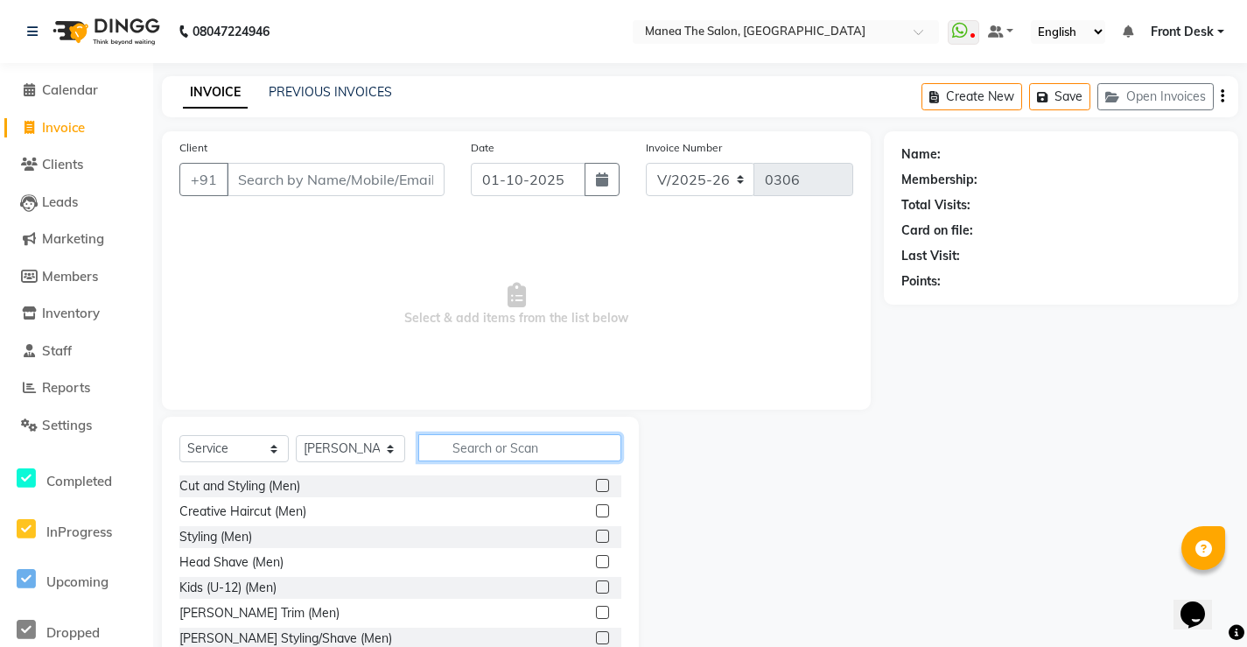
click at [471, 446] on input "text" at bounding box center [519, 447] width 203 height 27
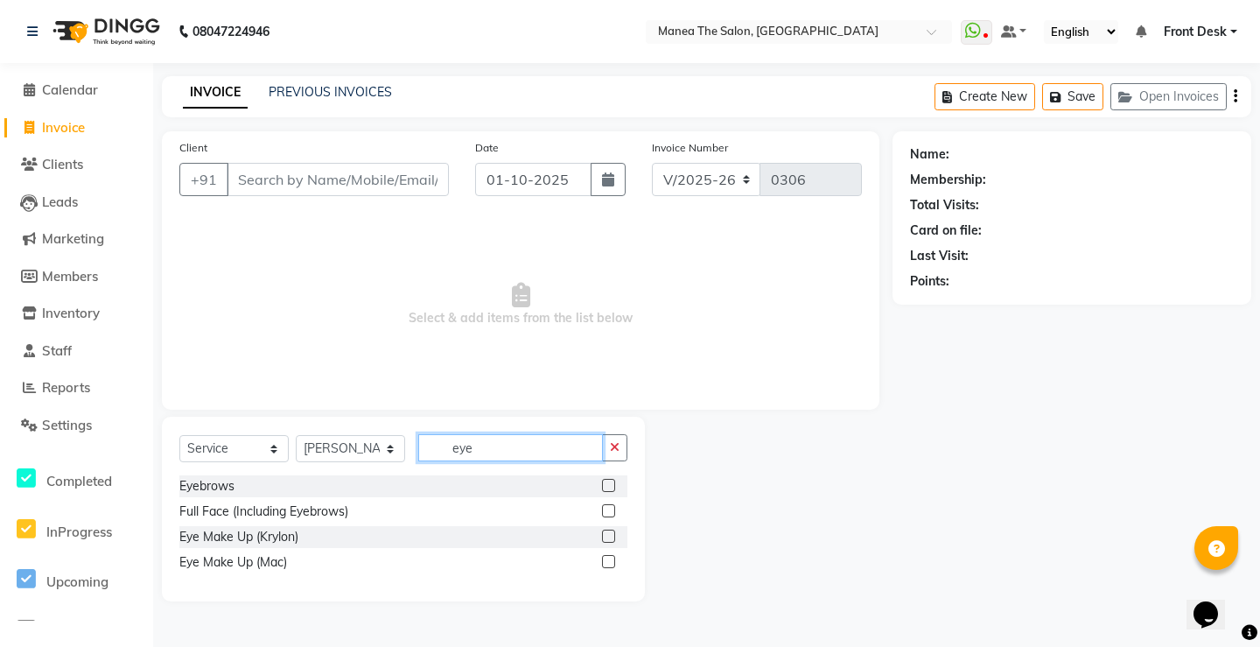
type input "eye"
click at [606, 482] on label at bounding box center [608, 485] width 13 height 13
click at [606, 482] on input "checkbox" at bounding box center [607, 486] width 11 height 11
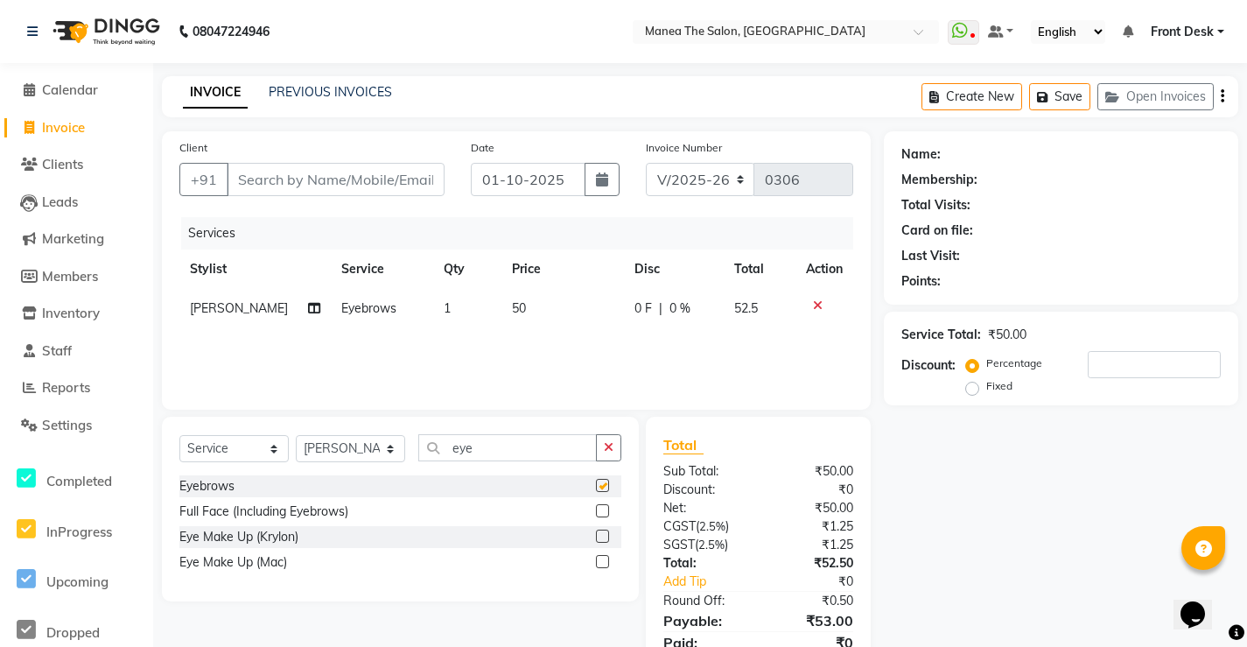
checkbox input "false"
click at [294, 179] on input "Client" at bounding box center [336, 179] width 218 height 33
type input "9"
type input "0"
type input "9393214006"
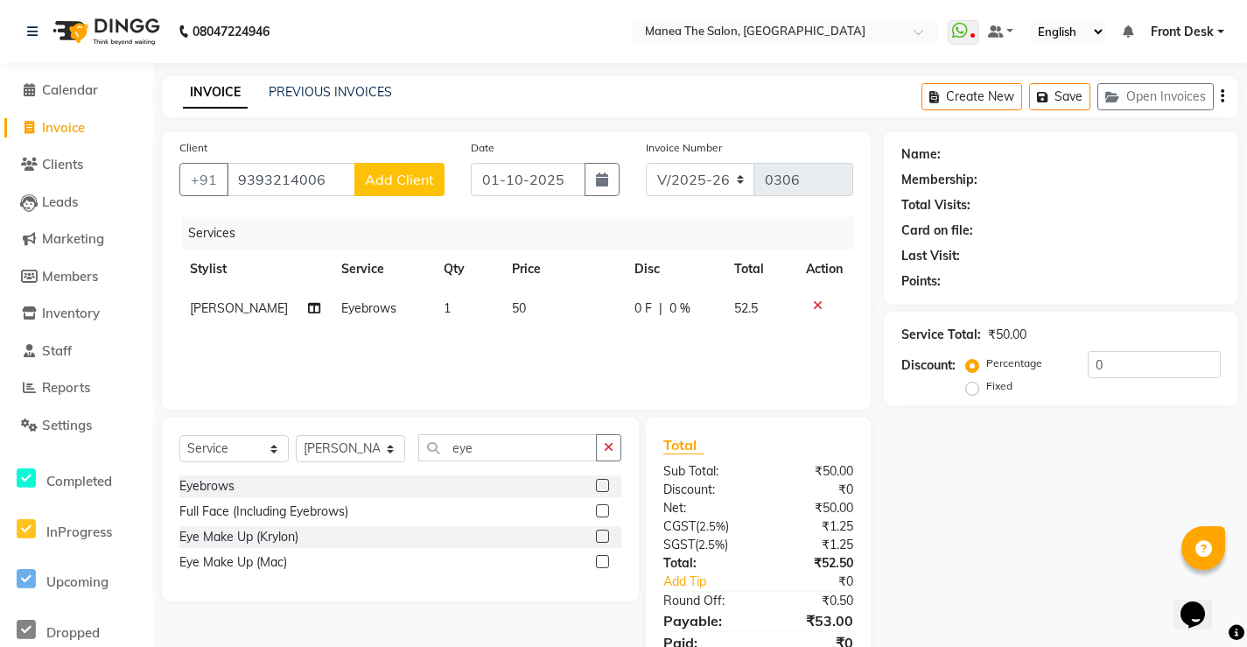
click at [426, 179] on span "Add Client" at bounding box center [399, 180] width 69 height 18
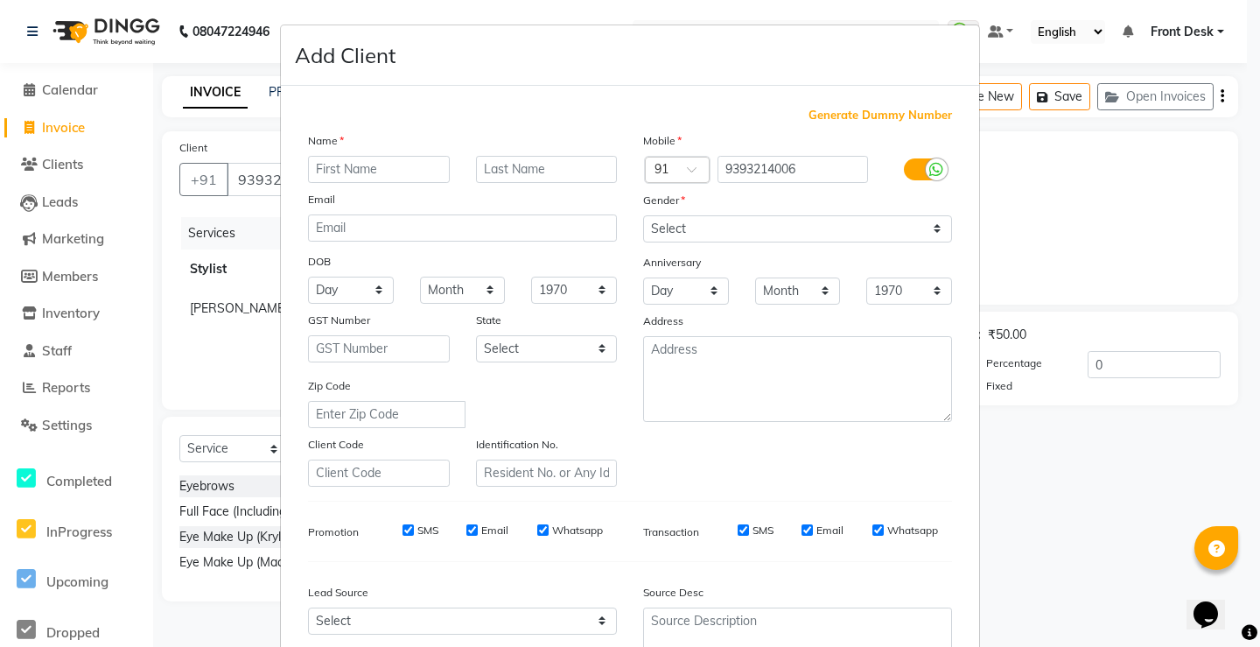
click at [373, 175] on input "text" at bounding box center [379, 169] width 142 height 27
type input "mounnika"
click at [756, 238] on select "Select [DEMOGRAPHIC_DATA] [DEMOGRAPHIC_DATA] Other Prefer Not To Say" at bounding box center [797, 228] width 309 height 27
select select "[DEMOGRAPHIC_DATA]"
click at [643, 215] on select "Select [DEMOGRAPHIC_DATA] [DEMOGRAPHIC_DATA] Other Prefer Not To Say" at bounding box center [797, 228] width 309 height 27
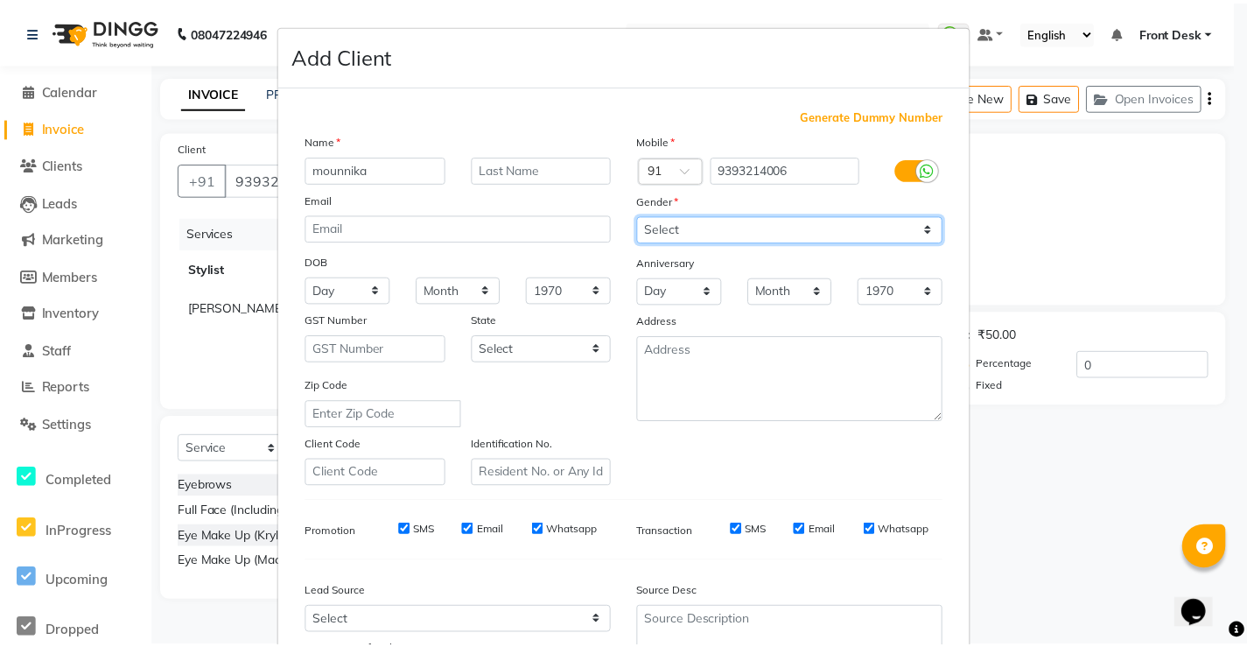
scroll to position [161, 0]
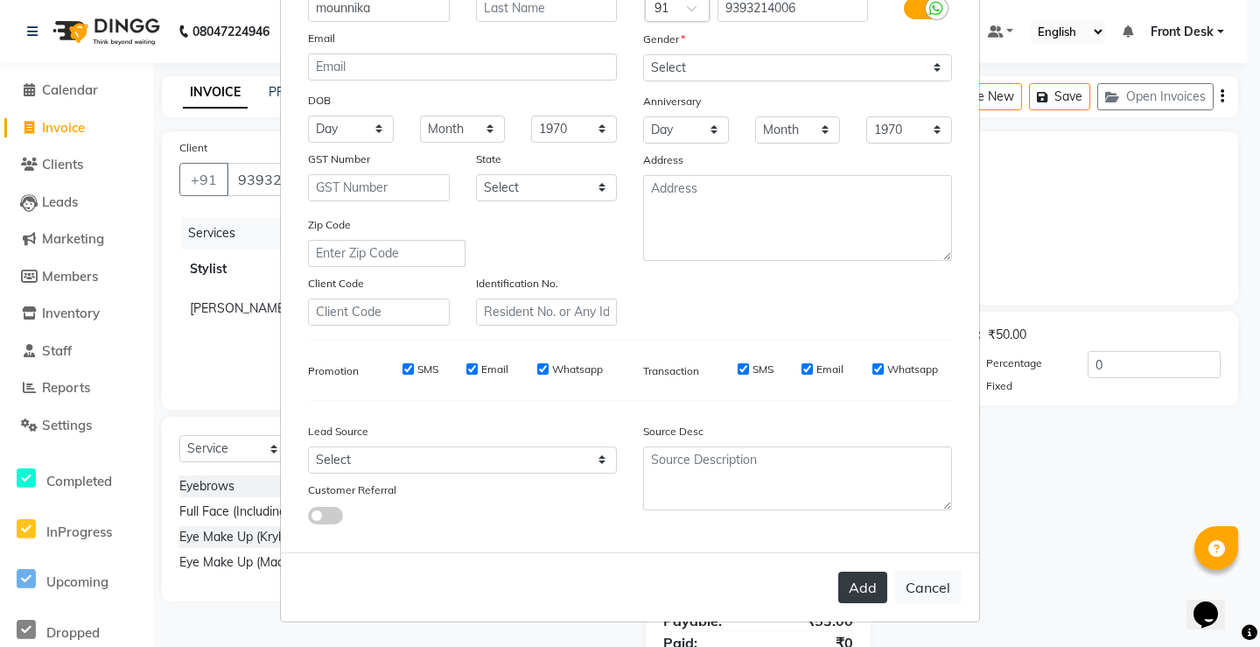
click at [859, 590] on button "Add" at bounding box center [863, 588] width 49 height 32
select select
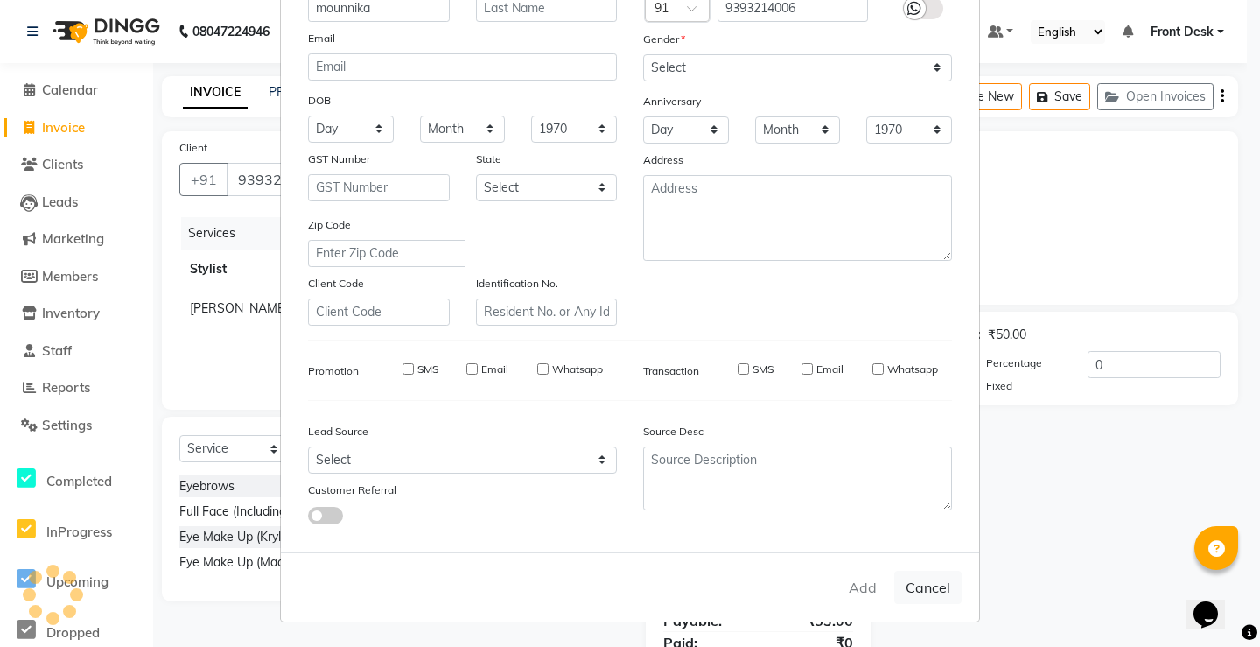
select select
checkbox input "false"
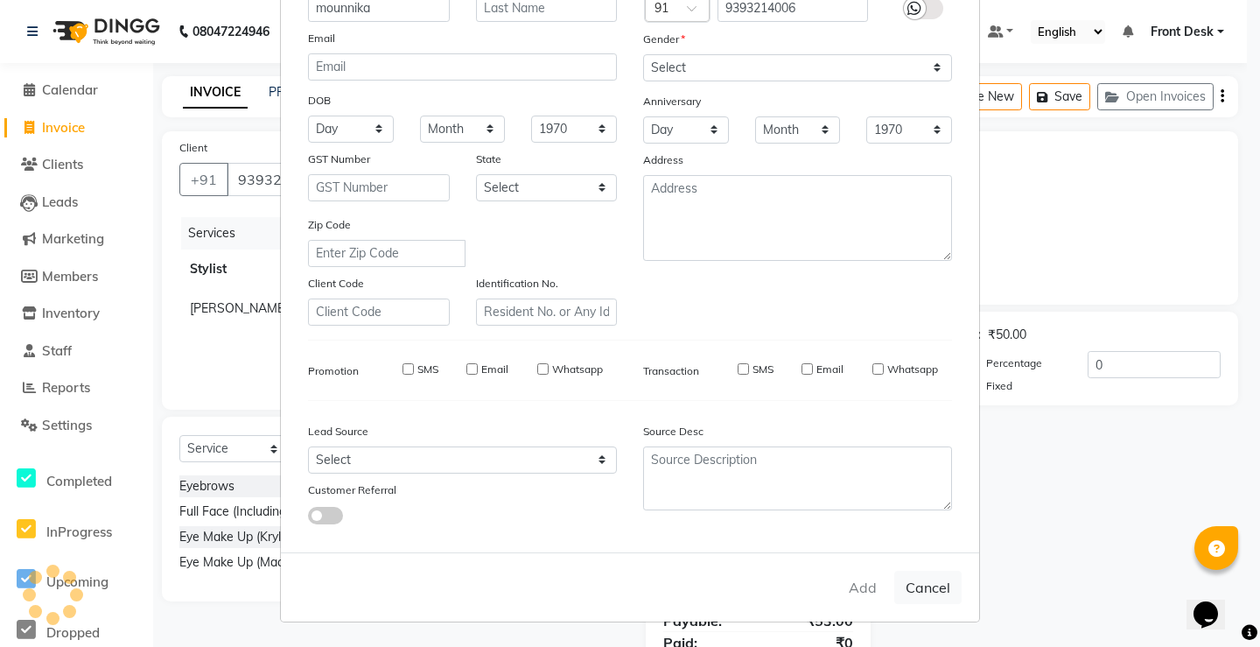
checkbox input "false"
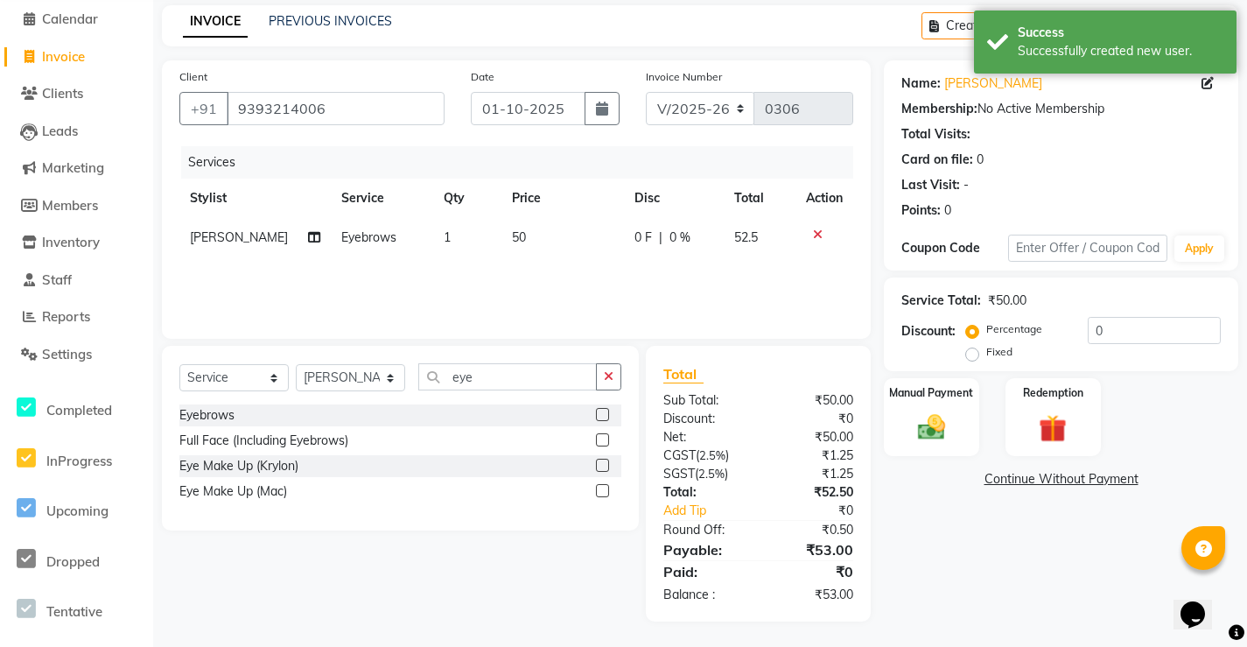
scroll to position [72, 0]
click at [1049, 476] on link "Continue Without Payment" at bounding box center [1062, 478] width 348 height 18
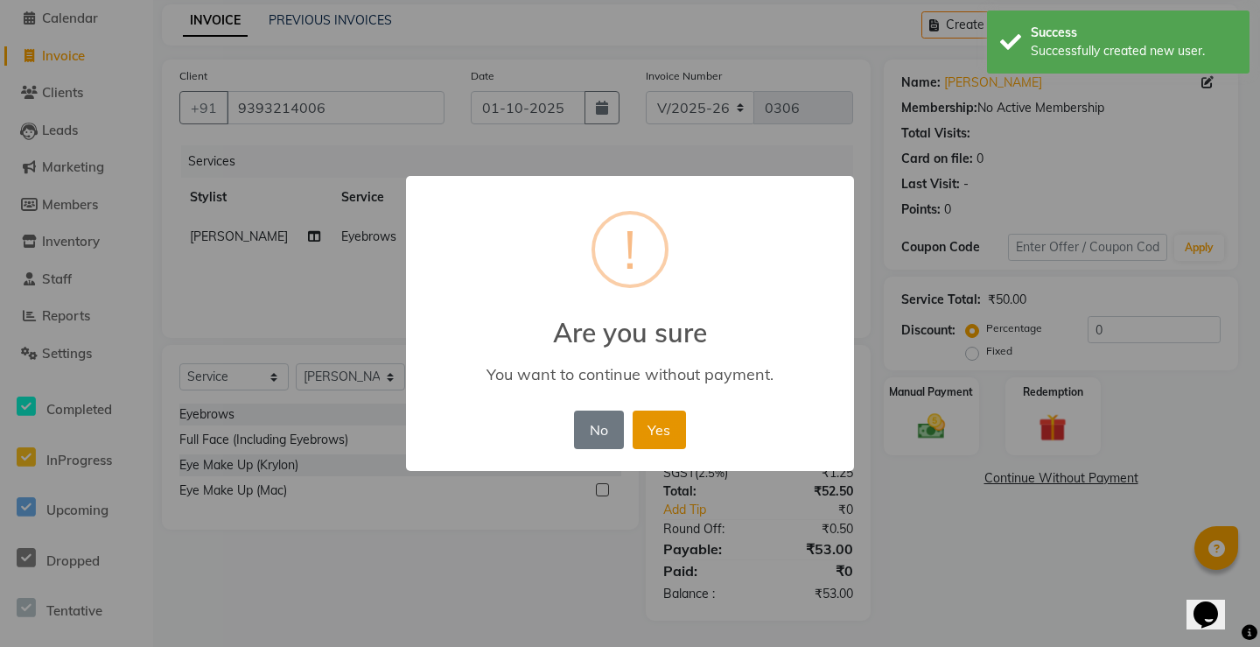
click at [650, 433] on button "Yes" at bounding box center [659, 430] width 53 height 39
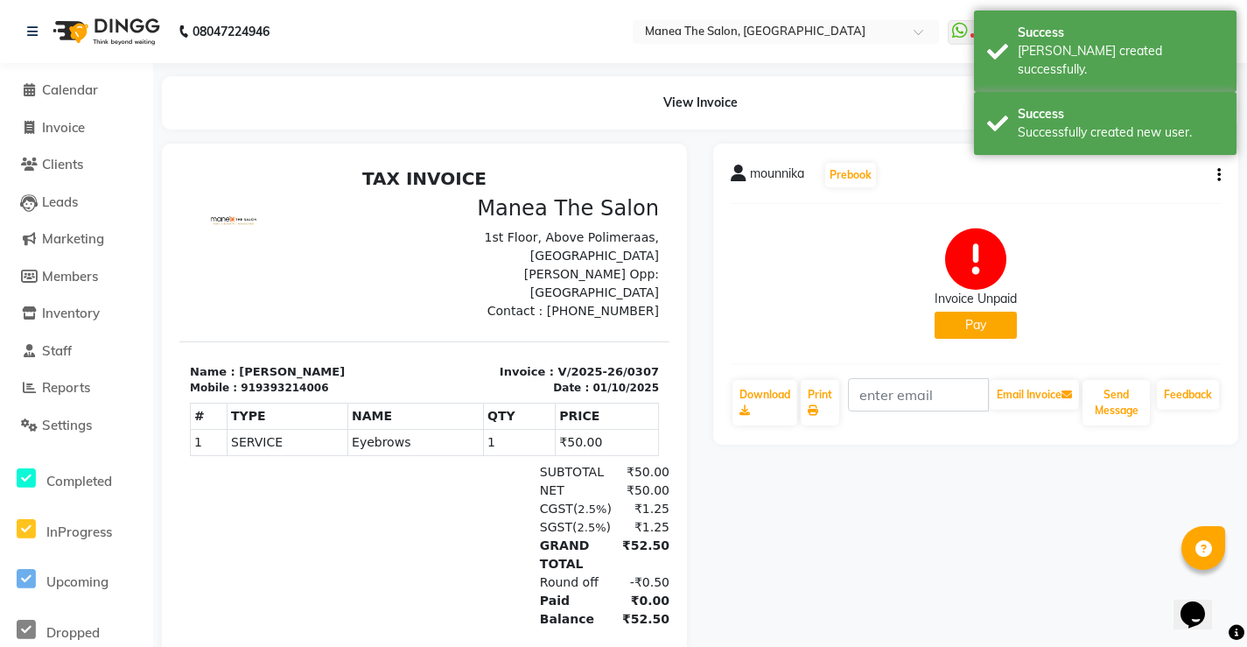
click at [981, 331] on button "Pay" at bounding box center [976, 325] width 82 height 27
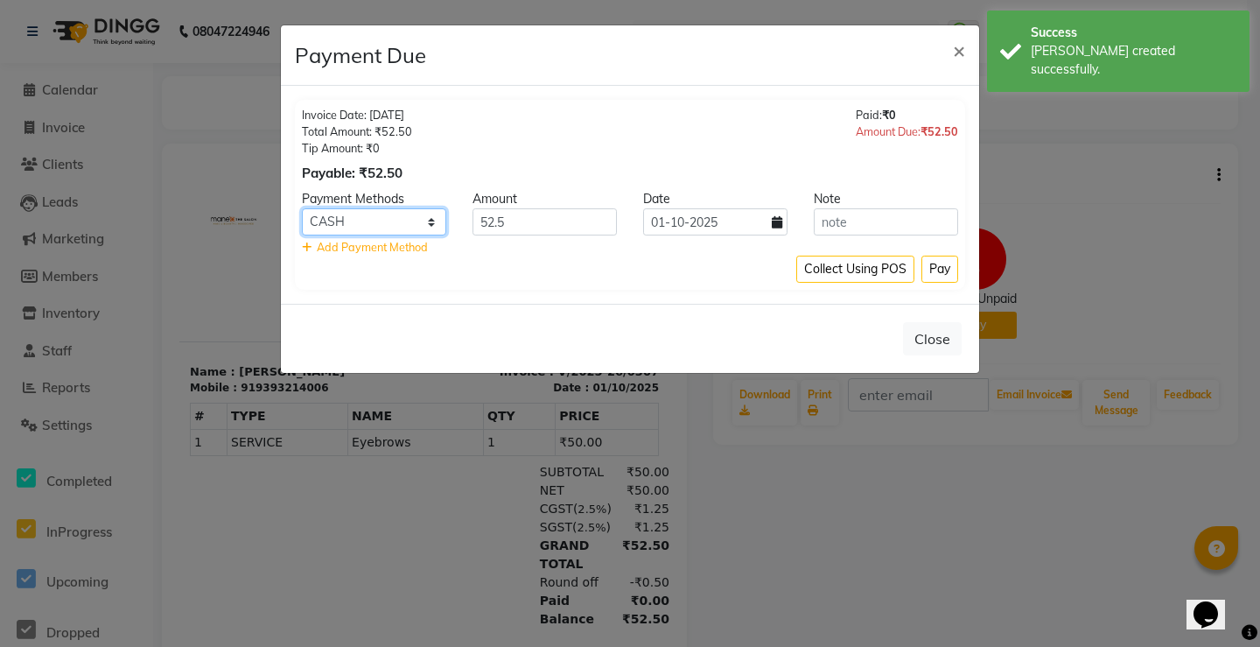
click at [395, 225] on select "CARD CASH Comp UPI PhonePe" at bounding box center [374, 221] width 144 height 27
select select "7"
click at [302, 208] on select "CARD CASH Comp UPI PhonePe" at bounding box center [374, 221] width 144 height 27
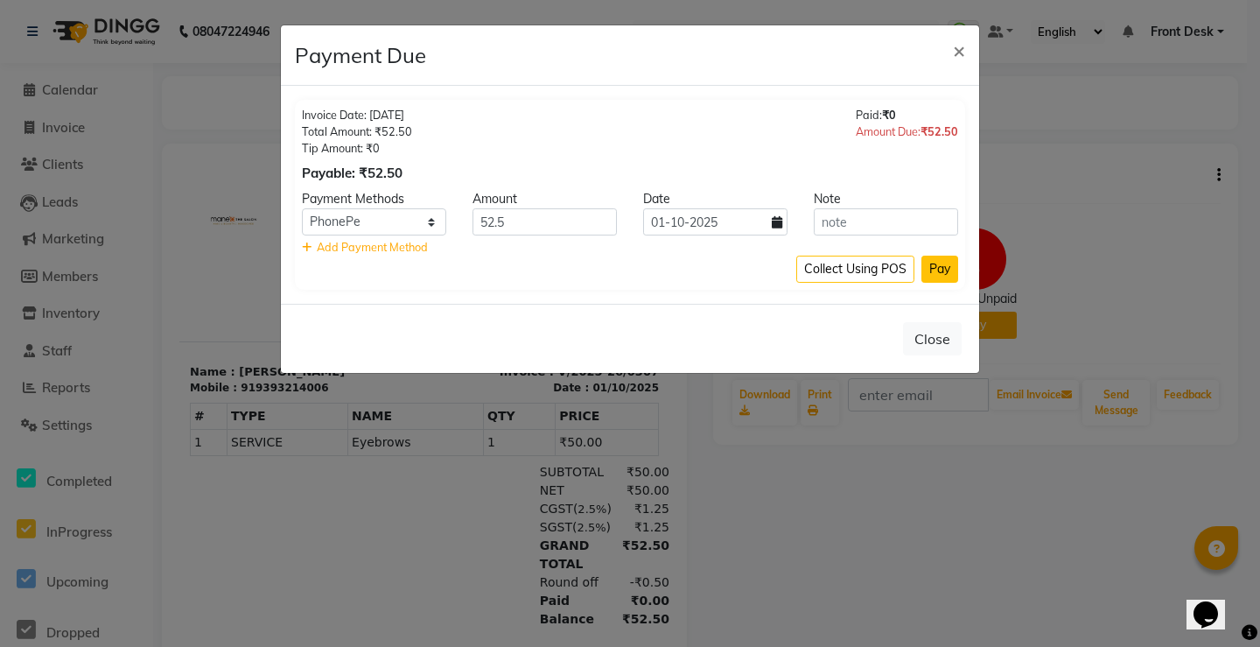
click at [938, 272] on button "Pay" at bounding box center [940, 269] width 37 height 27
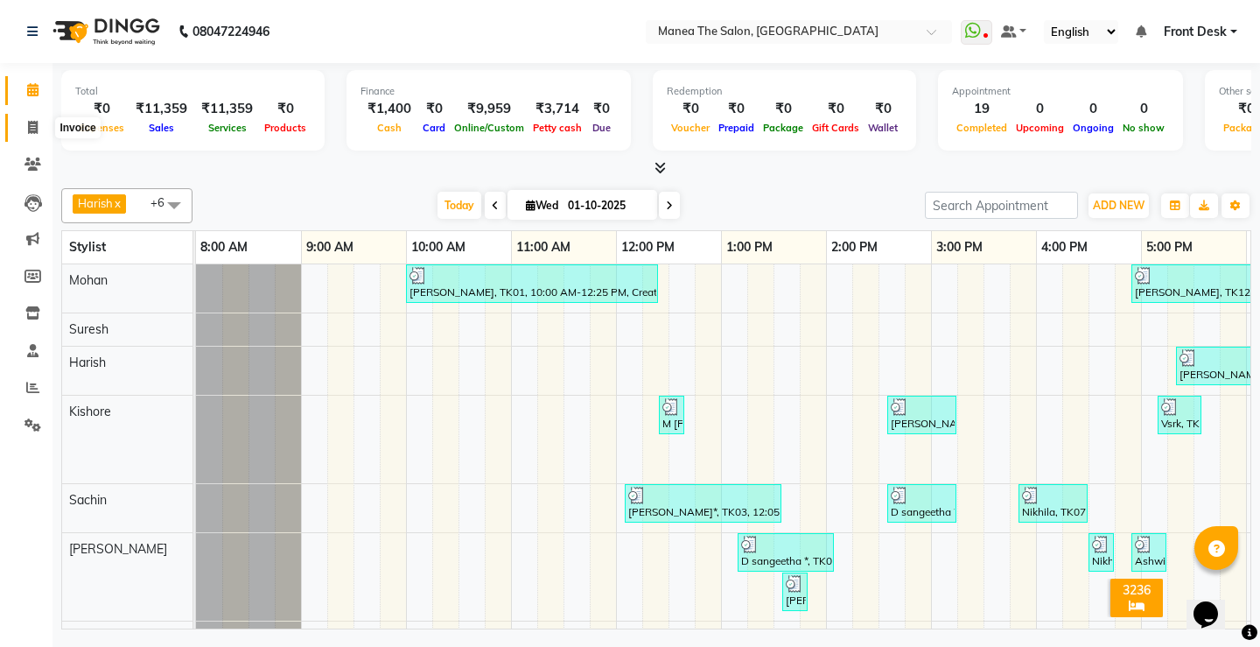
click at [41, 130] on span at bounding box center [33, 128] width 31 height 20
select select "service"
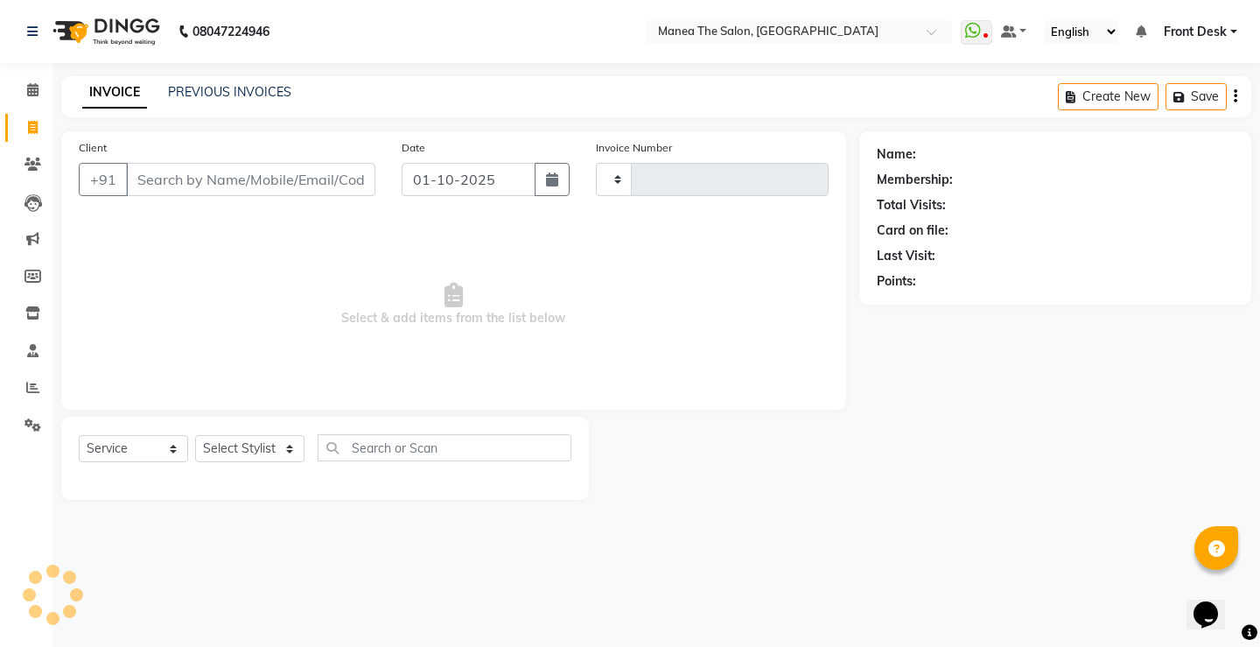
type input "0306"
select select "8986"
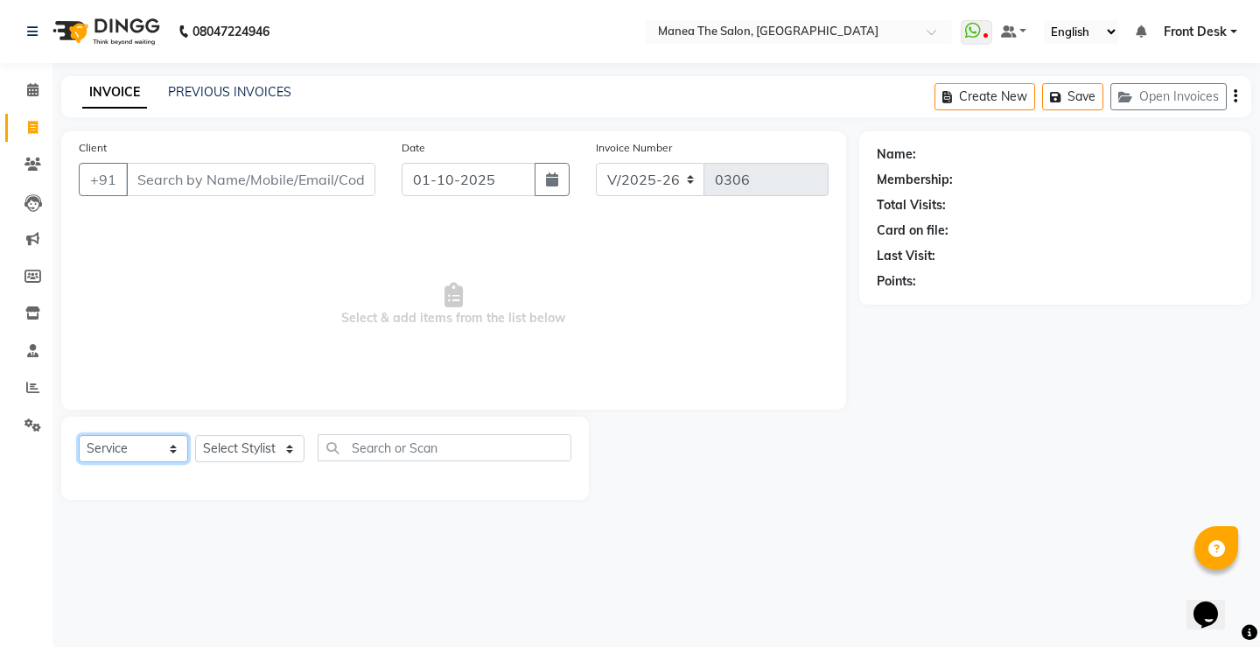
click at [151, 448] on select "Select Service Product Membership Package Voucher Prepaid Gift Card" at bounding box center [133, 448] width 109 height 27
click at [79, 435] on select "Select Service Product Membership Package Voucher Prepaid Gift Card" at bounding box center [133, 448] width 109 height 27
click at [255, 449] on select "Select Stylist Front Desk Harish [PERSON_NAME] Sachin [PERSON_NAME] [PERSON_NAM…" at bounding box center [249, 448] width 109 height 27
select select "91017"
click at [195, 435] on select "Select Stylist Front Desk Harish [PERSON_NAME] Sachin [PERSON_NAME] [PERSON_NAM…" at bounding box center [249, 448] width 109 height 27
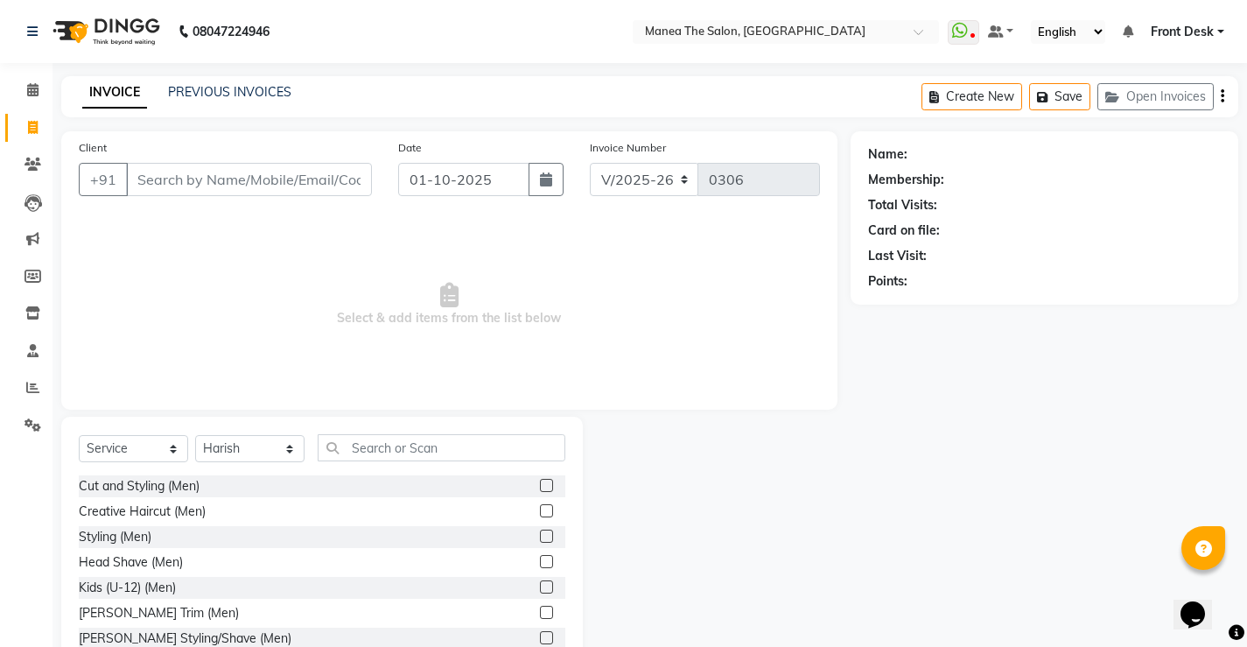
click at [540, 585] on label at bounding box center [546, 586] width 13 height 13
click at [540, 585] on input "checkbox" at bounding box center [545, 587] width 11 height 11
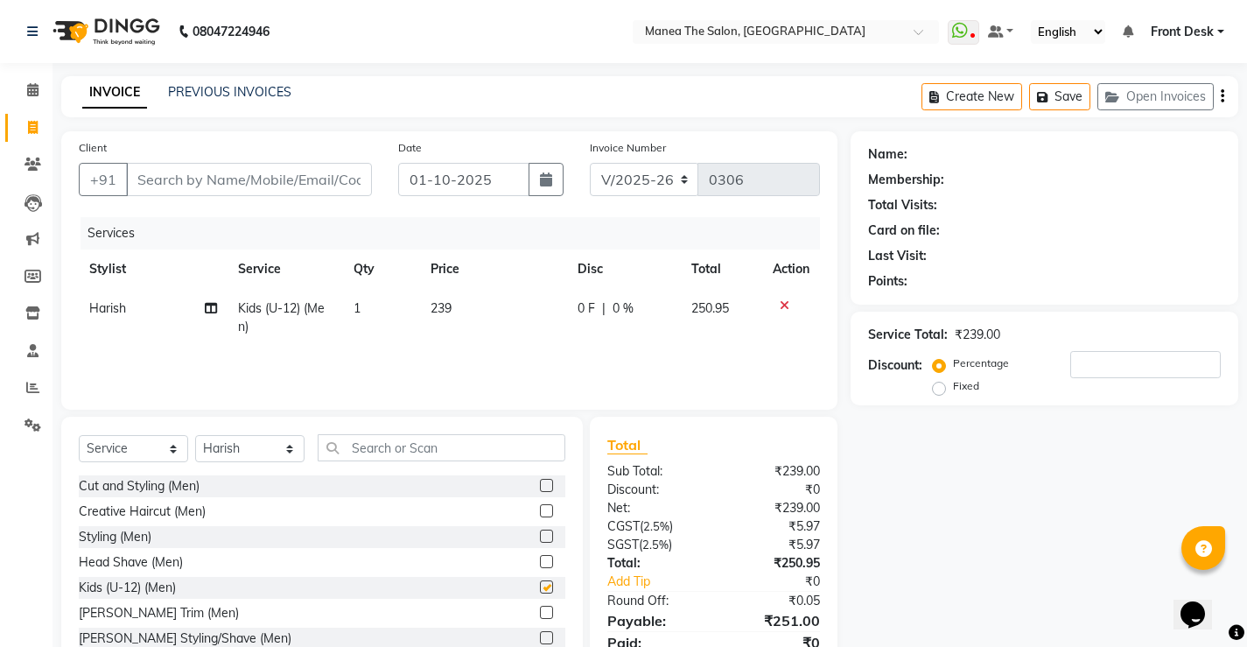
checkbox input "false"
click at [540, 563] on label at bounding box center [546, 561] width 13 height 13
click at [540, 563] on input "checkbox" at bounding box center [545, 562] width 11 height 11
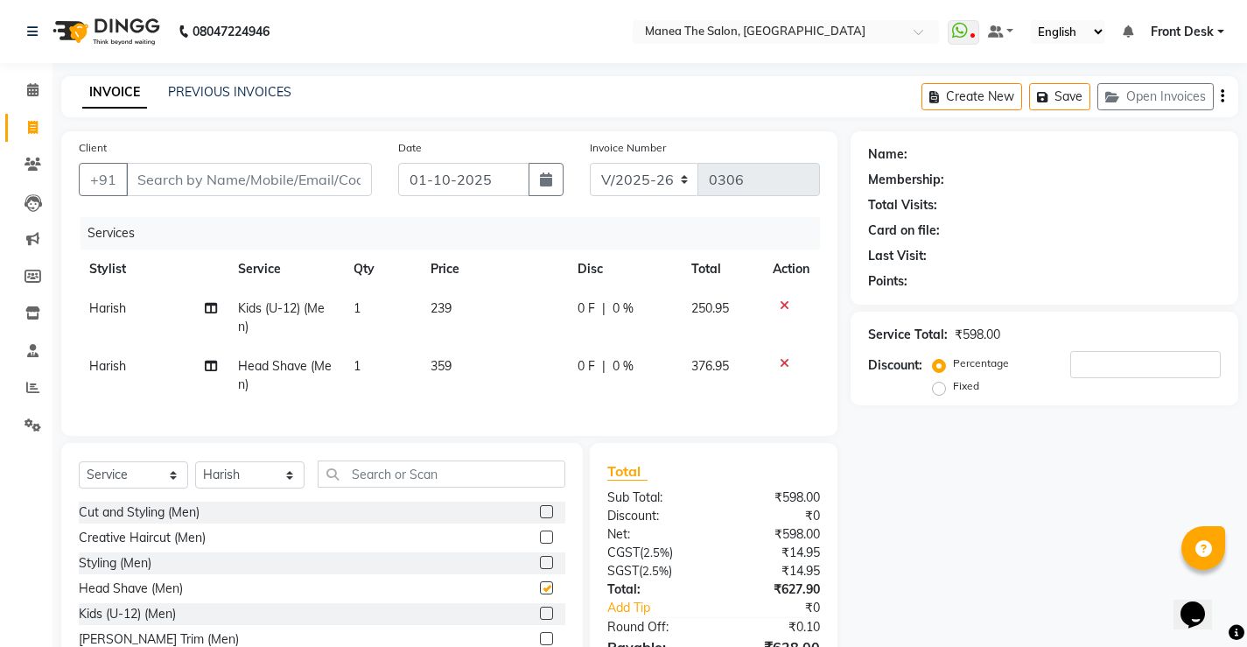
checkbox input "false"
click at [110, 369] on span "Harish" at bounding box center [107, 366] width 37 height 16
select select "91017"
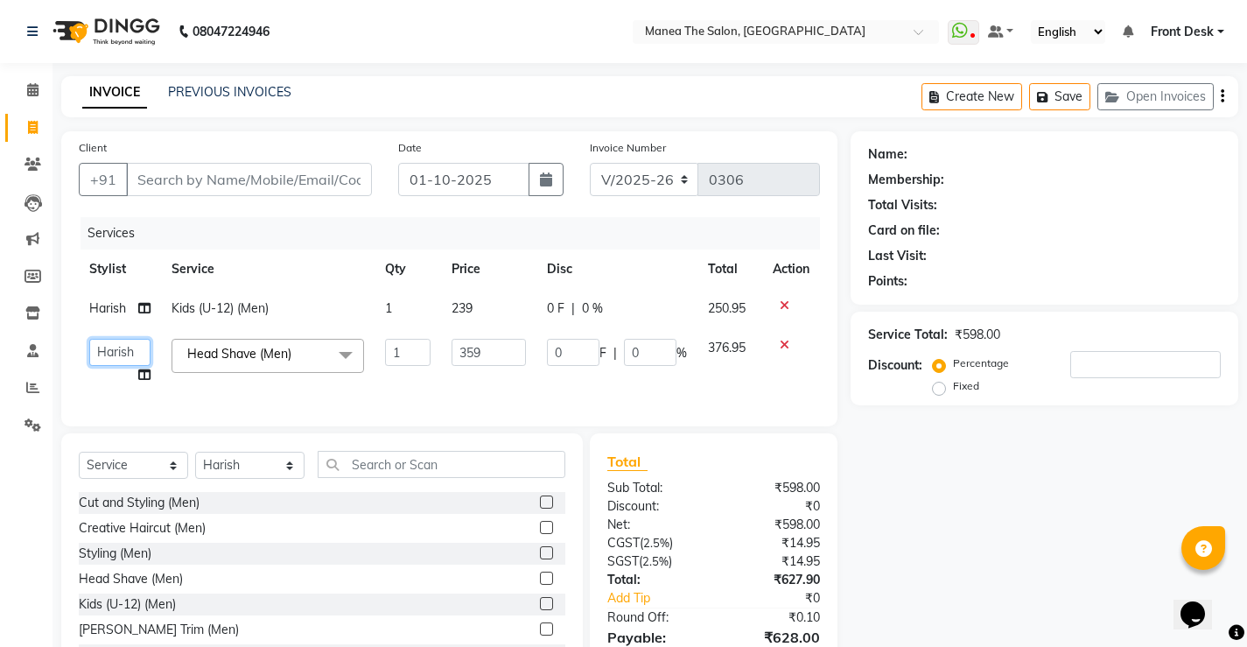
click at [122, 347] on select "Front Desk [PERSON_NAME] [PERSON_NAME] Sachin [PERSON_NAME] [PERSON_NAME]" at bounding box center [119, 352] width 61 height 27
select select "91018"
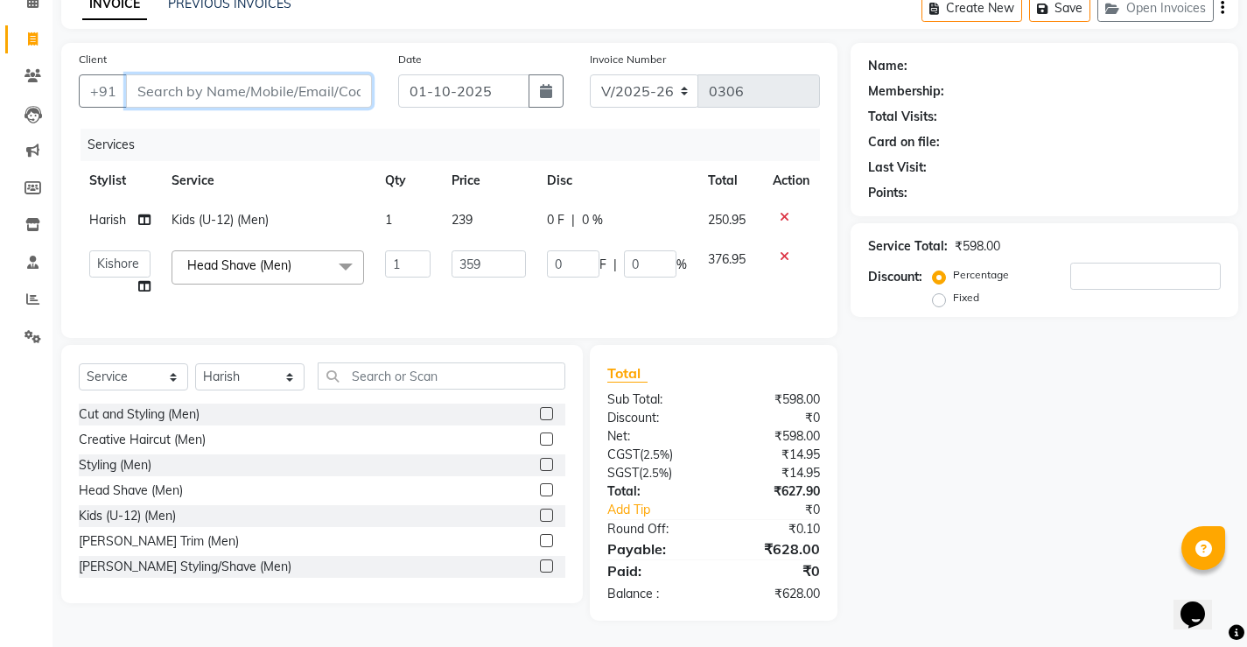
click at [206, 75] on input "Client" at bounding box center [249, 90] width 246 height 33
type input "9"
type input "0"
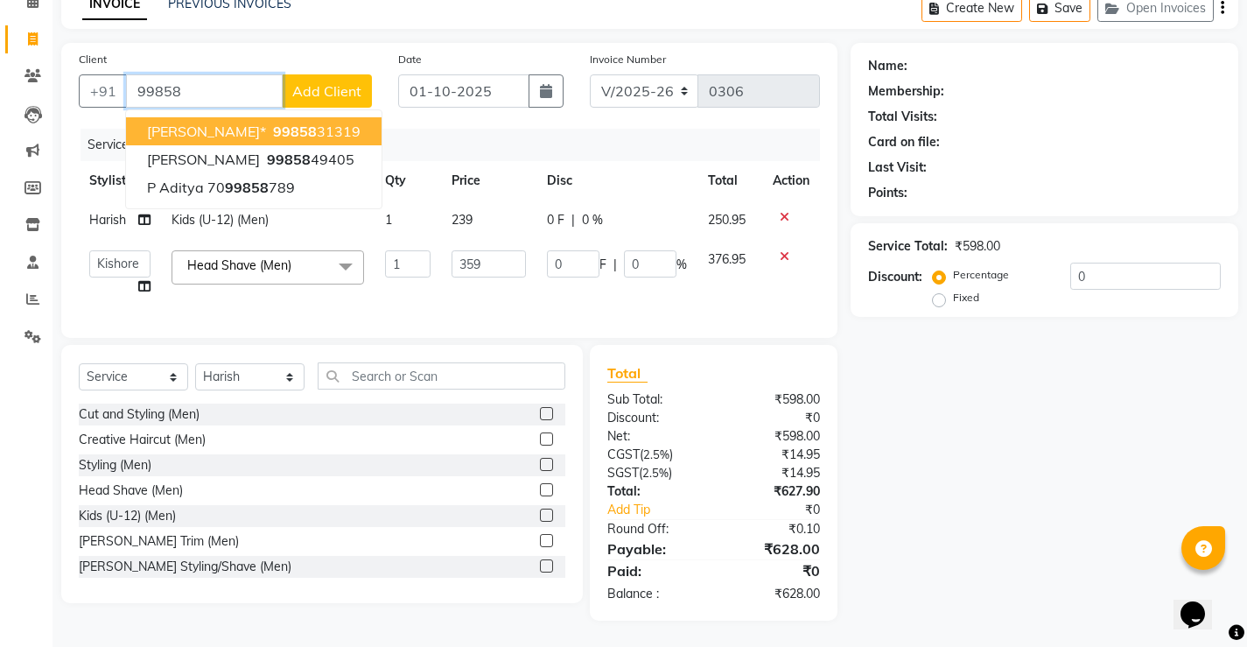
click at [273, 123] on span "99858" at bounding box center [295, 132] width 44 height 18
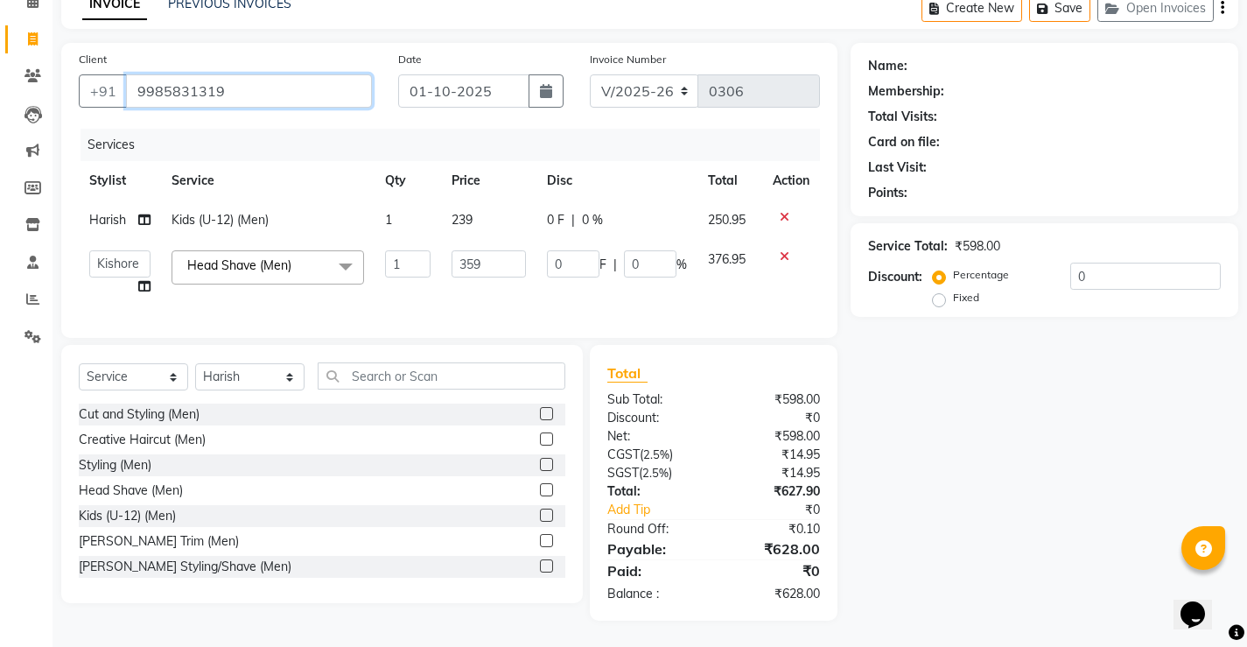
type input "9985831319"
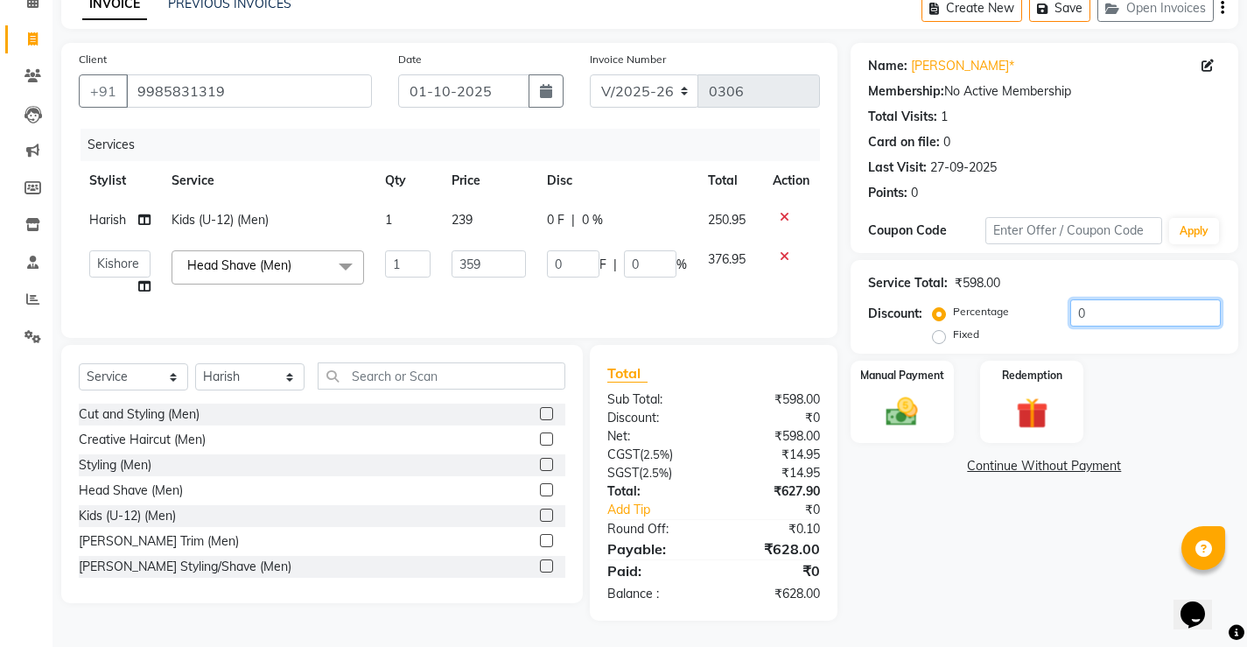
click at [1106, 303] on input "0" at bounding box center [1146, 312] width 151 height 27
type input "1"
type input "3.59"
type input "1"
type input "15"
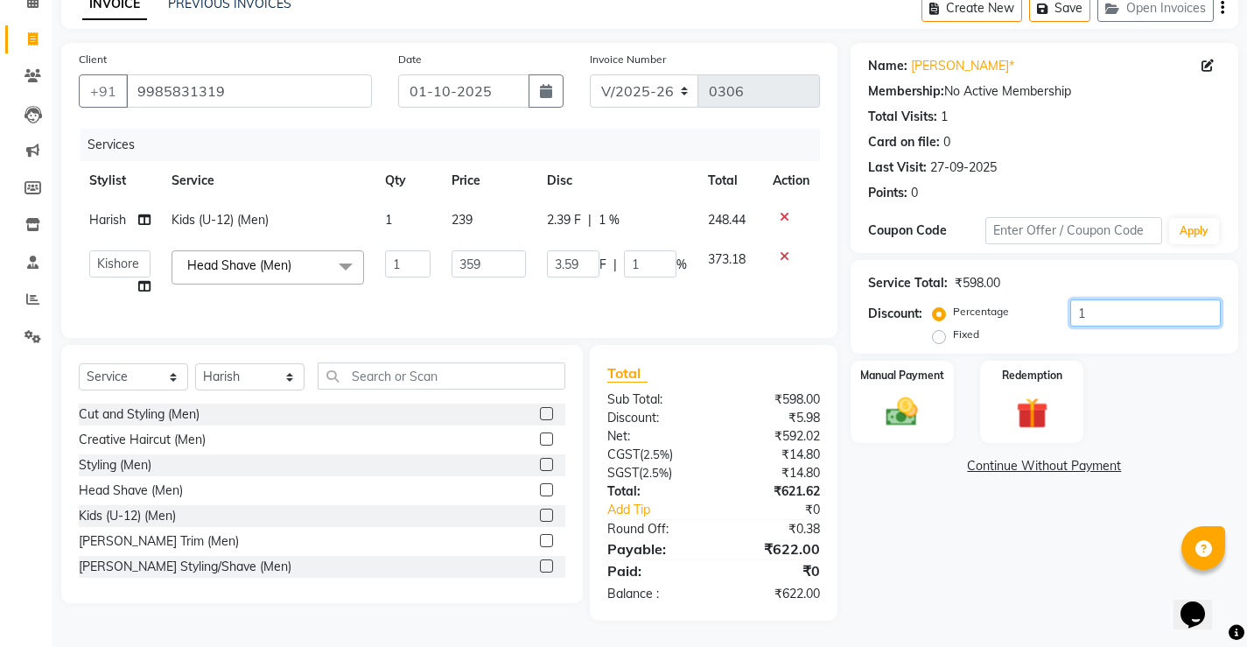
type input "53.85"
type input "15"
click at [939, 400] on div "Manual Payment" at bounding box center [902, 402] width 108 height 87
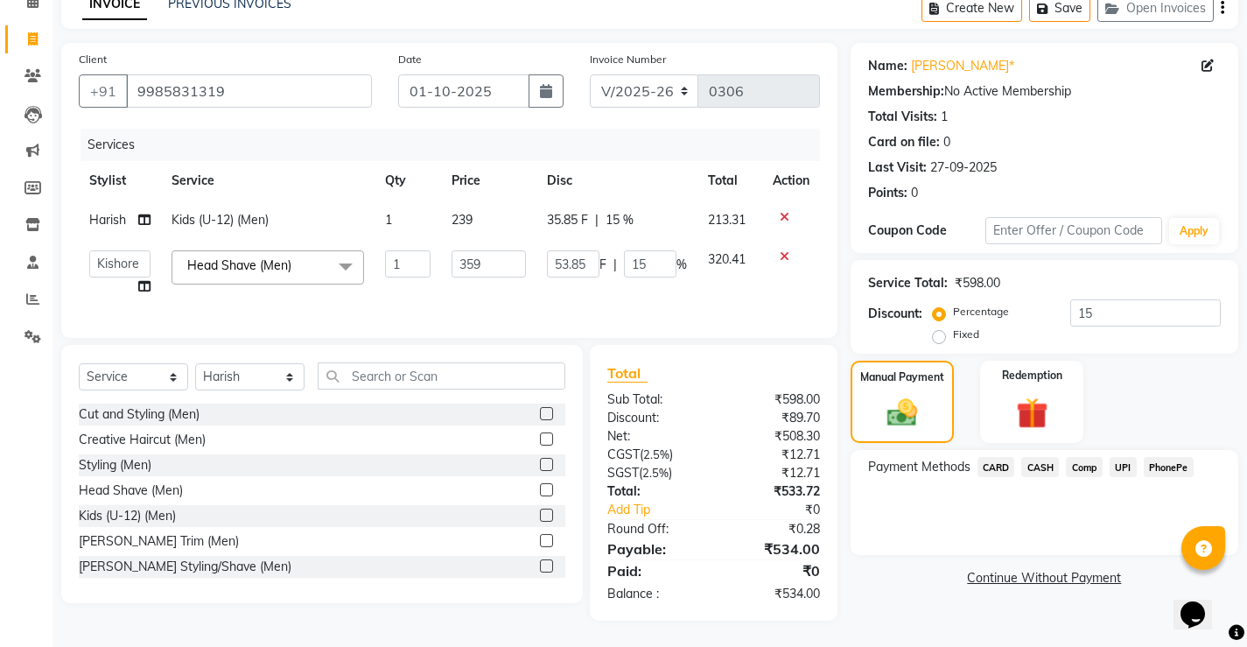
click at [1177, 458] on span "PhonePe" at bounding box center [1169, 467] width 50 height 20
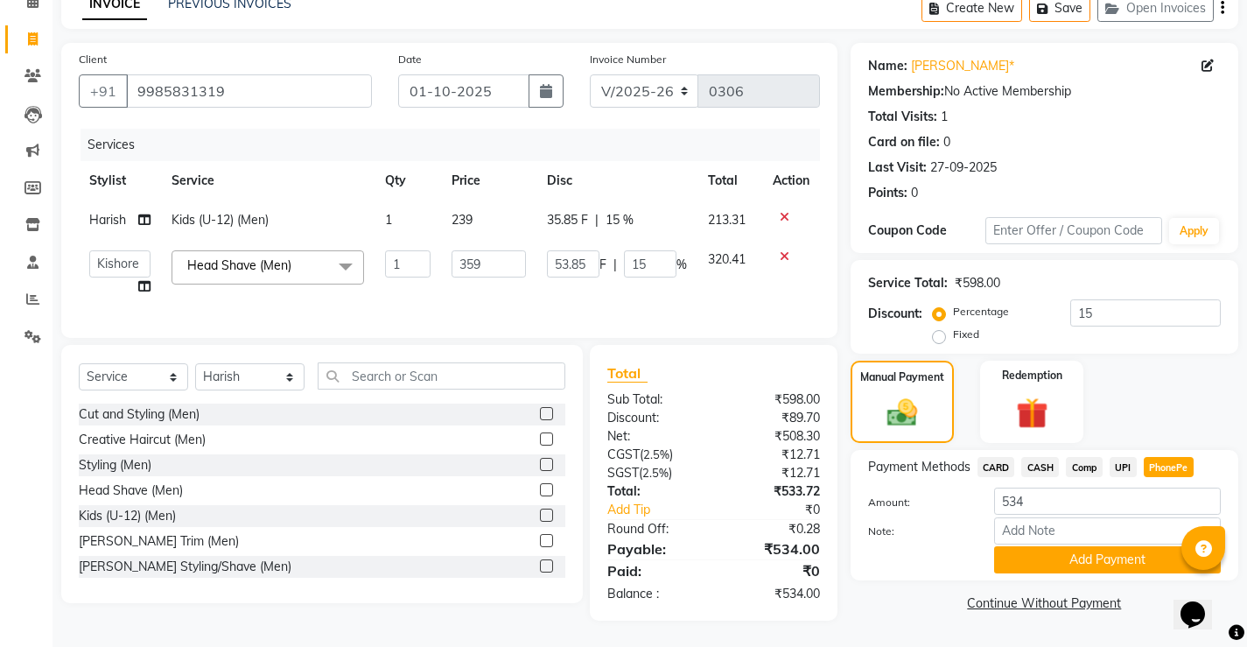
click at [785, 250] on icon at bounding box center [785, 256] width 10 height 12
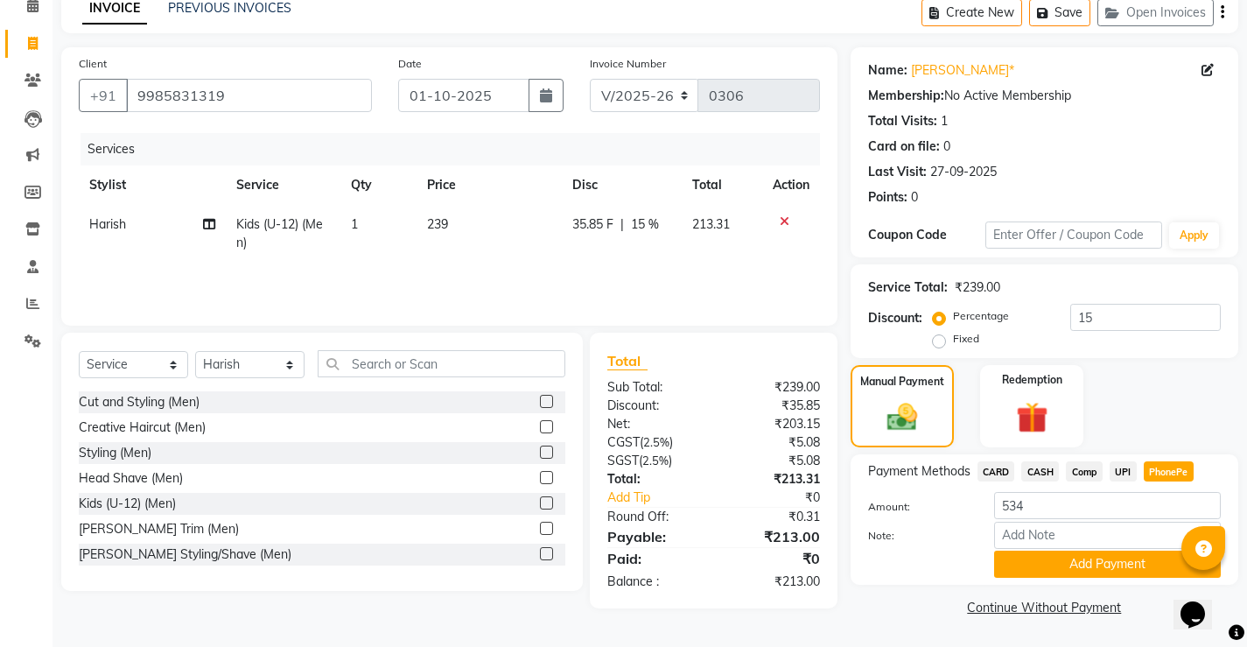
click at [784, 222] on icon at bounding box center [785, 221] width 10 height 12
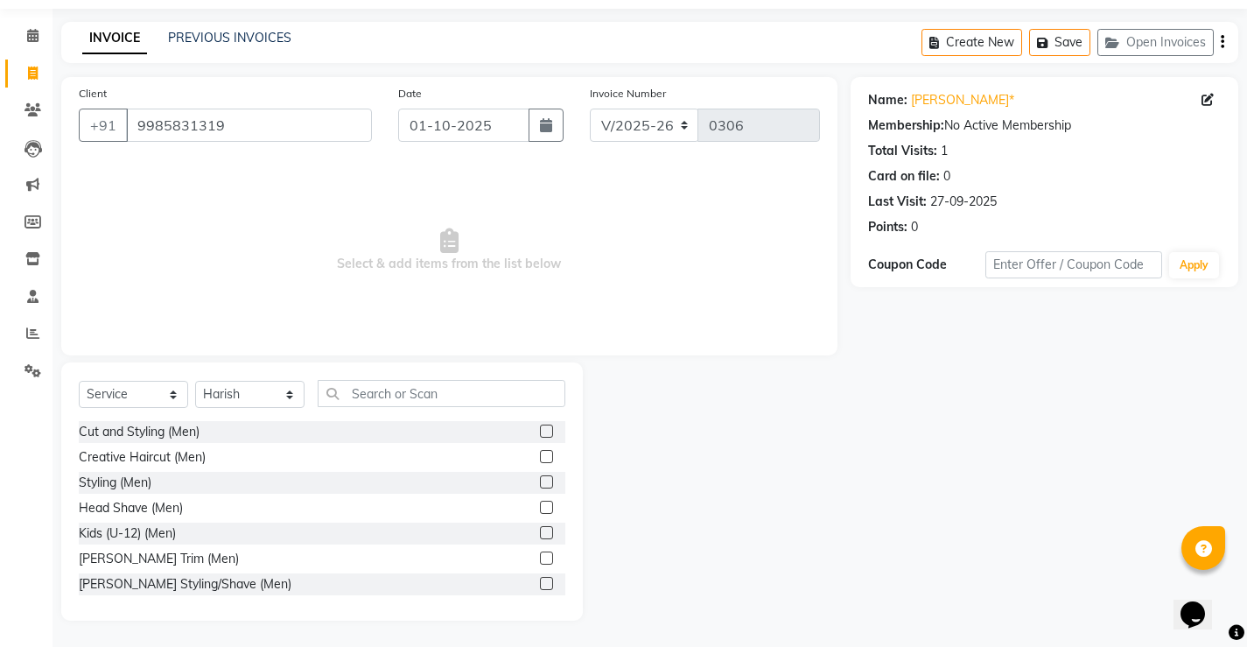
click at [540, 561] on label at bounding box center [546, 557] width 13 height 13
click at [540, 561] on input "checkbox" at bounding box center [545, 558] width 11 height 11
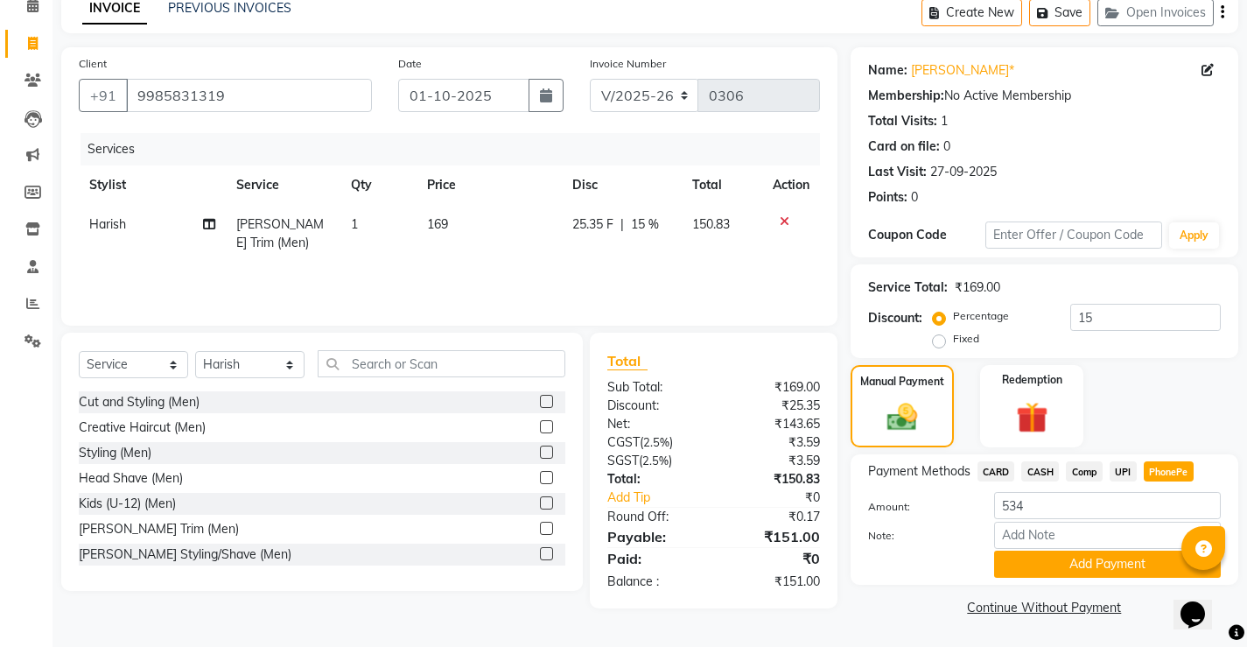
checkbox input "false"
click at [540, 501] on label at bounding box center [546, 502] width 13 height 13
click at [540, 501] on input "checkbox" at bounding box center [545, 503] width 11 height 11
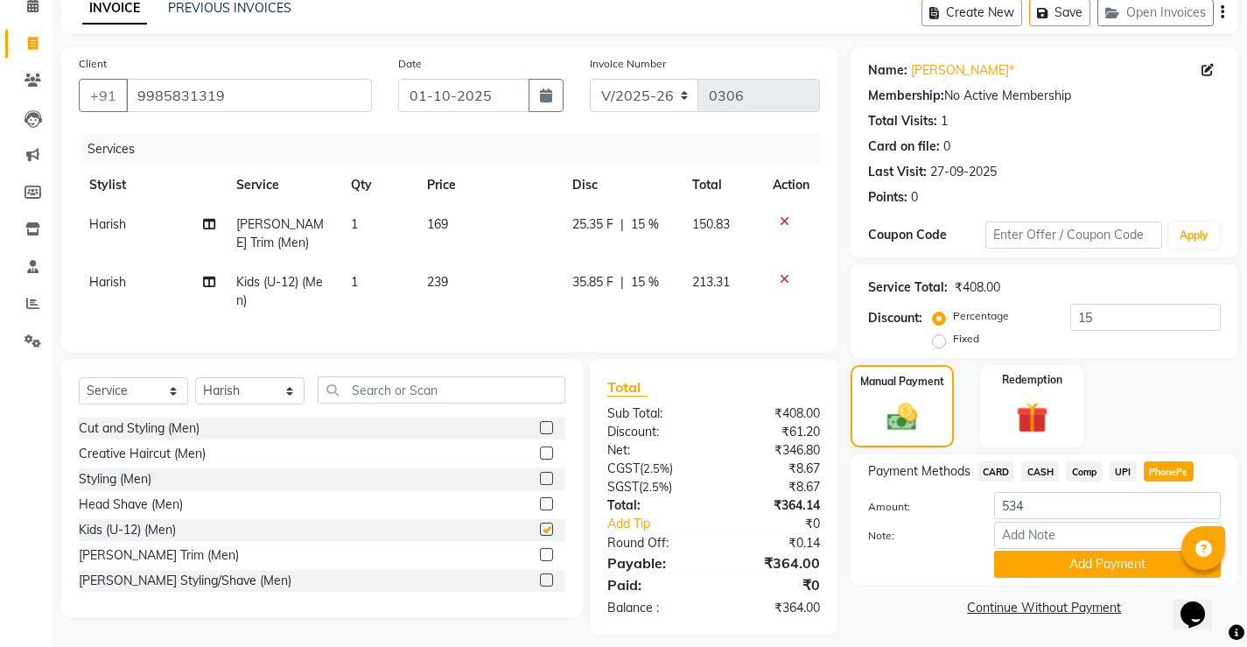
scroll to position [102, 0]
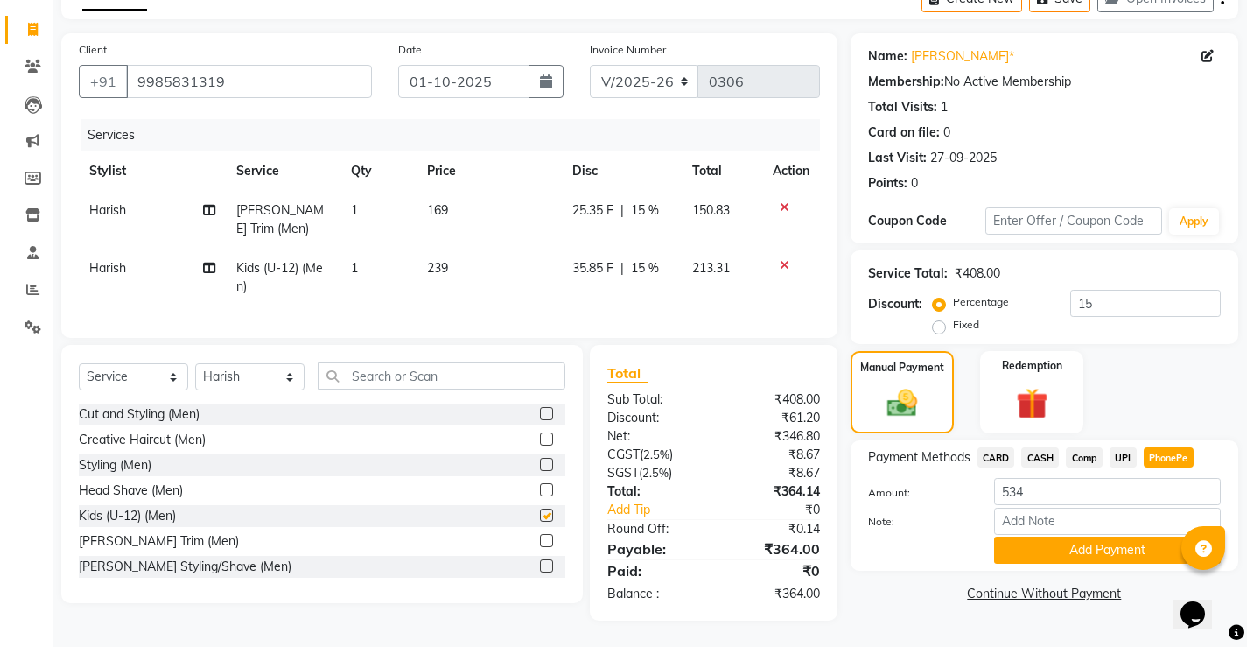
checkbox input "false"
click at [1106, 294] on input "15" at bounding box center [1146, 303] width 151 height 27
type input "1"
type input "10"
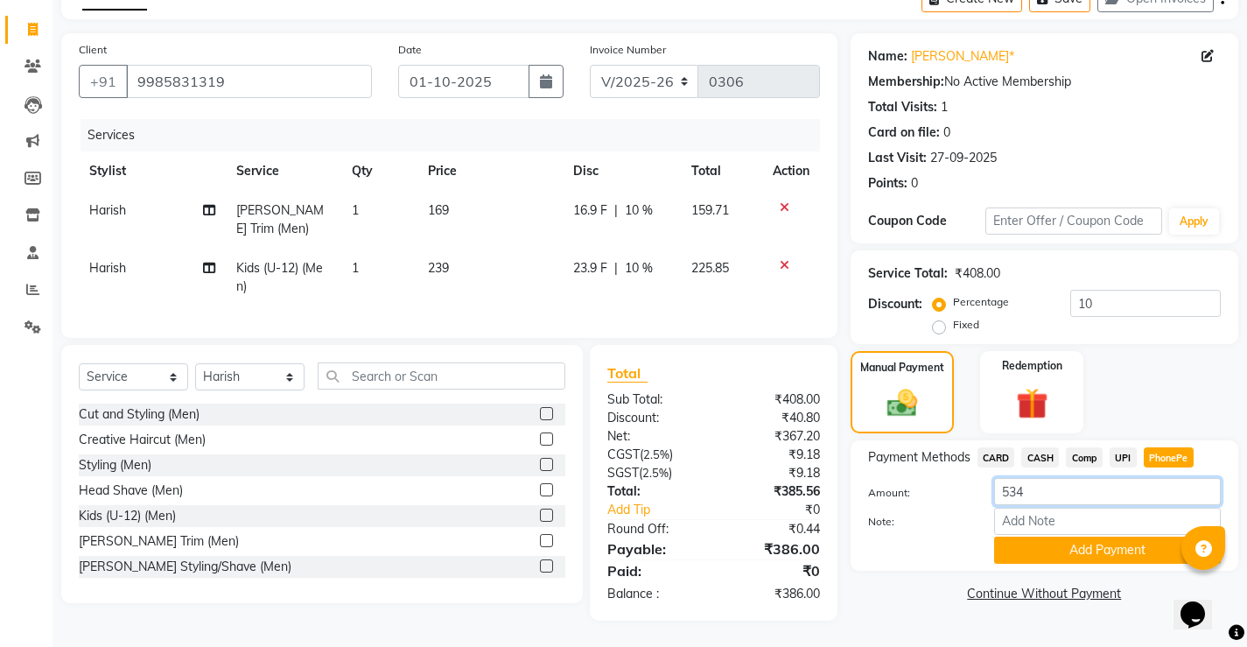
click at [1031, 479] on input "534" at bounding box center [1107, 491] width 227 height 27
type input "5"
click at [1048, 537] on button "Add Payment" at bounding box center [1107, 550] width 227 height 27
click at [1025, 483] on input "number" at bounding box center [1107, 491] width 227 height 27
type input "386"
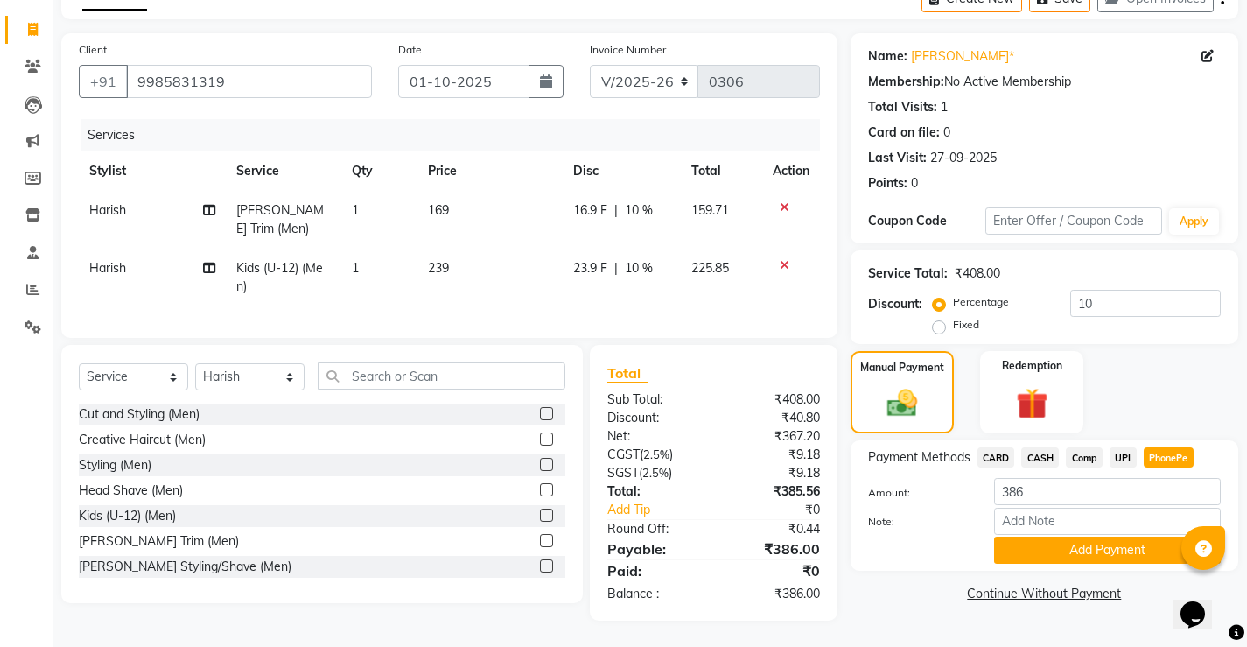
click at [1014, 585] on link "Continue Without Payment" at bounding box center [1044, 594] width 381 height 18
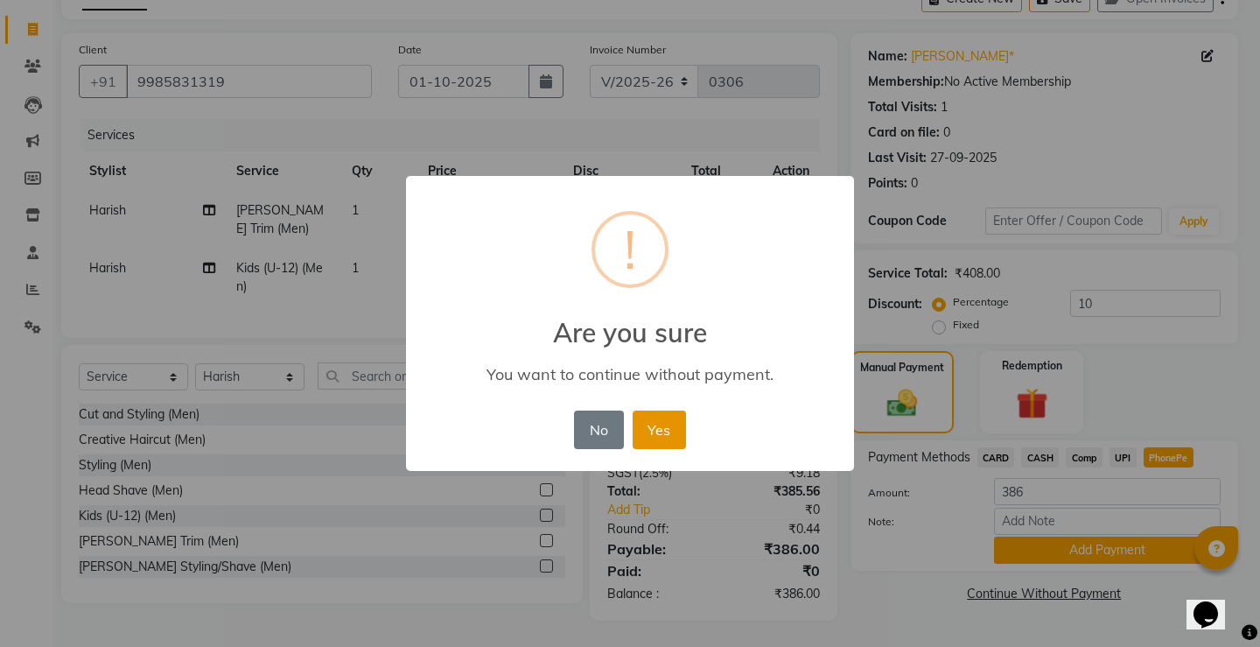
click at [657, 432] on button "Yes" at bounding box center [659, 430] width 53 height 39
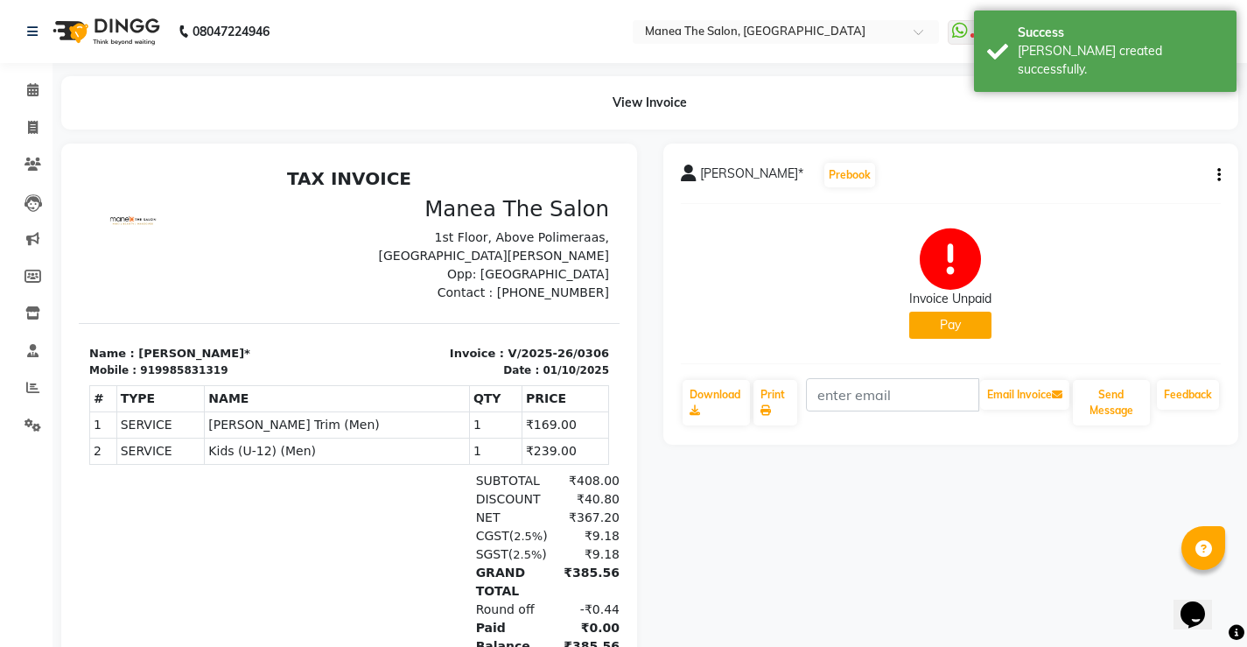
click at [949, 327] on button "Pay" at bounding box center [950, 325] width 82 height 27
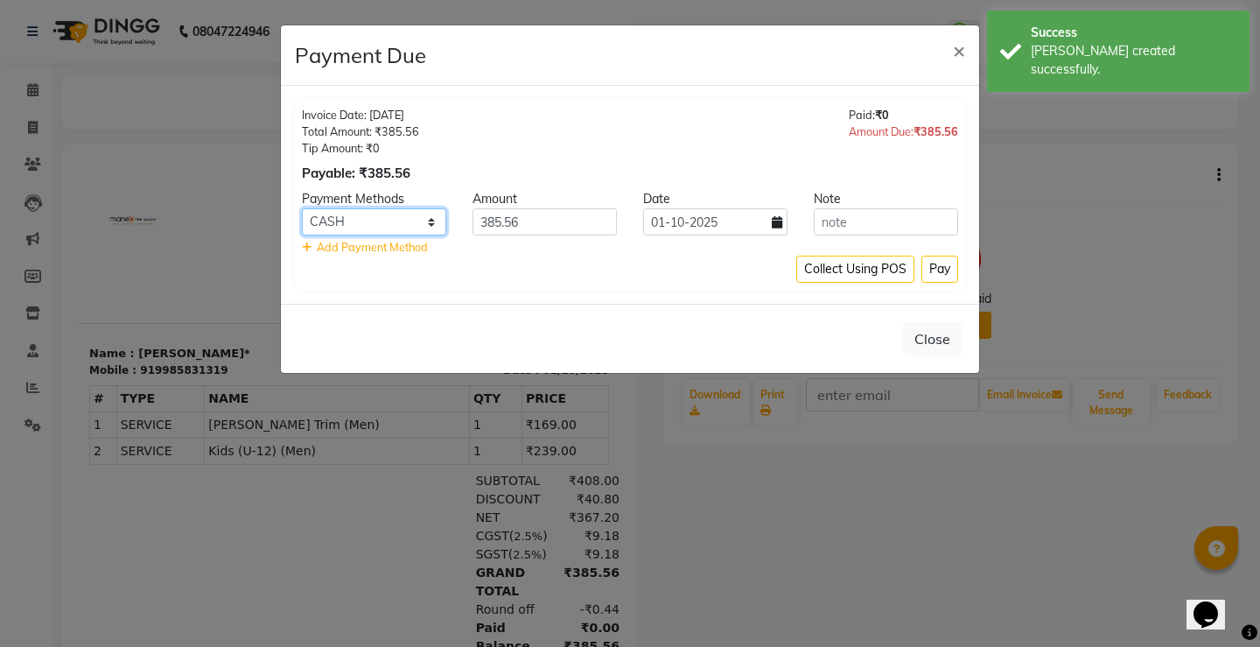
click at [411, 228] on select "CARD CASH Comp UPI PhonePe" at bounding box center [374, 221] width 144 height 27
select select "7"
click at [302, 208] on select "CARD CASH Comp UPI PhonePe" at bounding box center [374, 221] width 144 height 27
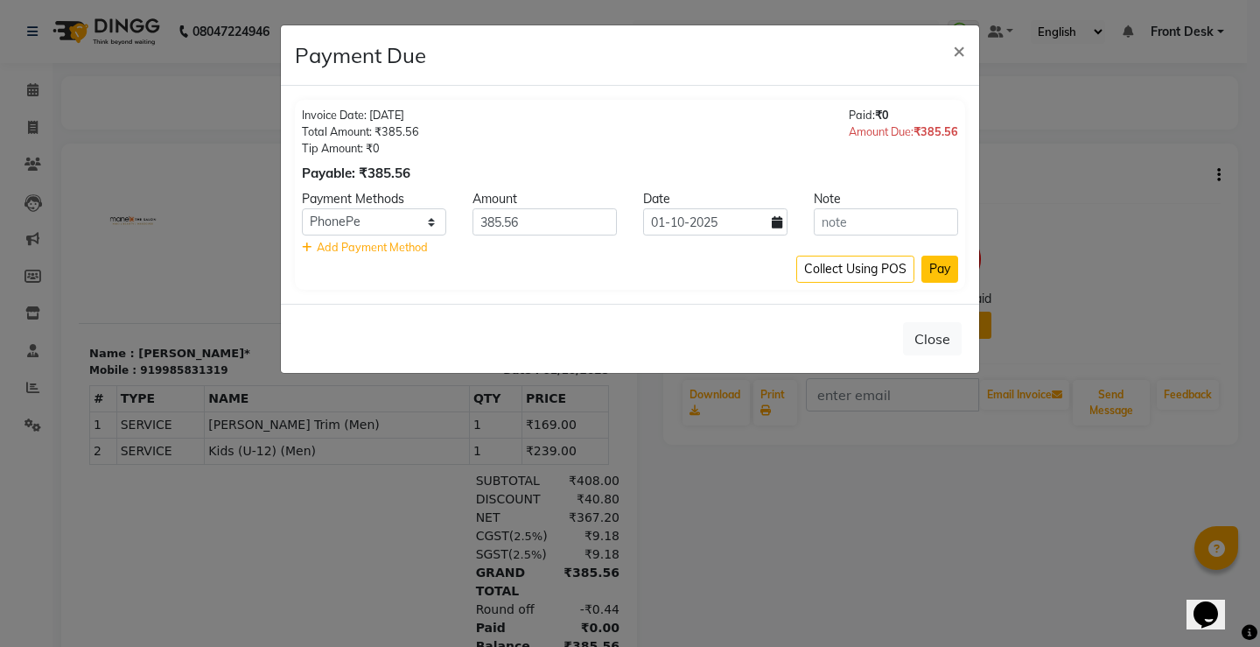
click at [939, 270] on button "Pay" at bounding box center [940, 269] width 37 height 27
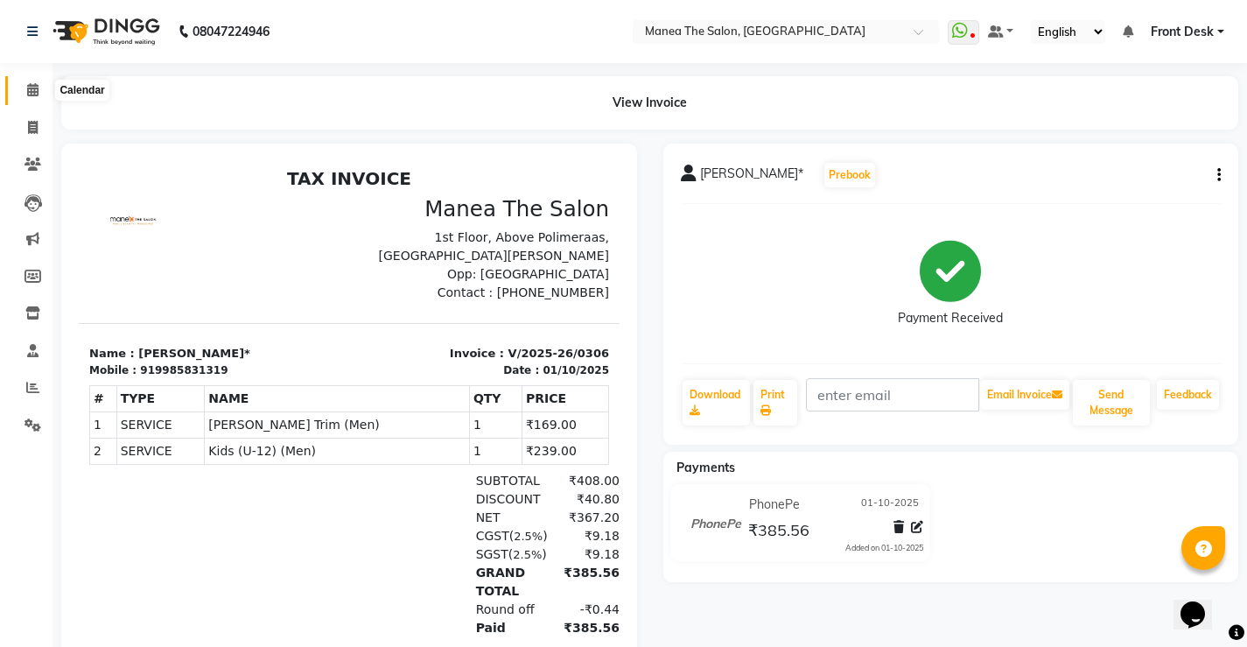
click at [40, 97] on span at bounding box center [33, 91] width 31 height 20
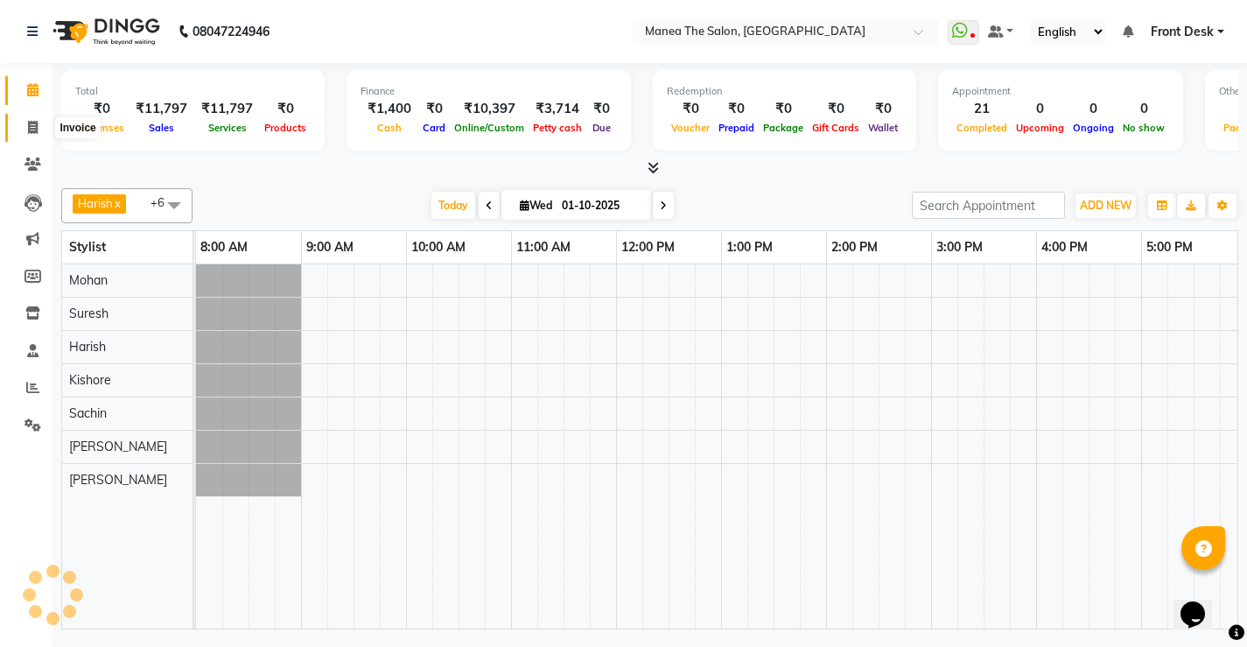
click at [37, 130] on icon at bounding box center [33, 127] width 10 height 13
select select "service"
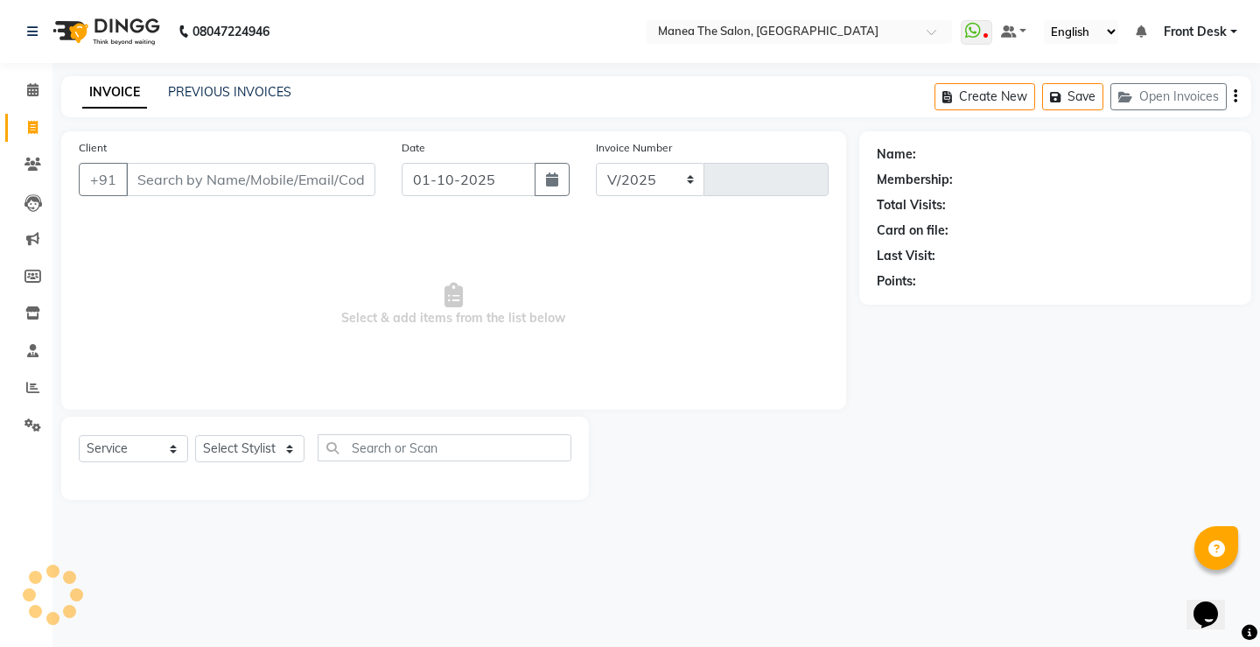
select select "8986"
type input "0308"
click at [19, 75] on li "Calendar" at bounding box center [26, 91] width 53 height 38
click at [27, 87] on icon at bounding box center [32, 89] width 11 height 13
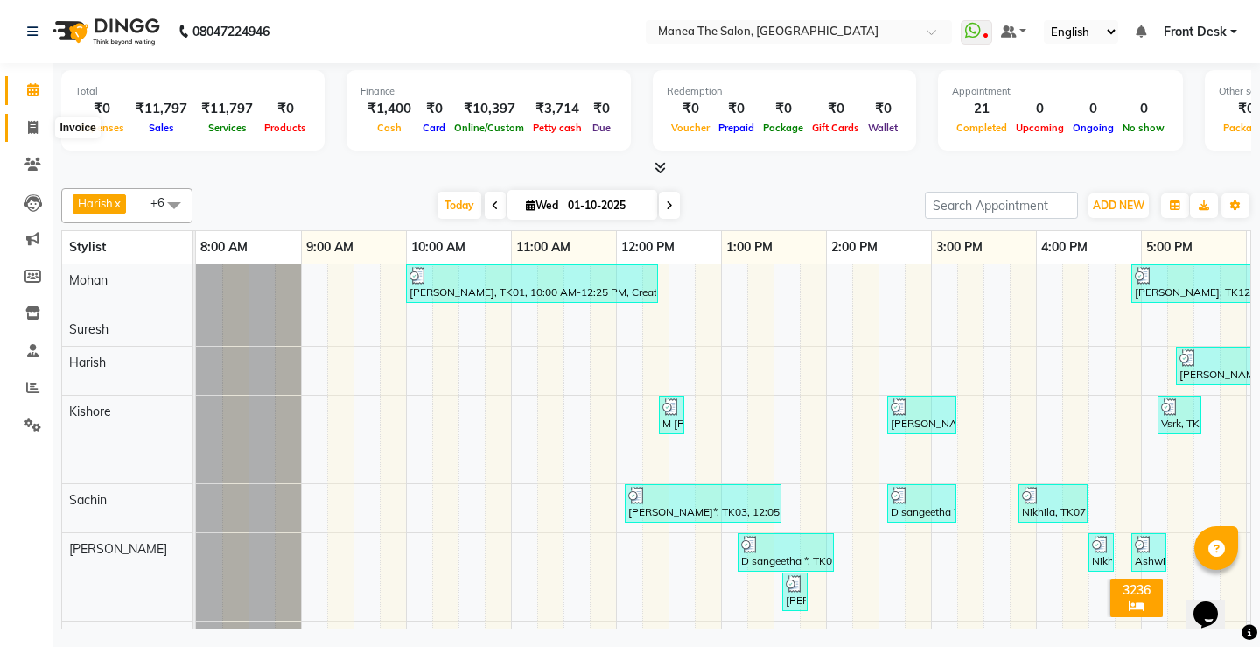
click at [42, 136] on span at bounding box center [33, 128] width 31 height 20
select select "service"
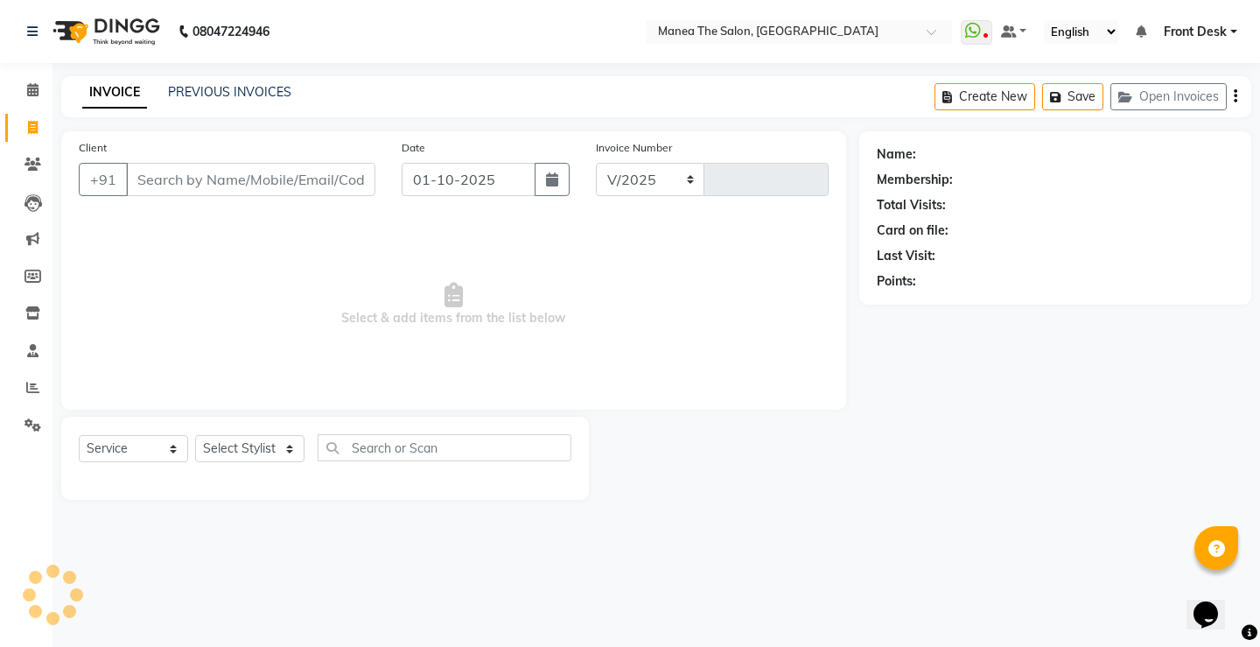
select select "8986"
type input "0308"
click at [291, 446] on select "Select Stylist Front Desk Harish [PERSON_NAME] Sachin [PERSON_NAME] [PERSON_NAM…" at bounding box center [249, 448] width 109 height 27
select select "91019"
click at [195, 435] on select "Select Stylist Front Desk Harish [PERSON_NAME] Sachin [PERSON_NAME] [PERSON_NAM…" at bounding box center [249, 448] width 109 height 27
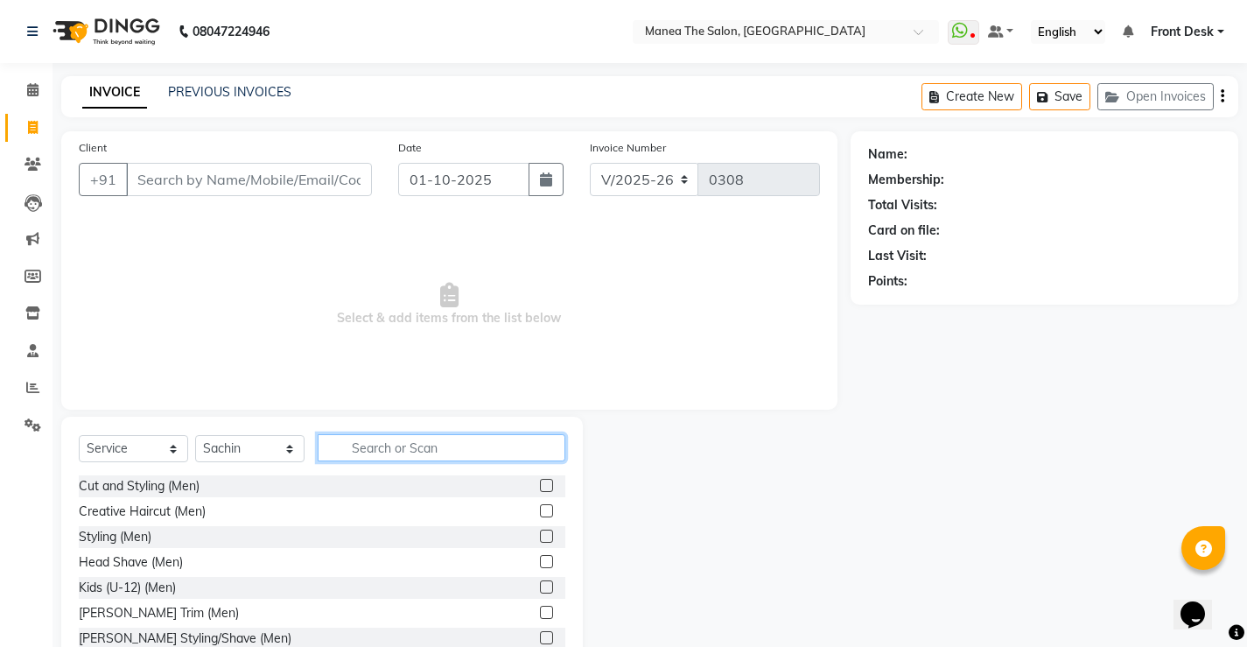
click at [412, 443] on input "text" at bounding box center [442, 447] width 248 height 27
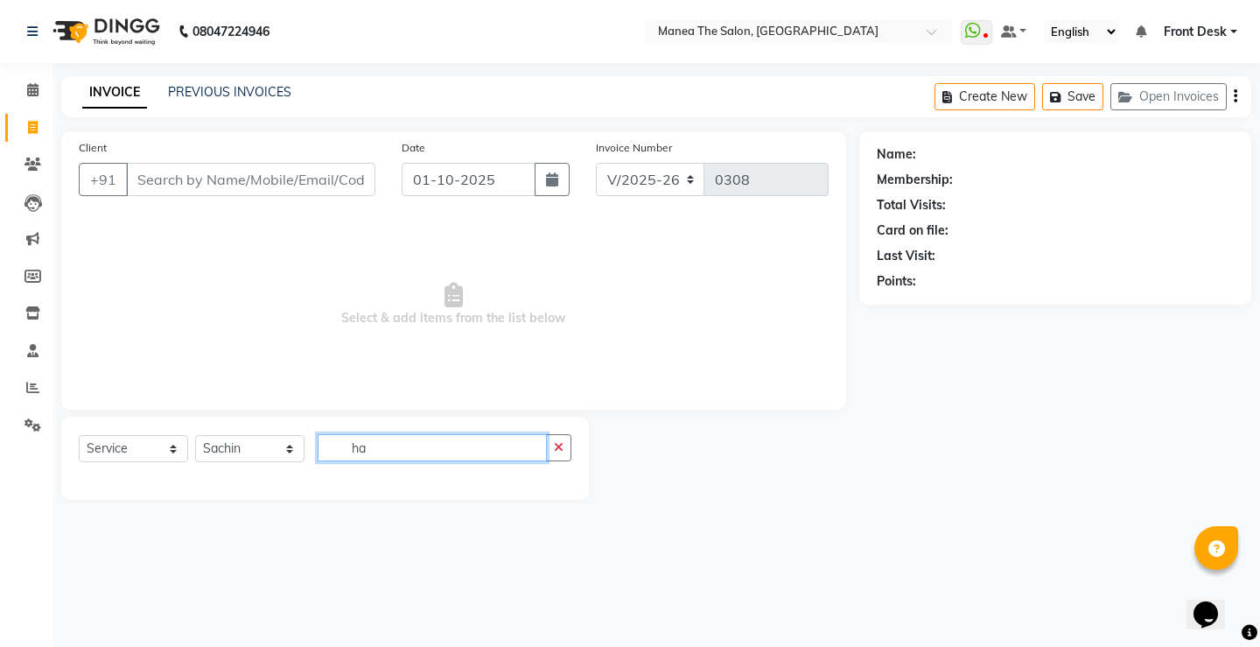
type input "h"
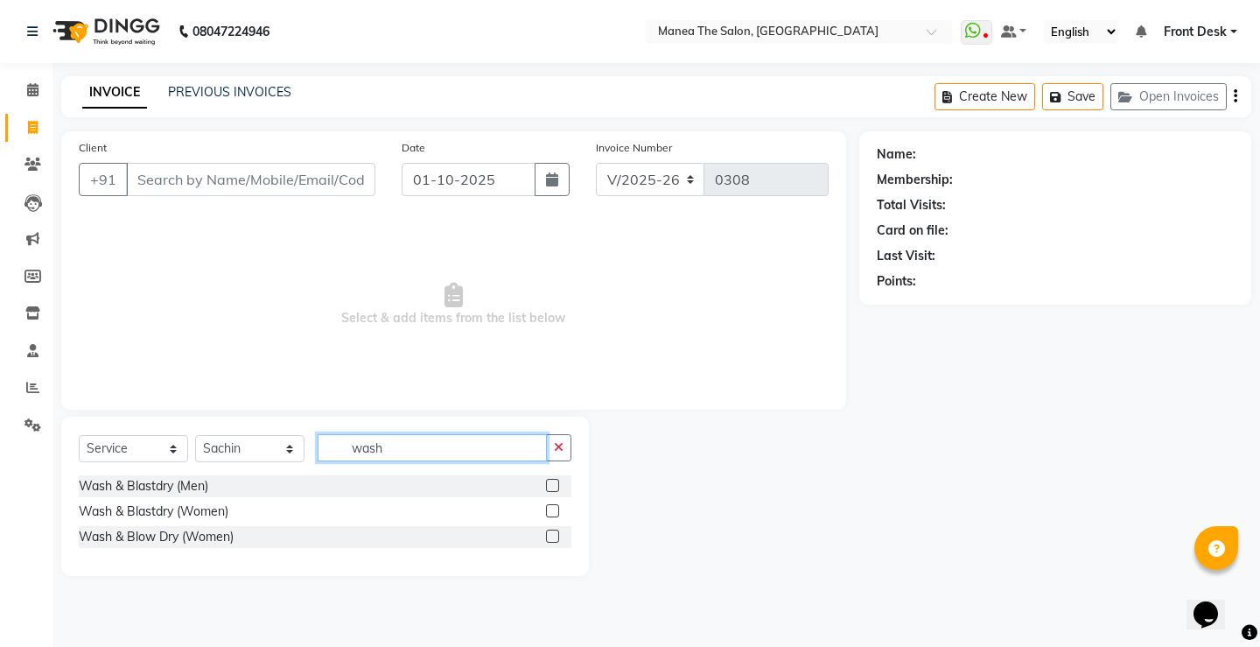
type input "wash"
click at [554, 481] on label at bounding box center [552, 485] width 13 height 13
click at [554, 481] on input "checkbox" at bounding box center [551, 486] width 11 height 11
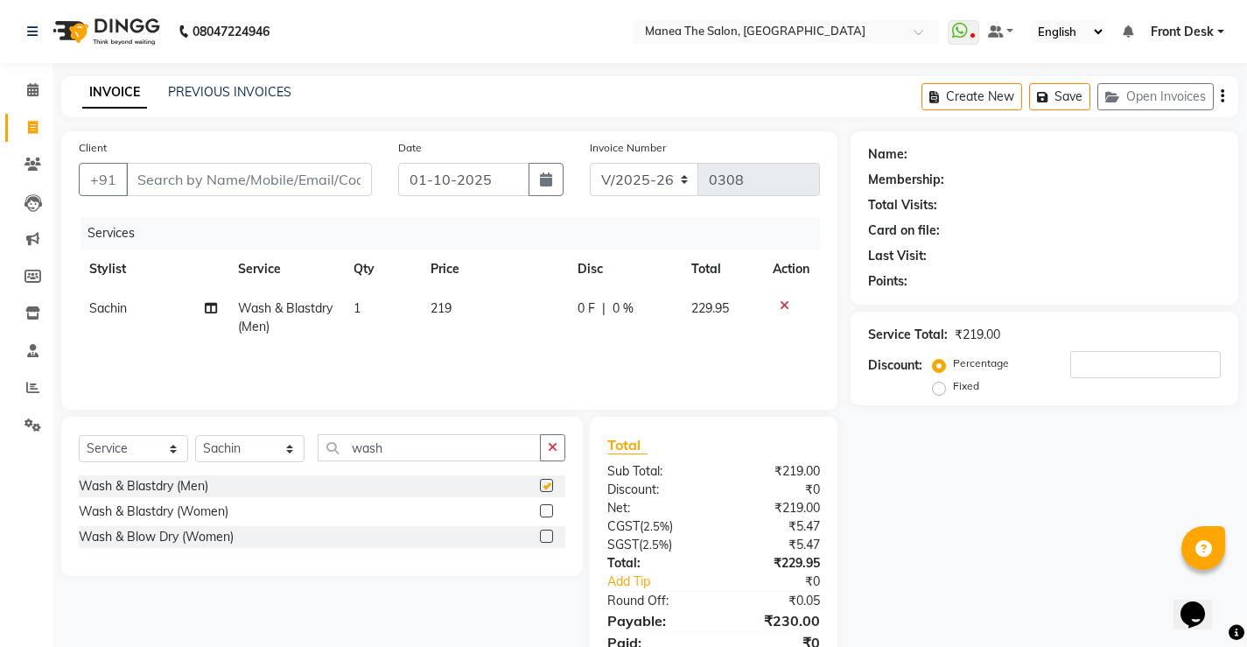
checkbox input "false"
click at [782, 305] on icon at bounding box center [785, 305] width 10 height 12
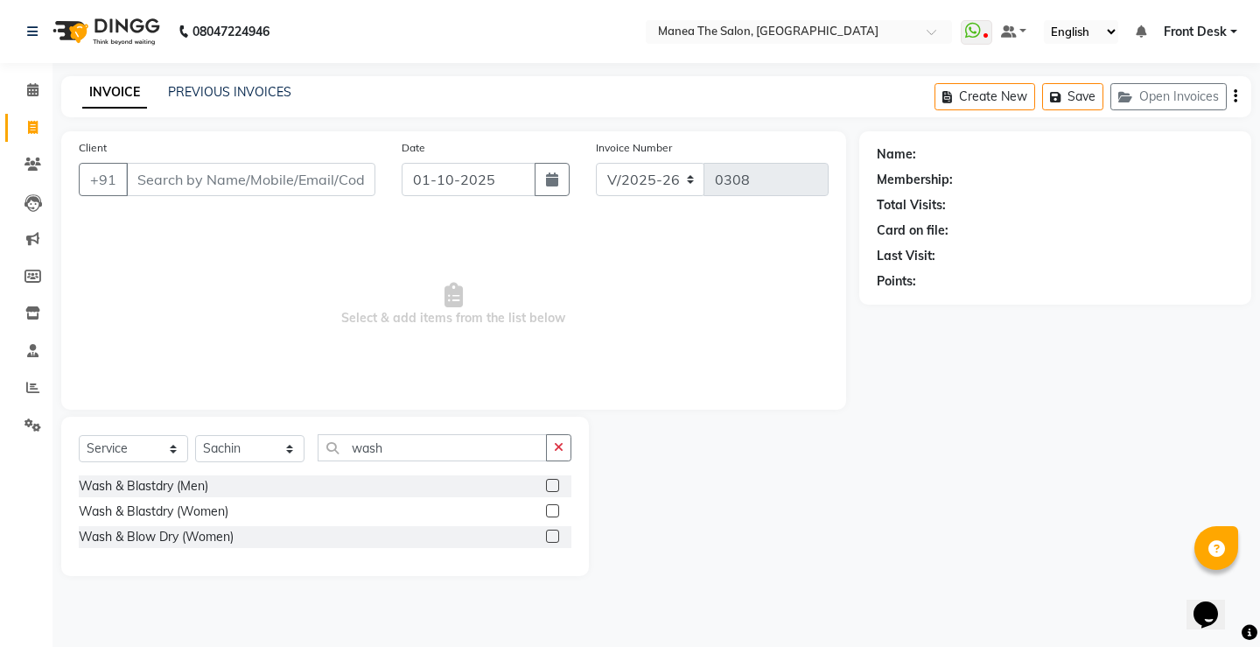
click at [551, 512] on label at bounding box center [552, 510] width 13 height 13
click at [551, 512] on input "checkbox" at bounding box center [551, 511] width 11 height 11
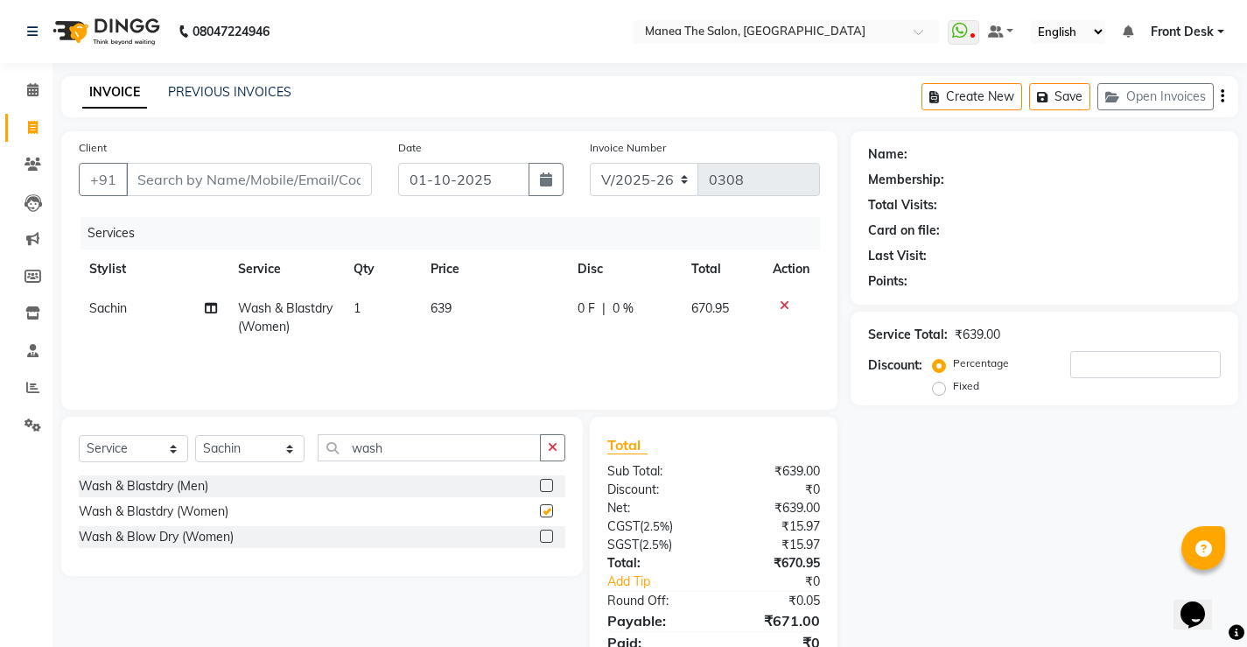
checkbox input "false"
click at [214, 173] on input "Client" at bounding box center [249, 179] width 246 height 33
type input "9"
type input "0"
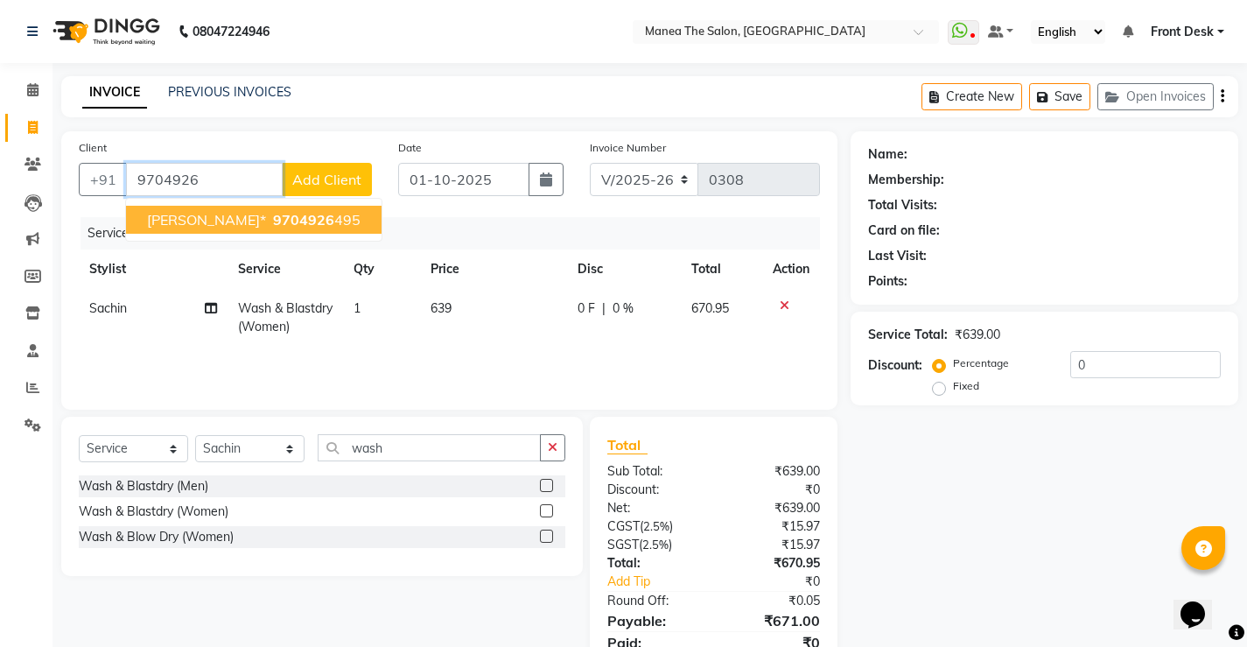
click at [270, 221] on ngb-highlight "9704926 495" at bounding box center [315, 220] width 91 height 18
type input "9704926495"
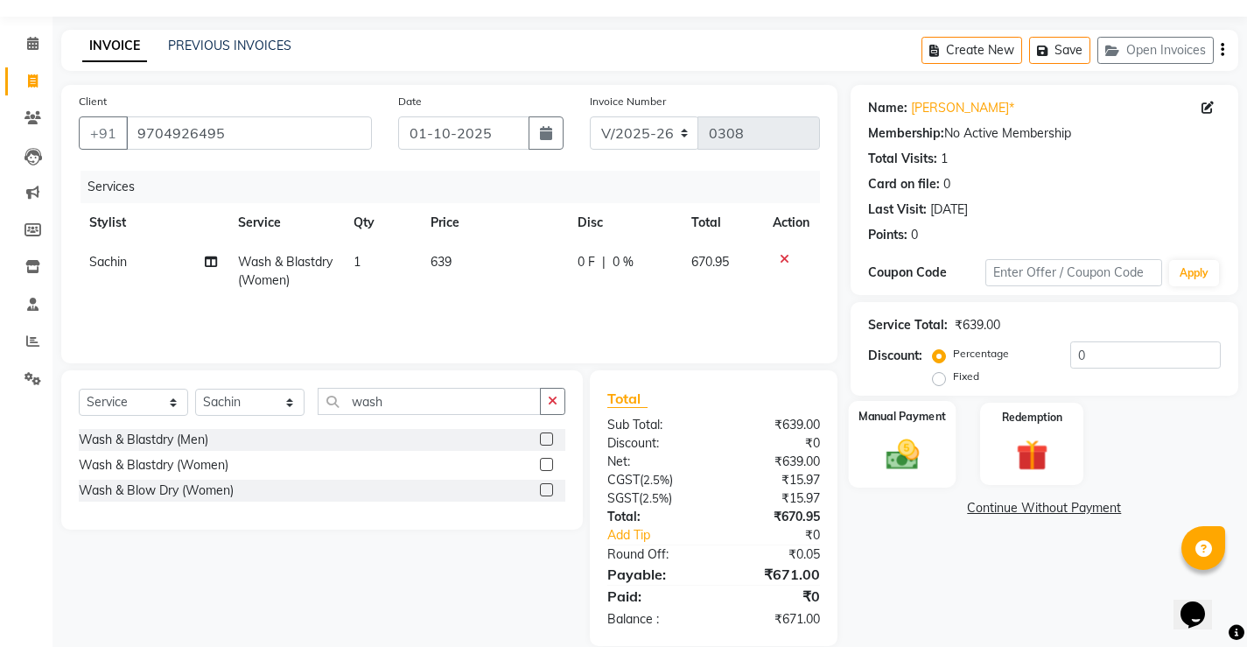
scroll to position [72, 0]
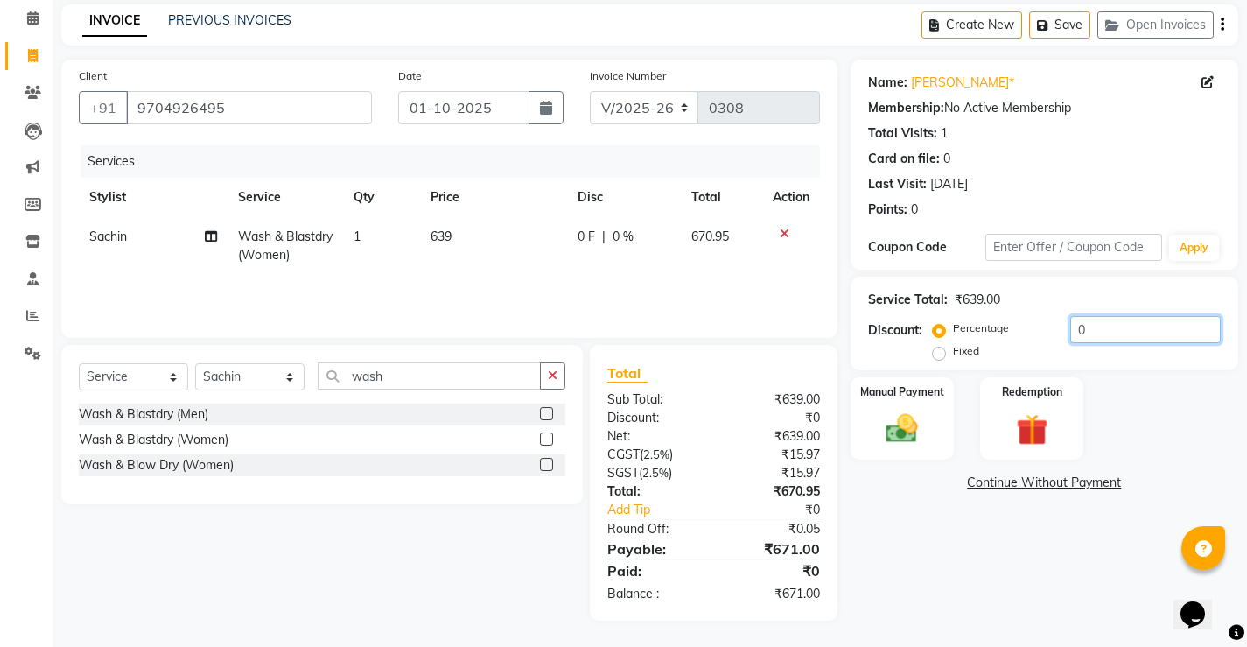
click at [1105, 333] on input "0" at bounding box center [1146, 329] width 151 height 27
type input "0"
type input "15"
click at [920, 439] on img at bounding box center [901, 429] width 53 height 38
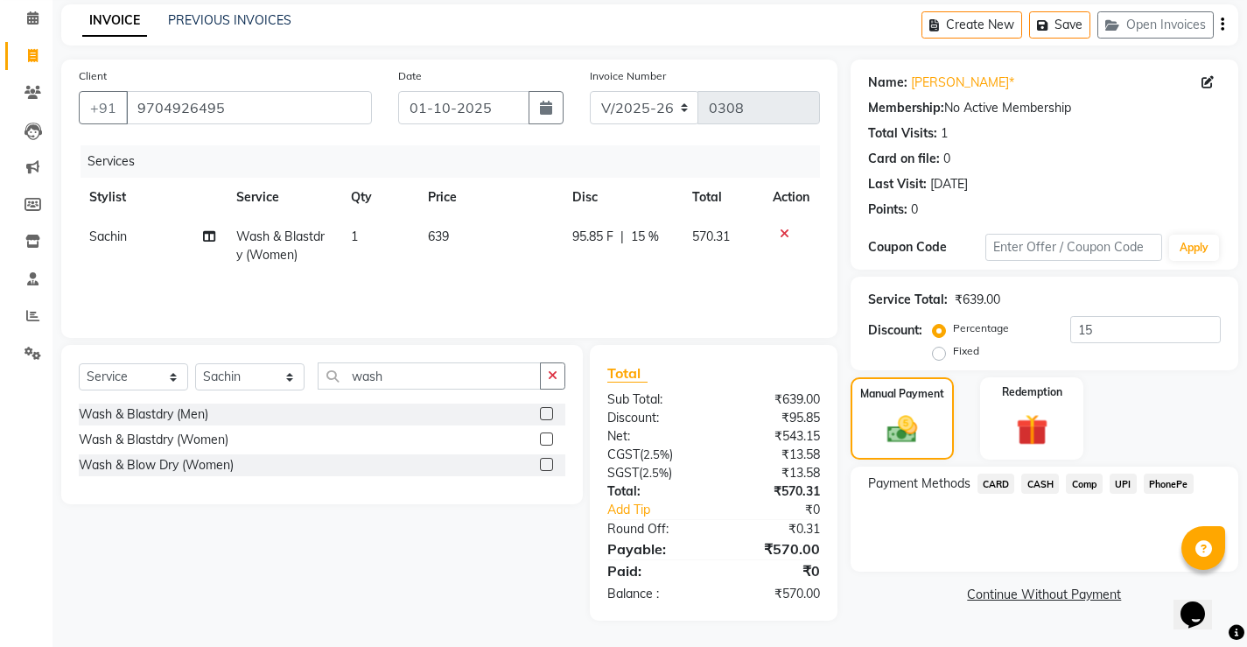
click at [1134, 485] on span "UPI" at bounding box center [1123, 484] width 27 height 20
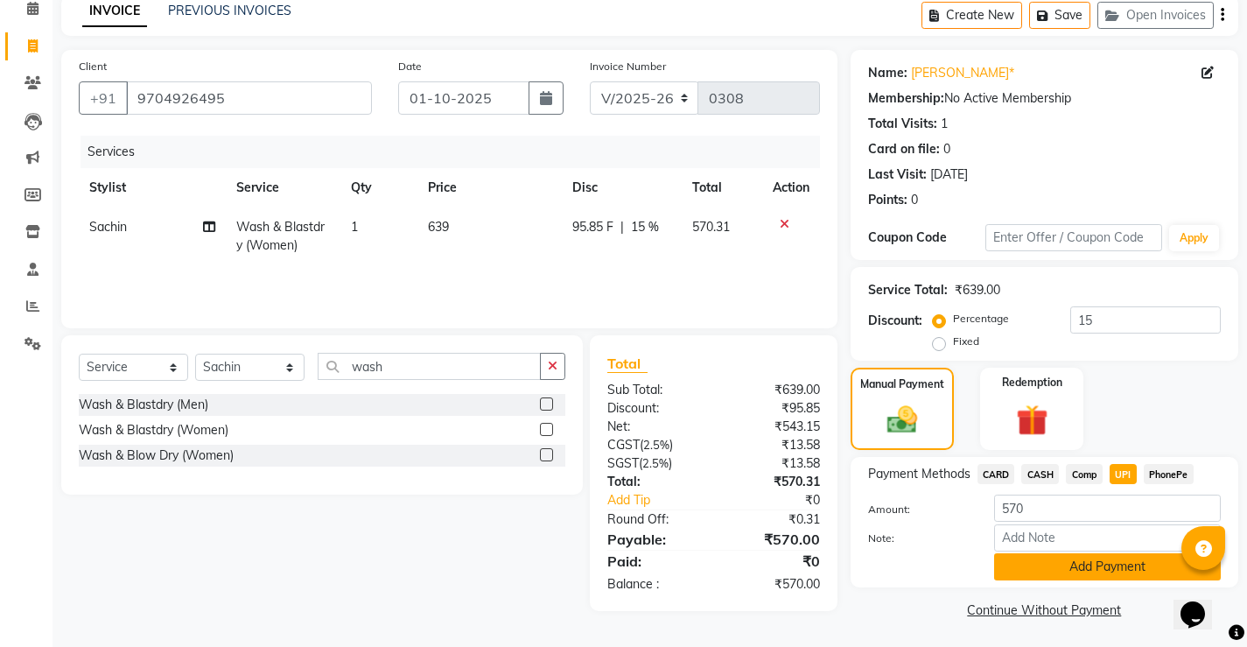
scroll to position [84, 0]
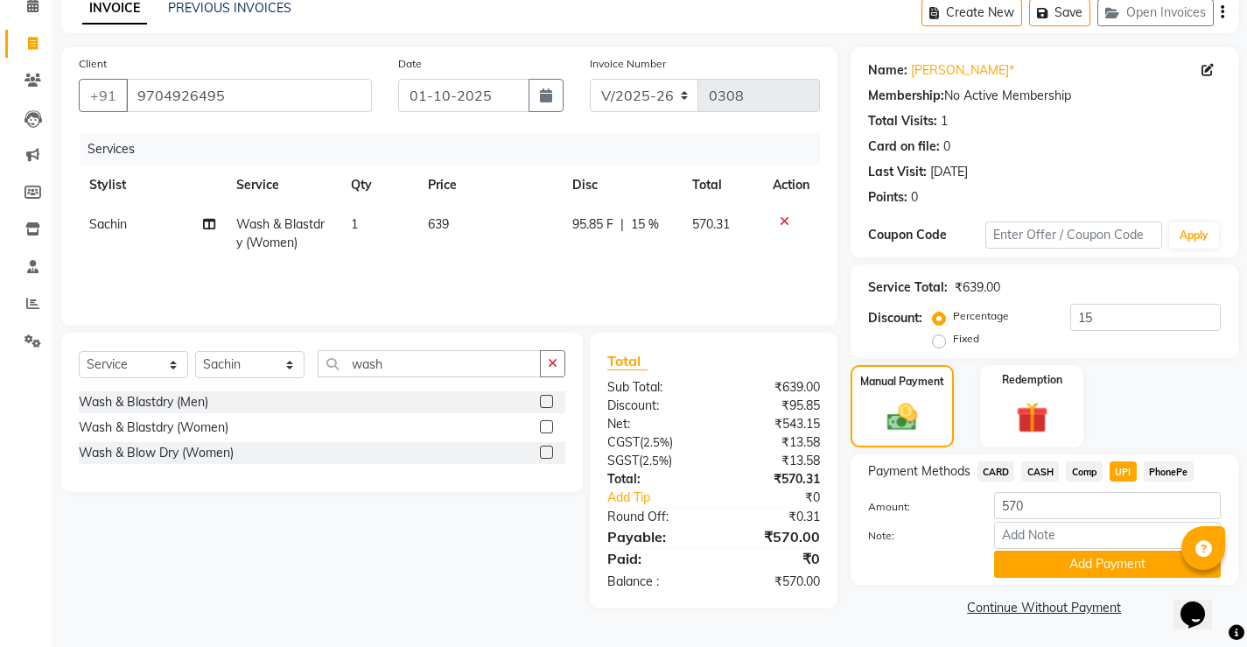
click at [1144, 566] on button "Add Payment" at bounding box center [1107, 564] width 227 height 27
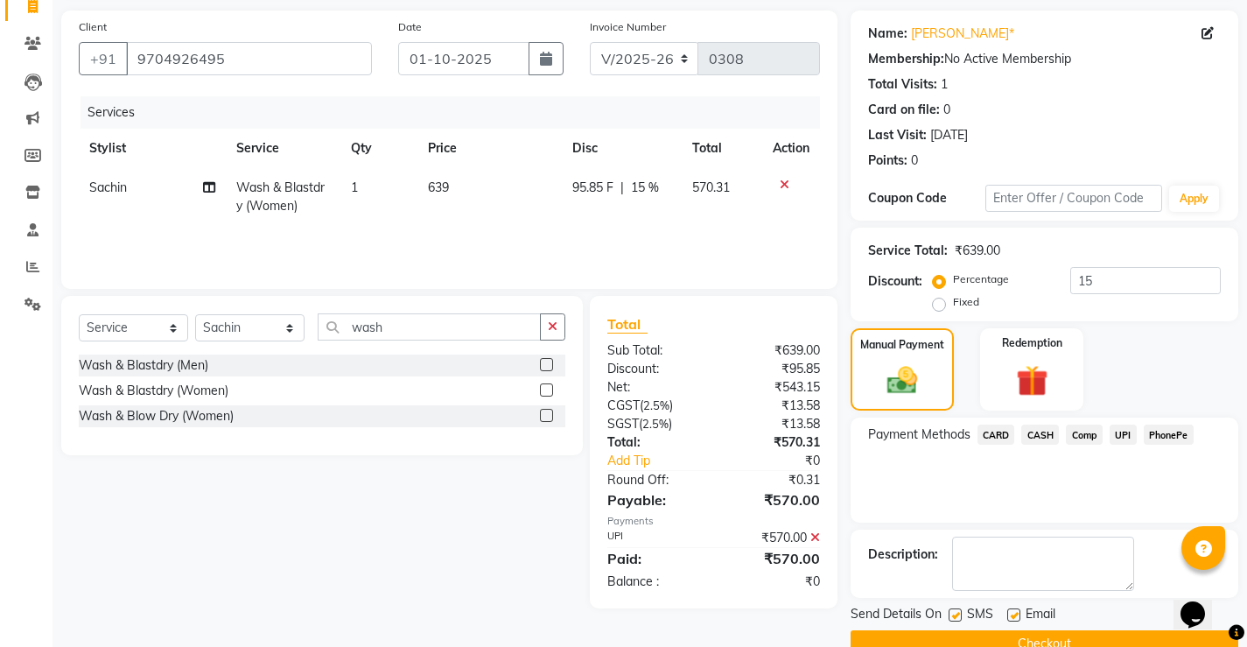
scroll to position [158, 0]
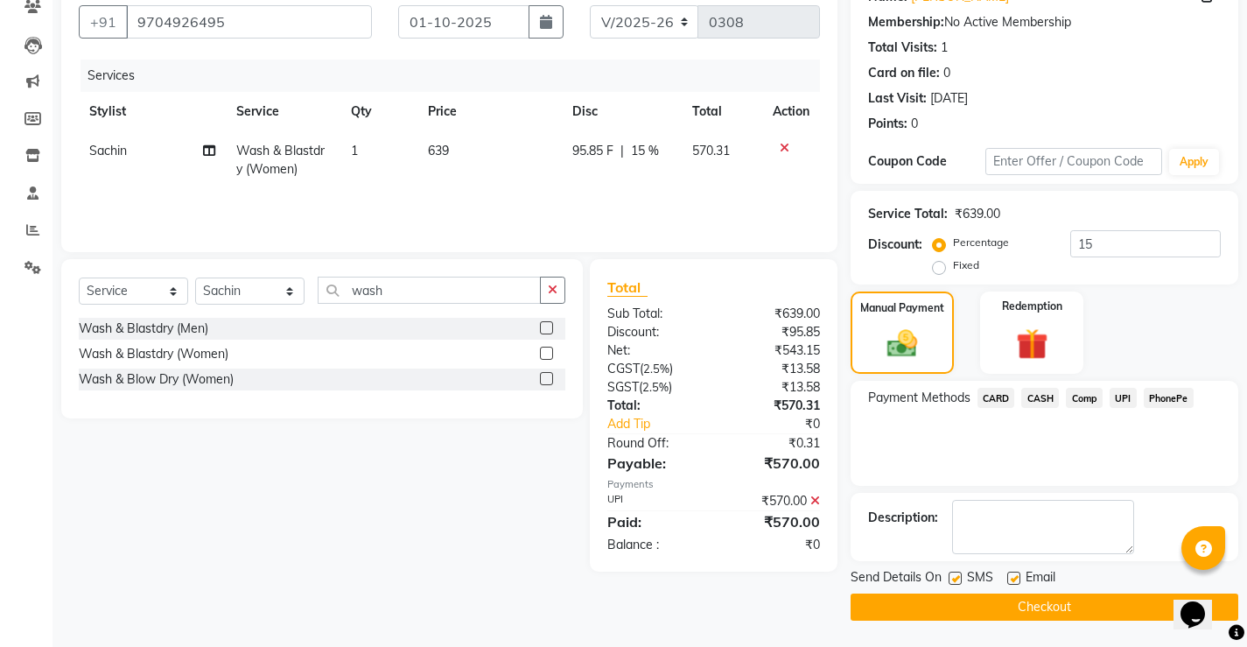
click at [1122, 401] on span "UPI" at bounding box center [1123, 398] width 27 height 20
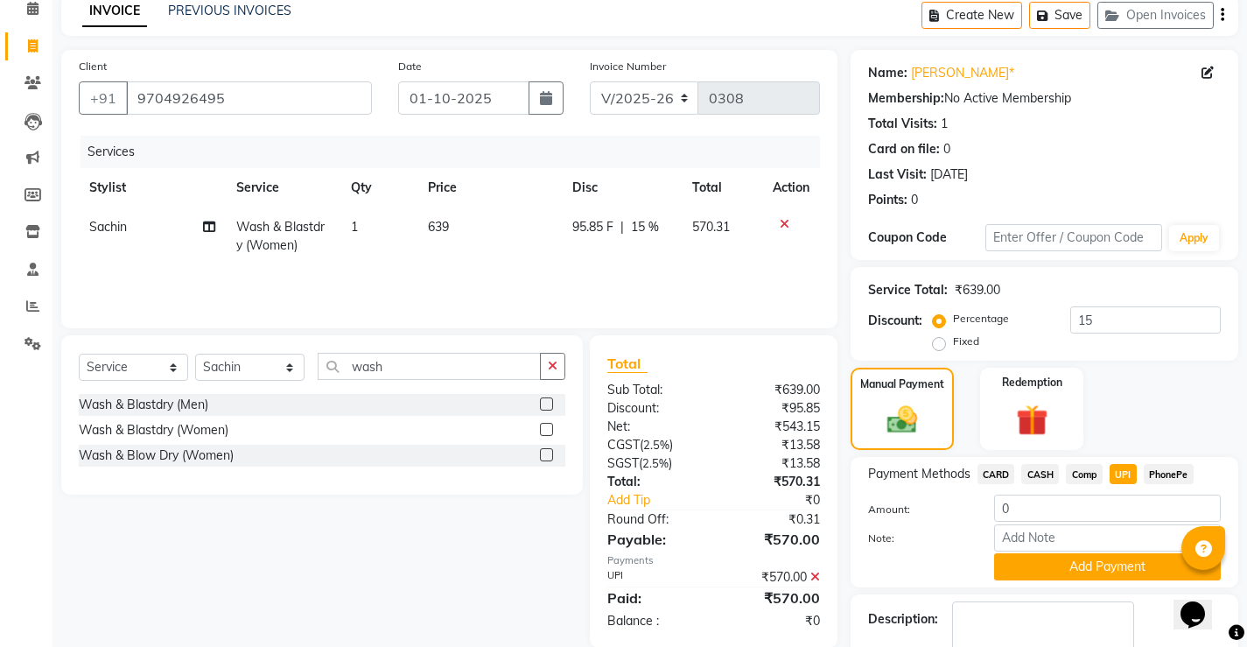
scroll to position [183, 0]
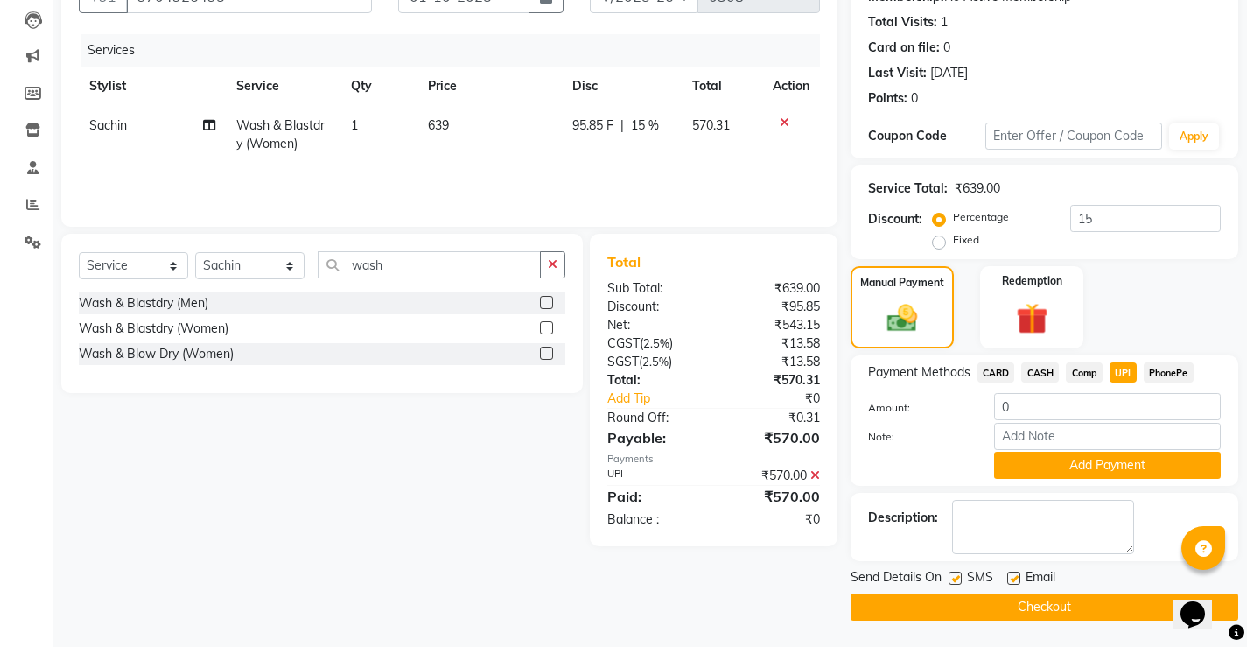
click at [1094, 607] on button "Checkout" at bounding box center [1045, 606] width 388 height 27
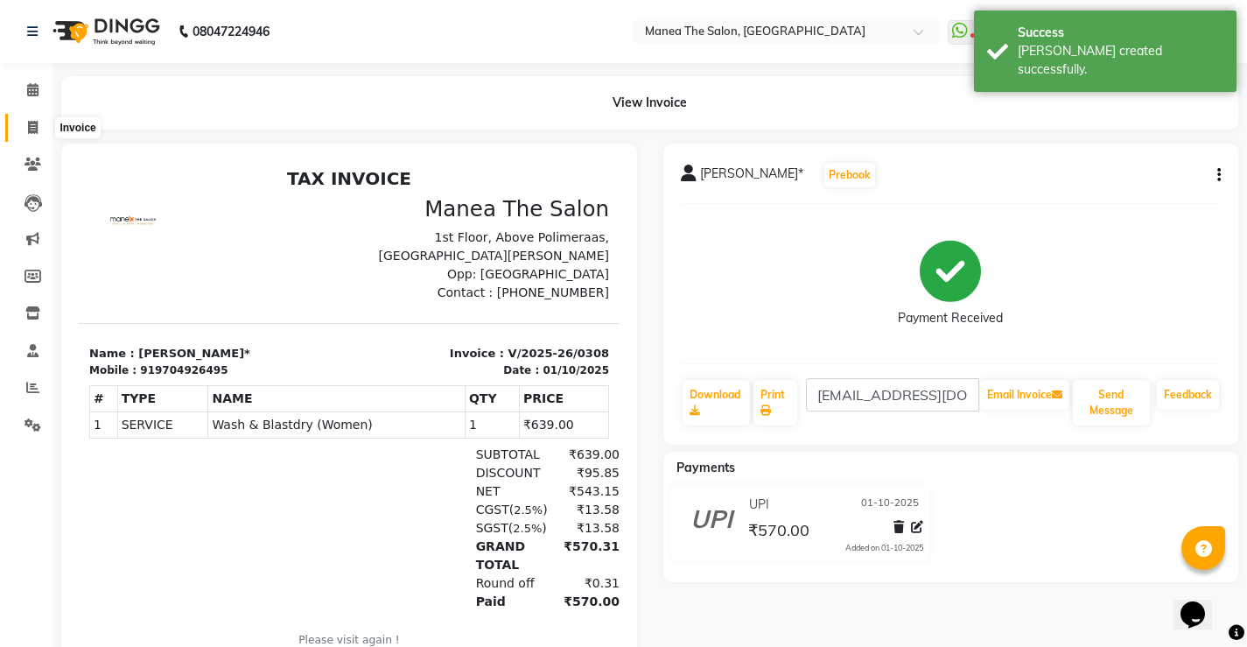
click at [28, 121] on icon at bounding box center [33, 127] width 10 height 13
select select "service"
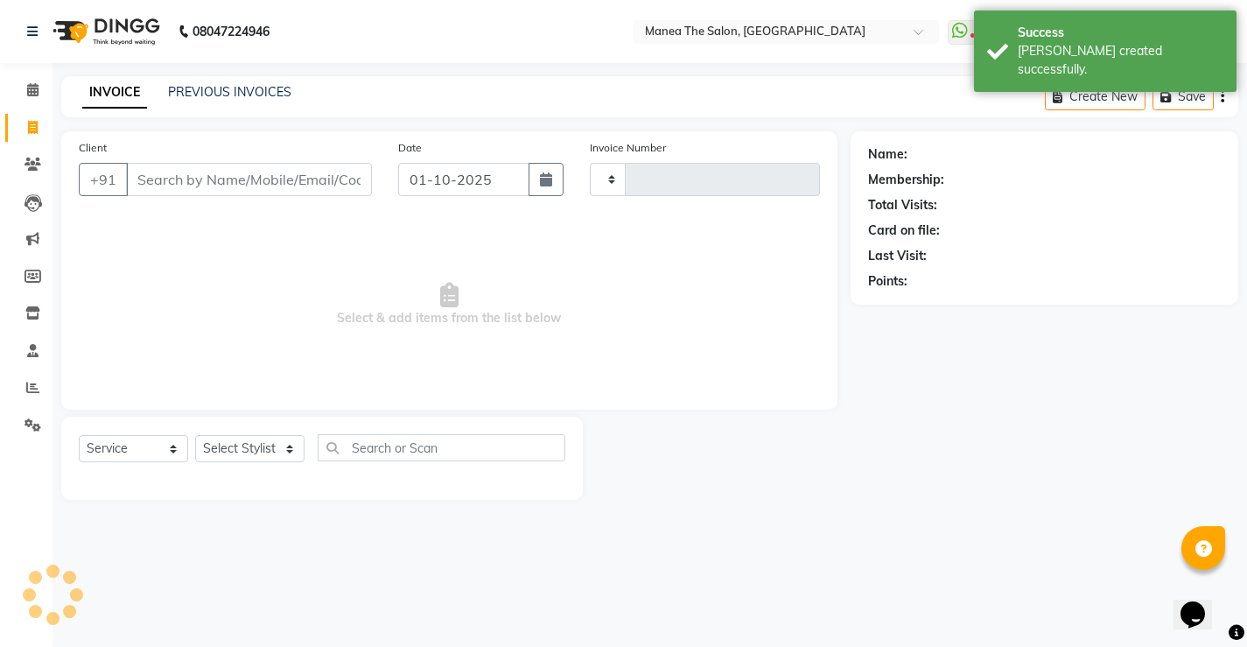
type input "0309"
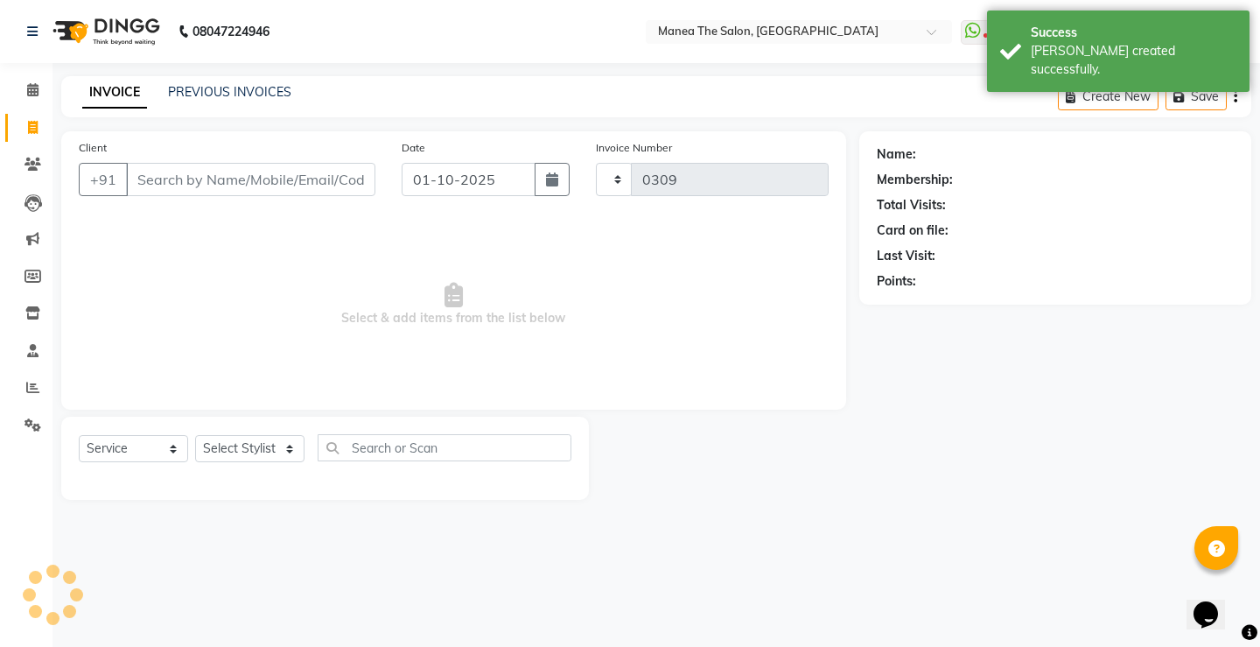
select select "8986"
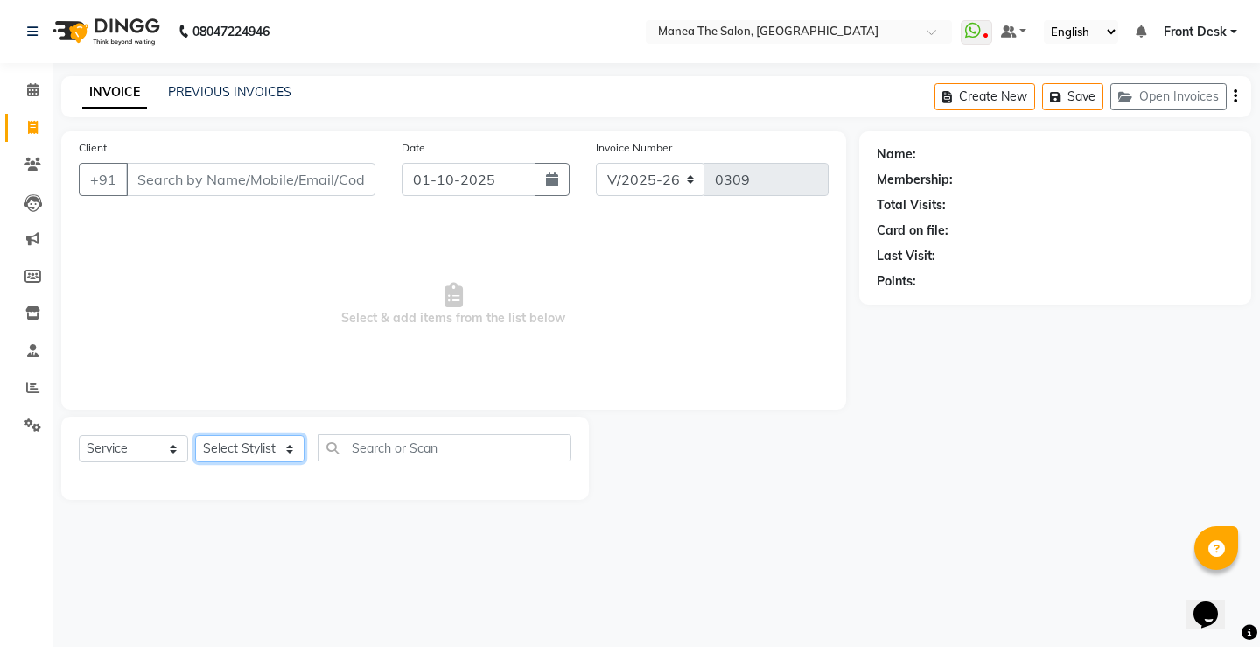
drag, startPoint x: 267, startPoint y: 436, endPoint x: 267, endPoint y: 453, distance: 16.6
click at [267, 438] on select "Select Stylist Front Desk Harish [PERSON_NAME] Sachin [PERSON_NAME] [PERSON_NAM…" at bounding box center [249, 448] width 109 height 27
select select "91022"
click at [195, 435] on select "Select Stylist Front Desk Harish [PERSON_NAME] Sachin [PERSON_NAME] [PERSON_NAM…" at bounding box center [249, 448] width 109 height 27
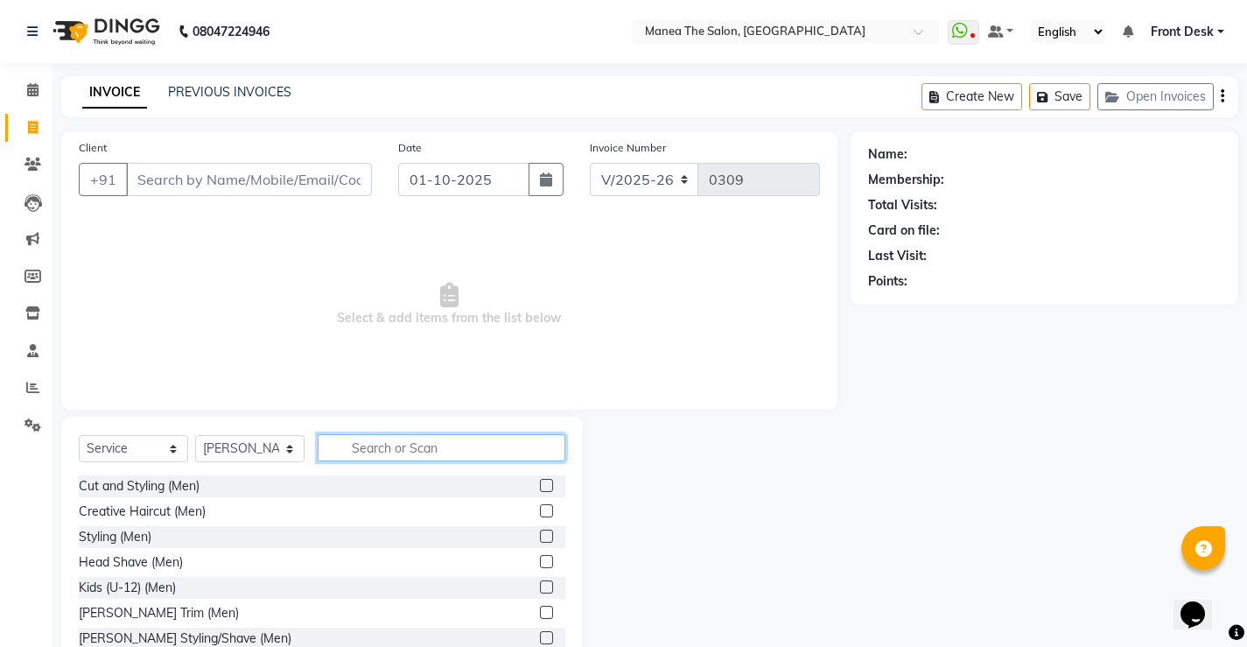
click at [367, 453] on input "text" at bounding box center [442, 447] width 248 height 27
type input "full"
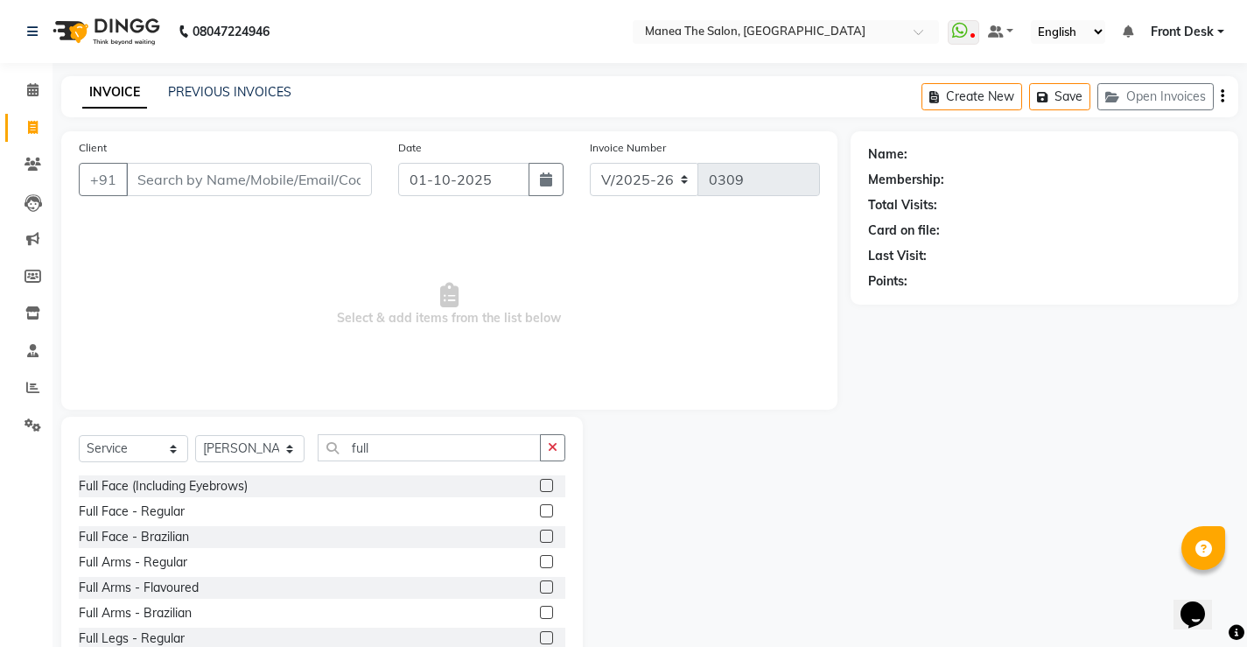
click at [214, 586] on div "Full Arms - Flavoured" at bounding box center [322, 588] width 487 height 22
click at [540, 592] on label at bounding box center [546, 586] width 13 height 13
click at [540, 592] on input "checkbox" at bounding box center [545, 587] width 11 height 11
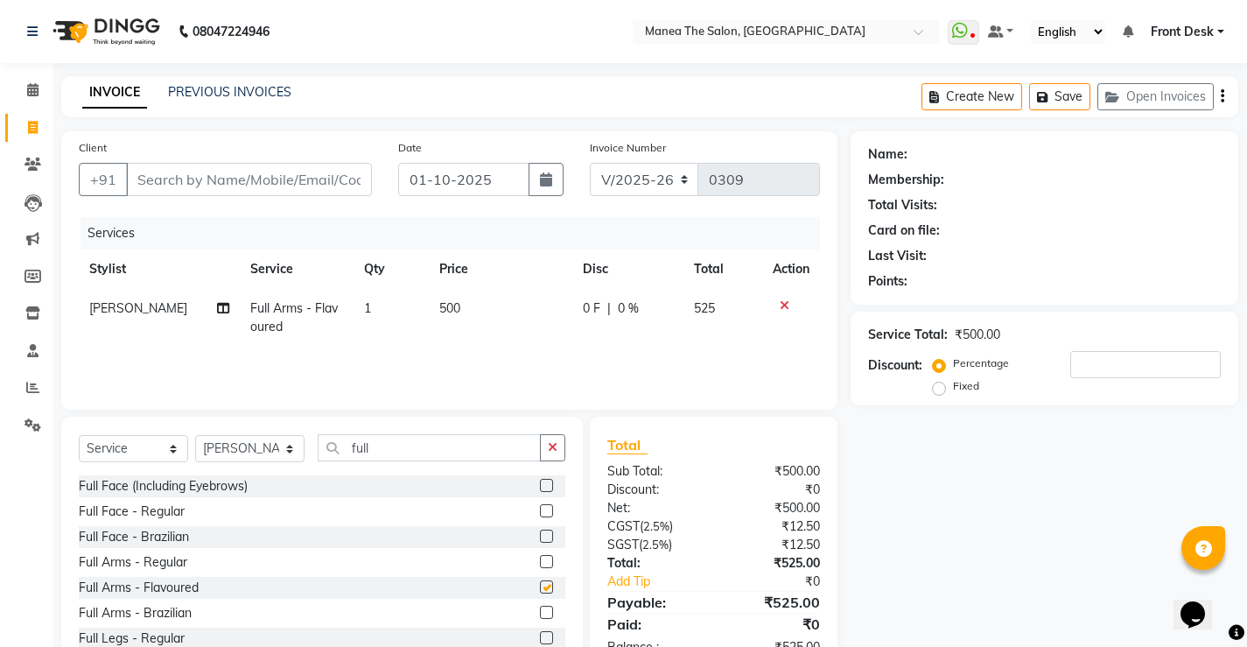
checkbox input "false"
click at [551, 448] on icon "button" at bounding box center [553, 447] width 10 height 12
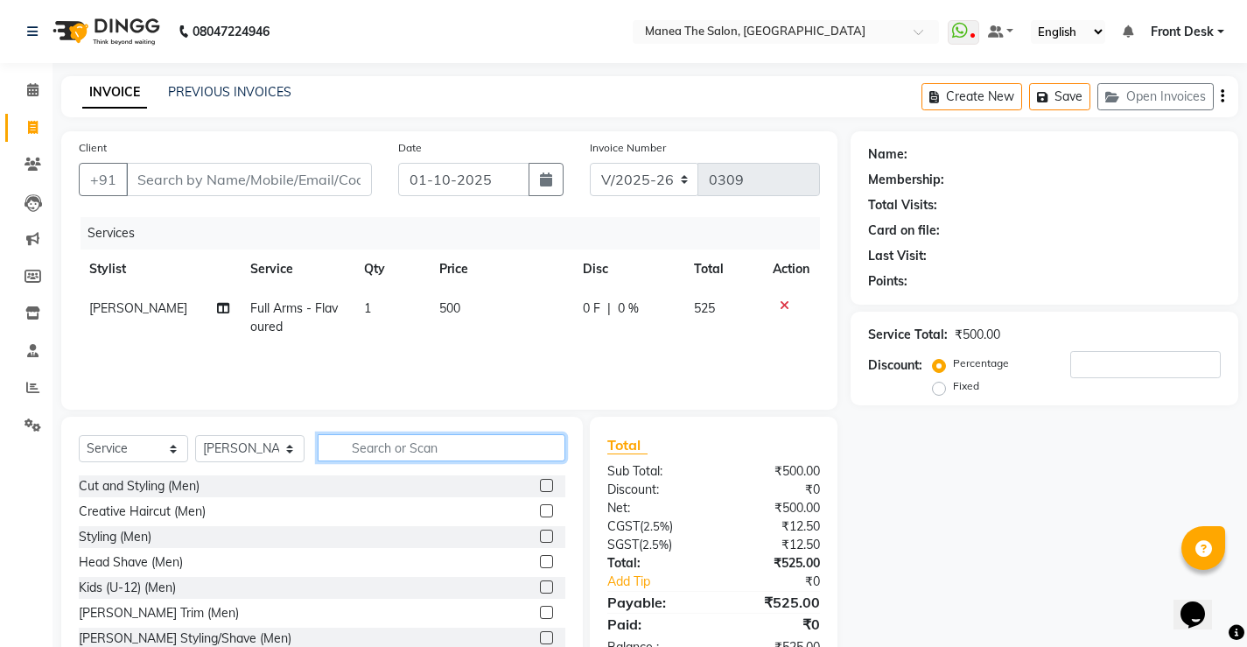
click at [483, 451] on input "text" at bounding box center [442, 447] width 248 height 27
type input "half"
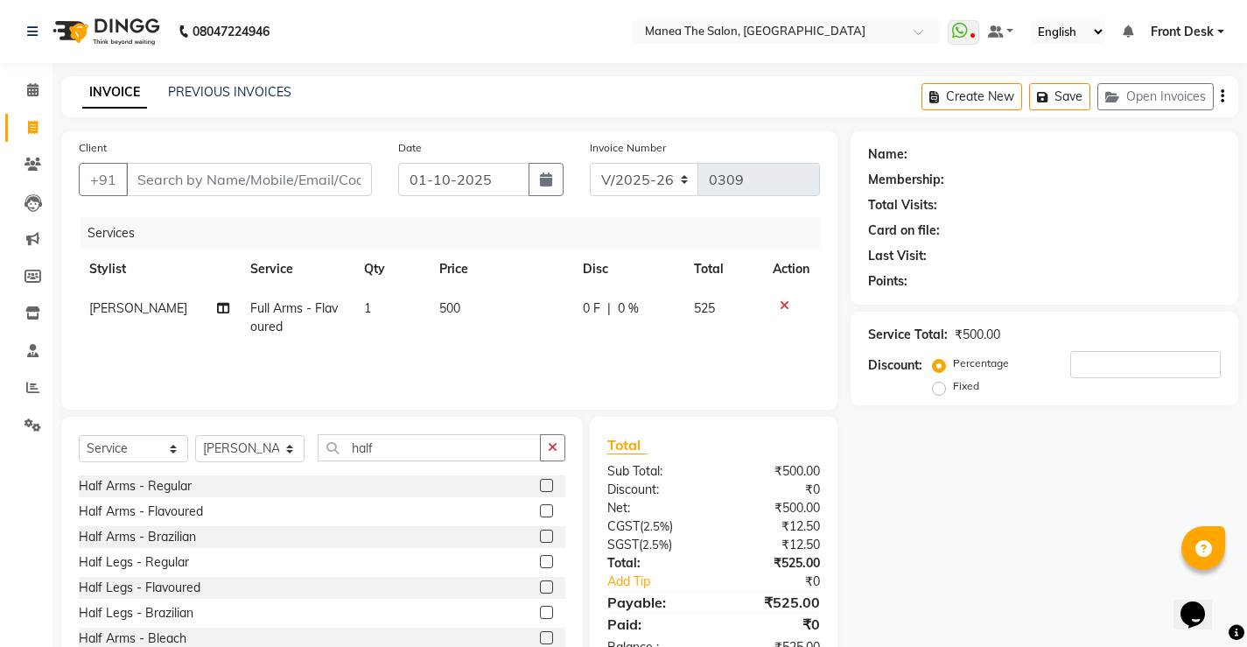
click at [540, 587] on label at bounding box center [546, 586] width 13 height 13
click at [540, 587] on input "checkbox" at bounding box center [545, 587] width 11 height 11
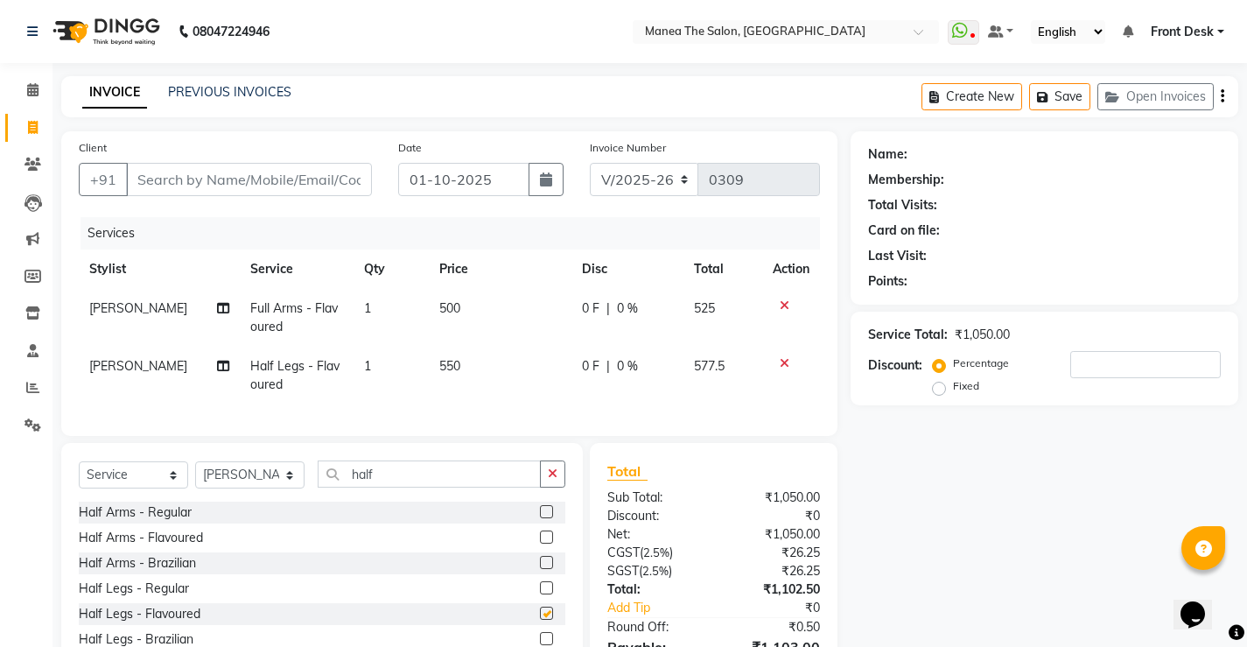
checkbox input "false"
click at [151, 186] on input "Client" at bounding box center [249, 179] width 246 height 33
type input "8"
type input "0"
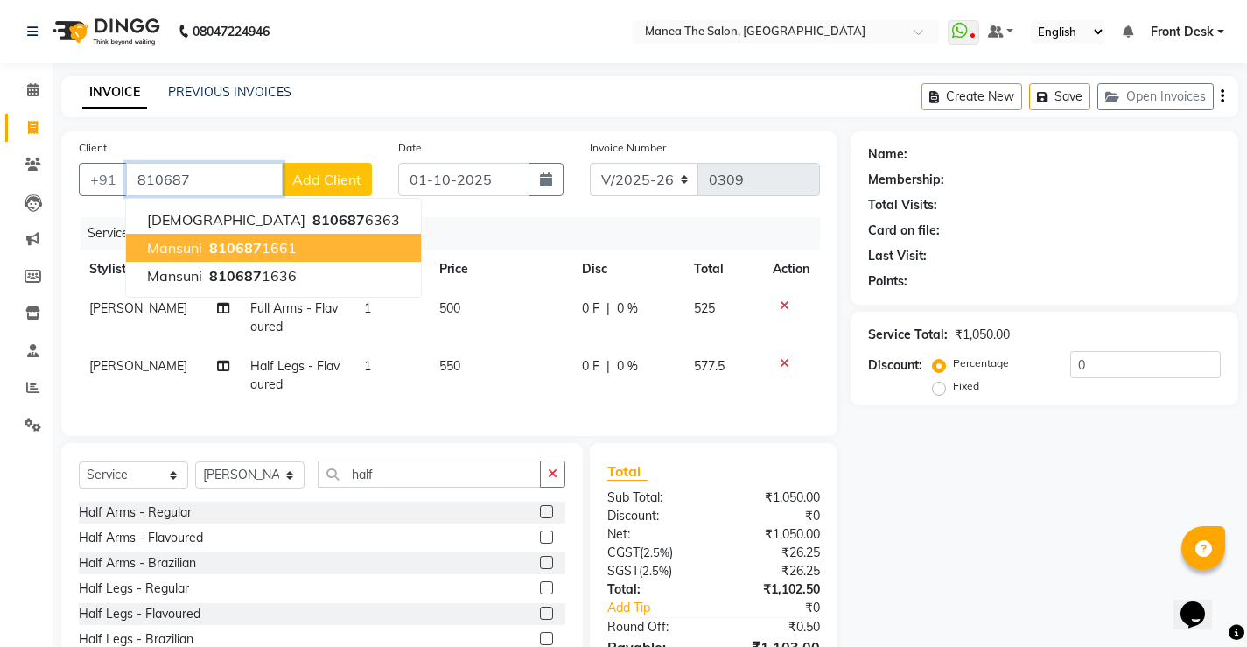
click at [238, 242] on span "810687" at bounding box center [235, 248] width 53 height 18
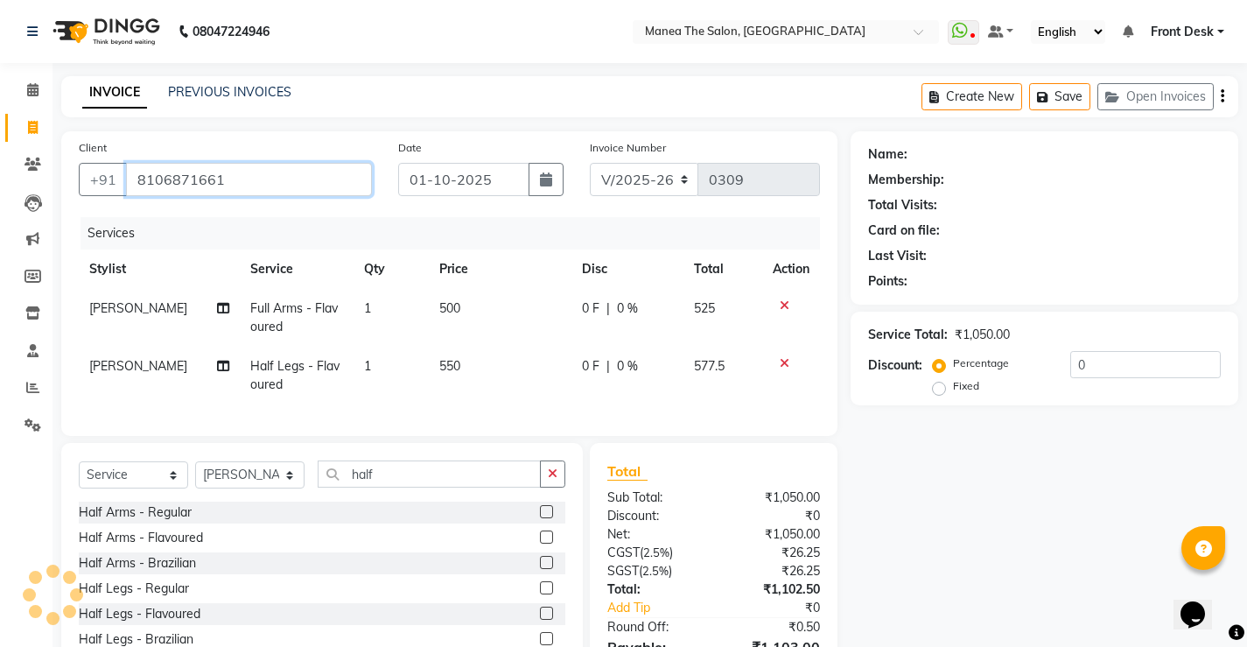
type input "8106871661"
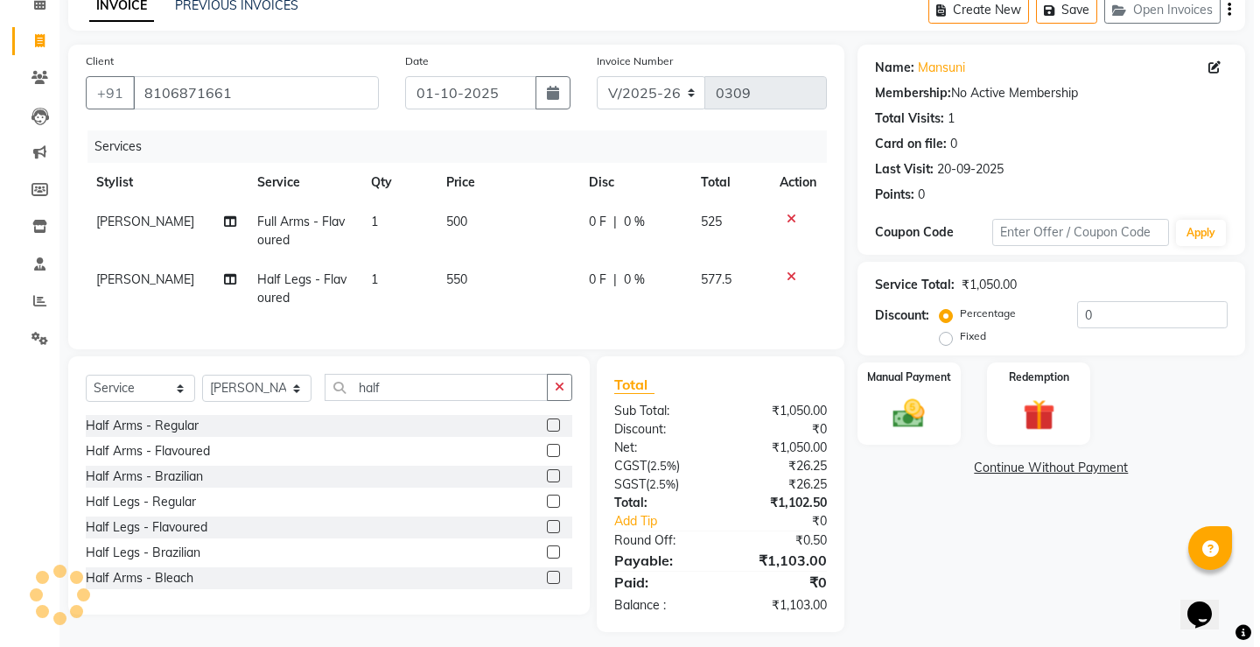
scroll to position [88, 0]
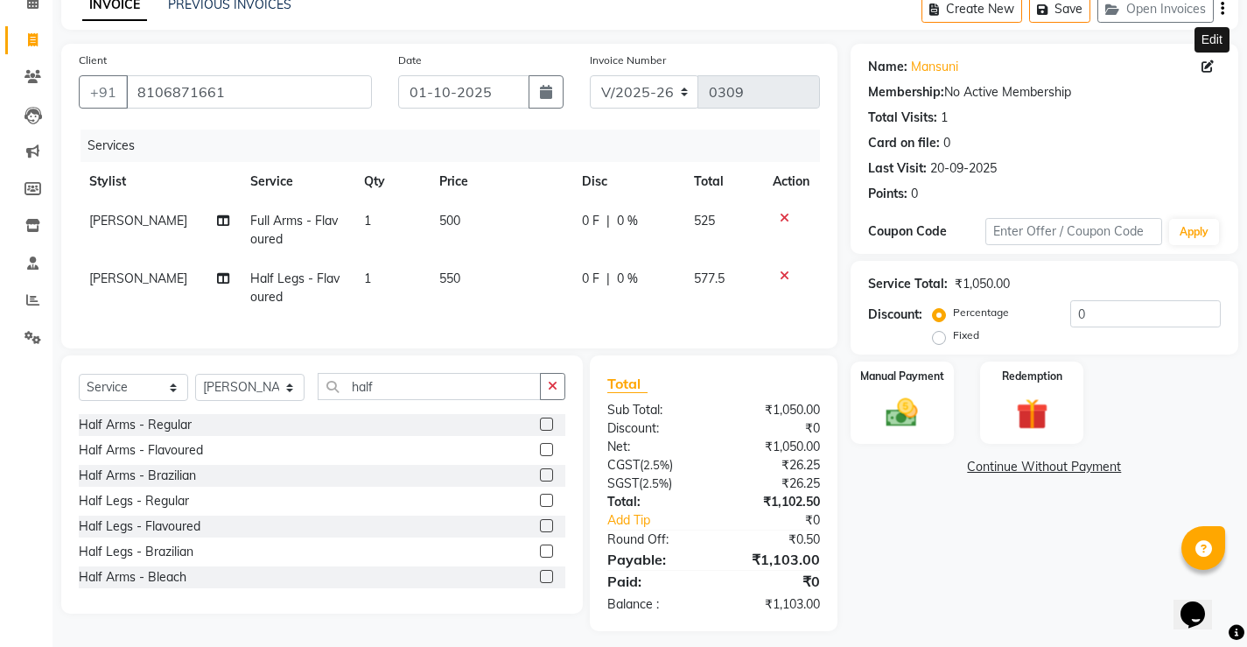
click at [1212, 67] on icon at bounding box center [1208, 66] width 12 height 12
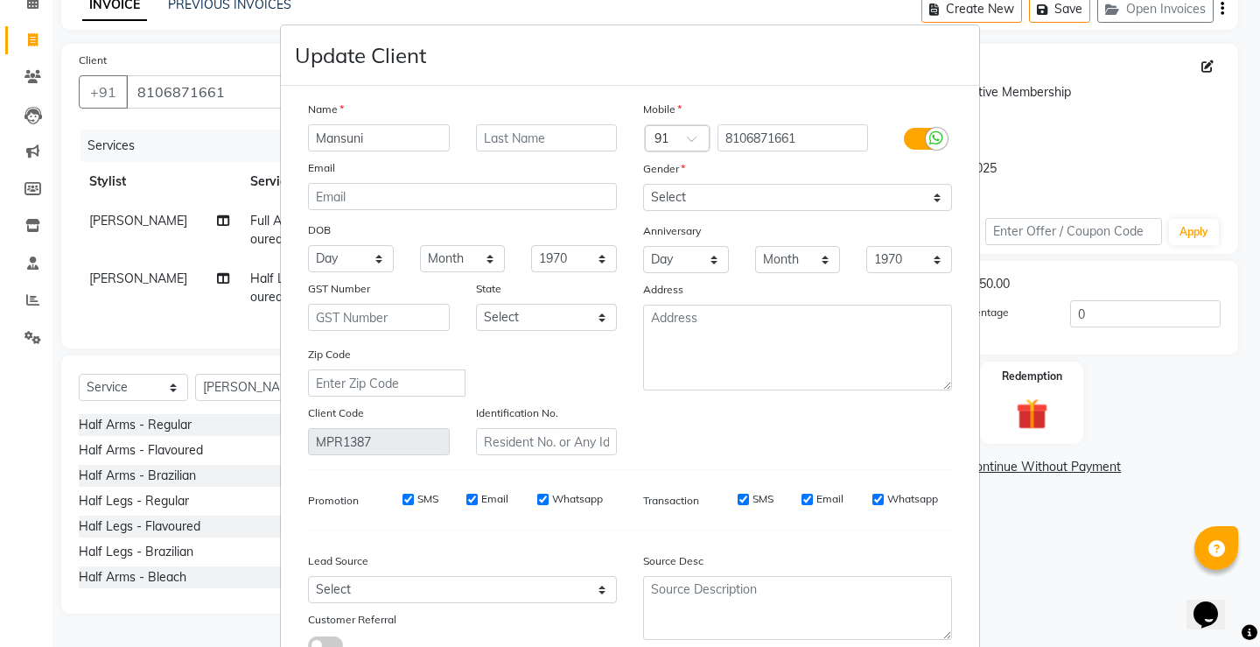
click at [408, 135] on input "Mansuni" at bounding box center [379, 137] width 142 height 27
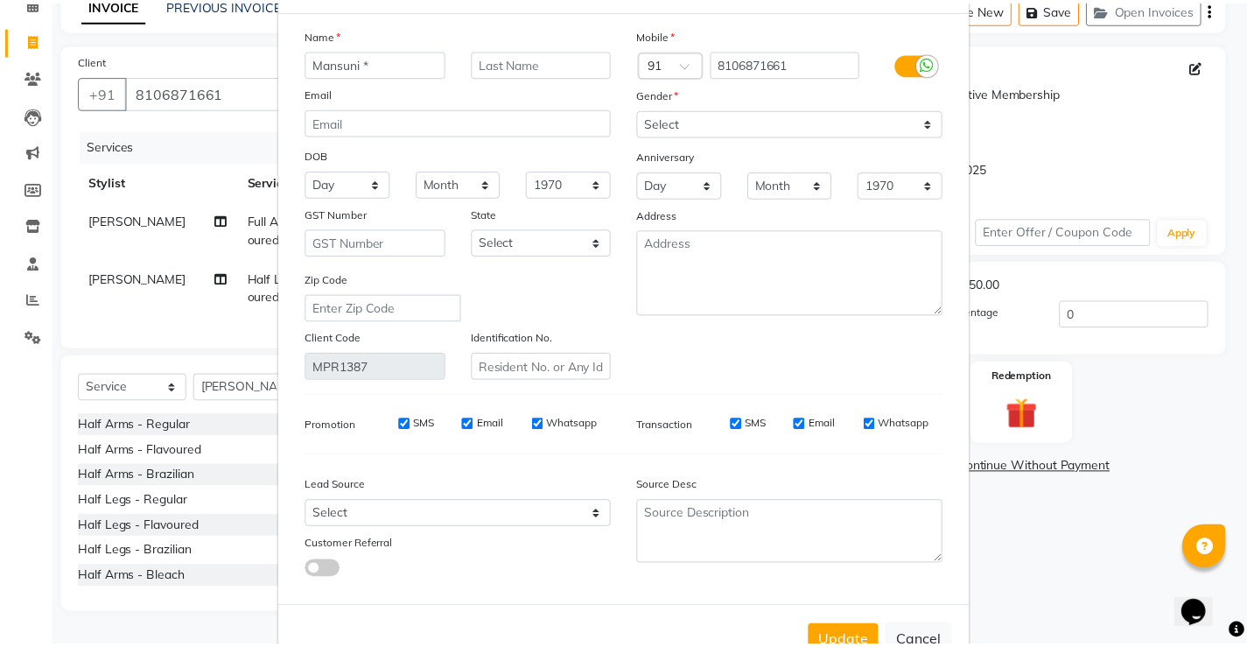
scroll to position [130, 0]
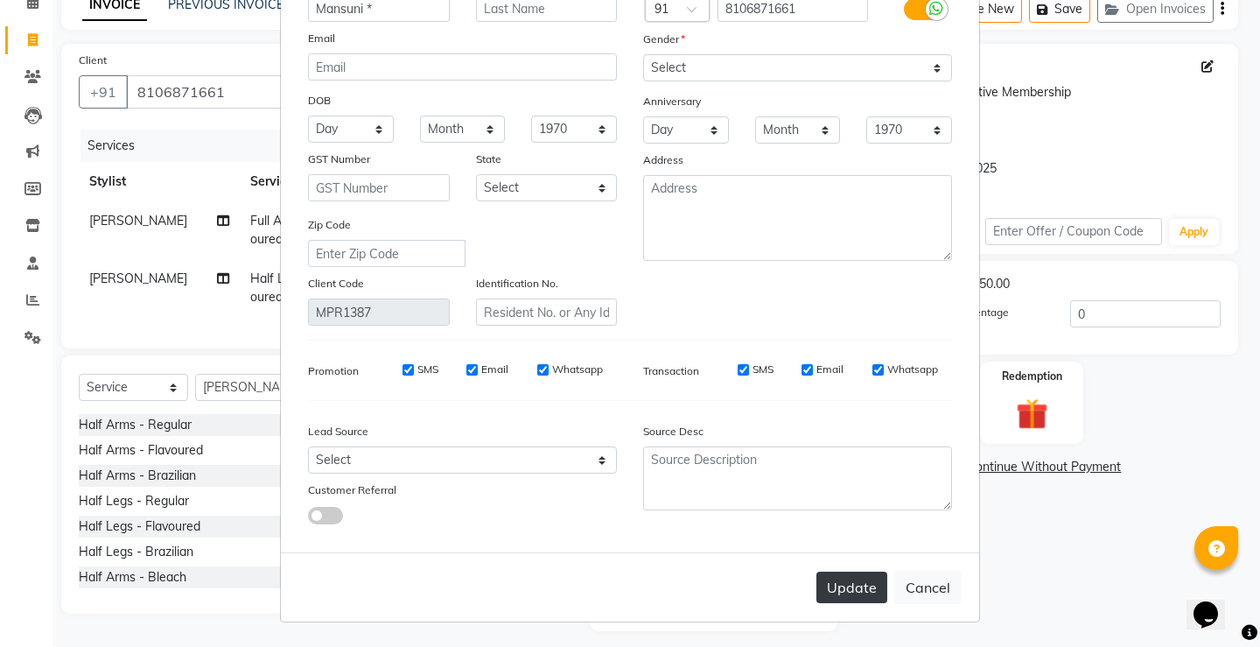
type input "Mansuni *"
click at [833, 595] on button "Update" at bounding box center [852, 588] width 71 height 32
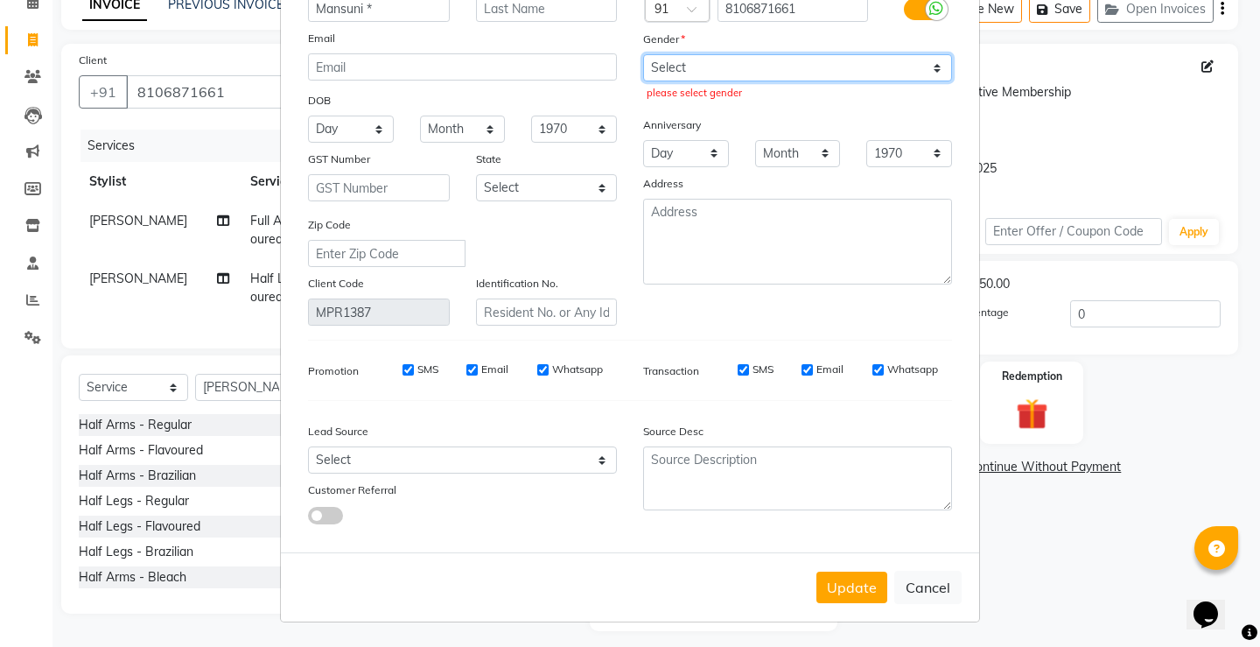
click at [674, 53] on div "Mobile Country Code × 91 8106871661 Gender Select [DEMOGRAPHIC_DATA] [DEMOGRAPH…" at bounding box center [797, 147] width 335 height 355
select select "[DEMOGRAPHIC_DATA]"
click at [643, 54] on select "Select [DEMOGRAPHIC_DATA] [DEMOGRAPHIC_DATA] Other Prefer Not To Say" at bounding box center [797, 67] width 309 height 27
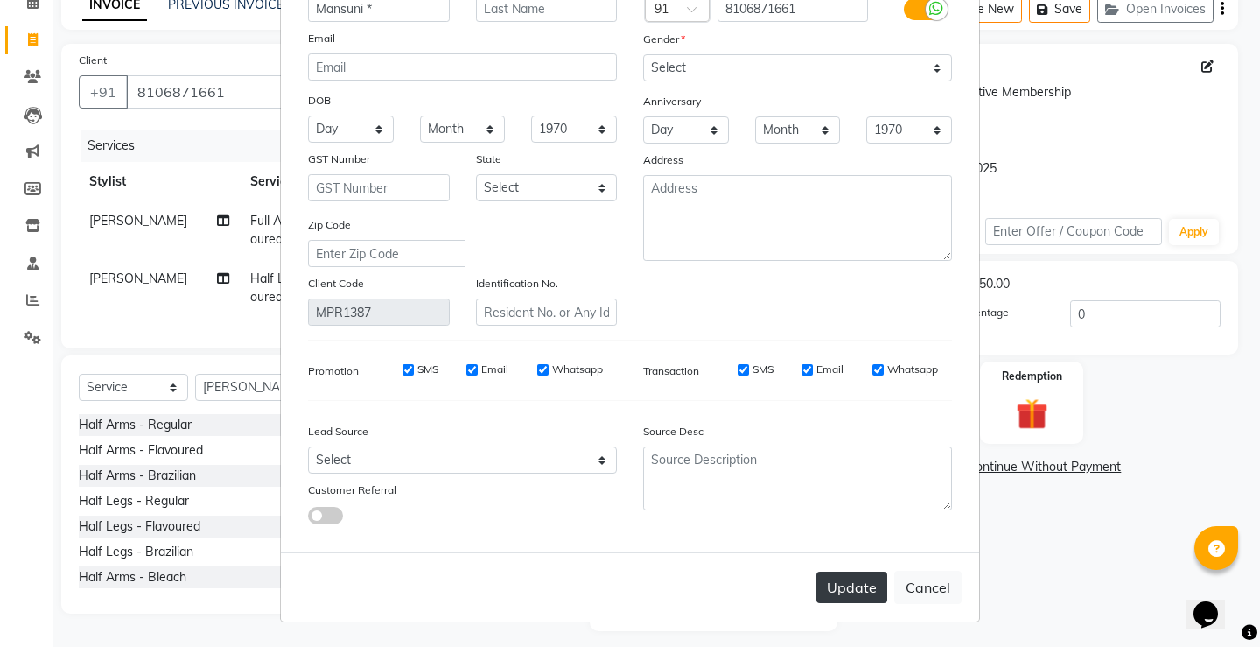
click at [845, 578] on button "Update" at bounding box center [852, 588] width 71 height 32
select select
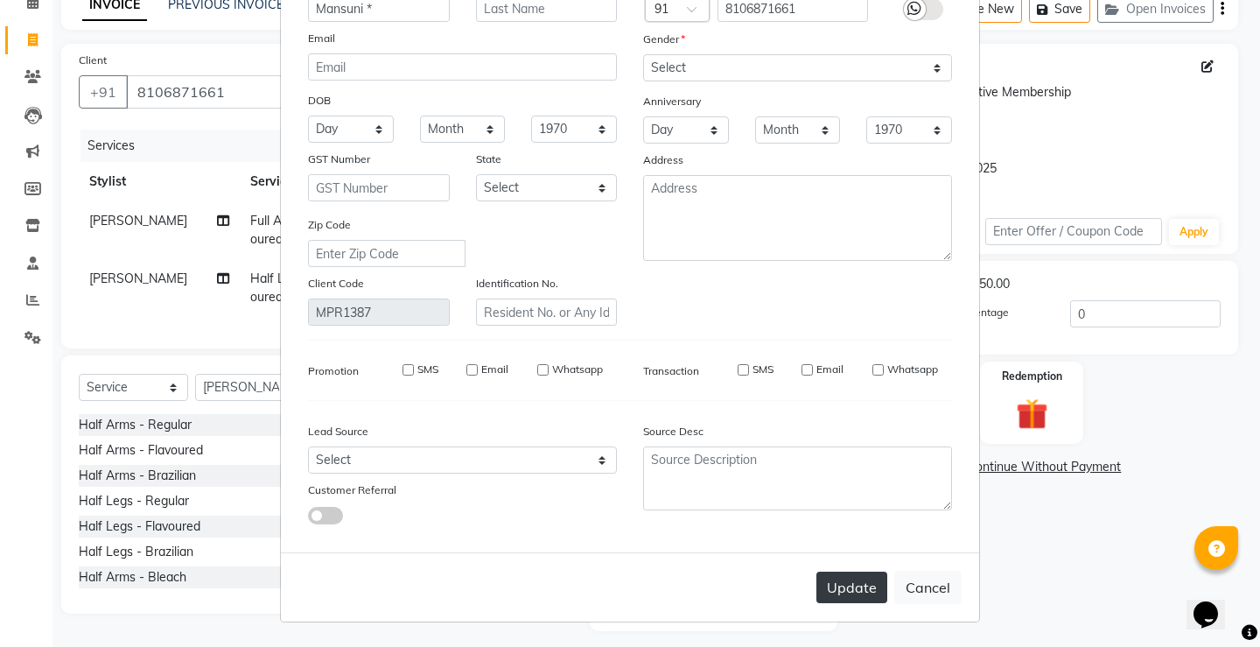
select select
checkbox input "false"
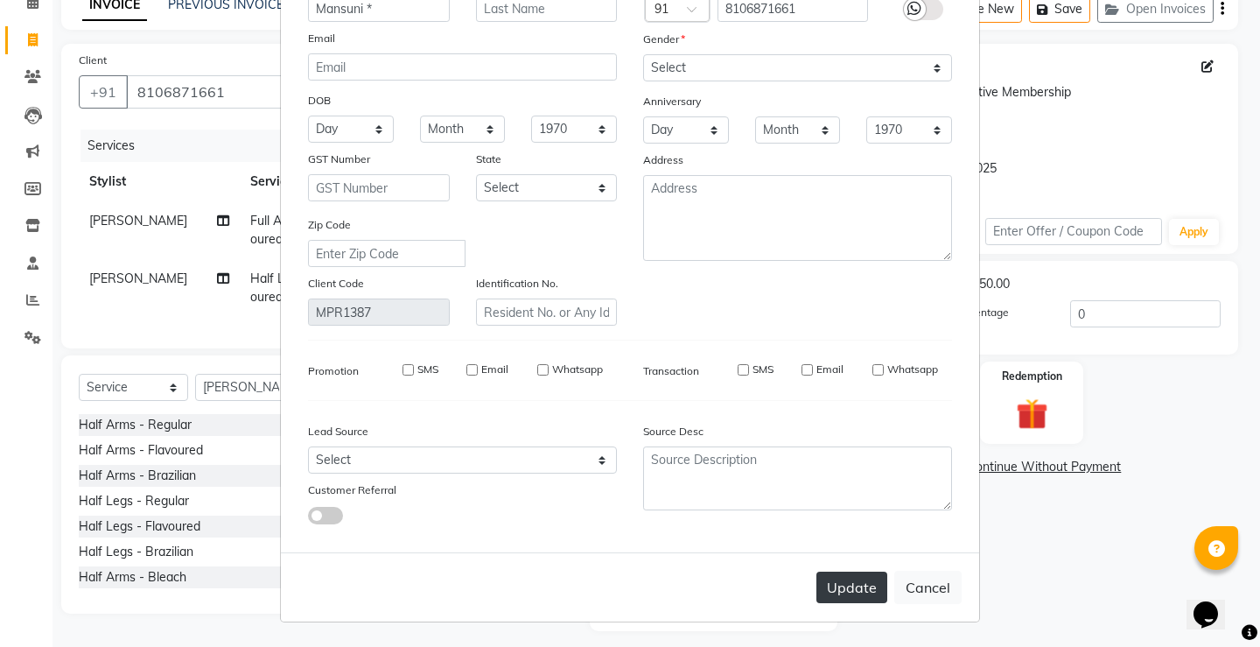
checkbox input "false"
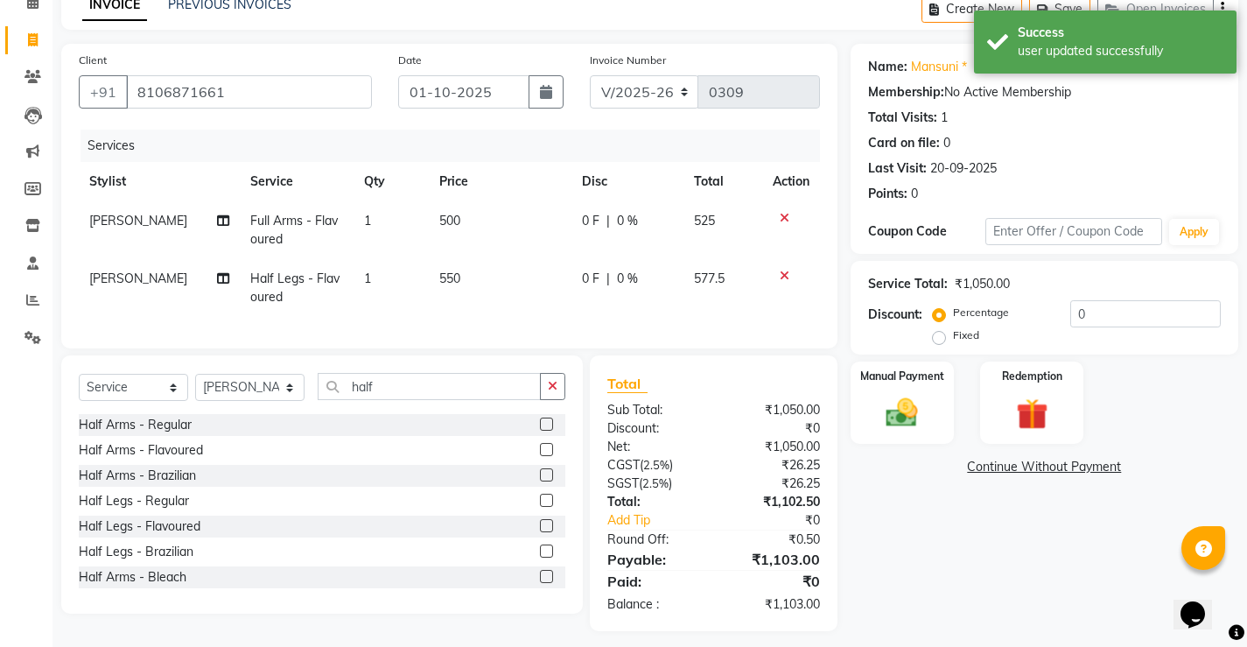
scroll to position [111, 0]
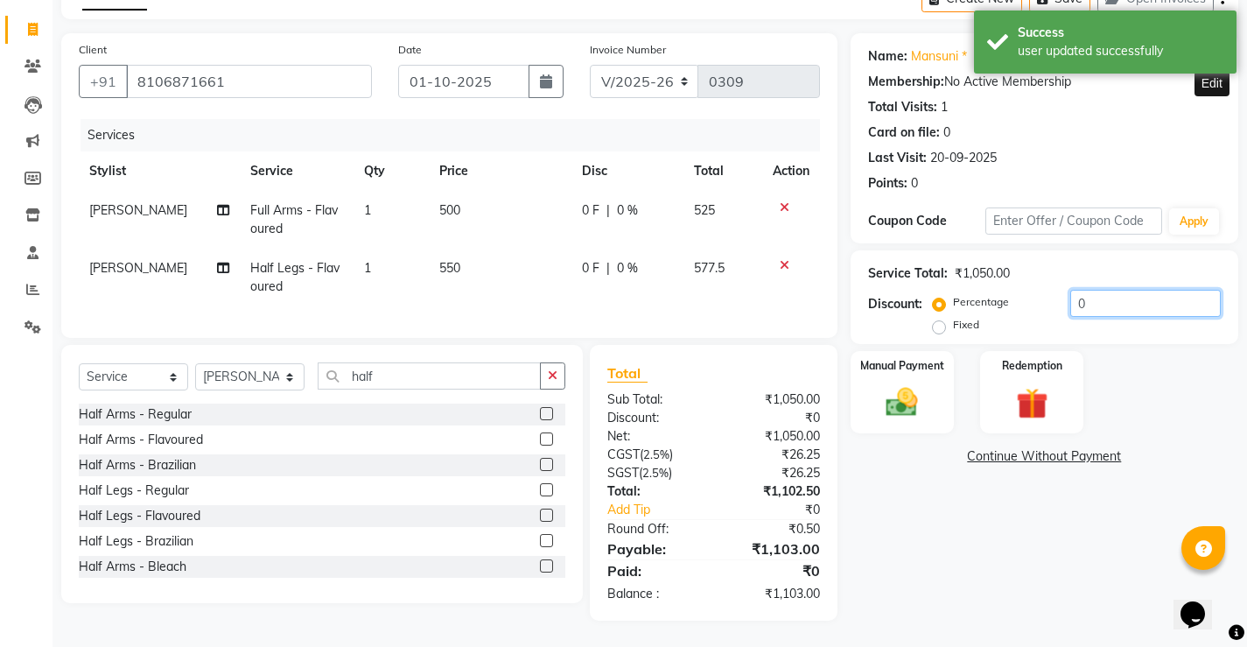
click at [1113, 290] on input "0" at bounding box center [1146, 303] width 151 height 27
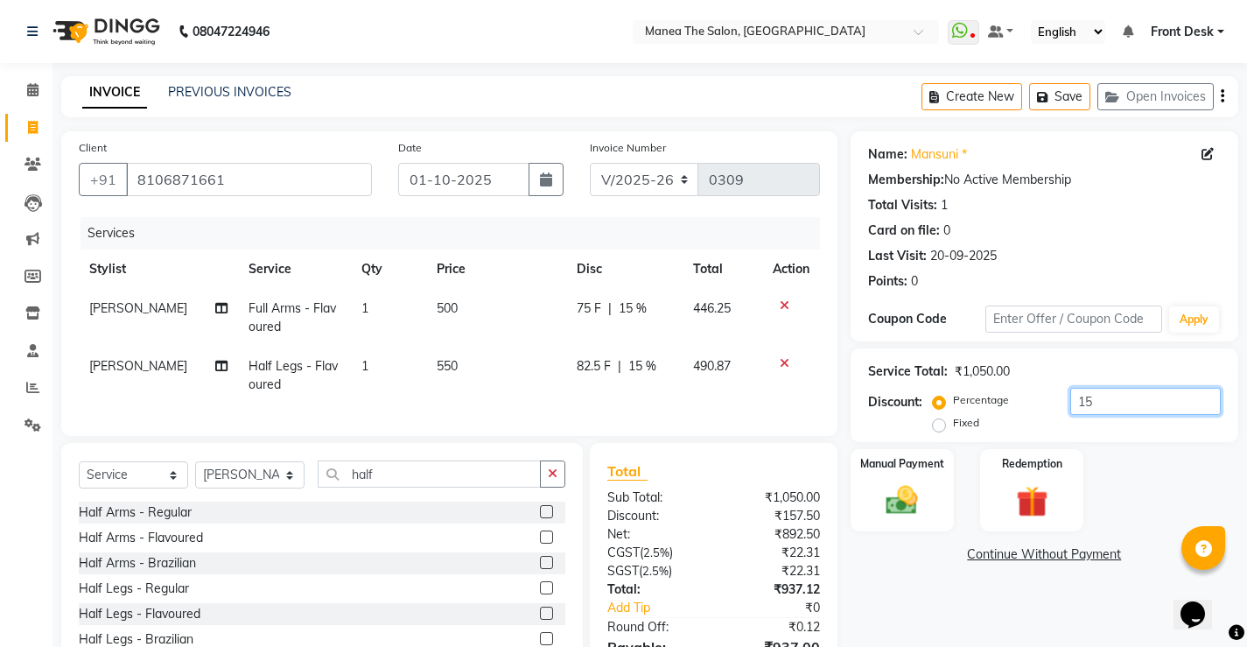
scroll to position [88, 0]
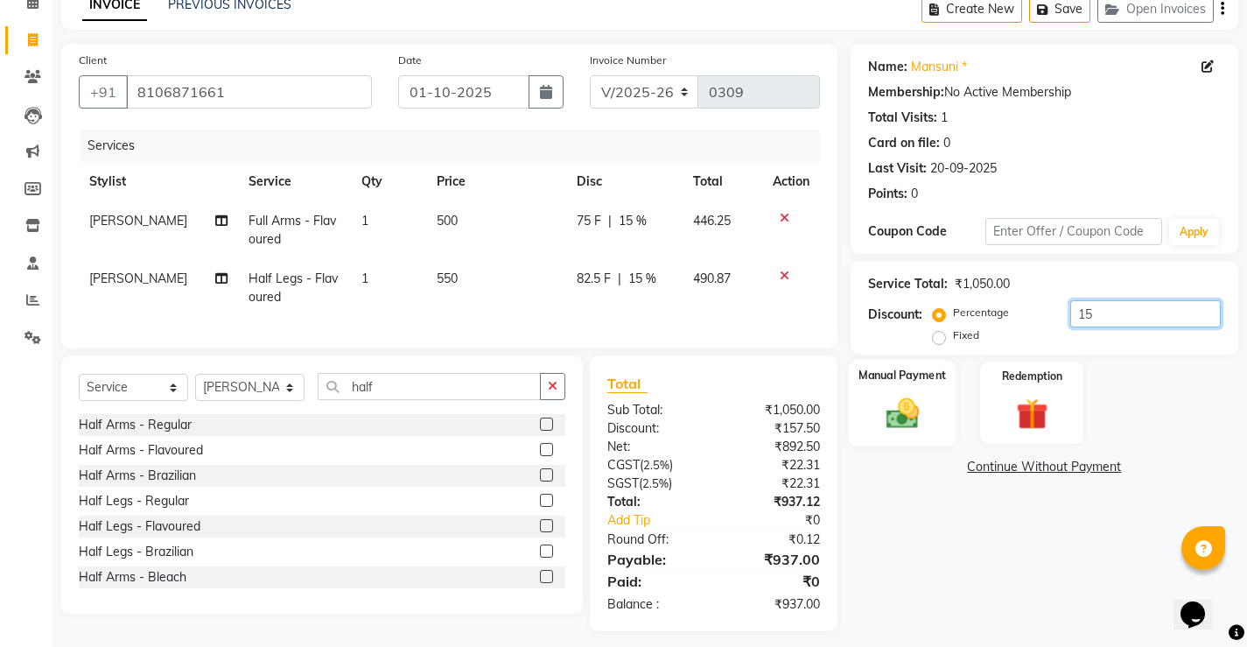
type input "15"
click at [922, 399] on img at bounding box center [901, 413] width 53 height 38
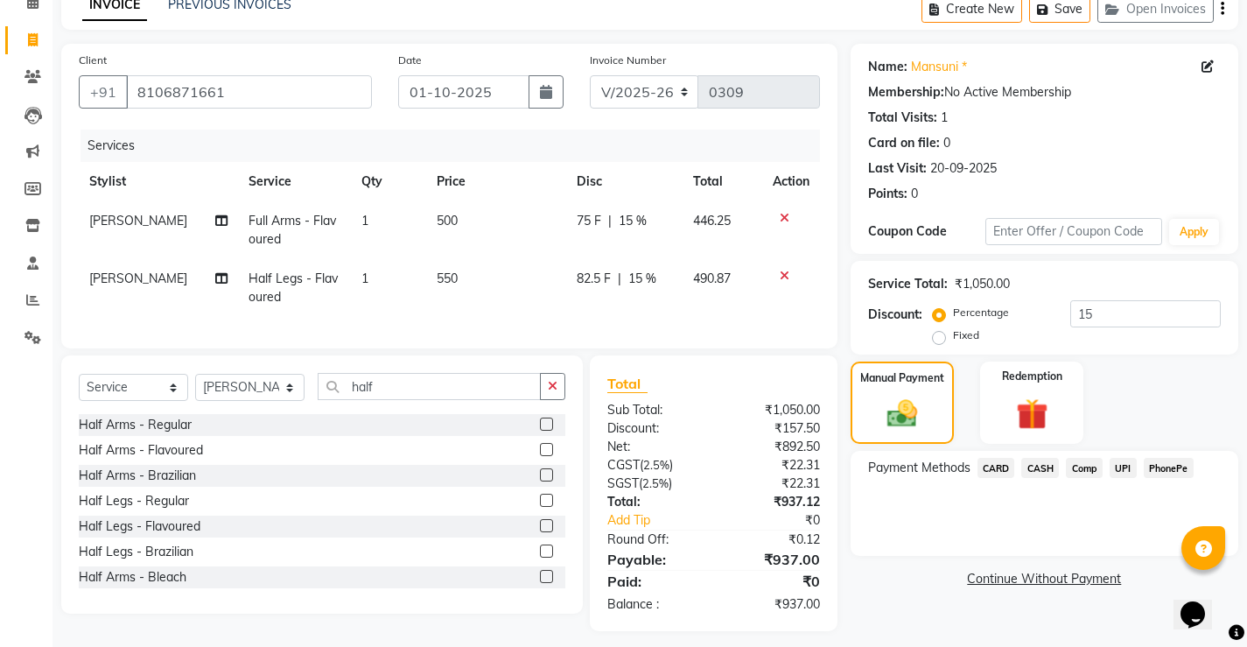
click at [987, 473] on span "CARD" at bounding box center [997, 468] width 38 height 20
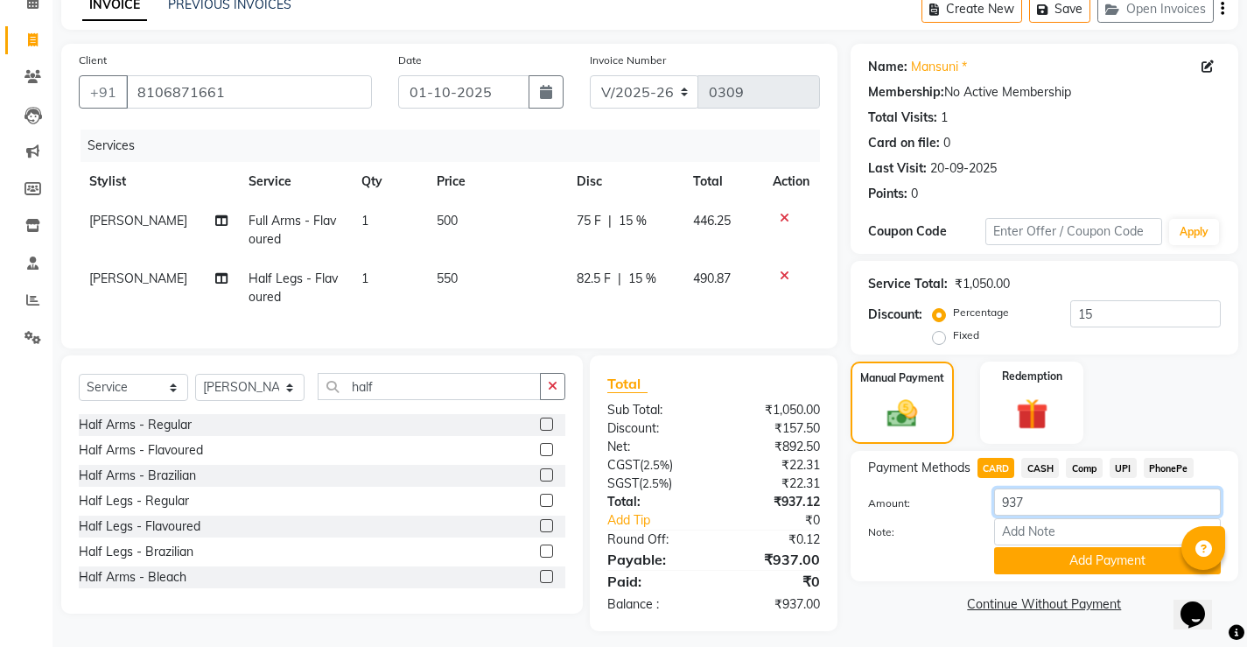
click at [1041, 498] on input "937" at bounding box center [1107, 501] width 227 height 27
type input "9"
click at [1051, 470] on span "CASH" at bounding box center [1041, 468] width 38 height 20
click at [1169, 469] on span "PhonePe" at bounding box center [1169, 468] width 50 height 20
click at [1049, 468] on span "CASH" at bounding box center [1041, 468] width 38 height 20
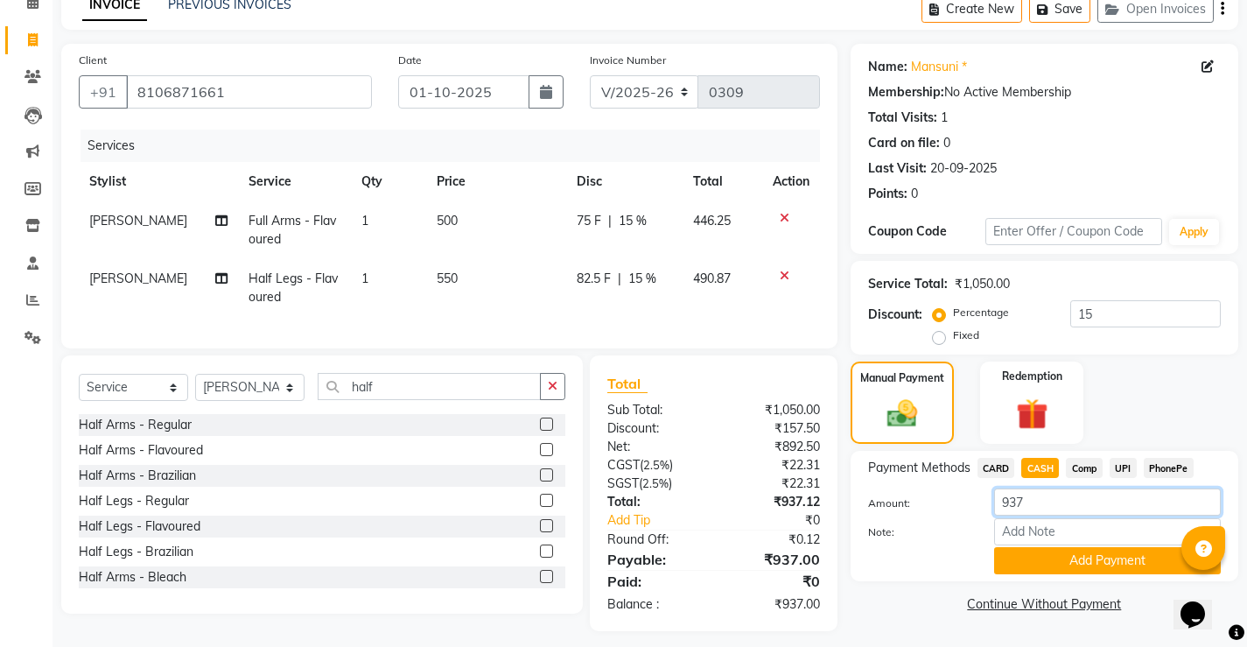
click at [1054, 511] on input "937" at bounding box center [1107, 501] width 227 height 27
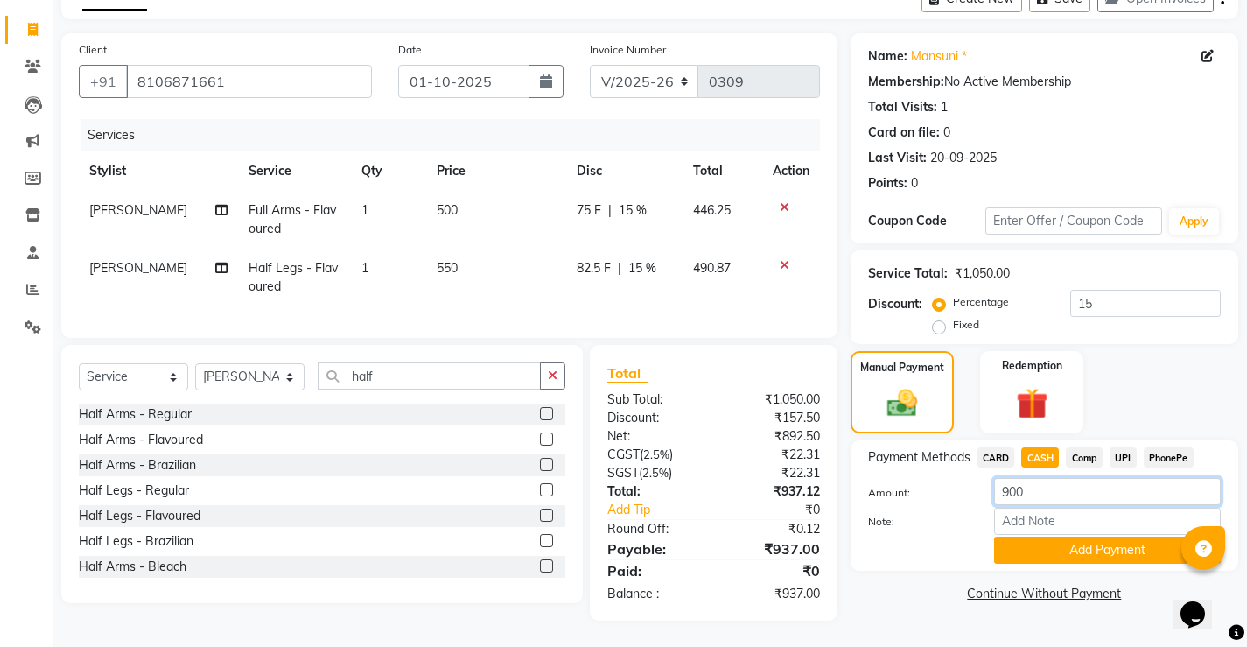
scroll to position [111, 0]
click at [1171, 461] on div "Payment Methods CARD CASH Comp UPI PhonePe Amount: 900 Note: Add Payment" at bounding box center [1044, 505] width 353 height 116
click at [1167, 452] on span "PhonePe" at bounding box center [1169, 457] width 50 height 20
click at [1052, 447] on span "CASH" at bounding box center [1041, 457] width 38 height 20
click at [1053, 478] on input "937" at bounding box center [1107, 491] width 227 height 27
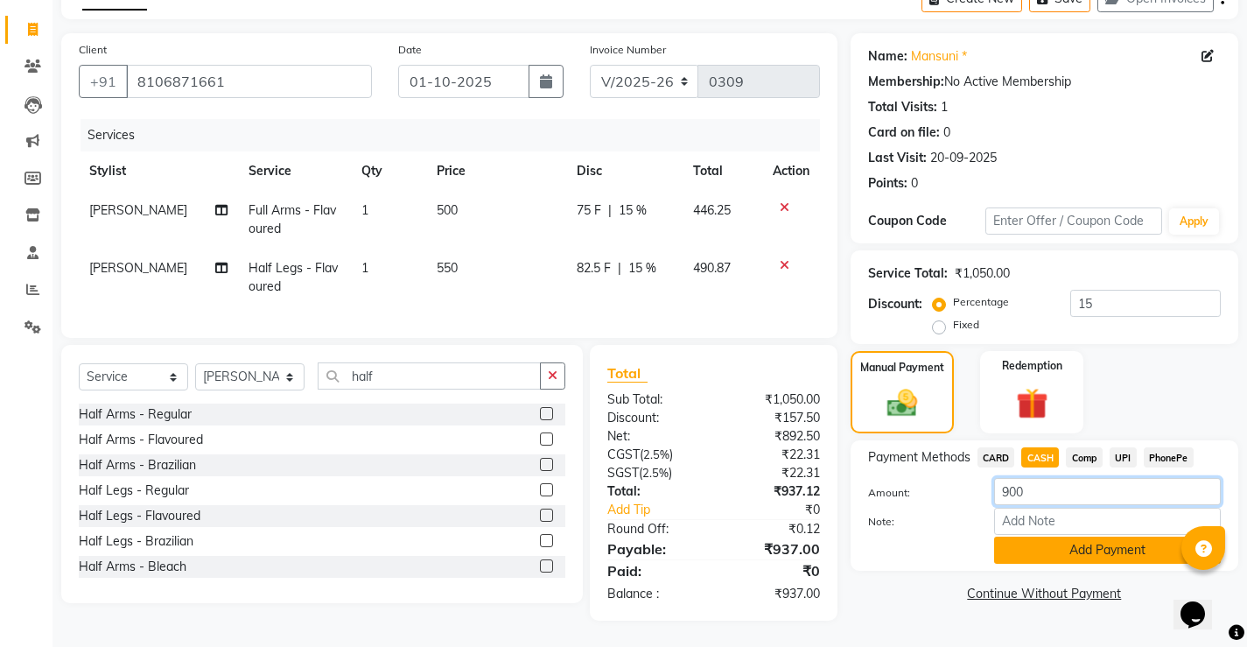
type input "900"
click at [1075, 539] on button "Add Payment" at bounding box center [1107, 550] width 227 height 27
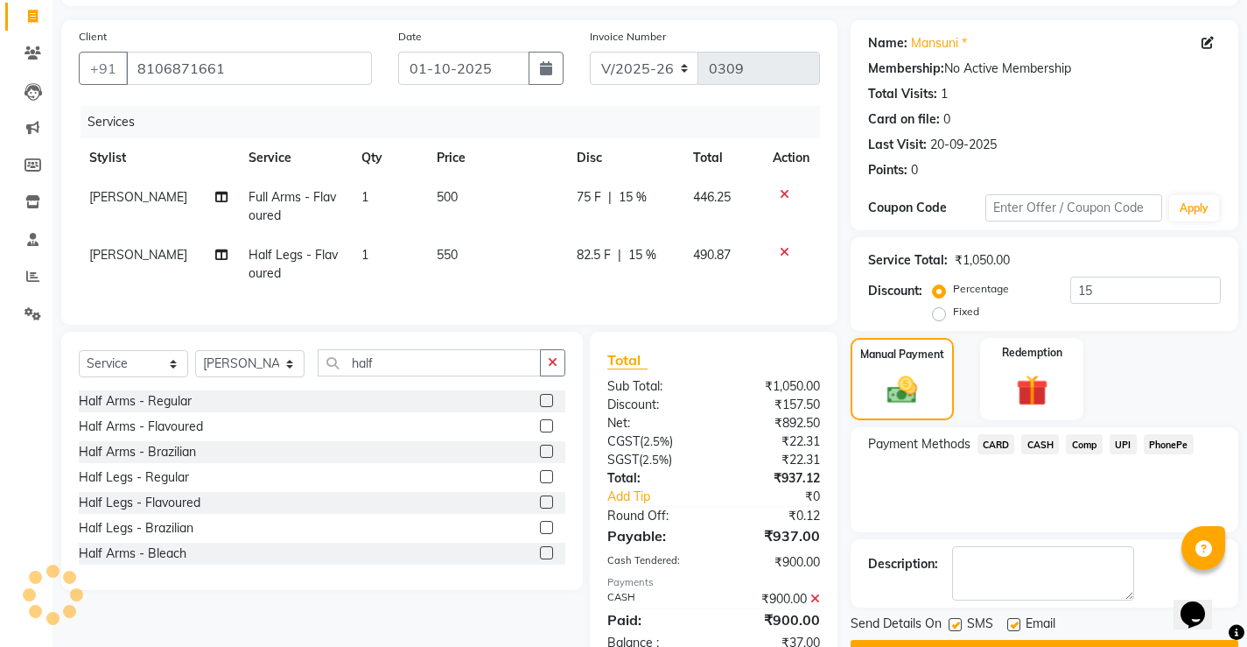
scroll to position [173, 0]
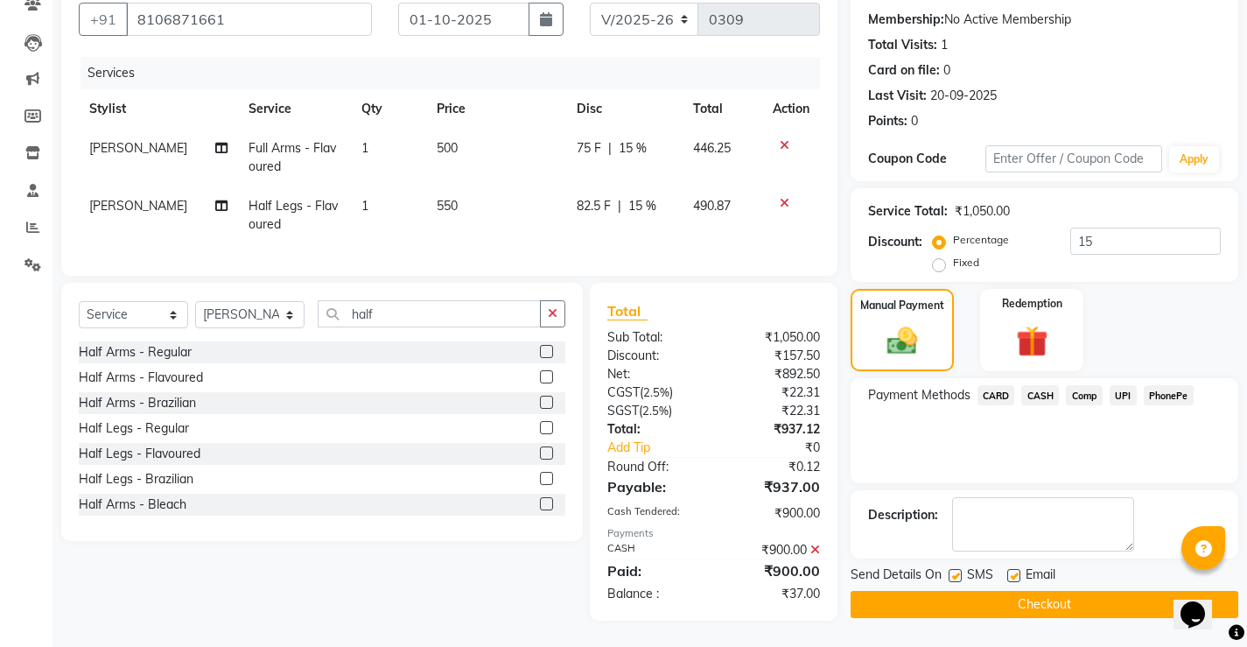
click at [1164, 378] on div "Payment Methods CARD CASH Comp UPI PhonePe" at bounding box center [1045, 430] width 388 height 105
click at [1166, 385] on span "PhonePe" at bounding box center [1169, 395] width 50 height 20
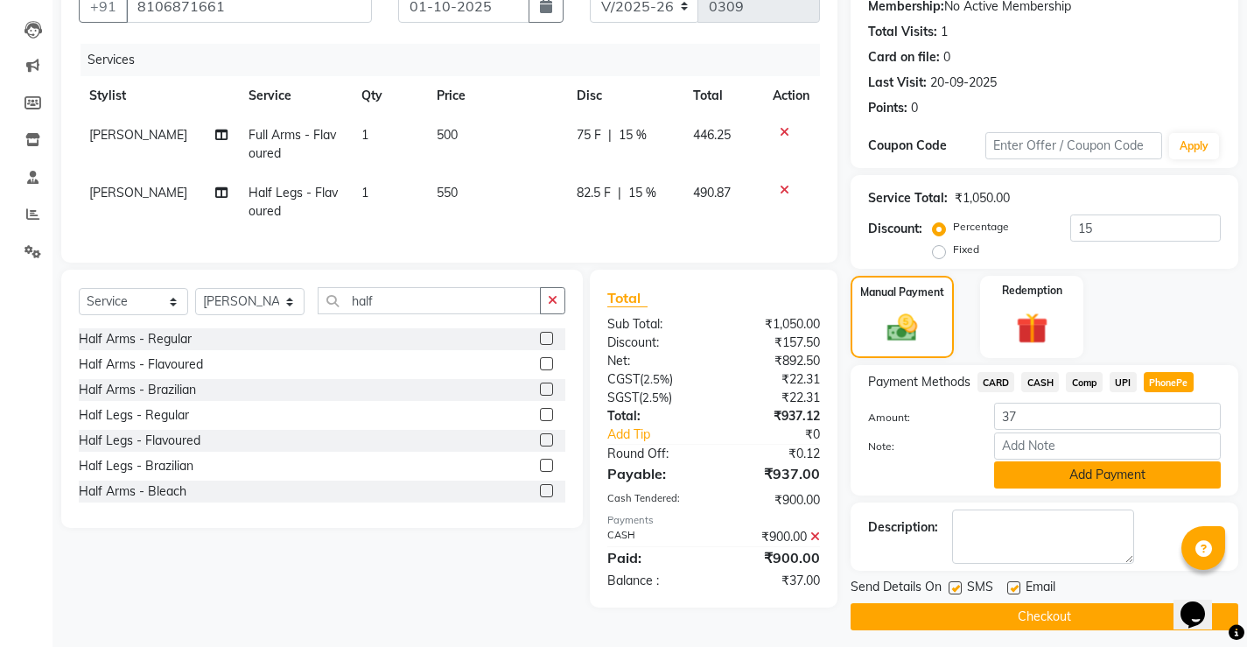
click at [1070, 476] on button "Add Payment" at bounding box center [1107, 474] width 227 height 27
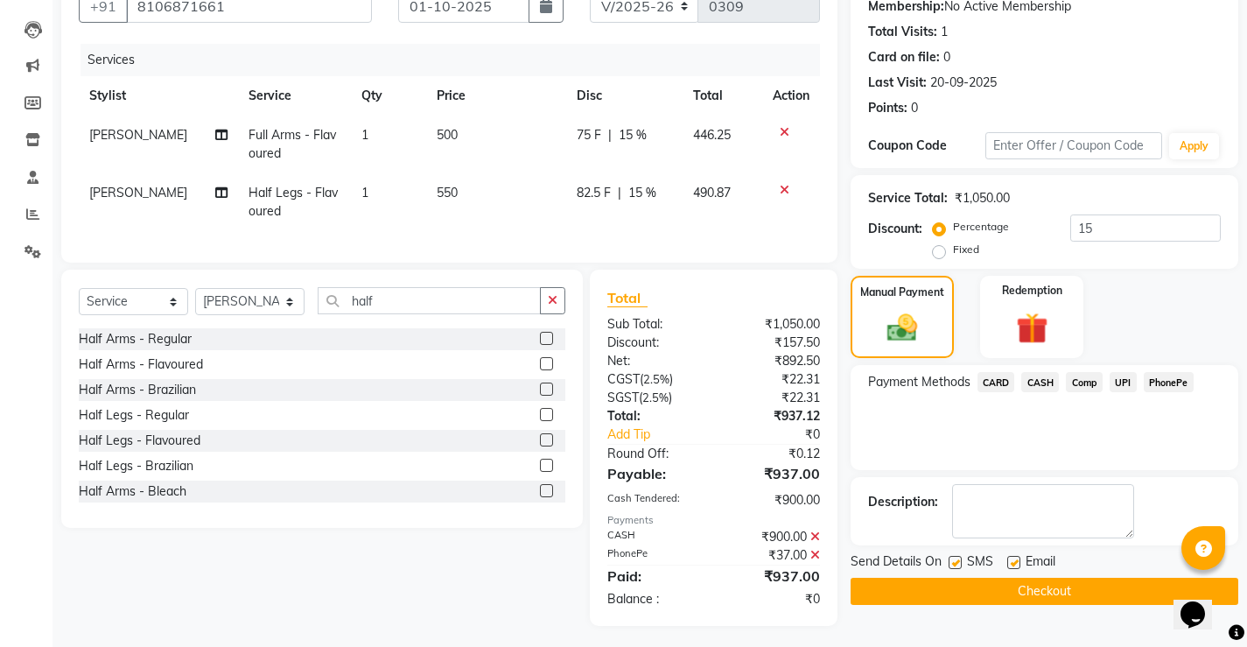
scroll to position [192, 0]
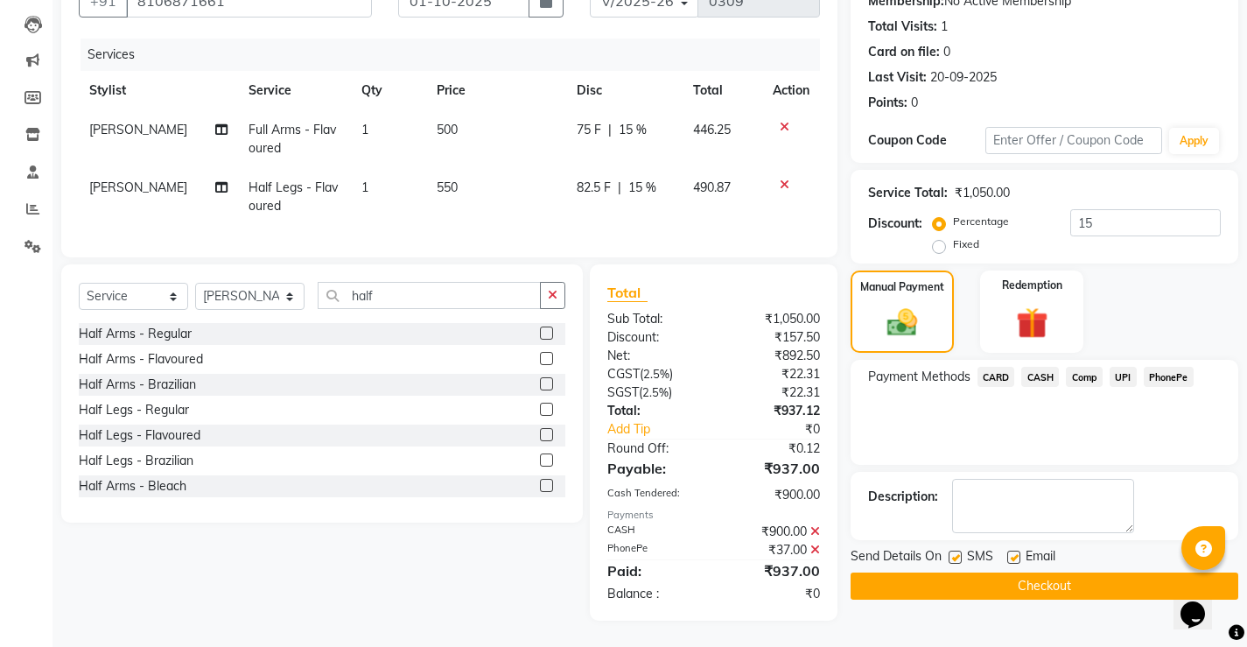
click at [902, 572] on button "Checkout" at bounding box center [1045, 585] width 388 height 27
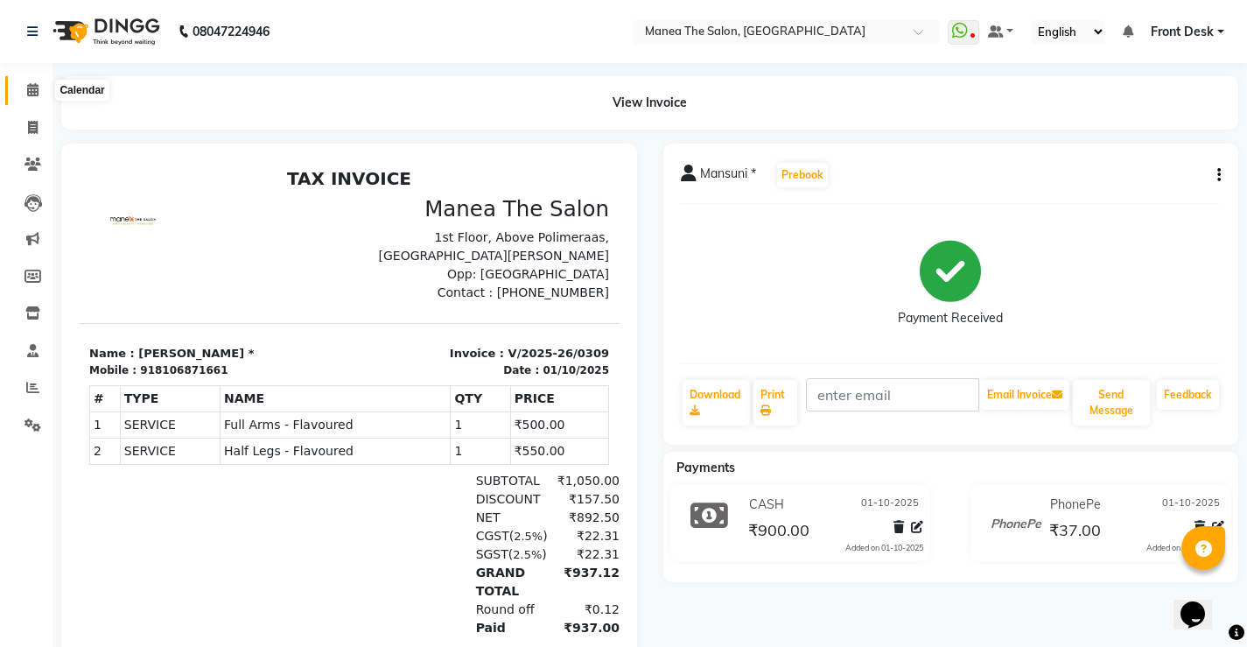
click at [32, 93] on icon at bounding box center [32, 89] width 11 height 13
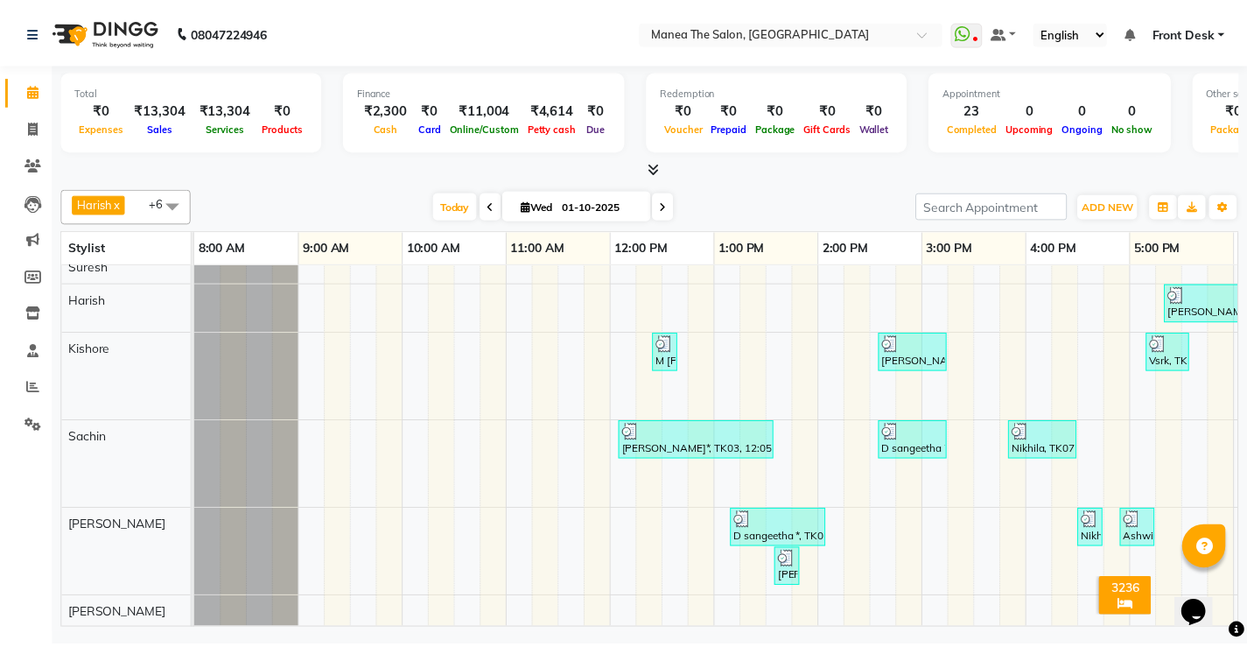
scroll to position [78, 0]
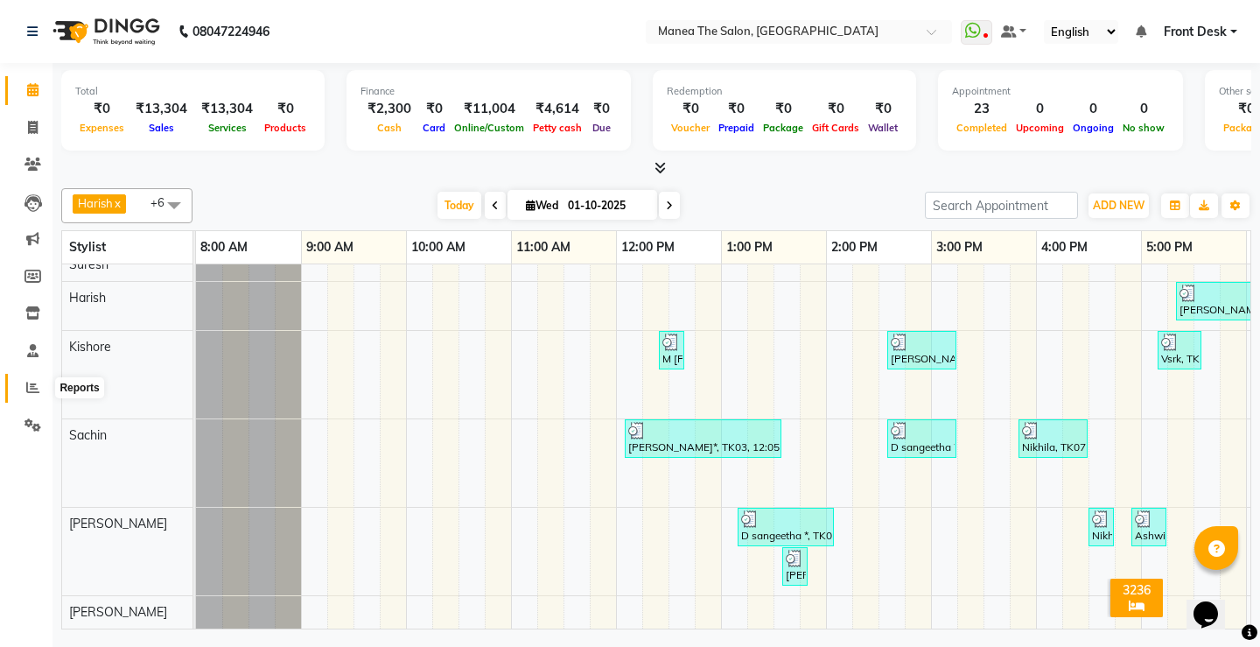
click at [25, 393] on span at bounding box center [33, 388] width 31 height 20
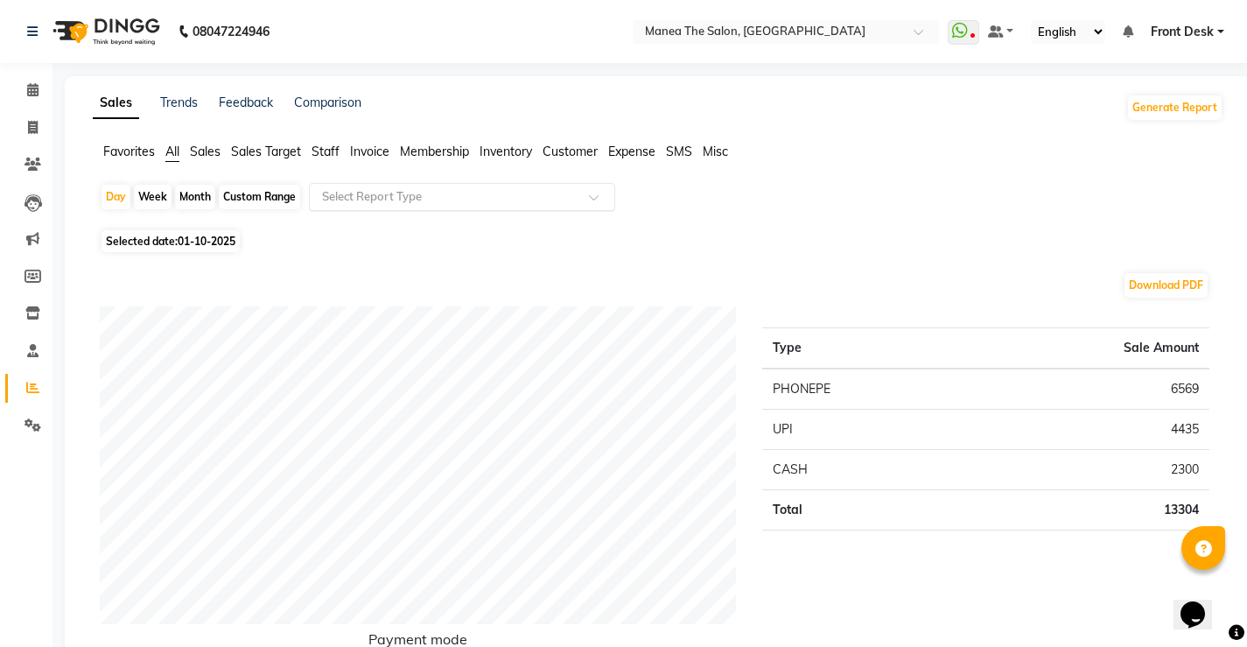
click at [378, 200] on input "text" at bounding box center [445, 197] width 252 height 18
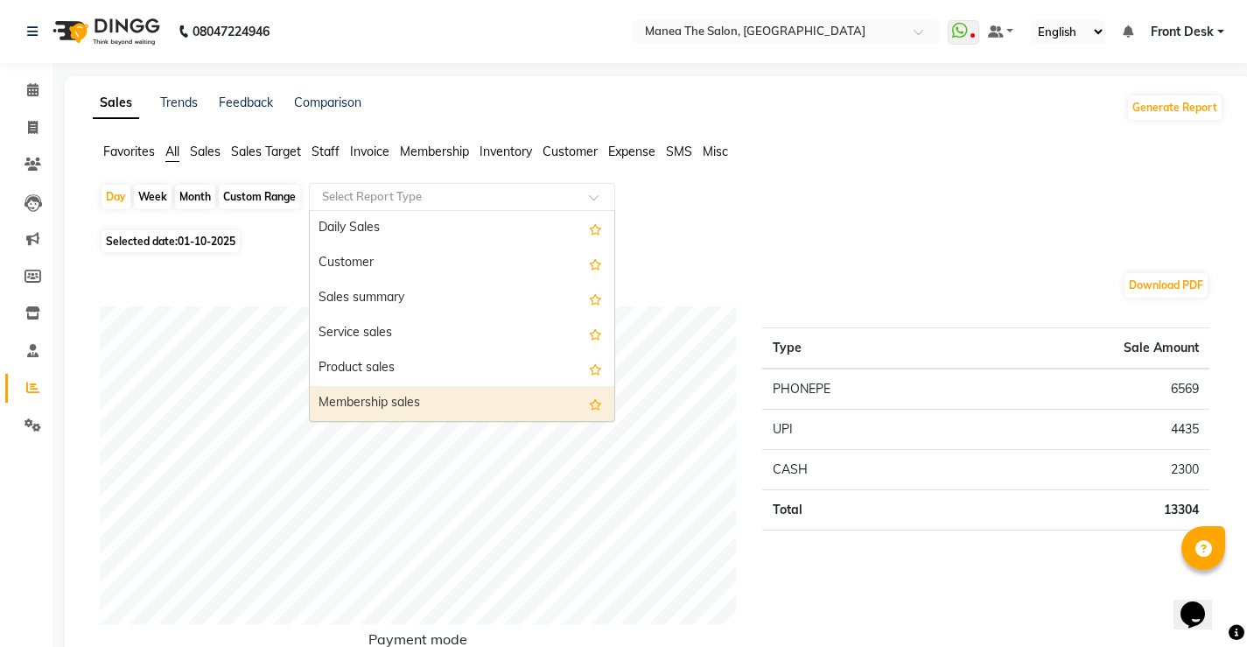
click at [401, 407] on div "Membership sales" at bounding box center [462, 403] width 305 height 35
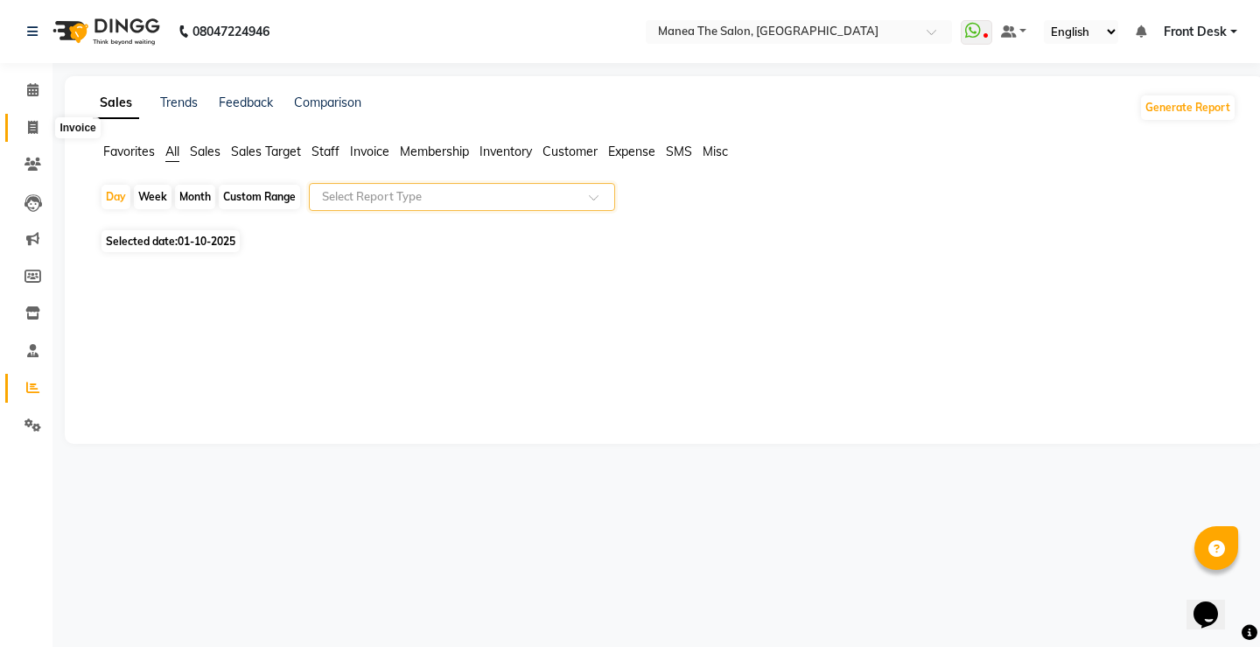
click at [36, 126] on icon at bounding box center [33, 127] width 10 height 13
select select "service"
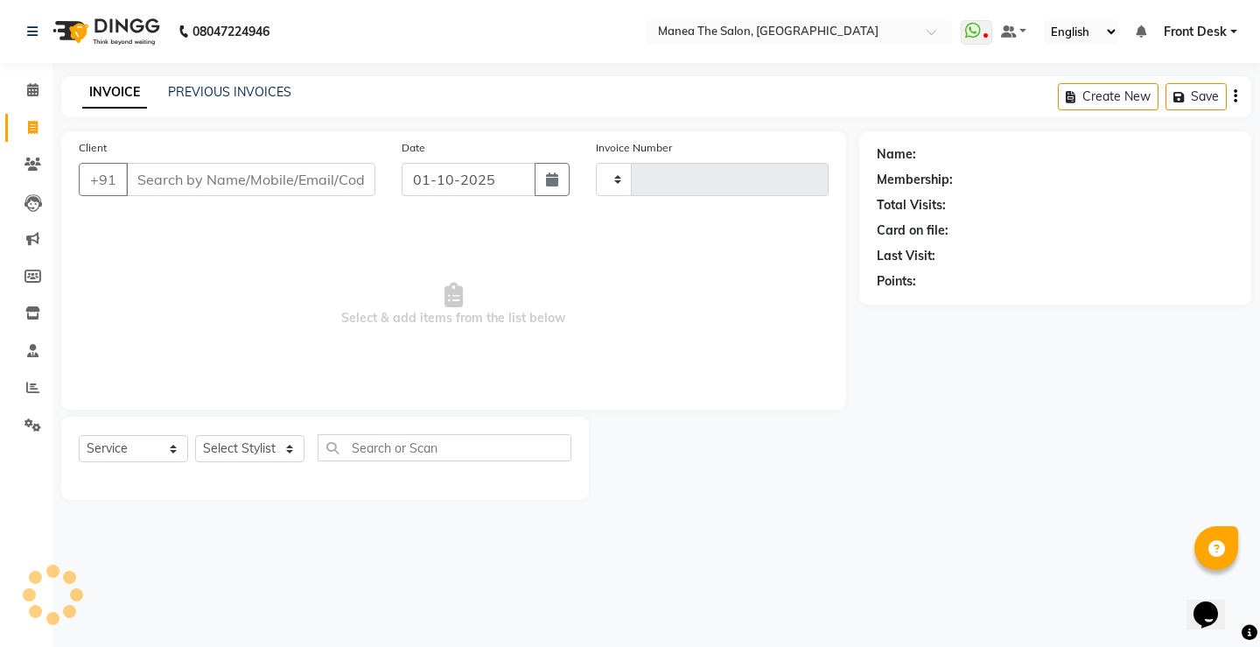
type input "0310"
select select "8986"
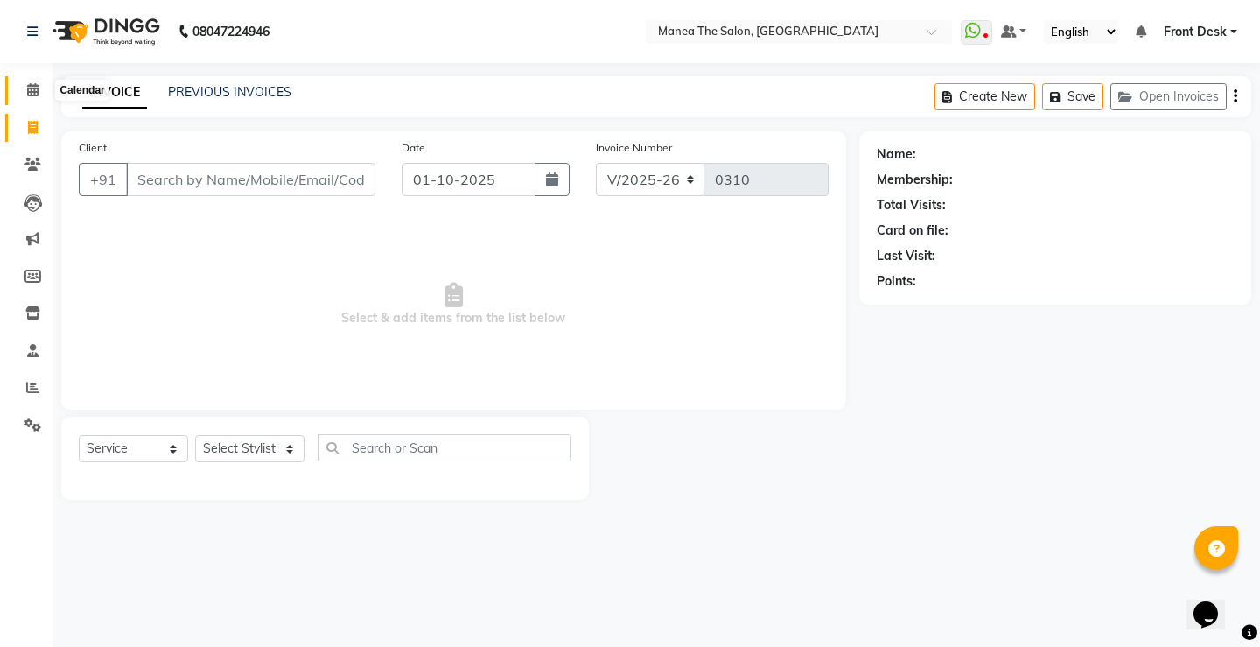
click at [27, 95] on icon at bounding box center [32, 89] width 11 height 13
